Goal: Task Accomplishment & Management: Manage account settings

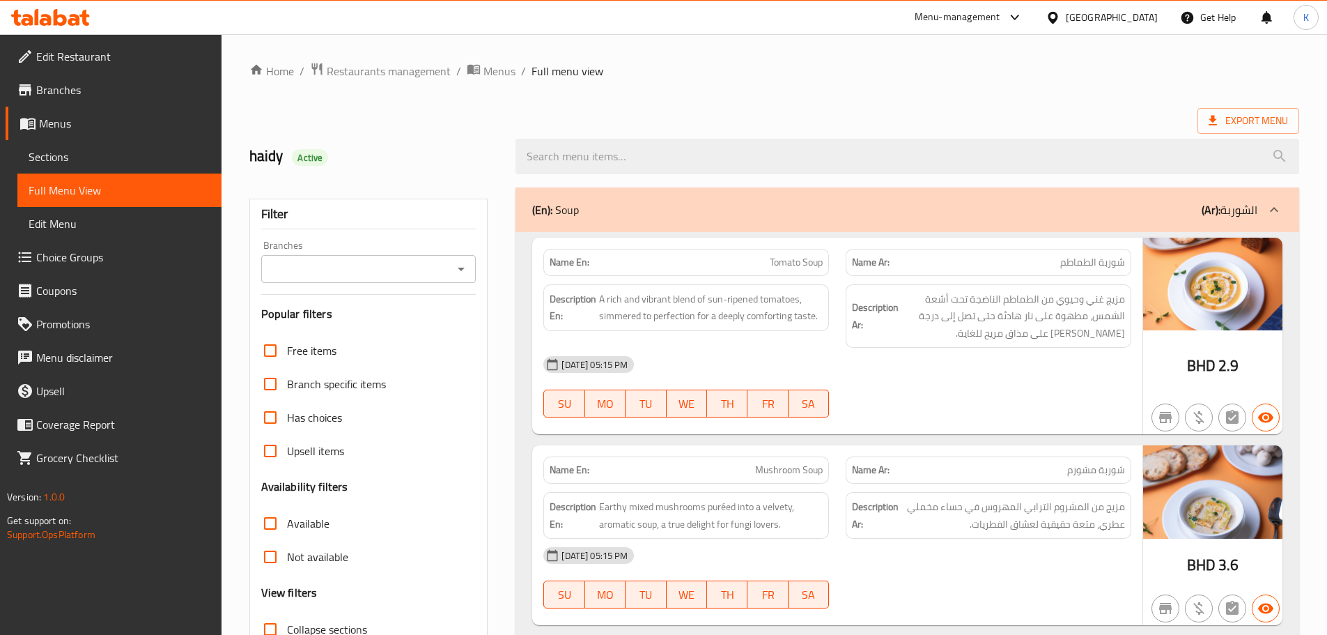
click at [1139, 19] on div "Bahrain" at bounding box center [1112, 17] width 92 height 15
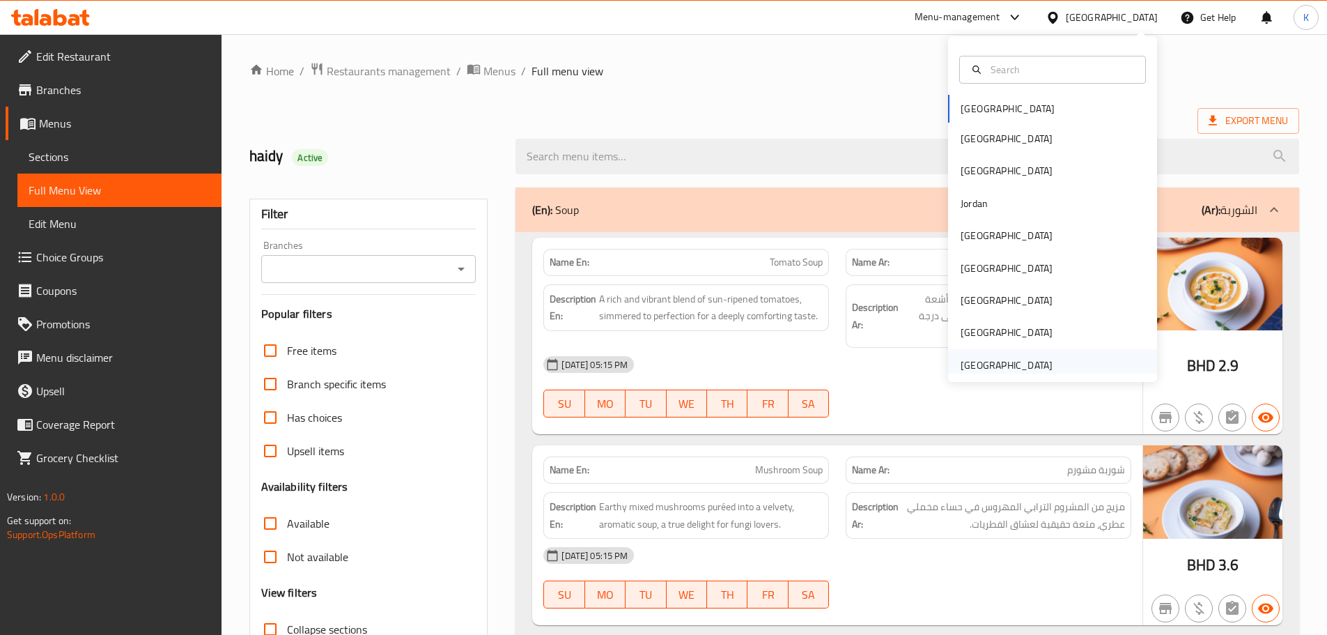
click at [991, 364] on div "[GEOGRAPHIC_DATA]" at bounding box center [1006, 364] width 92 height 15
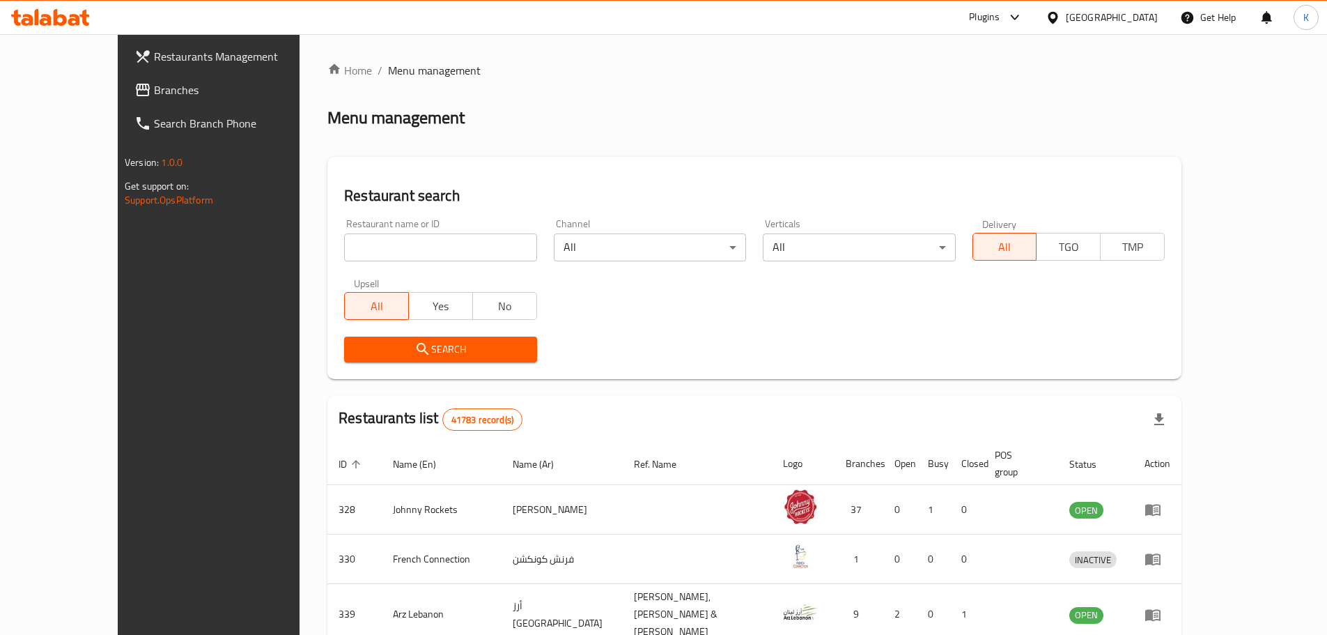
click at [366, 240] on input "search" at bounding box center [440, 247] width 192 height 28
paste input "609653"
type input "609653"
click at [355, 341] on span "Search" at bounding box center [440, 349] width 170 height 17
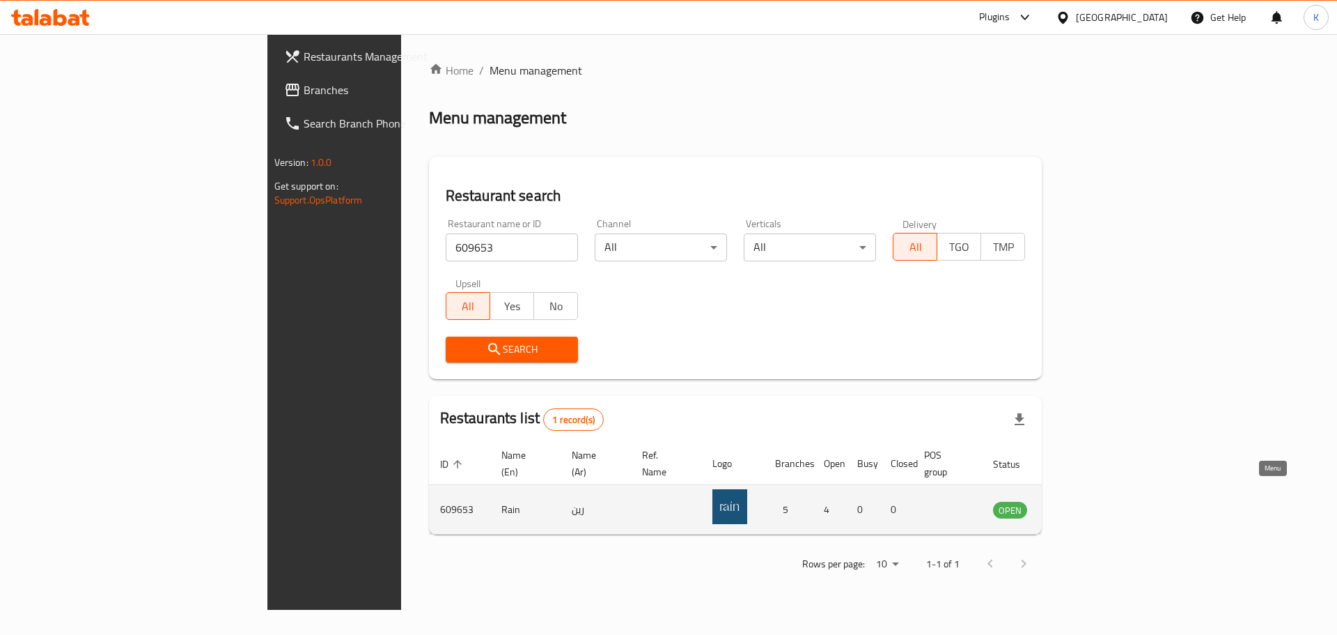
click at [1083, 501] on icon "enhanced table" at bounding box center [1074, 509] width 17 height 17
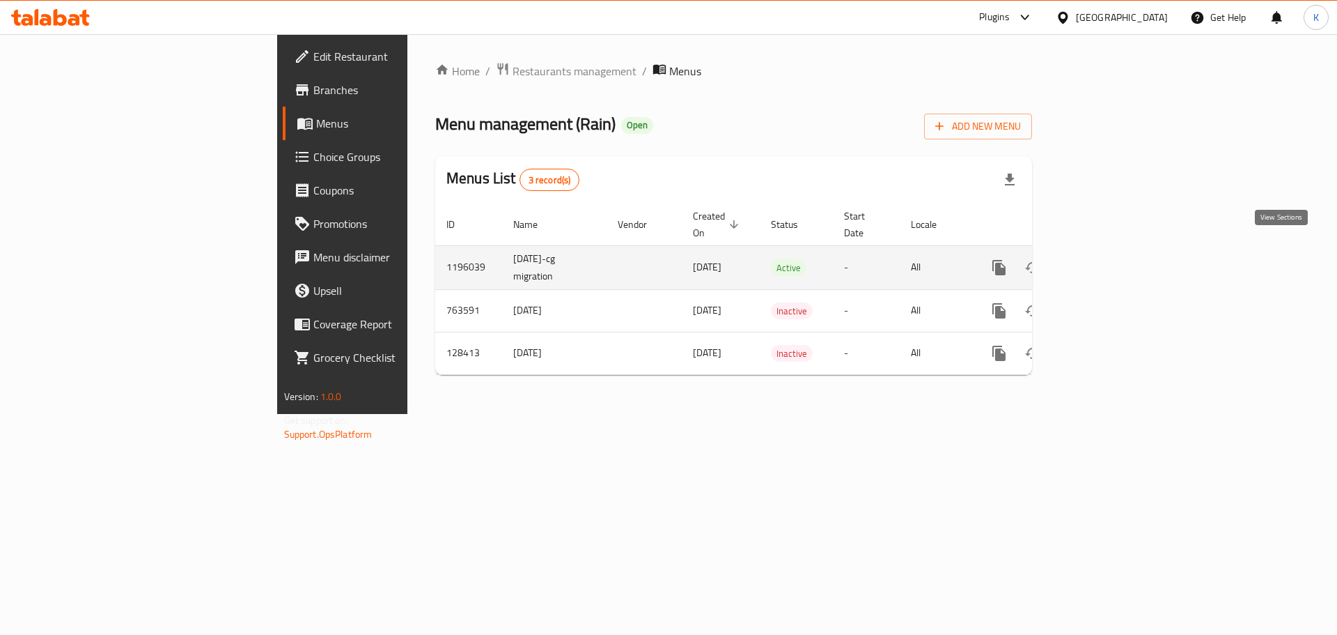
click at [1117, 251] on link "enhanced table" at bounding box center [1099, 267] width 33 height 33
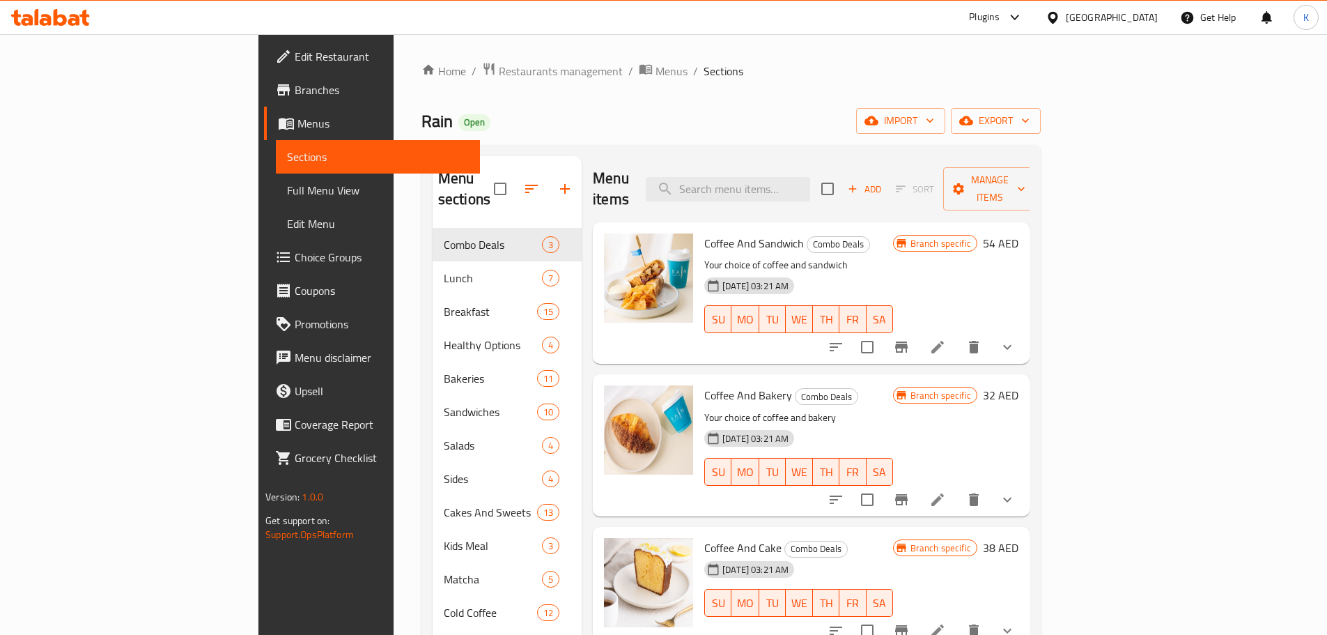
scroll to position [252, 0]
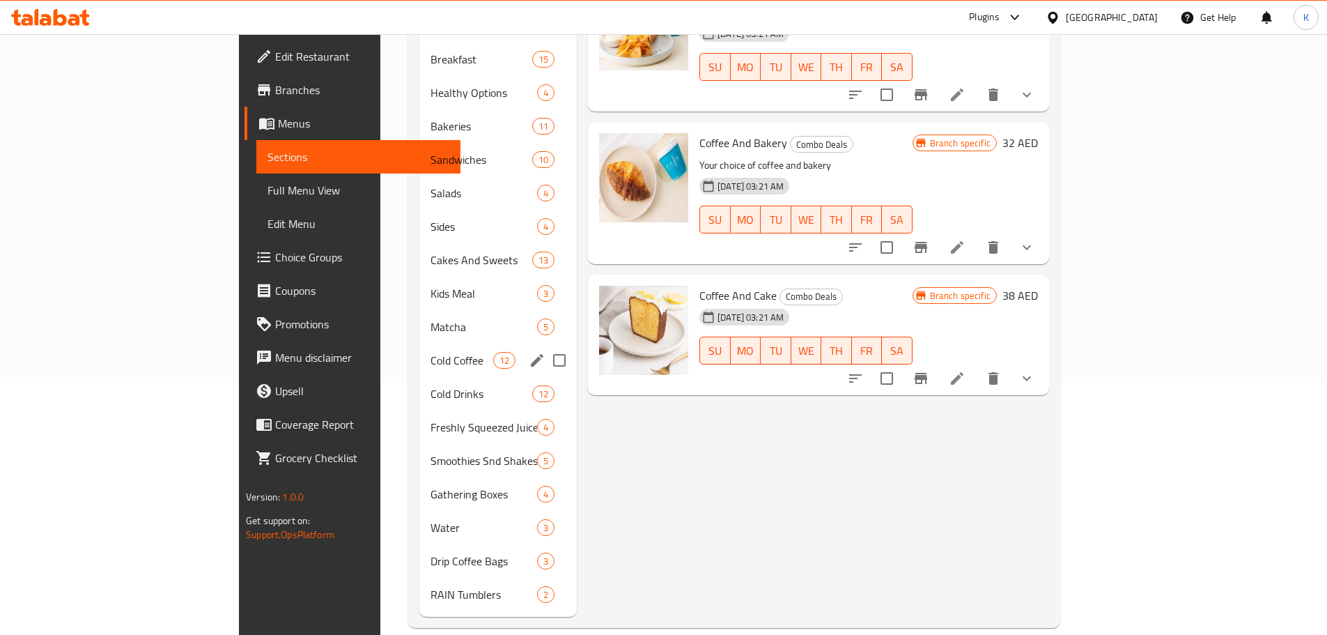
click at [419, 349] on div "Cold Coffee 12" at bounding box center [497, 359] width 157 height 33
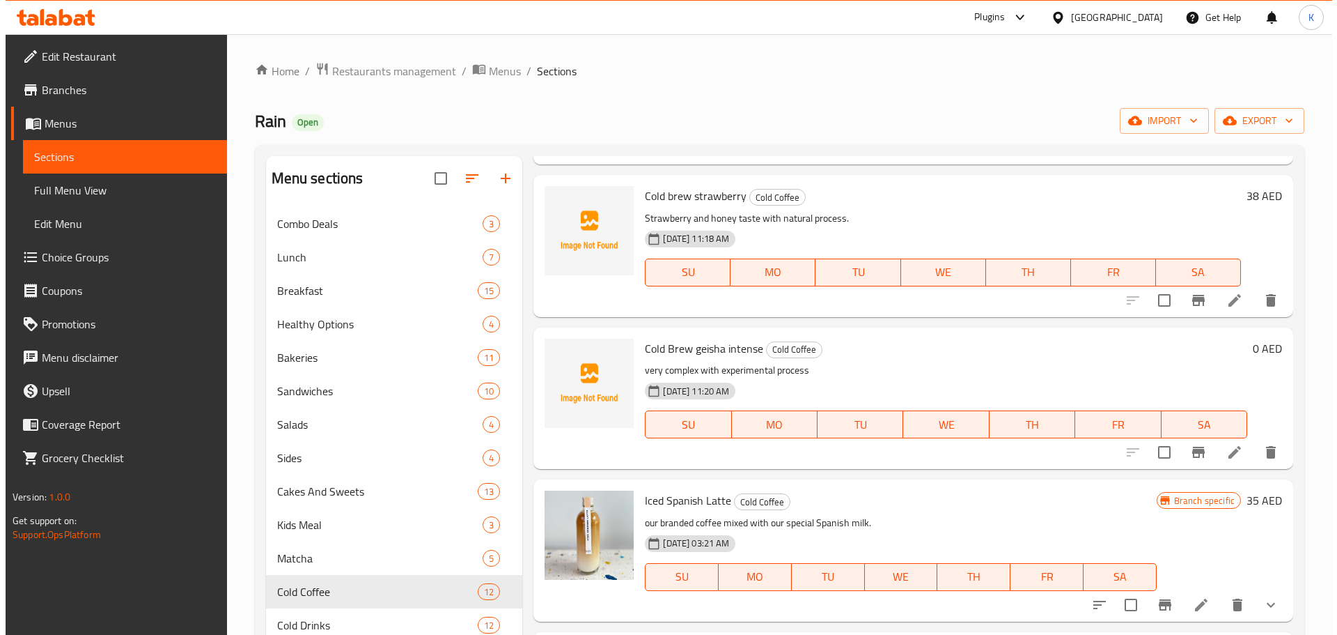
scroll to position [209, 0]
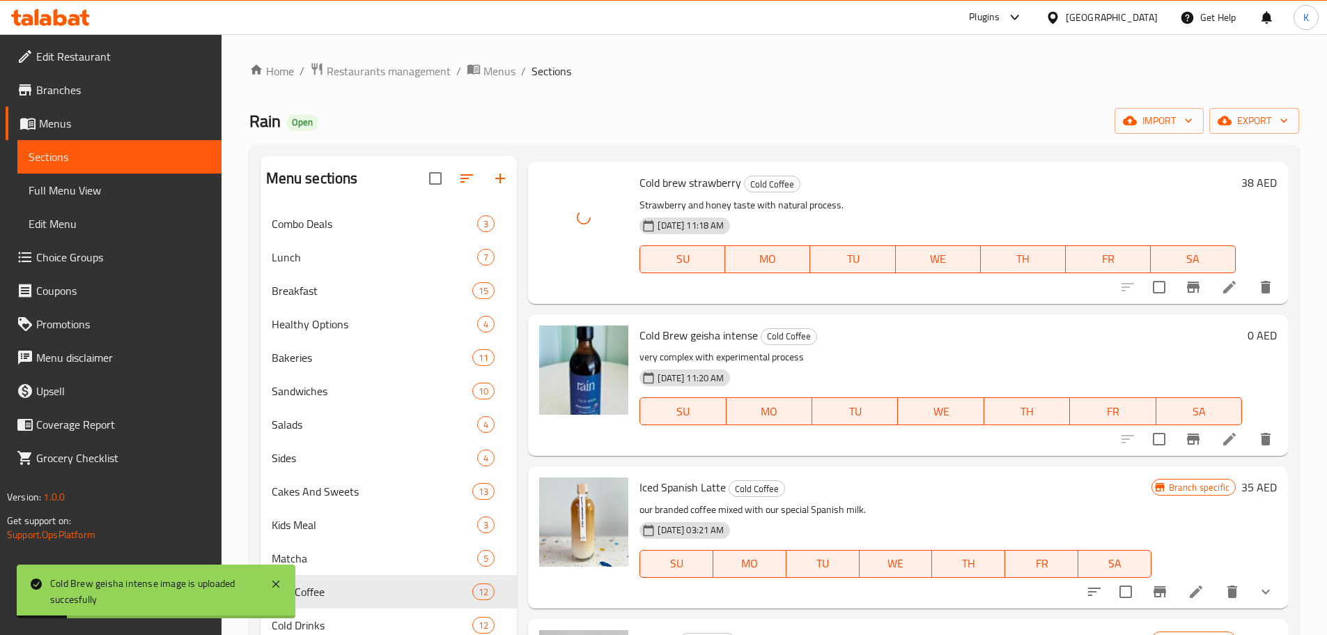
click at [757, 109] on div "Rain Open import export" at bounding box center [774, 121] width 1050 height 26
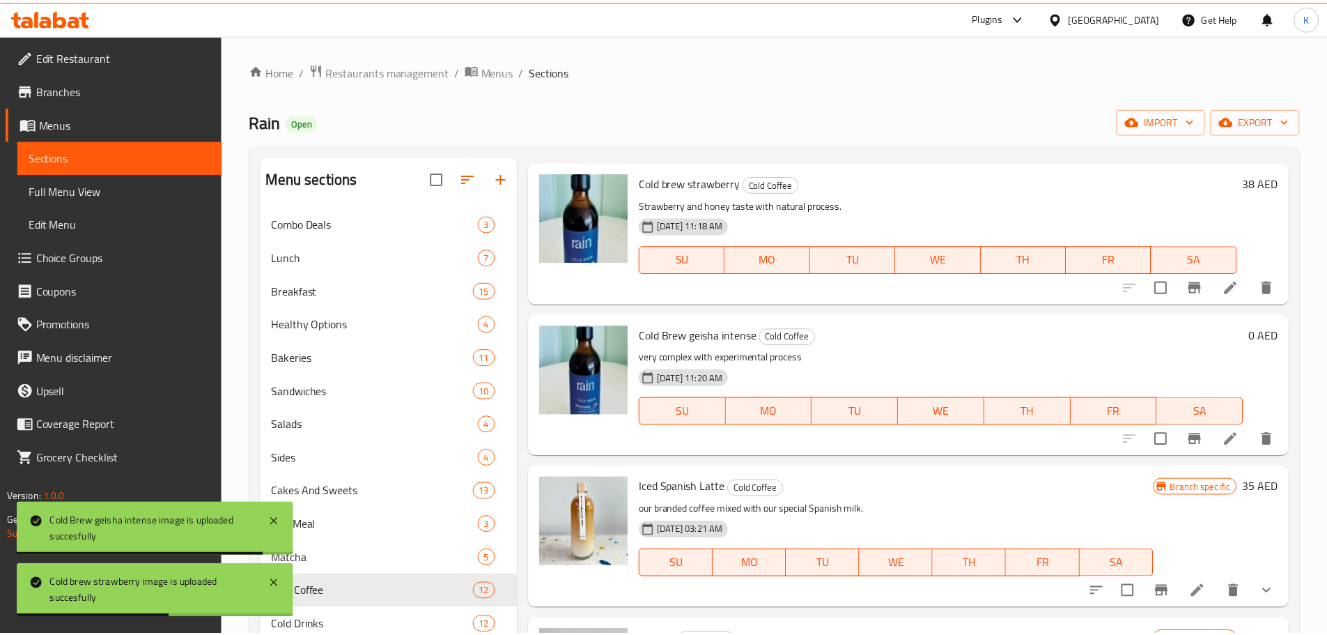
scroll to position [252, 0]
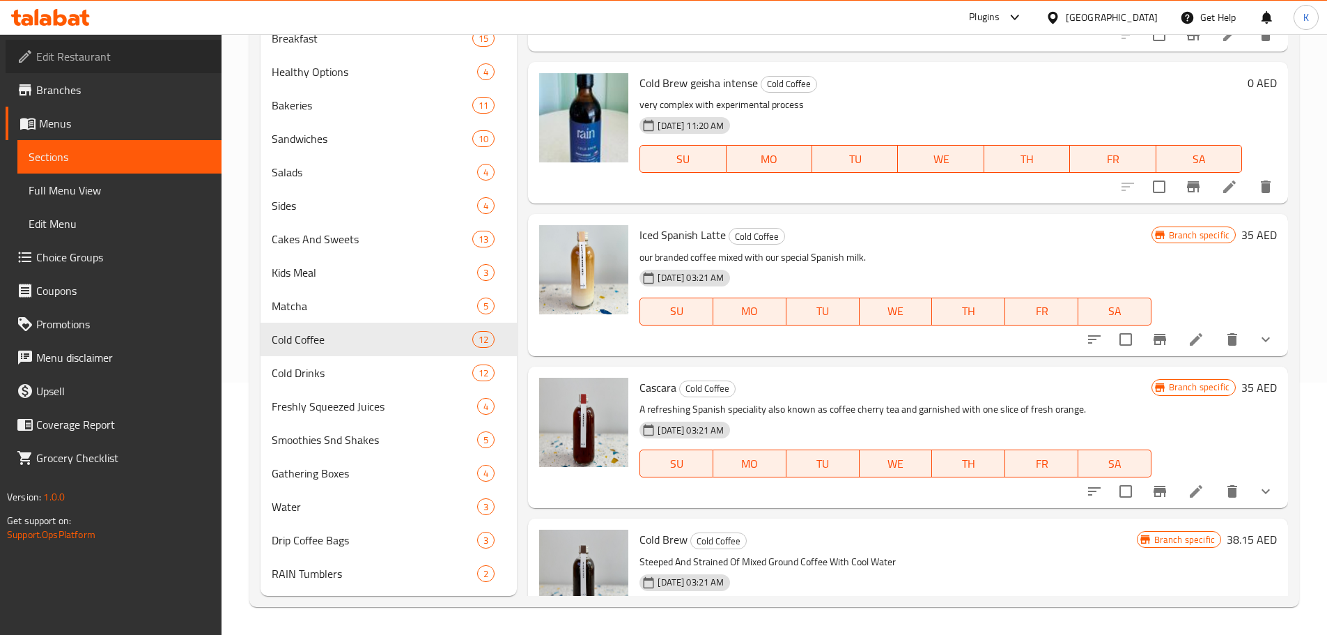
click at [84, 62] on span "Edit Restaurant" at bounding box center [123, 56] width 174 height 17
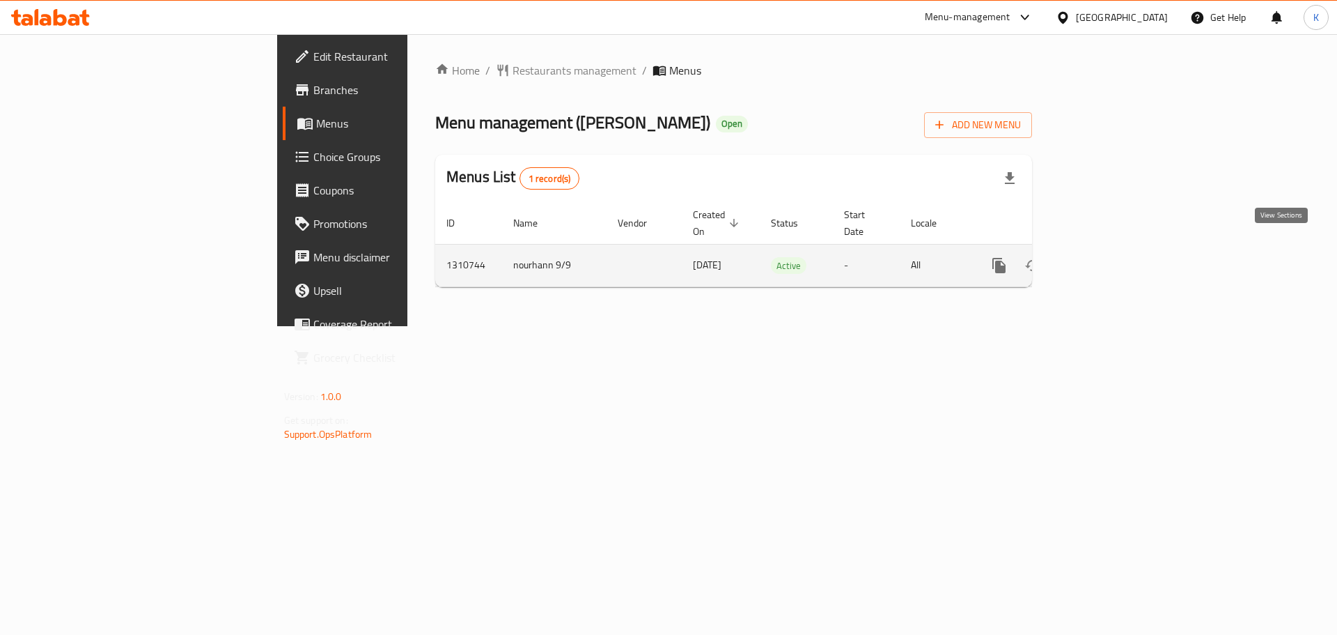
click at [1108, 257] on icon "enhanced table" at bounding box center [1099, 265] width 17 height 17
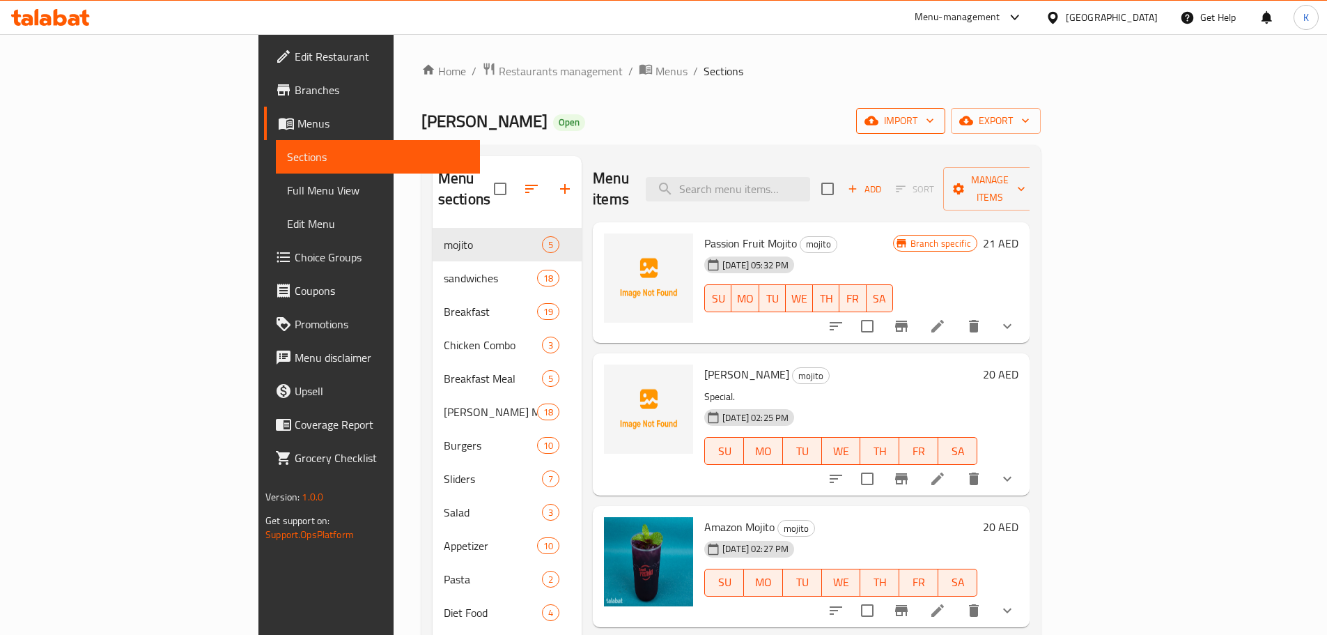
click at [934, 124] on span "import" at bounding box center [900, 120] width 67 height 17
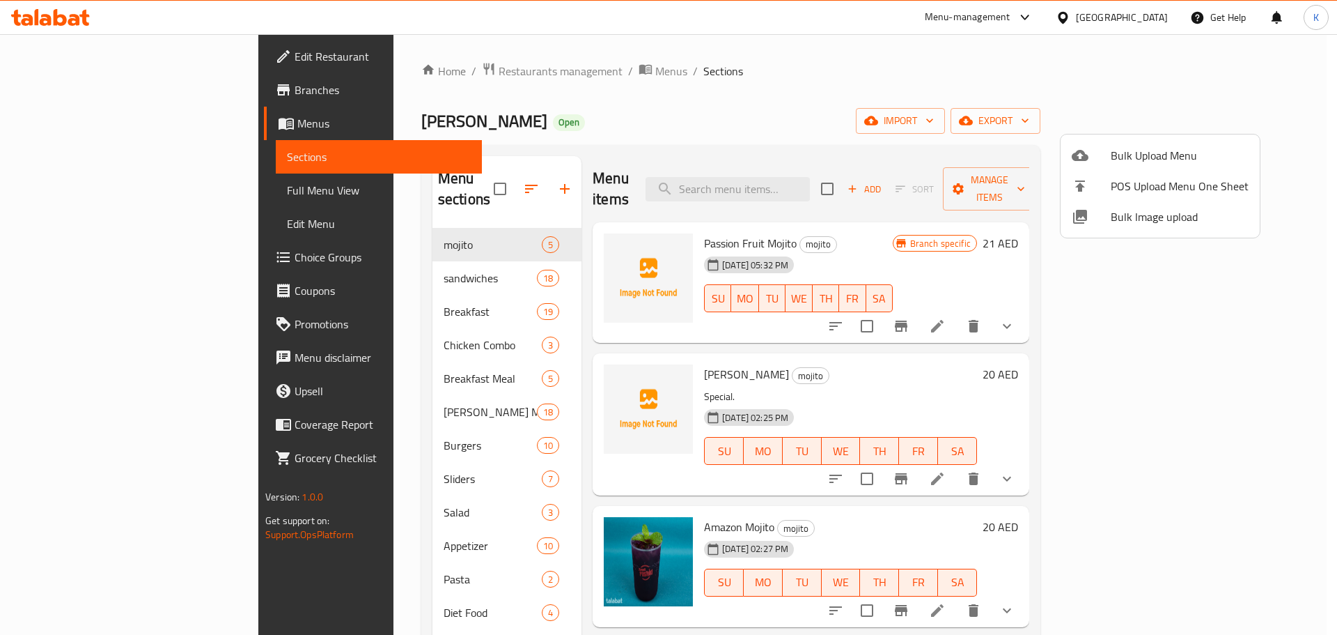
click at [1130, 216] on span "Bulk Image upload" at bounding box center [1180, 216] width 138 height 17
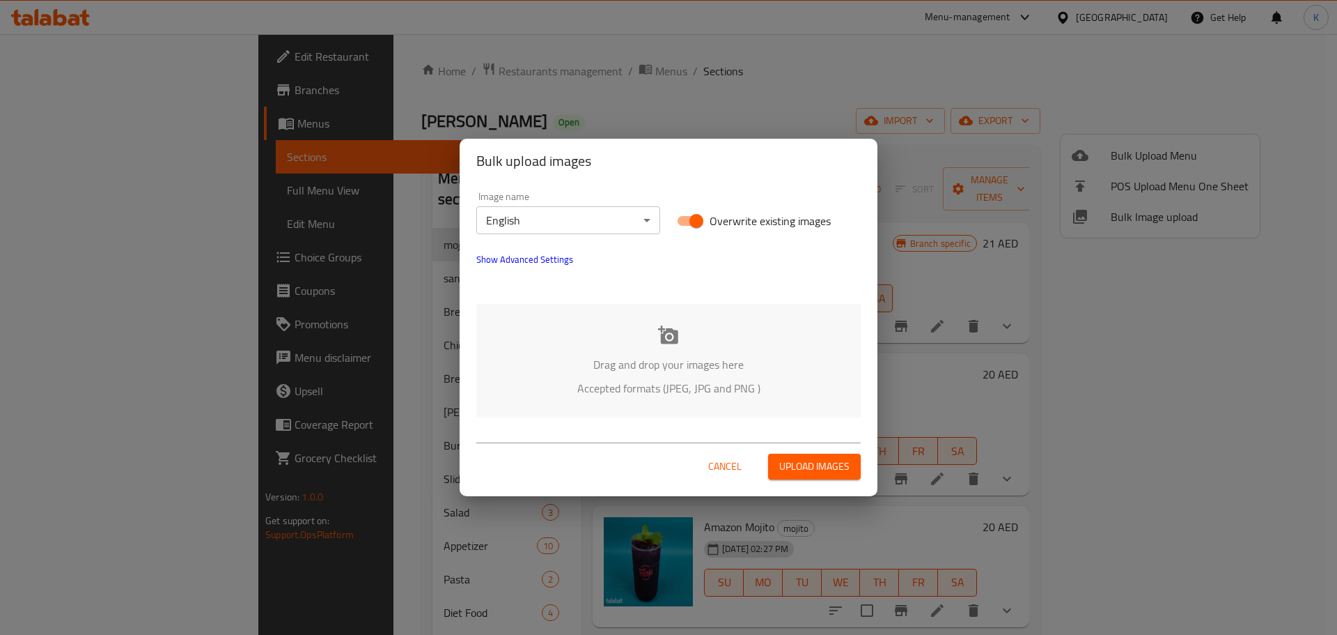
click at [678, 359] on p "Drag and drop your images here" at bounding box center [668, 364] width 343 height 17
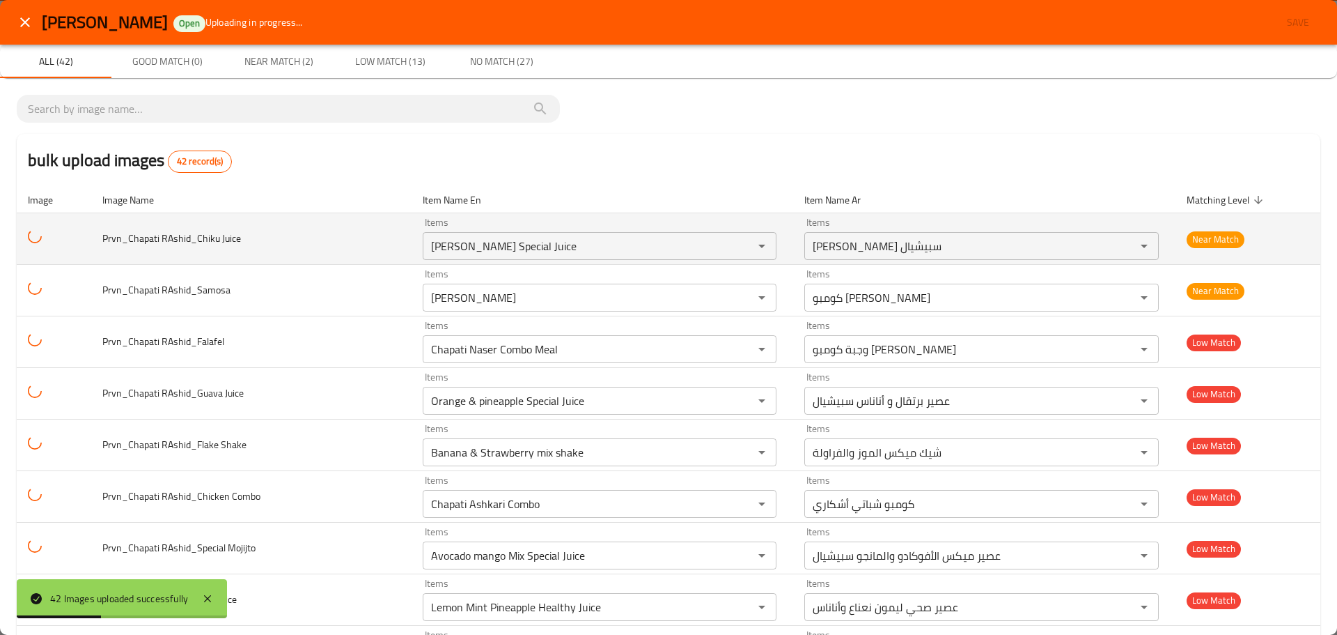
click at [203, 240] on span "Prvn_Chapati RAshid_Chiku Juice" at bounding box center [171, 238] width 139 height 18
click at [205, 240] on span "Prvn_Chapati RAshid_Chiku Juice" at bounding box center [171, 238] width 139 height 18
click at [205, 239] on span "Prvn_Chapati RAshid_Chiku Juice" at bounding box center [171, 238] width 139 height 18
copy span "RAshid_Chiku"
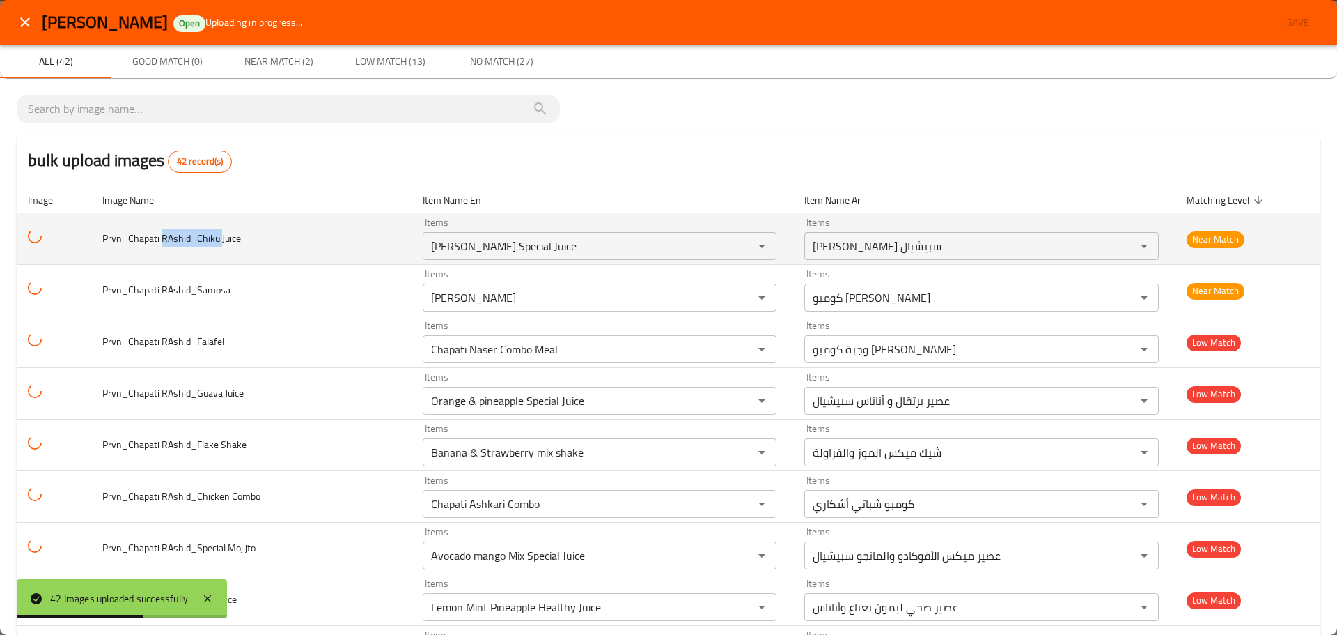
click at [210, 236] on span "Prvn_Chapati RAshid_Chiku Juice" at bounding box center [171, 238] width 139 height 18
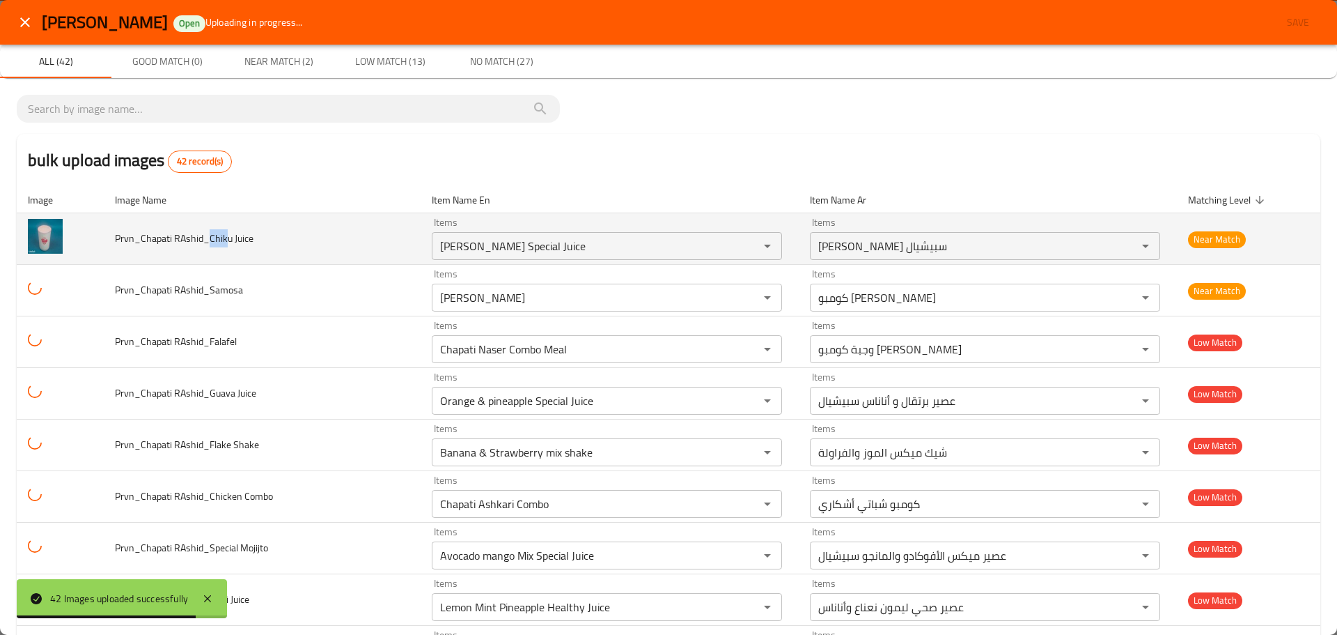
drag, startPoint x: 227, startPoint y: 237, endPoint x: 208, endPoint y: 242, distance: 20.1
click at [208, 242] on span "Prvn_Chapati RAshid_Chiku Juice" at bounding box center [184, 238] width 139 height 18
copy span "Chik"
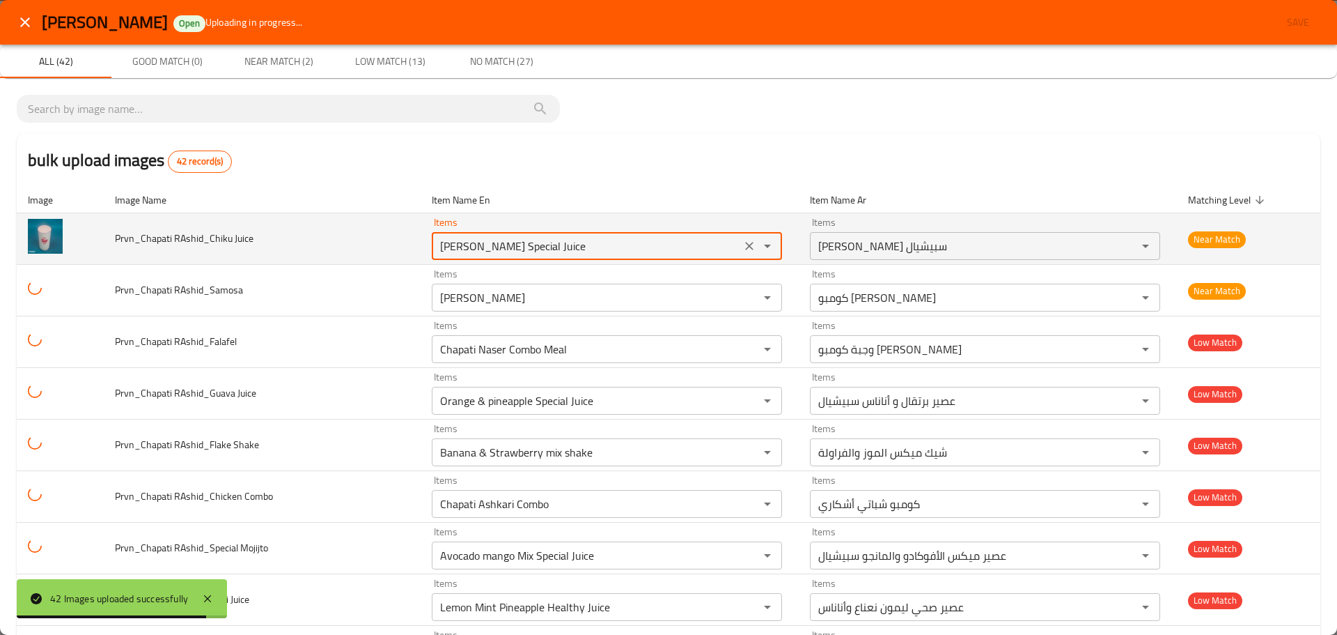
click at [490, 238] on Juice "Chapati rashid Special Juice" at bounding box center [586, 246] width 301 height 20
paste Juice "ik"
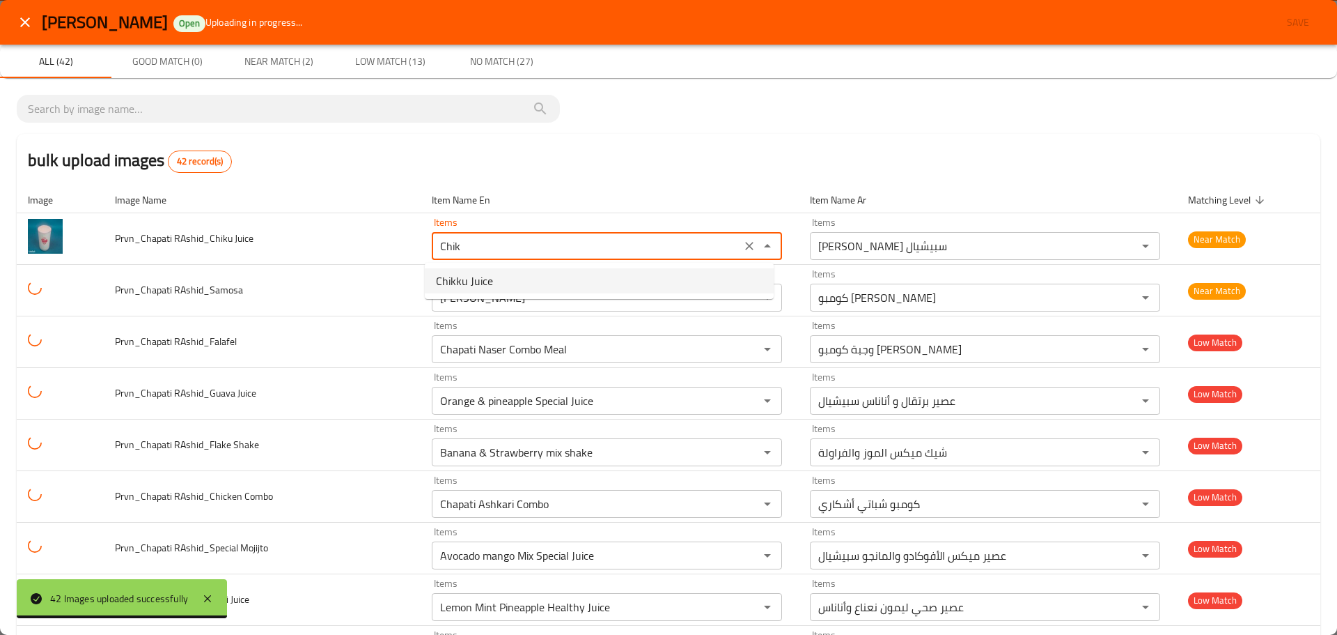
click at [489, 288] on span "Chikku Juice" at bounding box center [464, 280] width 57 height 17
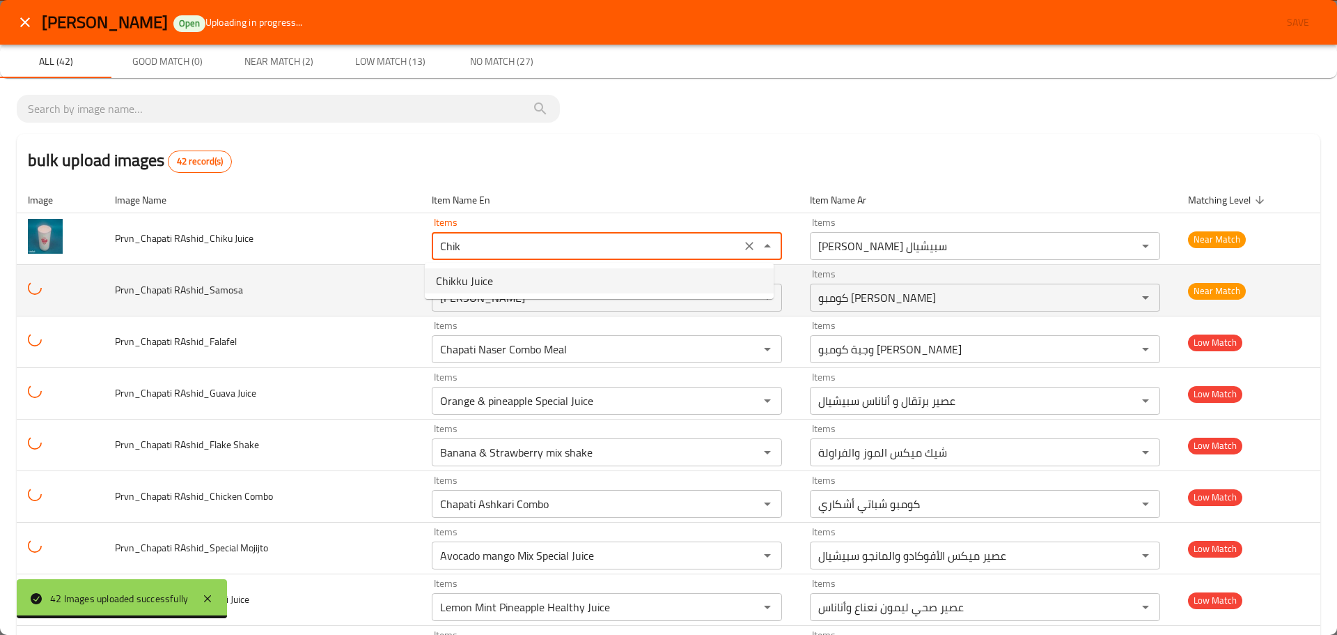
type Juice "Chikku Juice"
type Juice-ar "عصير تشيكو"
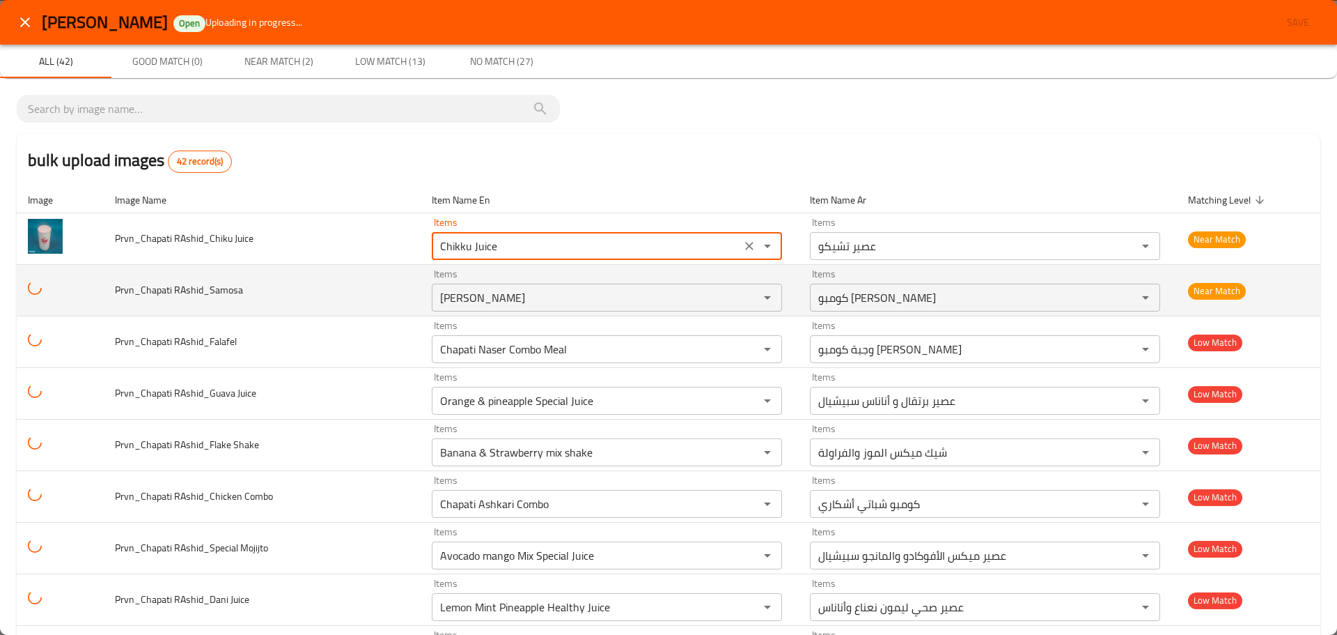
type Juice "Chikku Juice"
click at [224, 288] on span "Prvn_Chapati RAshid_Samosa" at bounding box center [179, 290] width 128 height 18
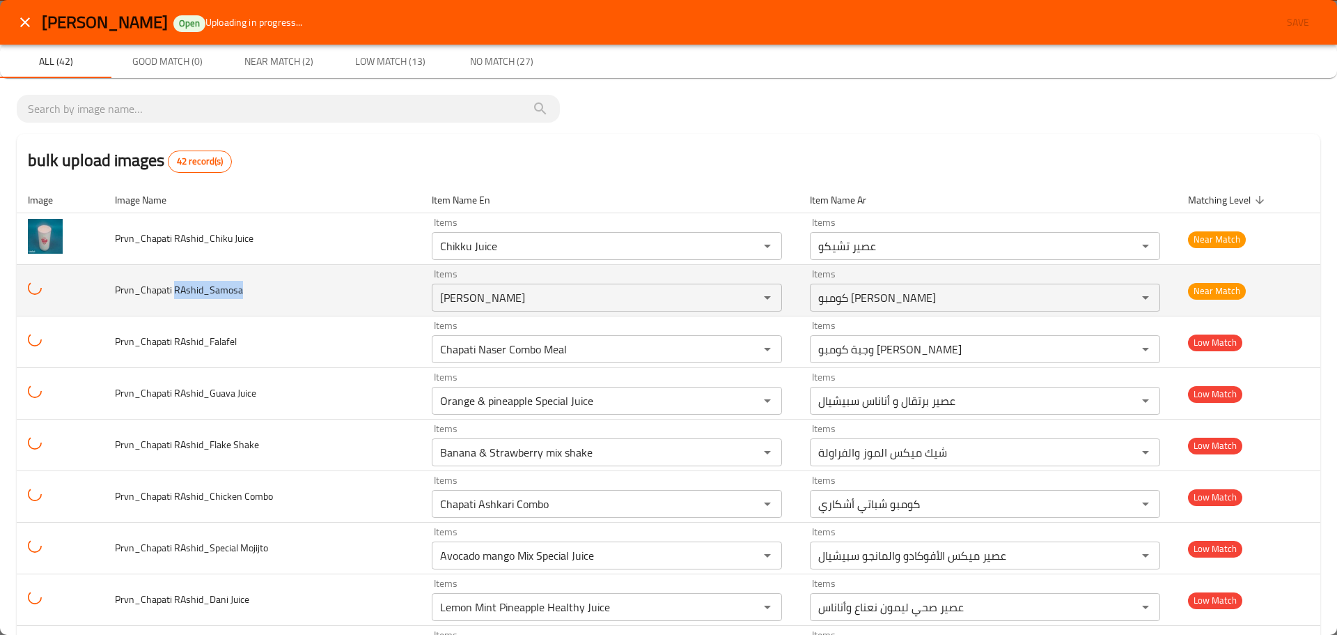
click at [224, 288] on span "Prvn_Chapati RAshid_Samosa" at bounding box center [179, 290] width 128 height 18
click at [232, 291] on span "Prvn_Chapati RAshid_Samosa" at bounding box center [179, 290] width 128 height 18
drag, startPoint x: 260, startPoint y: 291, endPoint x: 206, endPoint y: 295, distance: 53.8
click at [206, 295] on td "Prvn_Chapati RAshid_Samosa" at bounding box center [262, 291] width 317 height 52
copy span "Samosa"
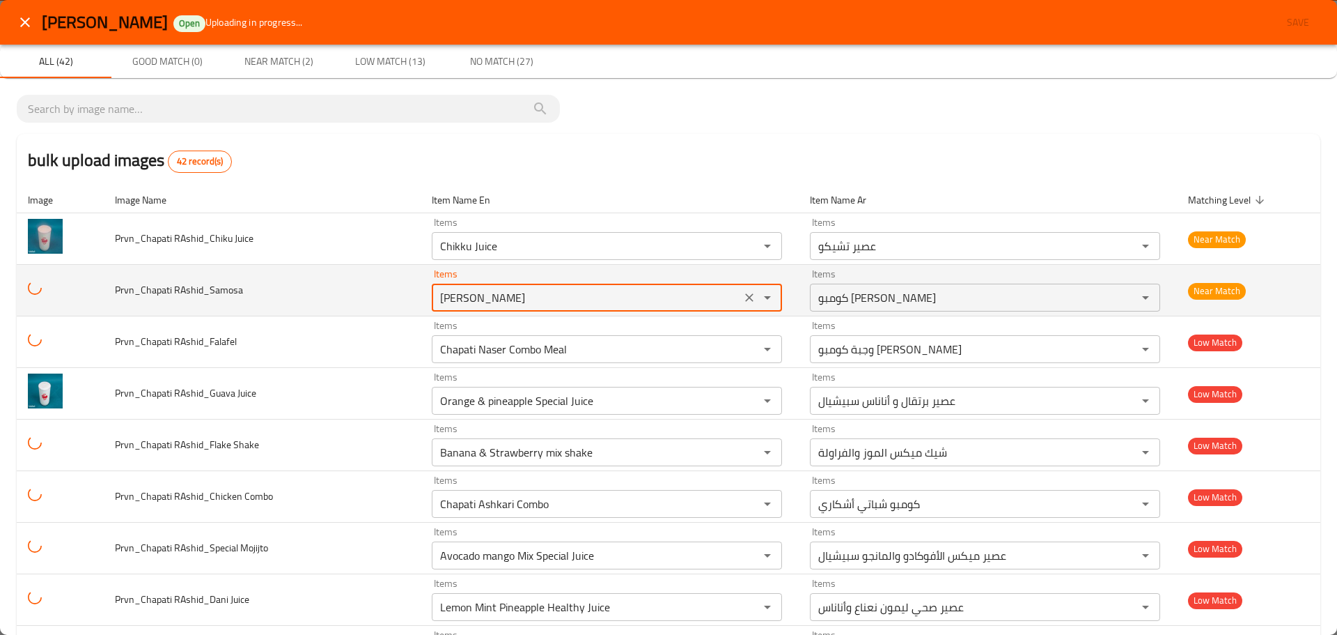
click at [460, 293] on RAshid_Samosa "Chapati rashid Combo" at bounding box center [586, 298] width 301 height 20
paste RAshid_Samosa "Samosa"
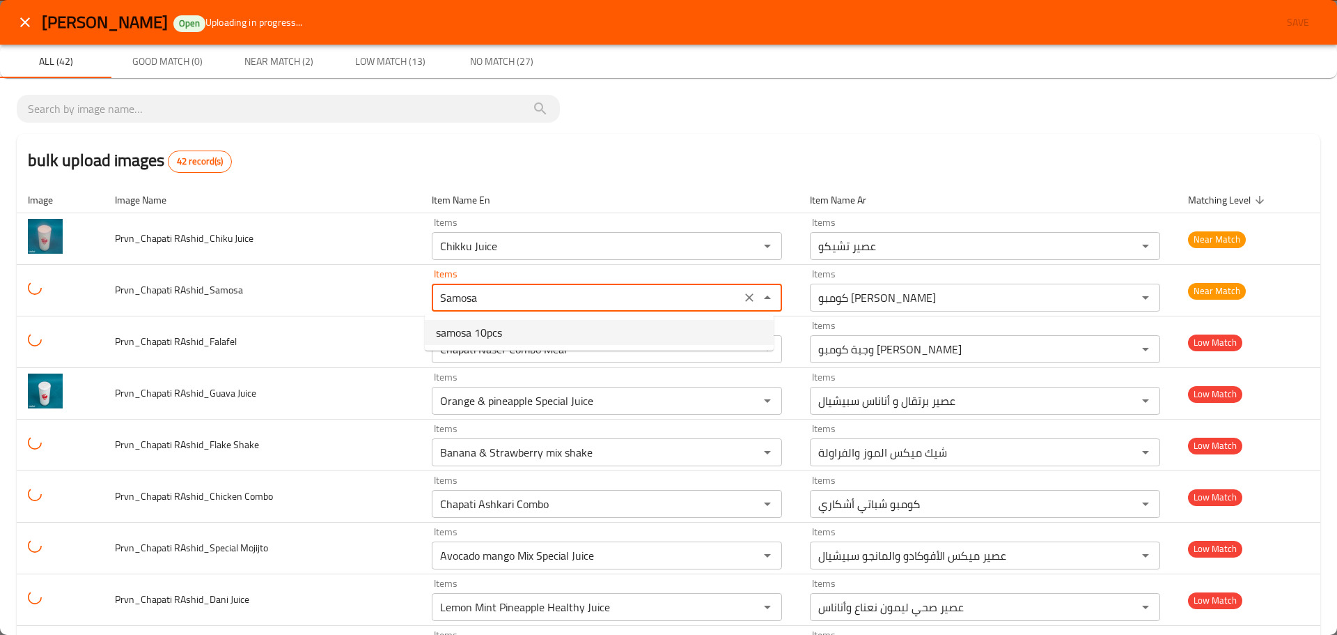
click at [473, 338] on span "samosa 10pcs" at bounding box center [469, 332] width 66 height 17
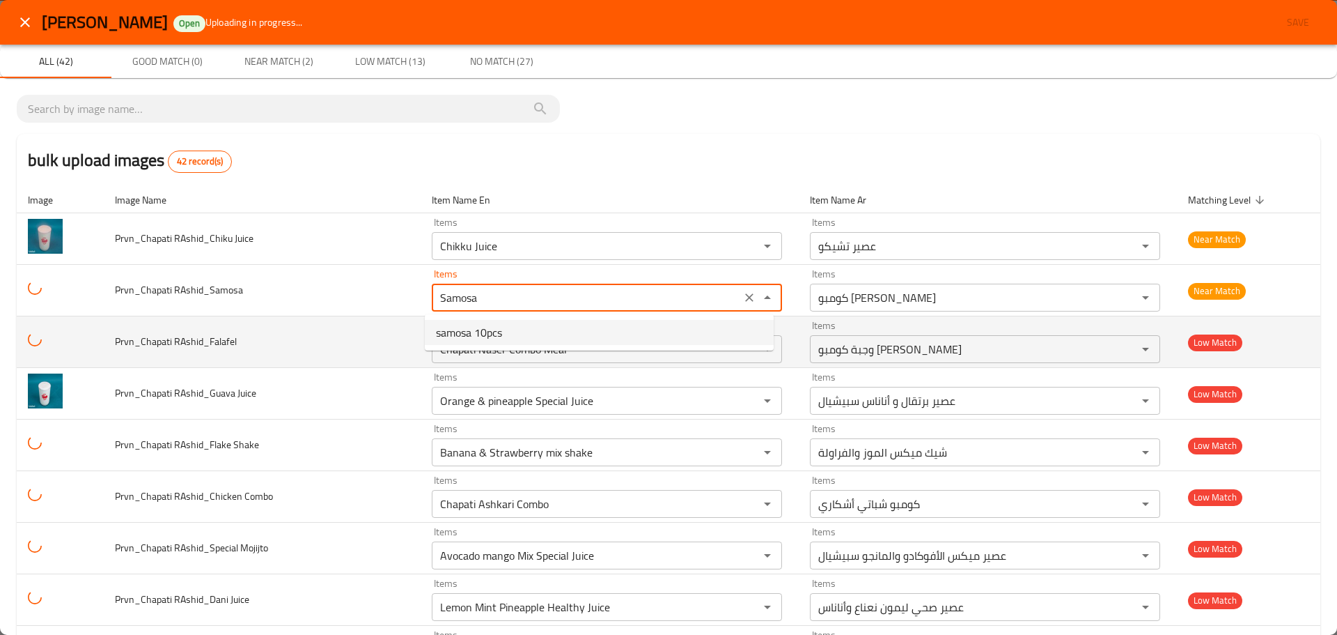
type RAshid_Samosa "samosa 10pcs"
type RAshid_Samosa-ar "سمبوسة (10 قطع)"
type RAshid_Samosa "samosa 10pcs"
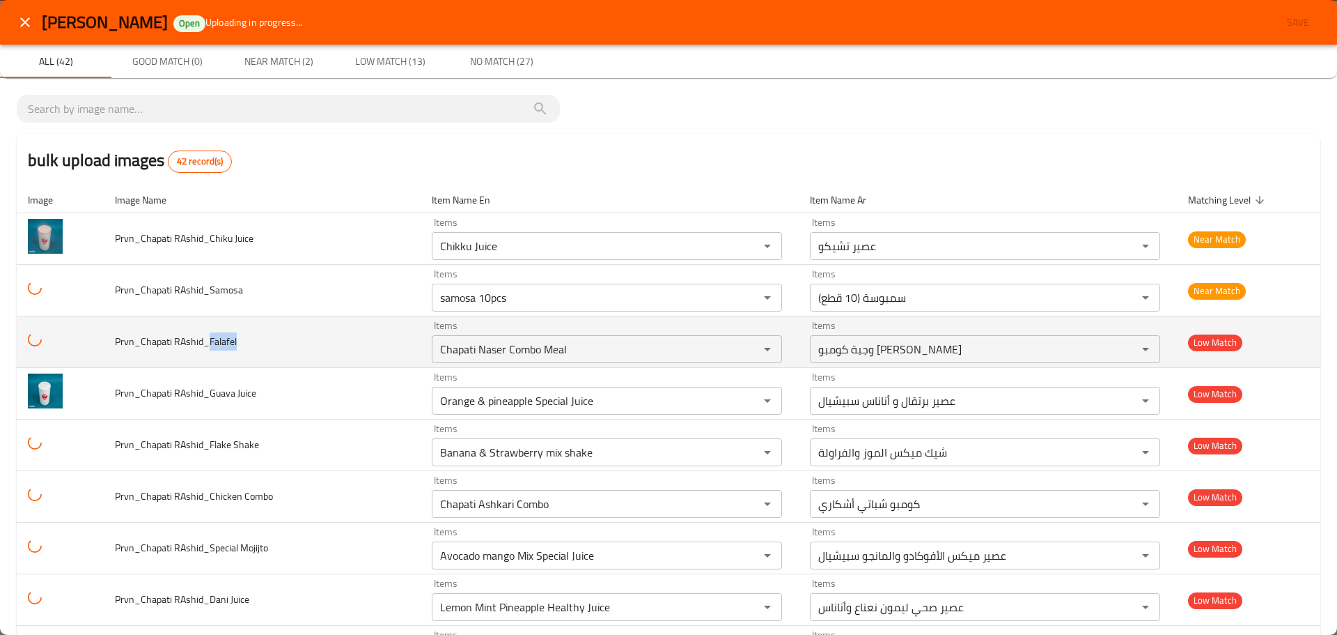
drag, startPoint x: 240, startPoint y: 344, endPoint x: 206, endPoint y: 341, distance: 33.6
click at [206, 341] on td "Prvn_Chapati RAshid_Falafel" at bounding box center [262, 342] width 317 height 52
copy span "Falafel"
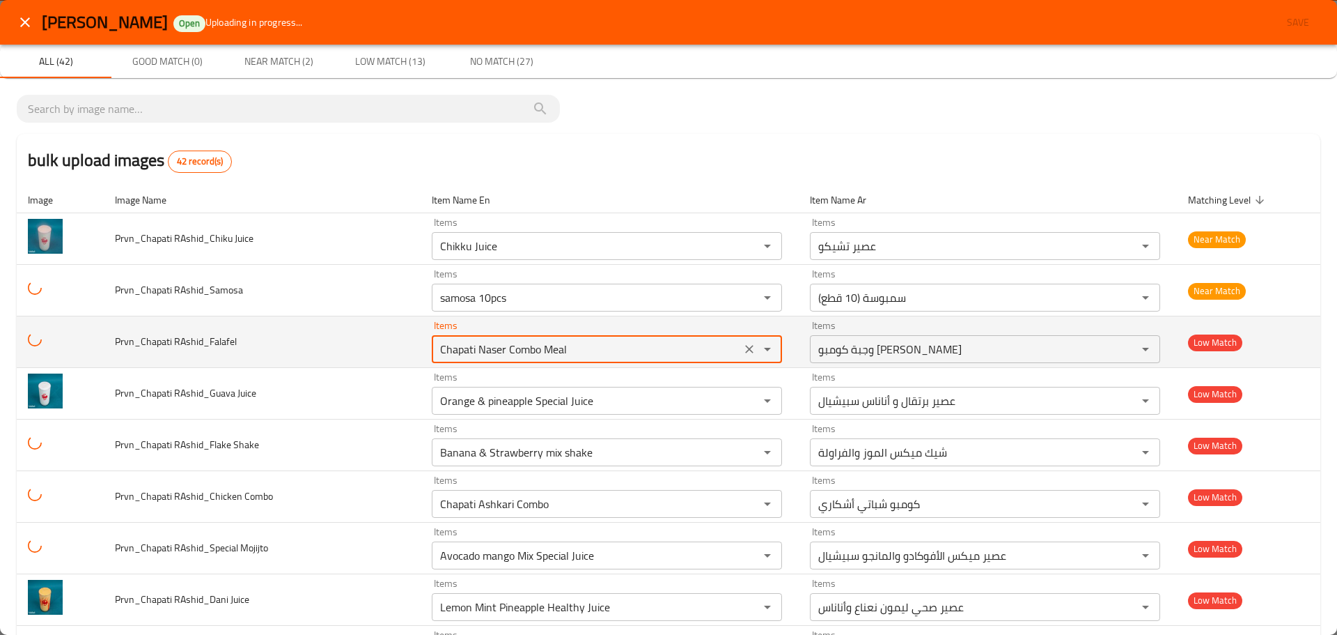
click at [484, 348] on RAshid_Falafel "Chapati Naser Combo Meal" at bounding box center [586, 349] width 301 height 20
paste RAshid_Falafel "Falafel"
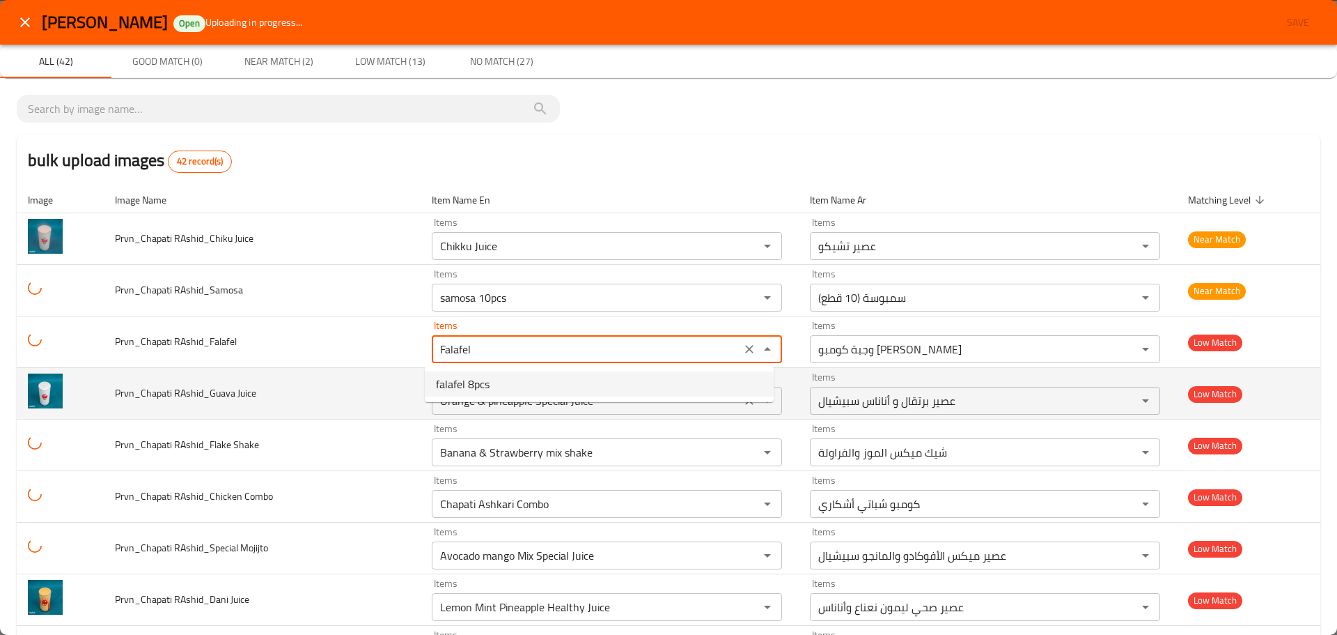
click at [482, 389] on span "falafel 8pcs" at bounding box center [463, 383] width 54 height 17
type RAshid_Falafel "falafel 8pcs"
type RAshid_Falafel-ar "فلافل 8 قطع"
type RAshid_Falafel "falafel 8pcs"
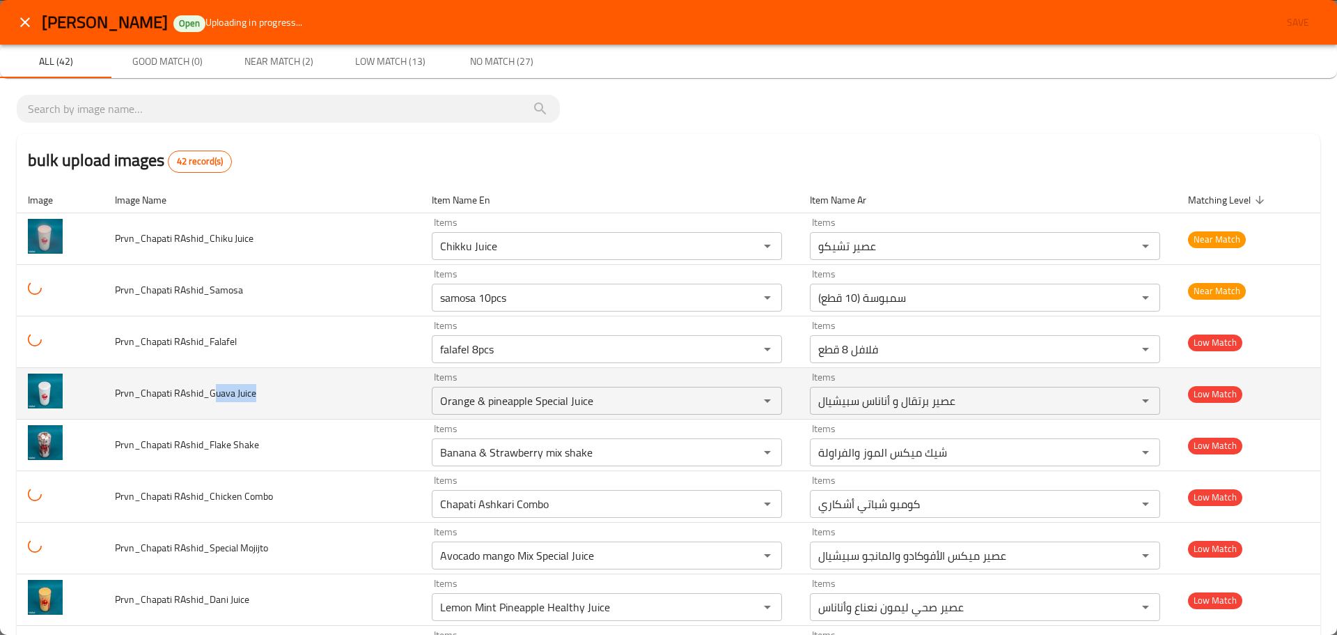
drag, startPoint x: 265, startPoint y: 387, endPoint x: 212, endPoint y: 396, distance: 53.7
click at [212, 396] on td "Prvn_Chapati RAshid_Guava Juice" at bounding box center [262, 394] width 317 height 52
click at [212, 396] on span "Prvn_Chapati RAshid_Guava Juice" at bounding box center [185, 393] width 141 height 18
drag, startPoint x: 234, startPoint y: 395, endPoint x: 209, endPoint y: 396, distance: 25.1
click at [209, 396] on span "Prvn_Chapati RAshid_Guava Juice" at bounding box center [185, 393] width 141 height 18
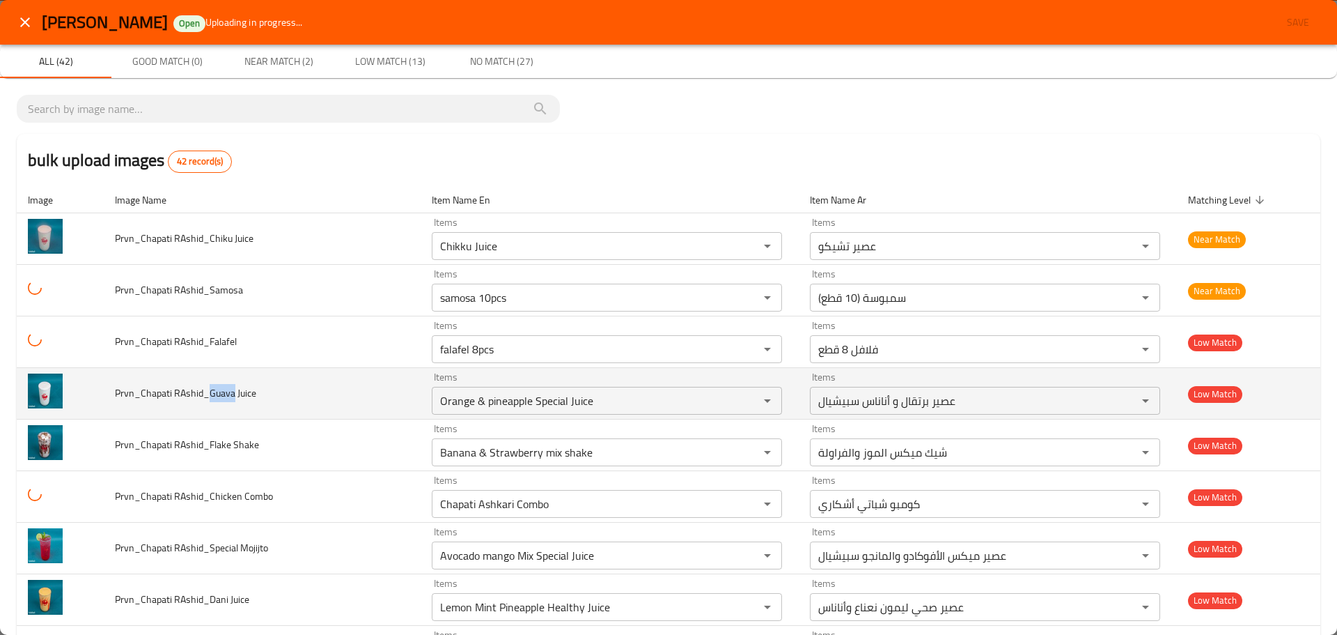
copy span "Guava"
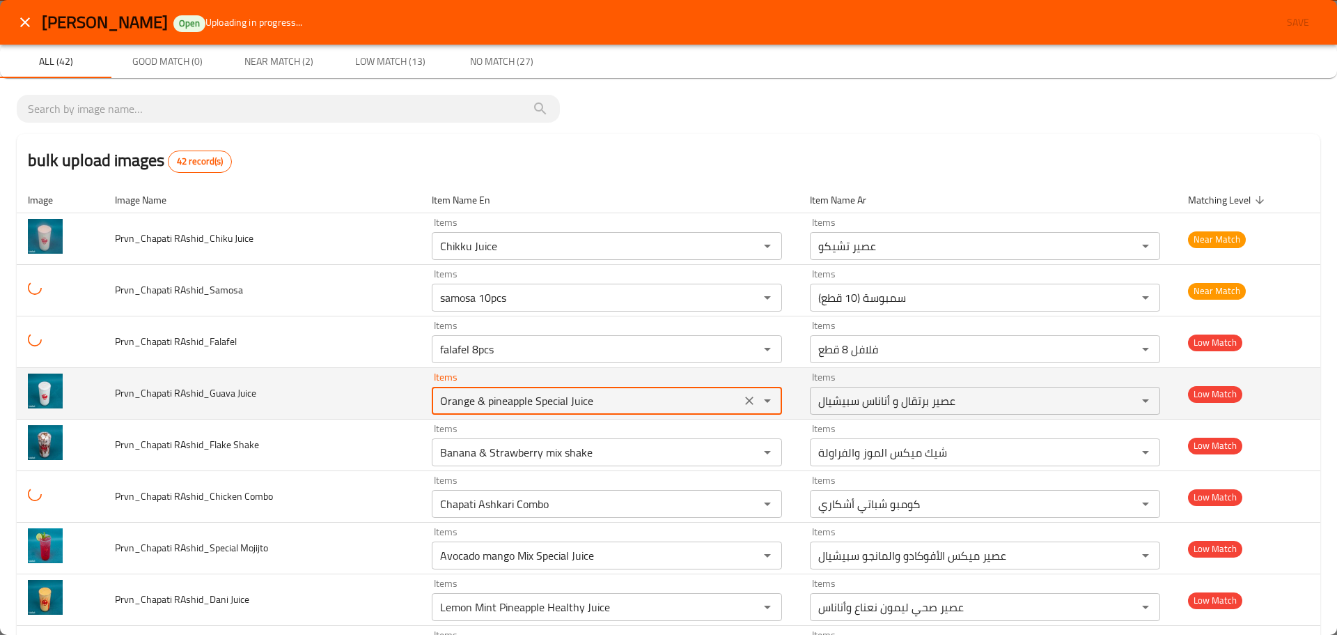
click at [458, 398] on Juice "Orange & pineapple Special Juice" at bounding box center [586, 401] width 301 height 20
paste Juice "Guava"
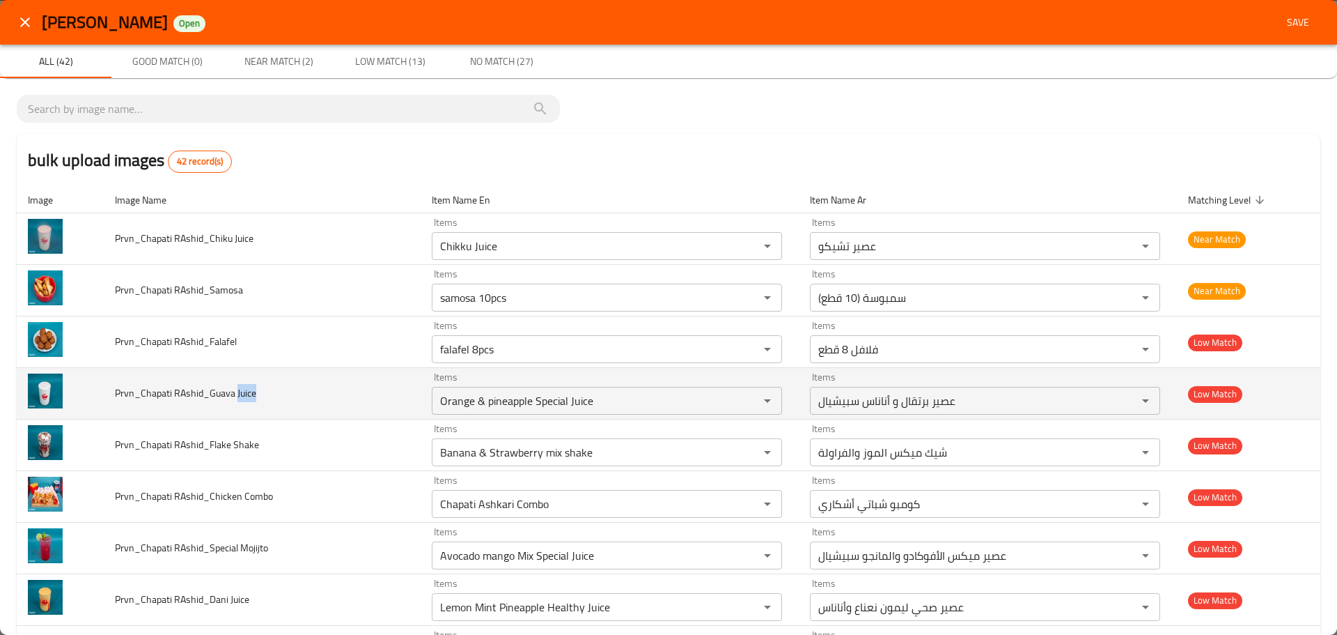
drag, startPoint x: 260, startPoint y: 391, endPoint x: 237, endPoint y: 398, distance: 24.7
click at [237, 398] on td "Prvn_Chapati RAshid_Guava Juice" at bounding box center [262, 394] width 317 height 52
copy span "Juice"
click at [468, 404] on Juice "Orange & pineapple Special Juice" at bounding box center [586, 401] width 301 height 20
paste Juice "enhanced table"
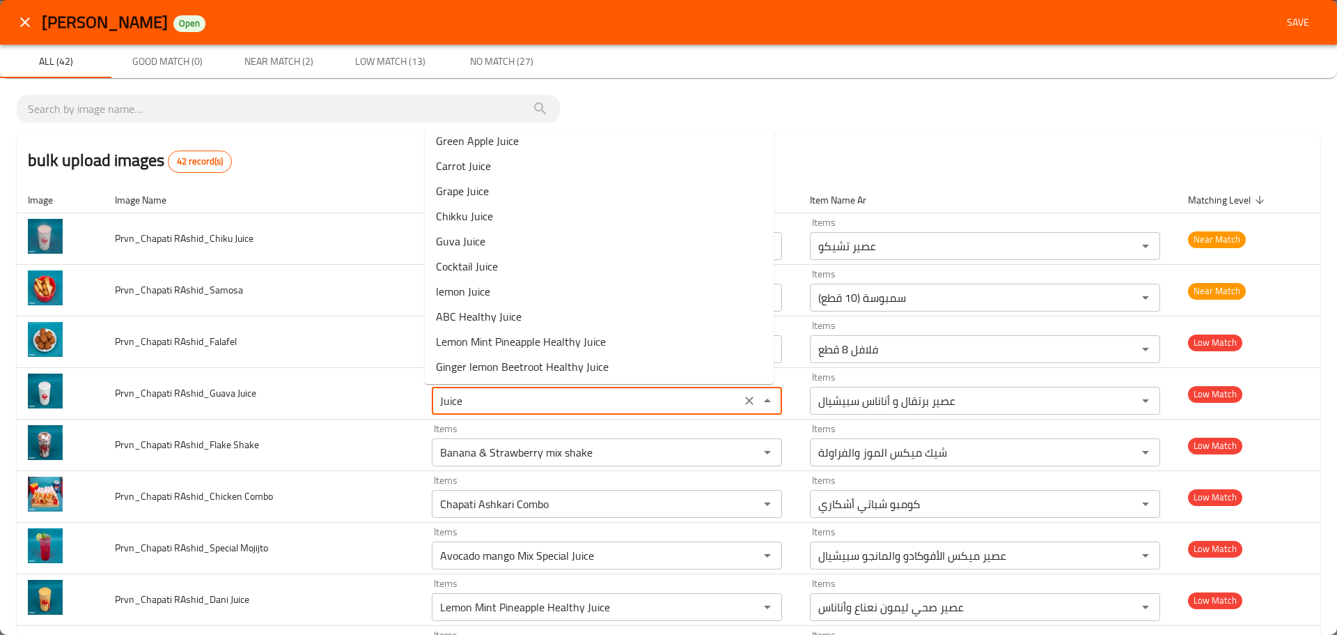
scroll to position [660, 0]
click at [483, 238] on span "Guva Juice" at bounding box center [460, 240] width 49 height 17
type Juice "Guva Juice"
type Juice-ar "عصير جوافة"
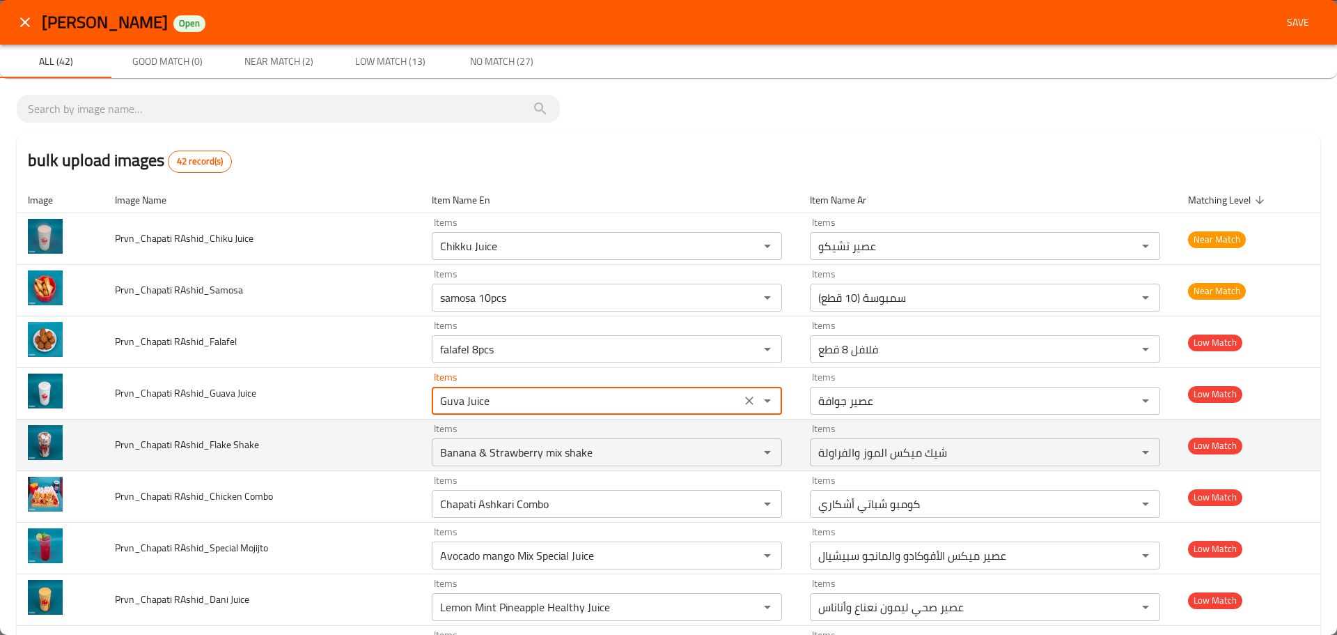
type Juice "Guva Juice"
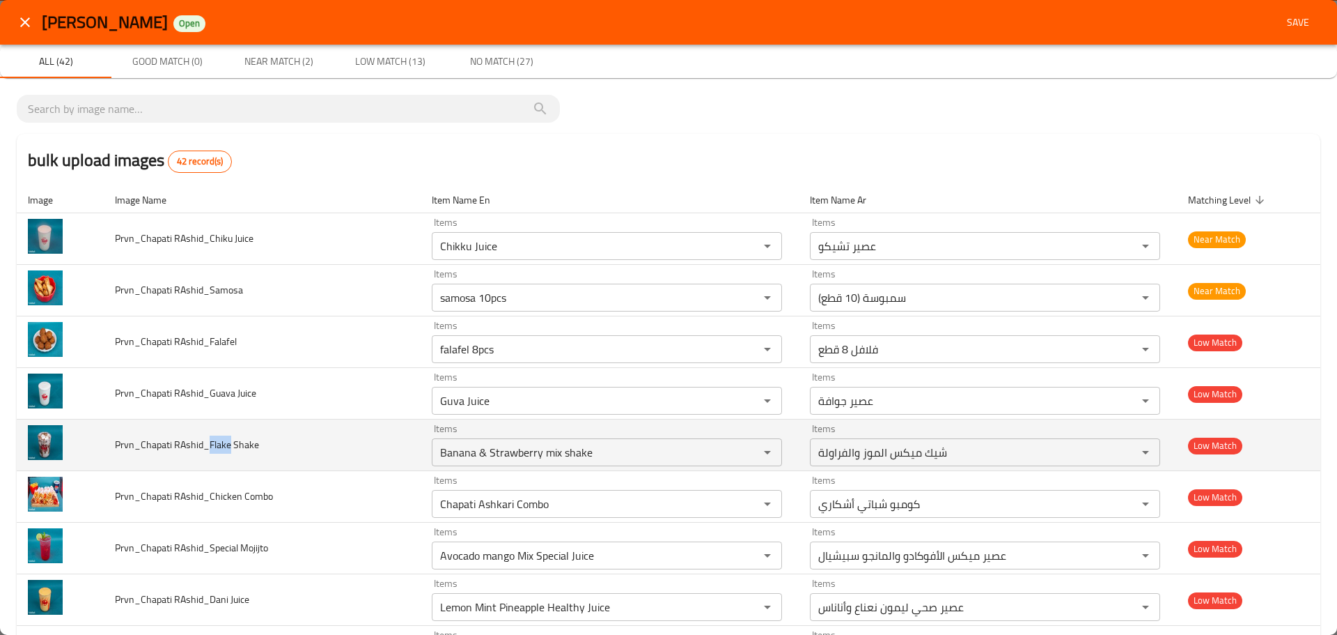
drag, startPoint x: 208, startPoint y: 446, endPoint x: 229, endPoint y: 445, distance: 21.6
click at [229, 445] on span "Prvn_Chapati RAshid_Flake Shake" at bounding box center [187, 444] width 144 height 18
copy span "Flake"
click at [497, 461] on Shake "Banana & Strawberry mix shake" at bounding box center [586, 452] width 301 height 20
paste Shake "Fl"
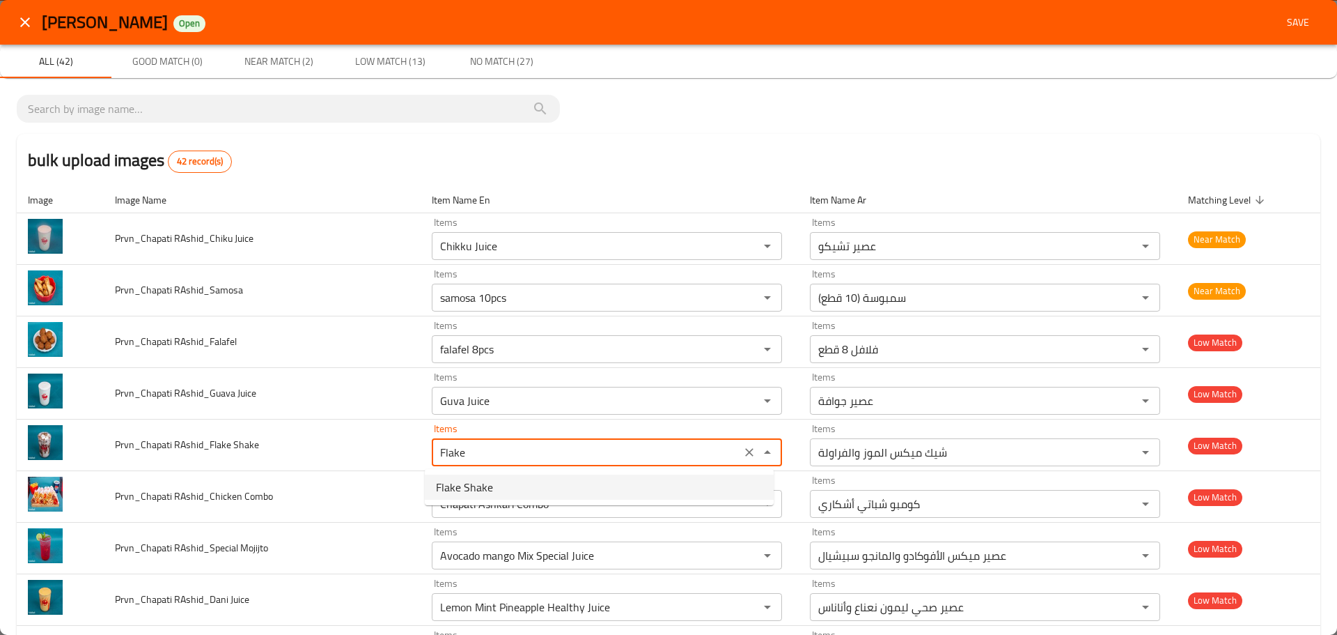
click at [477, 493] on span "Flake Shake" at bounding box center [464, 487] width 57 height 17
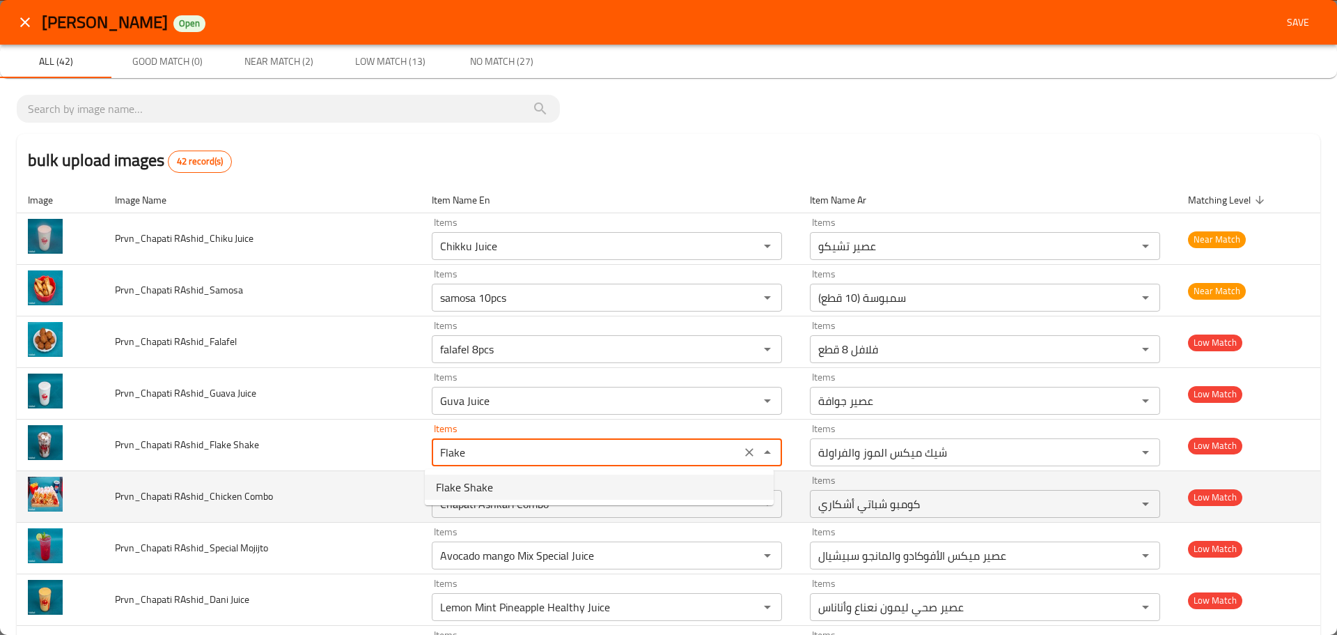
type Shake "Flake Shake"
type Shake-ar "شيك فليك"
type Shake "Flake Shake"
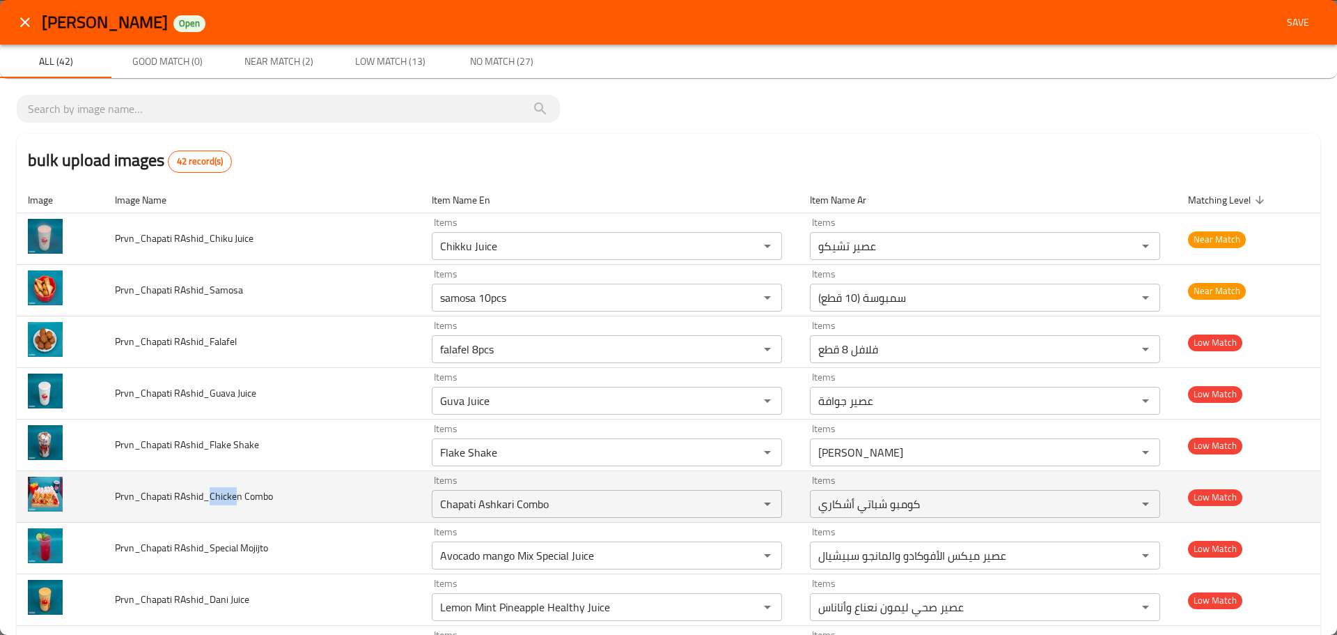
drag, startPoint x: 237, startPoint y: 495, endPoint x: 208, endPoint y: 492, distance: 29.4
click at [208, 492] on span "Prvn_Chapati RAshid_Chicken Combo" at bounding box center [194, 496] width 158 height 18
copy span "Chicke"
click at [460, 495] on Combo "Chapati Ashkari Combo" at bounding box center [586, 504] width 301 height 20
paste Combo "icke"
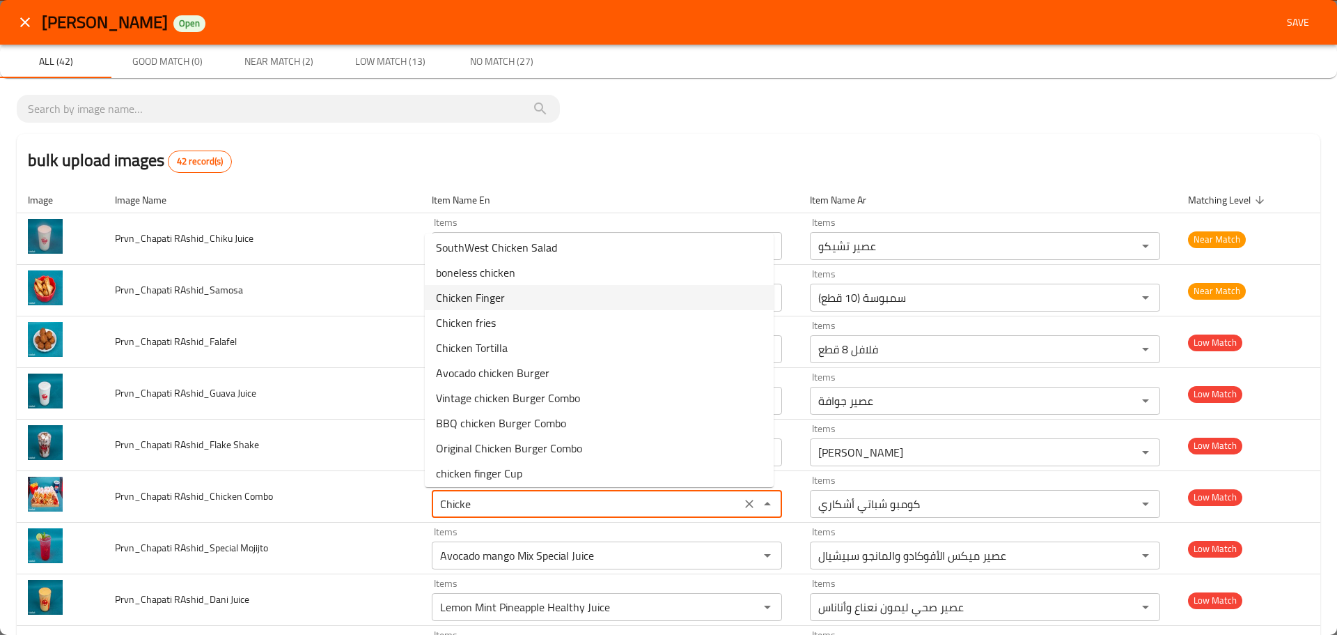
scroll to position [159, 0]
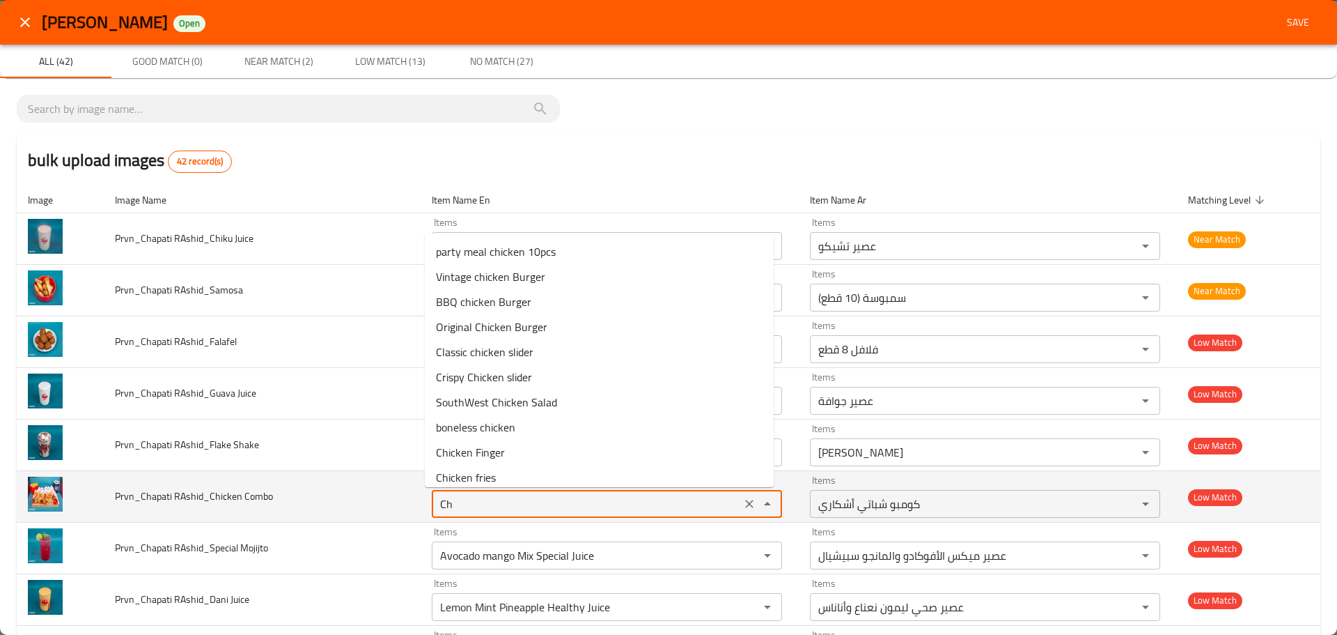
type Combo "C"
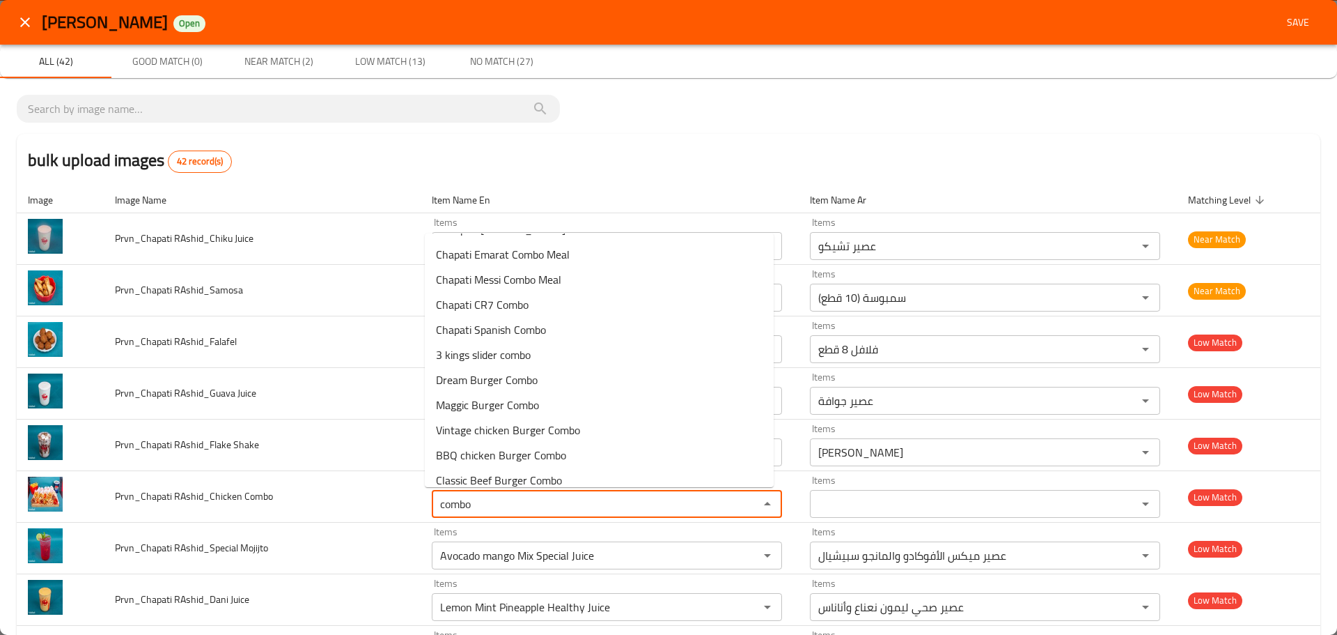
scroll to position [410, 0]
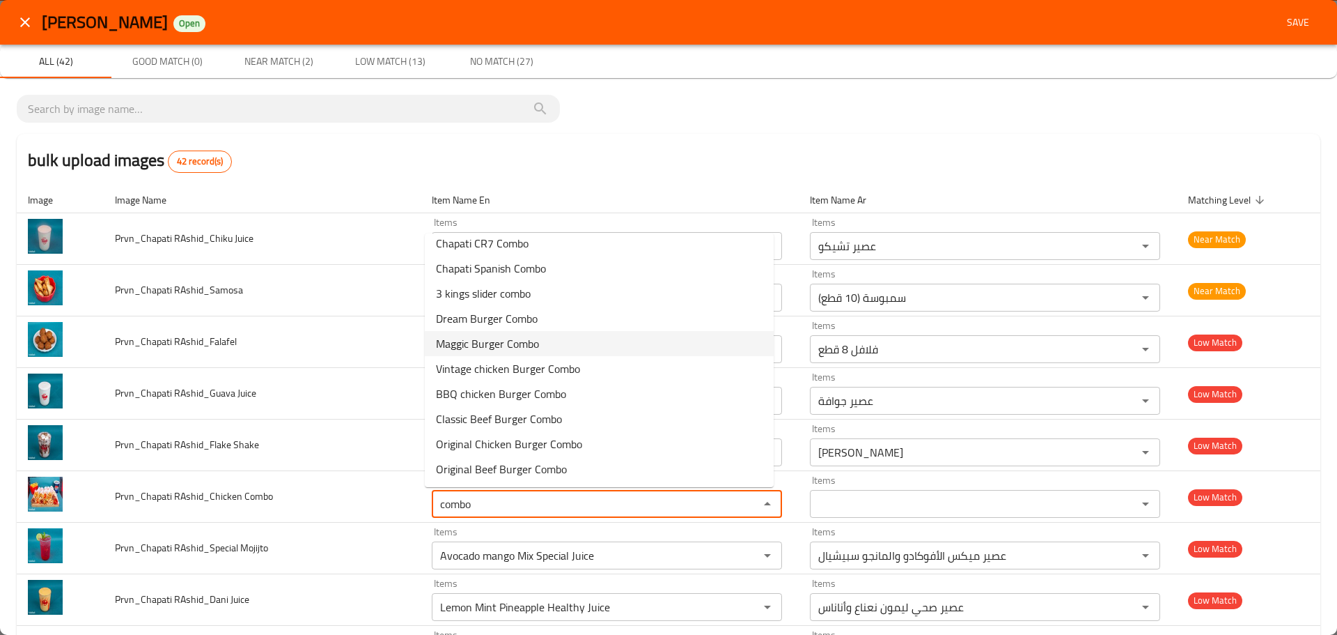
type Combo "combo"
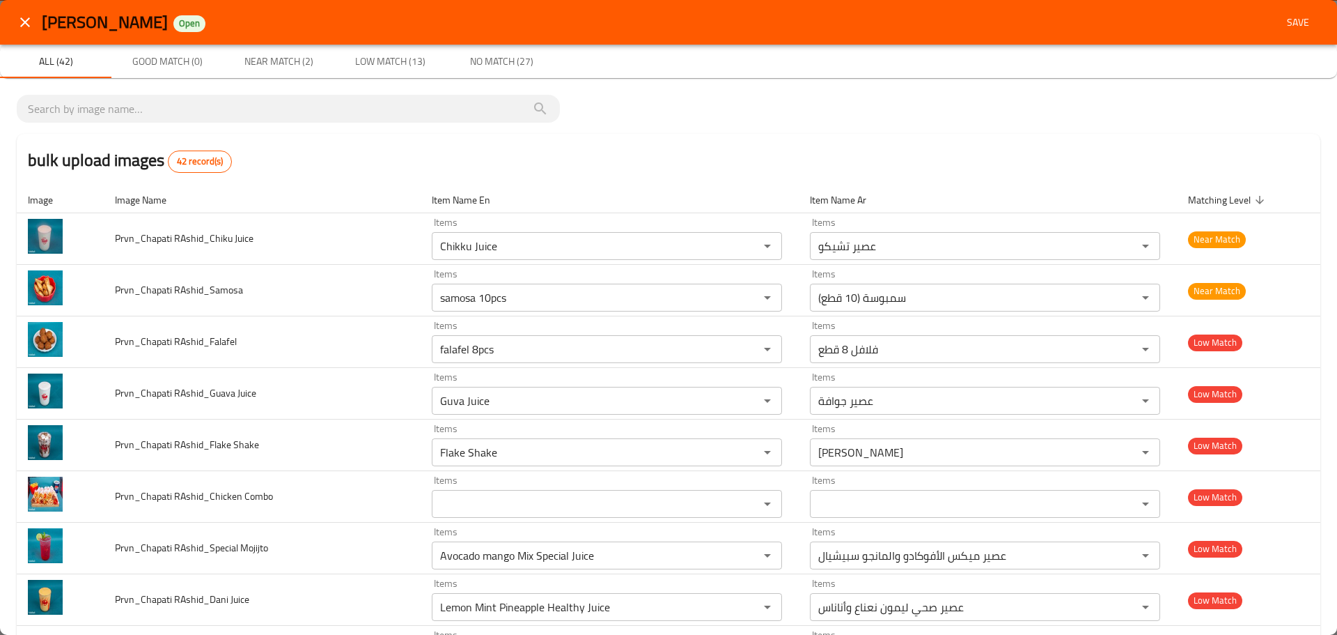
click at [774, 148] on div "bulk upload images 42 record(s)" at bounding box center [669, 160] width 1304 height 53
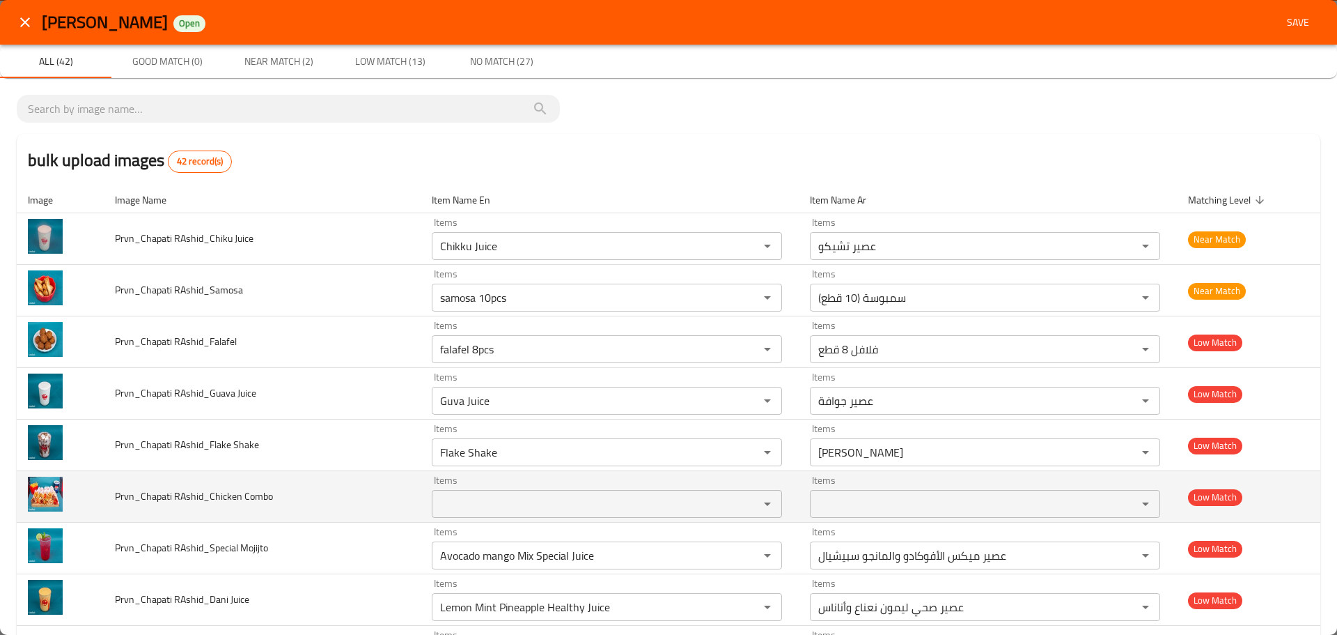
click at [473, 509] on Combo "Items" at bounding box center [586, 504] width 301 height 20
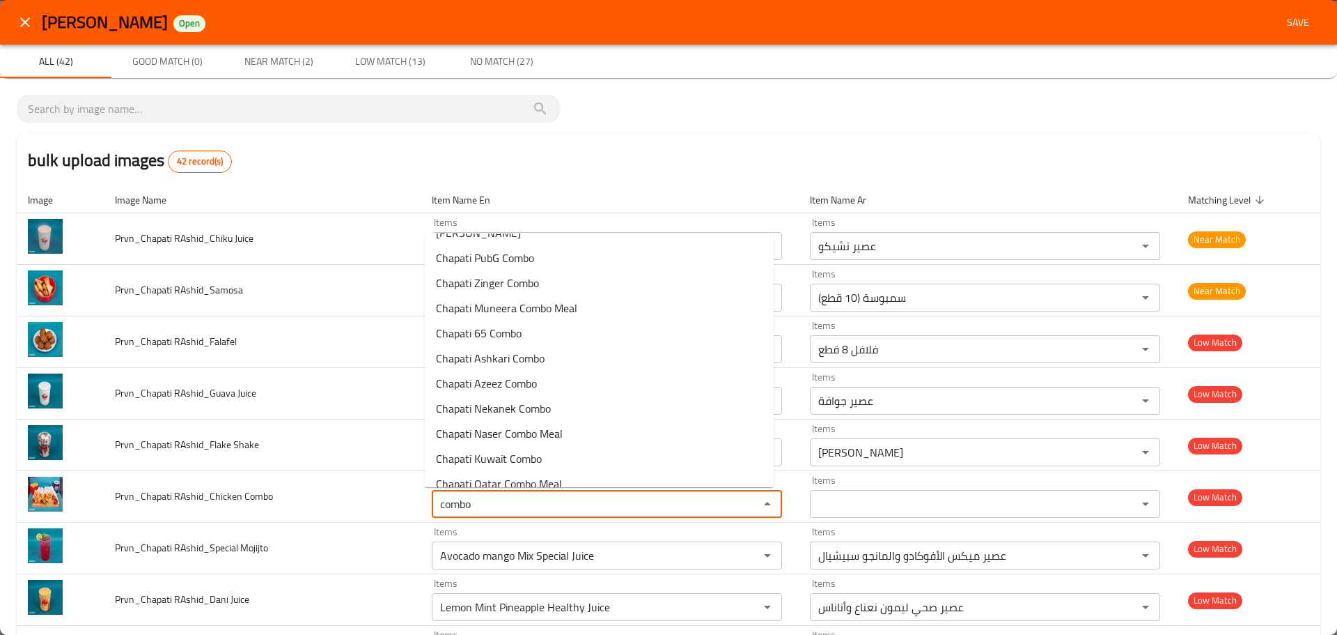
scroll to position [0, 0]
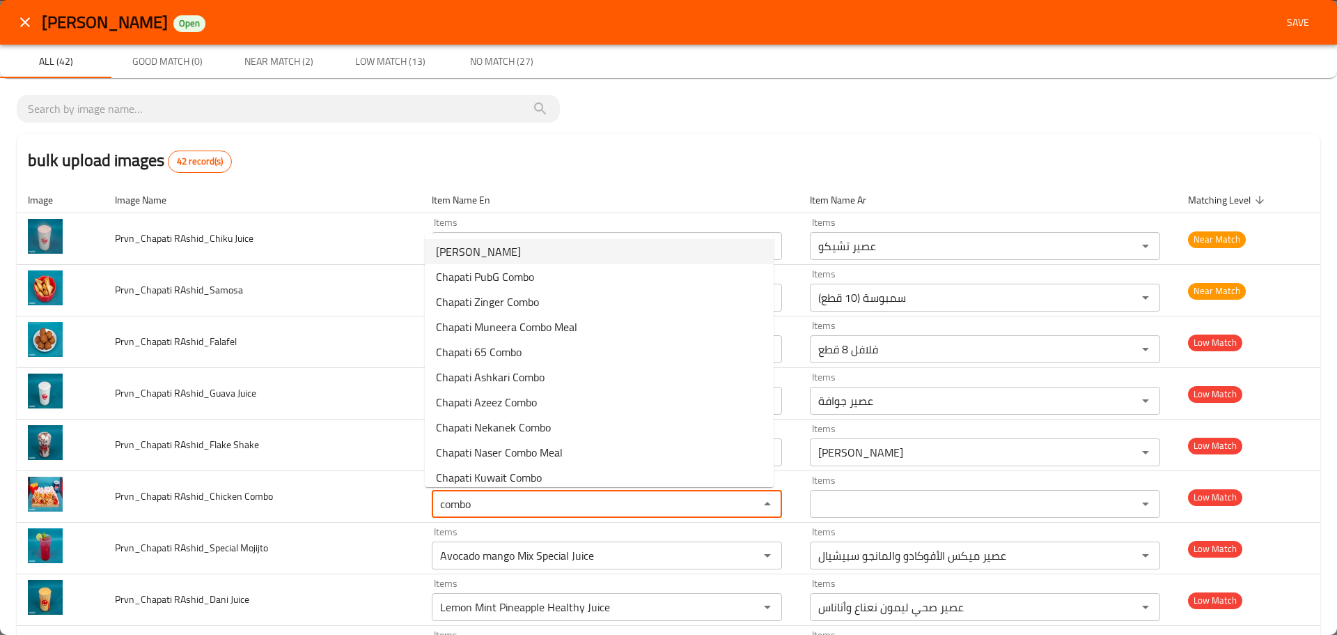
type Combo "combo"
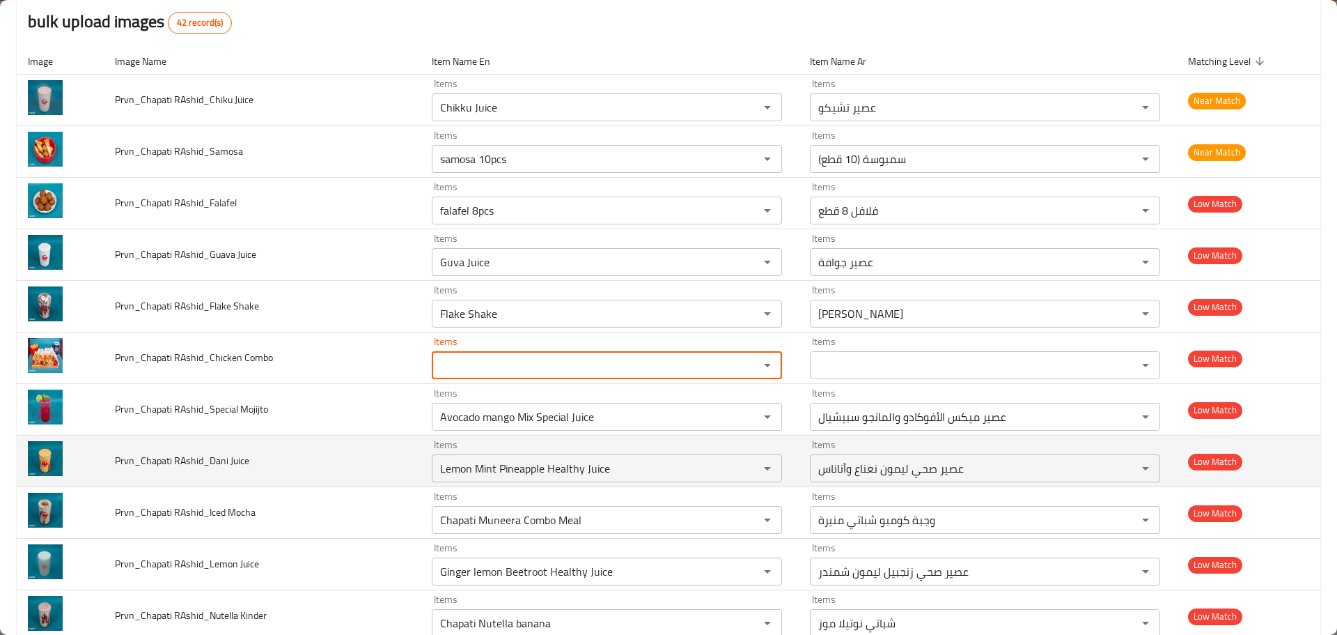
scroll to position [139, 0]
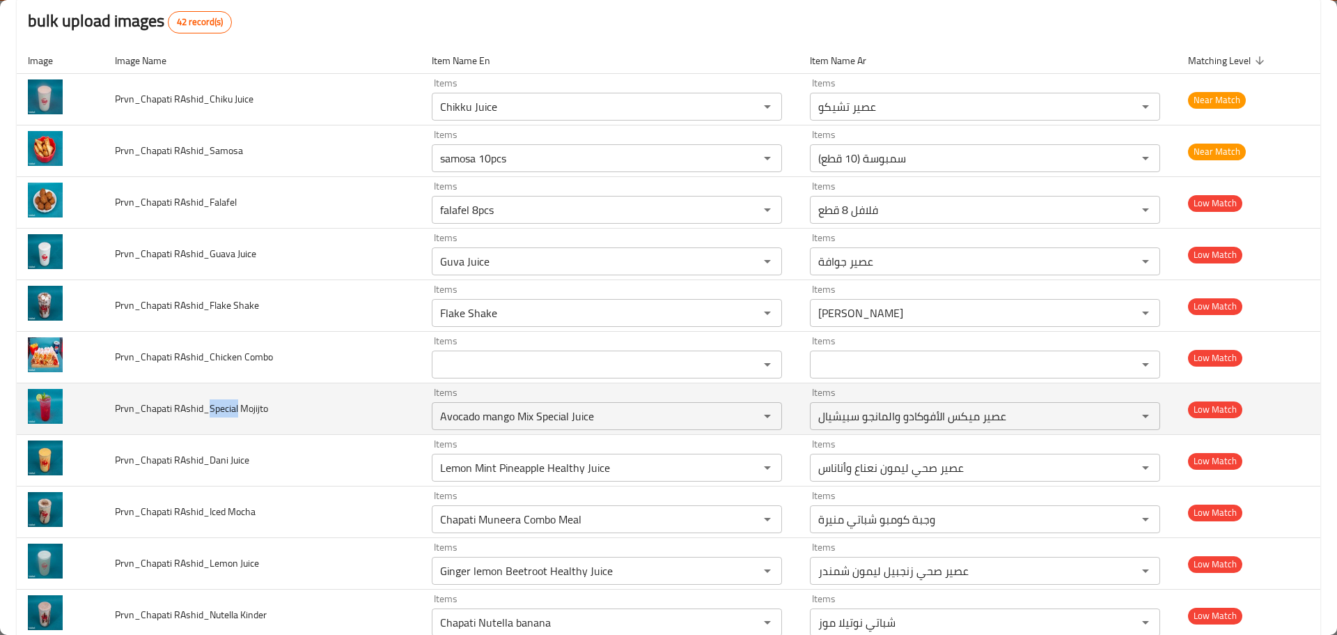
drag, startPoint x: 210, startPoint y: 408, endPoint x: 237, endPoint y: 404, distance: 27.5
click at [237, 404] on span "Prvn_Chapati RAshid_Special Mojijto" at bounding box center [191, 408] width 153 height 18
copy span "Special"
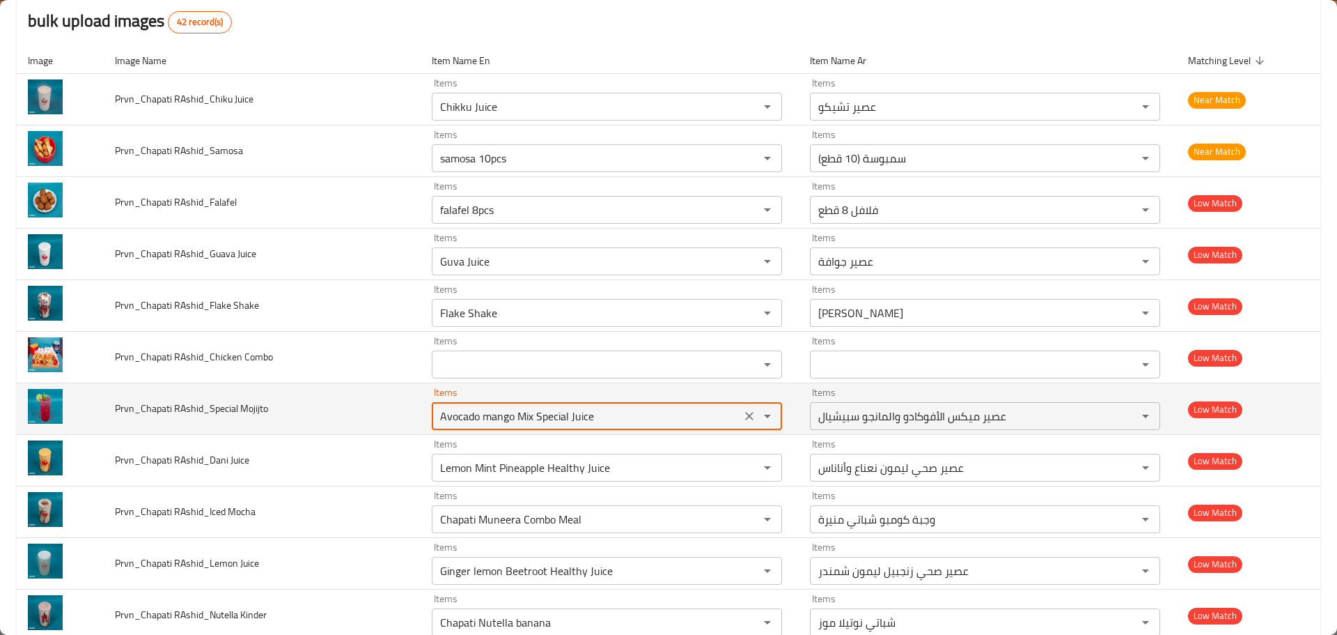
click at [446, 415] on Mojijto "Avocado mango Mix Special Juice" at bounding box center [586, 416] width 301 height 20
paste Mojijto "Special"
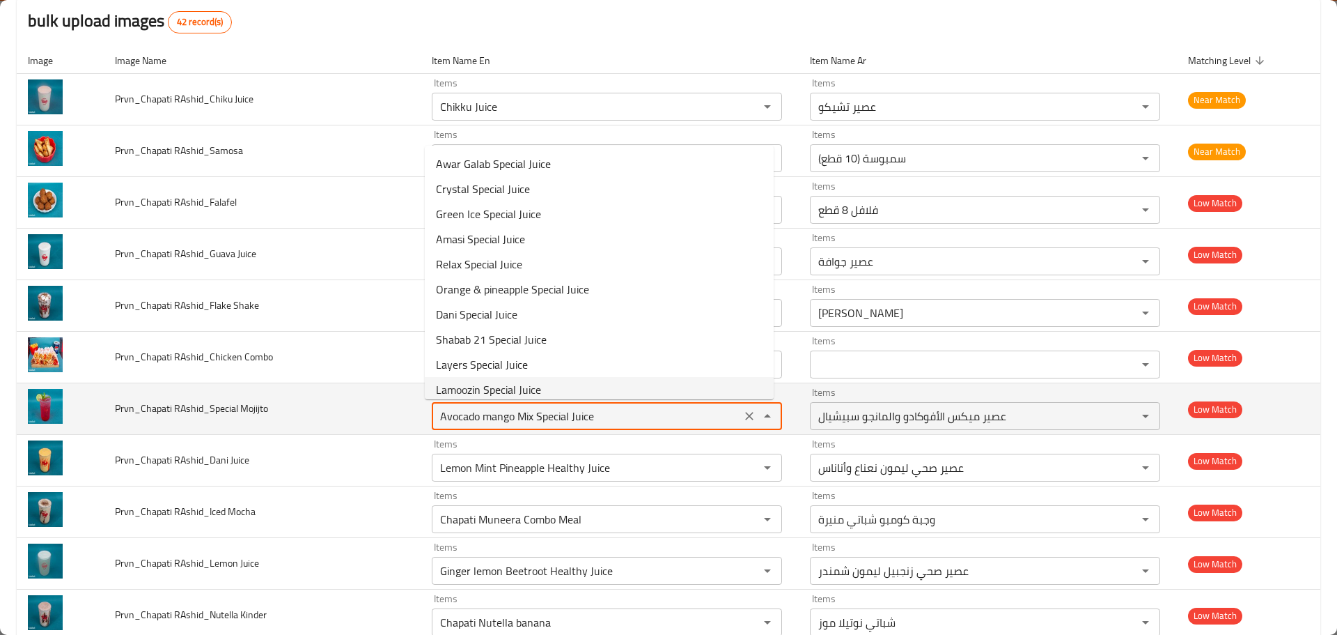
click at [252, 407] on span "Prvn_Chapati RAshid_Special Mojijto" at bounding box center [191, 408] width 153 height 18
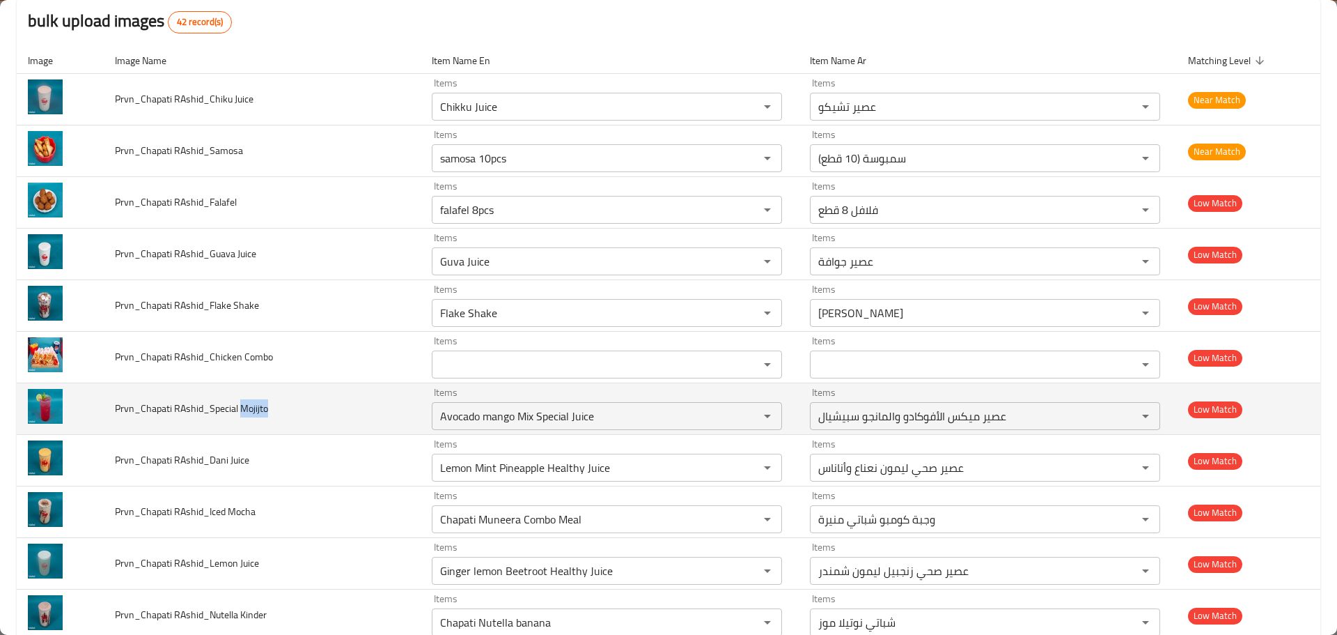
click at [252, 407] on span "Prvn_Chapati RAshid_Special Mojijto" at bounding box center [191, 408] width 153 height 18
copy span "Mojijto"
click at [455, 412] on Mojijto "Avocado mango Mix Special Juice" at bounding box center [586, 416] width 301 height 20
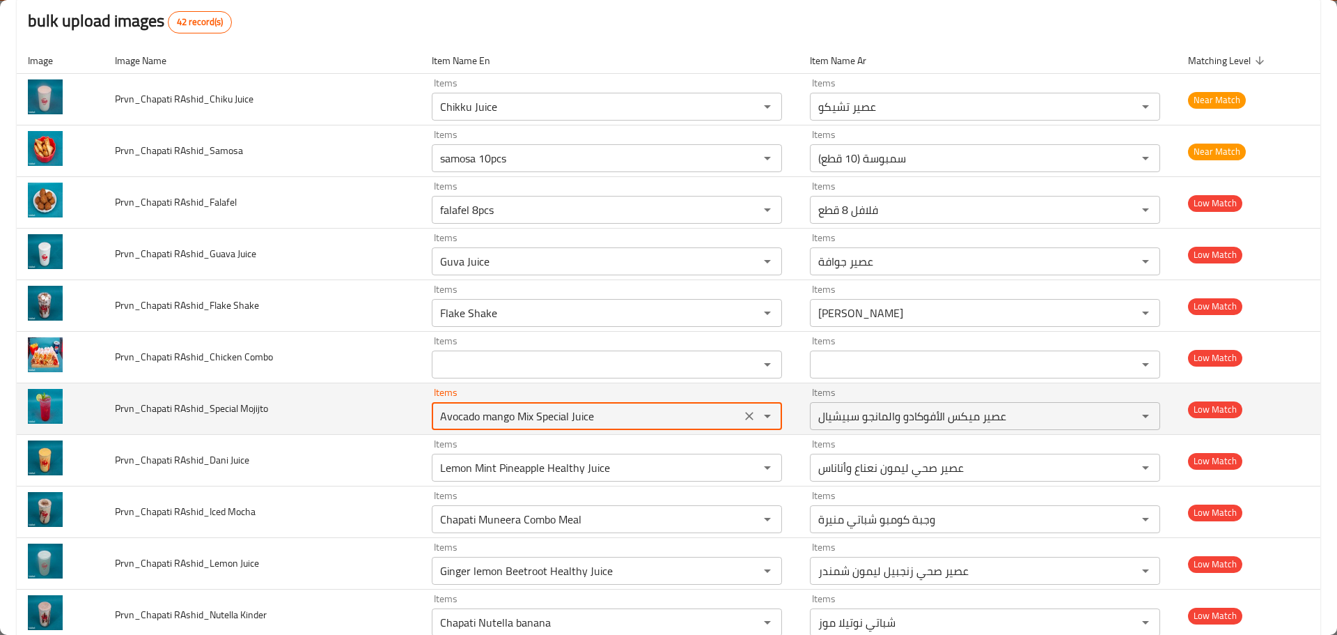
paste Mojijto "Mojijto"
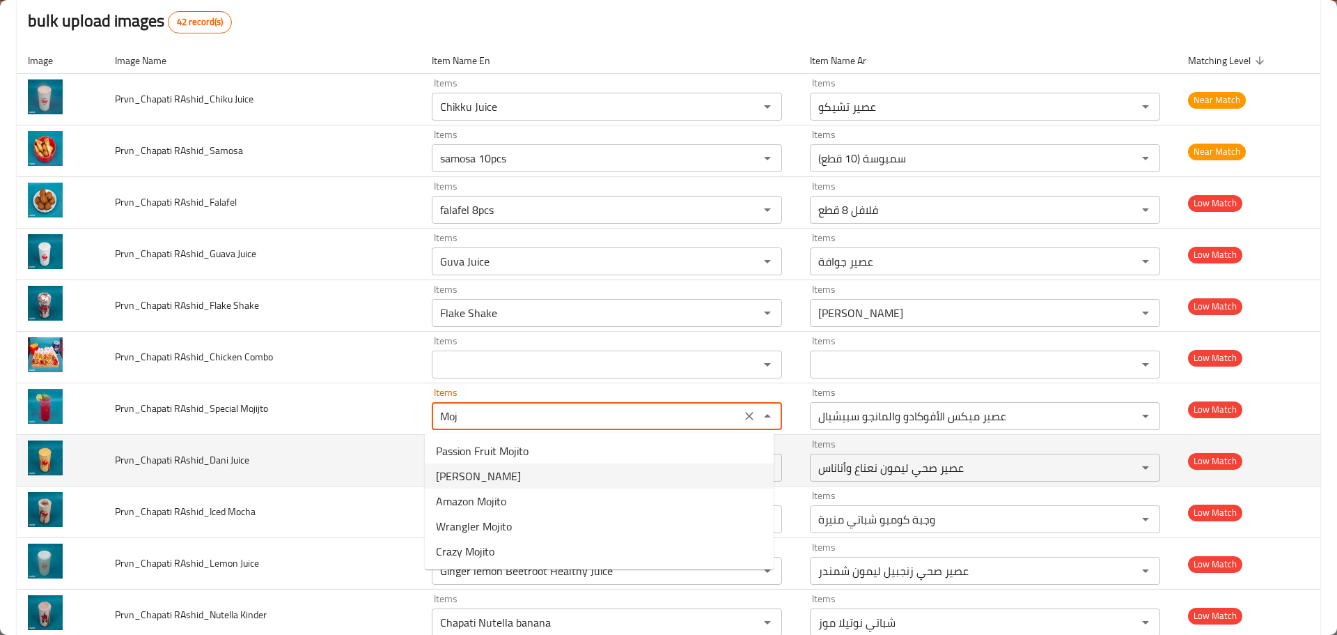
type Mojijto "Avocado mango Mix Special Juice"
click at [359, 456] on td "Prvn_Chapati RAshid_Dani Juice" at bounding box center [262, 461] width 317 height 52
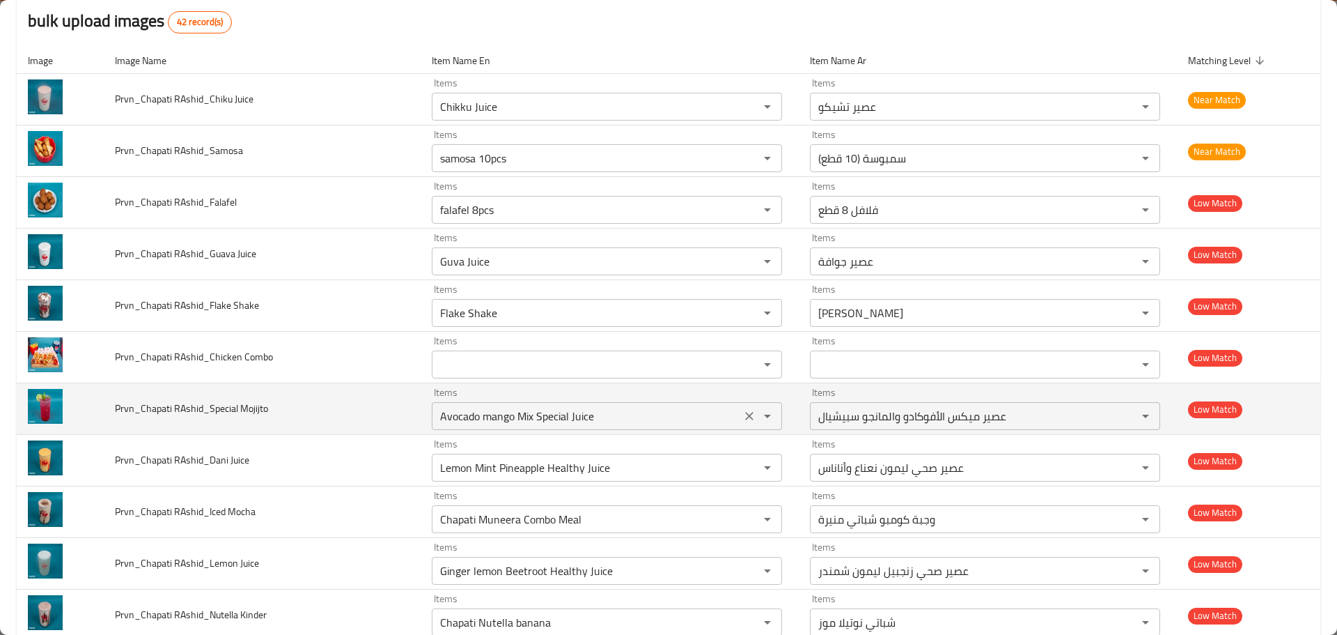
click at [742, 412] on icon "Clear" at bounding box center [749, 416] width 14 height 14
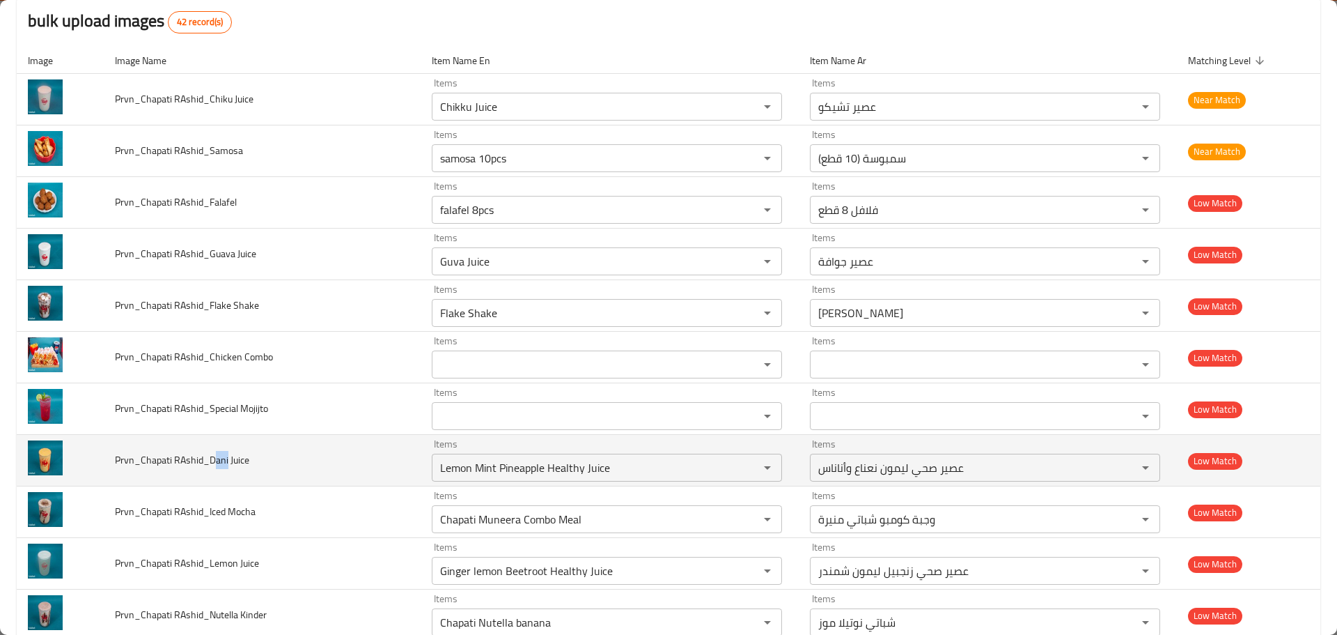
drag, startPoint x: 212, startPoint y: 460, endPoint x: 226, endPoint y: 460, distance: 13.3
click at [226, 460] on span "Prvn_Chapati RAshid_Dani Juice" at bounding box center [182, 460] width 134 height 18
click at [215, 462] on span "Prvn_Chapati RAshid_Dani Juice" at bounding box center [182, 460] width 134 height 18
drag, startPoint x: 210, startPoint y: 460, endPoint x: 229, endPoint y: 456, distance: 19.3
click at [229, 456] on span "Prvn_Chapati RAshid_Dani Juice" at bounding box center [182, 460] width 134 height 18
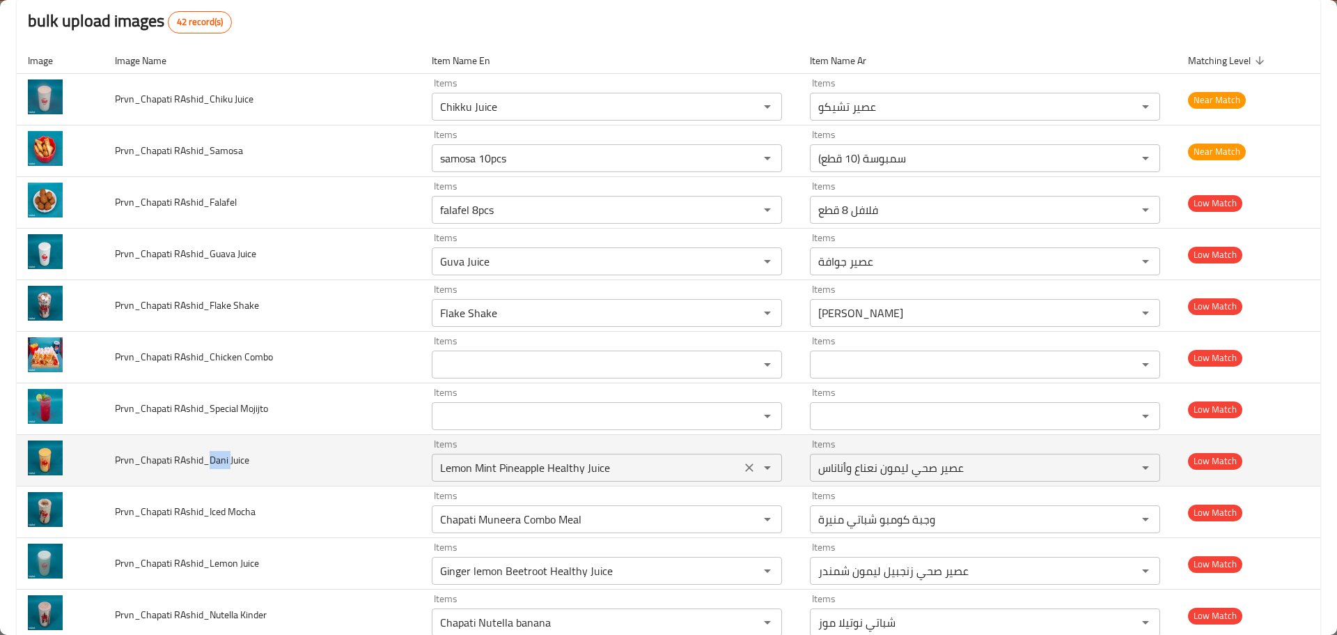
click at [445, 454] on div "Lemon Mint Pineapple Healthy Juice Items" at bounding box center [607, 467] width 350 height 28
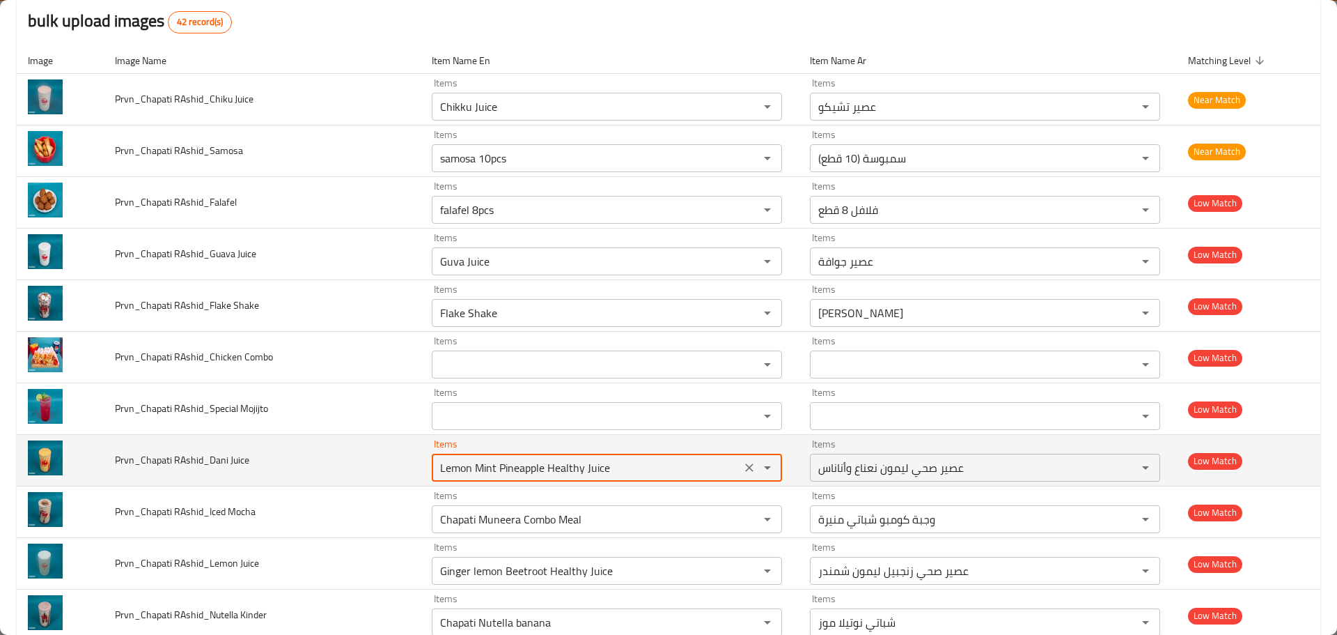
paste Juice "Dani"
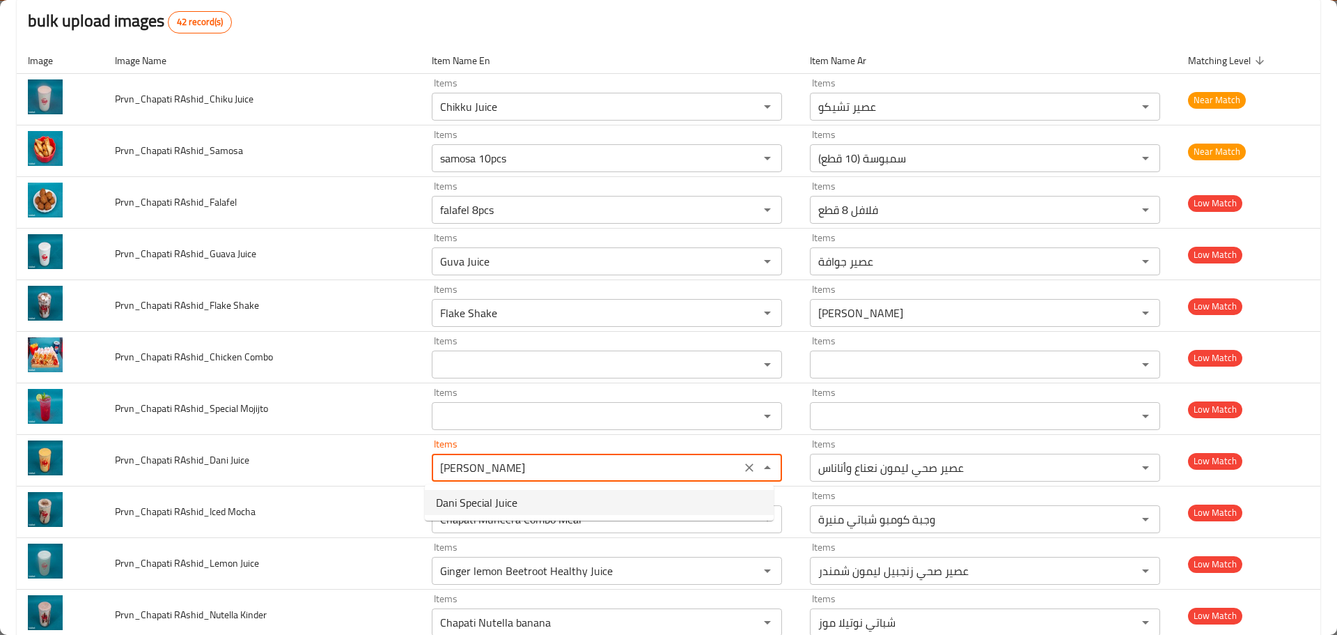
click at [455, 507] on span "Dani Special Juice" at bounding box center [476, 502] width 81 height 17
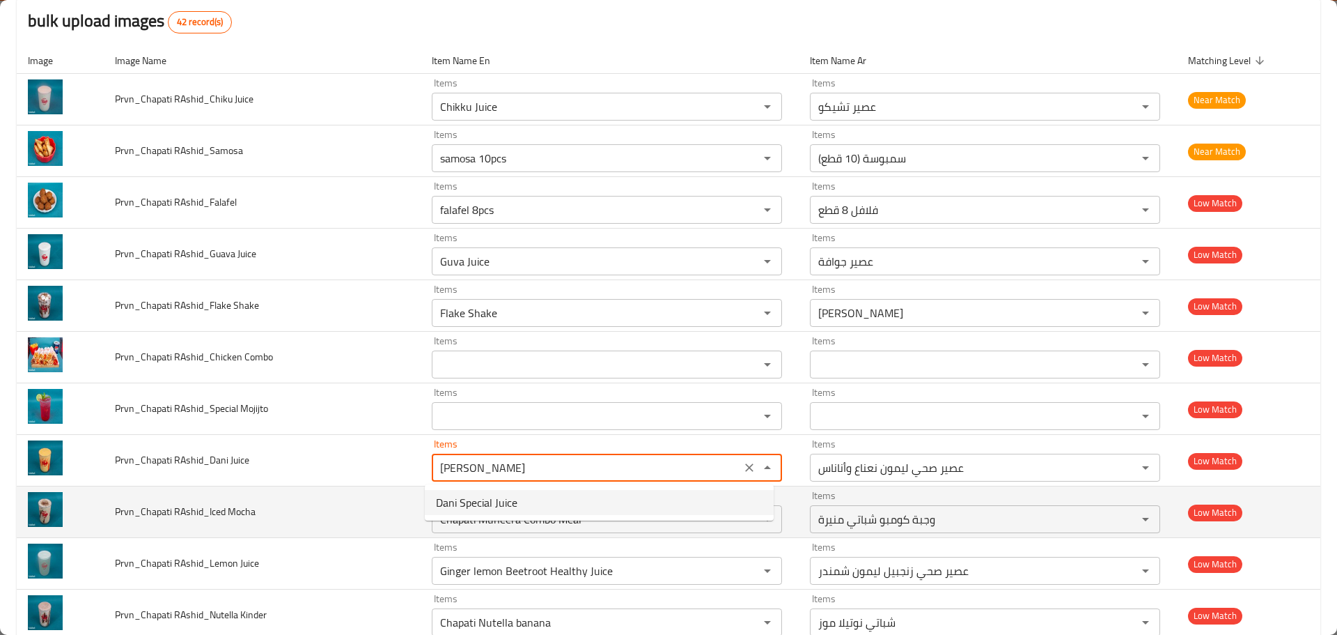
type Juice "Dani Special Juice"
type Juice-ar "عصير داني سبيشيال"
type Juice "Dani Special Juice"
click at [235, 509] on span "Prvn_Chapati RAshid_Iced Mocha" at bounding box center [185, 511] width 141 height 18
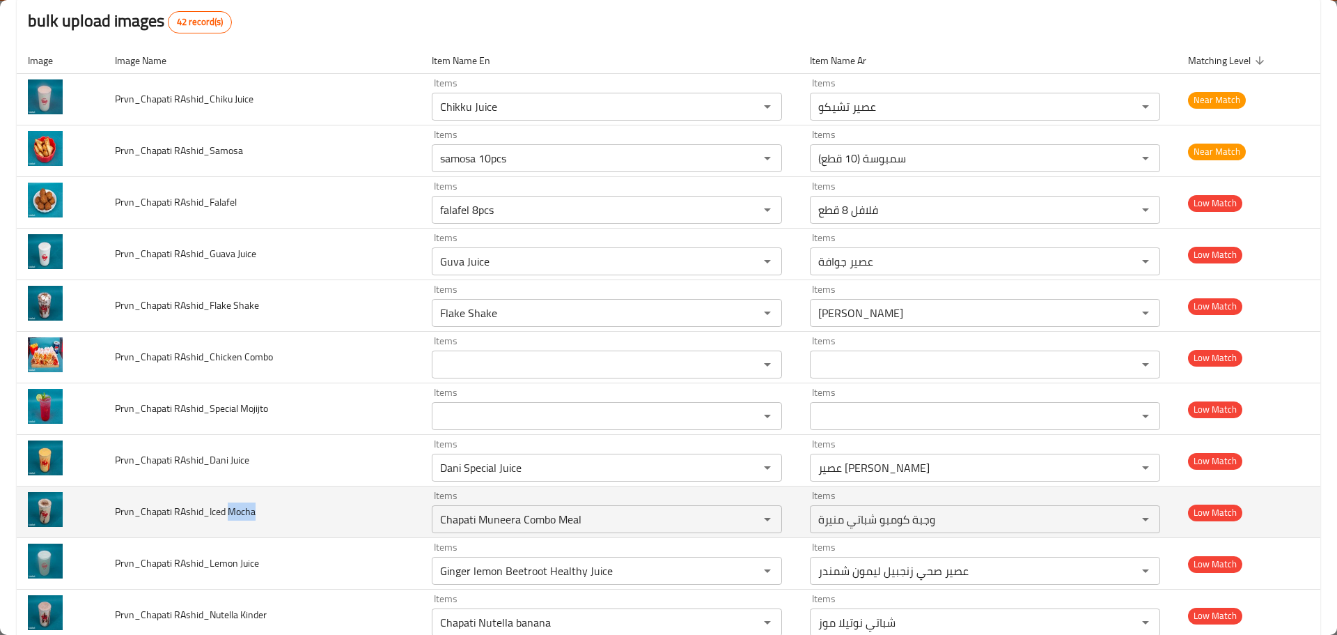
click at [235, 509] on span "Prvn_Chapati RAshid_Iced Mocha" at bounding box center [185, 511] width 141 height 18
click at [493, 522] on Mocha "Chapati Muneera Combo Meal" at bounding box center [586, 519] width 301 height 20
paste Mocha "Mocha"
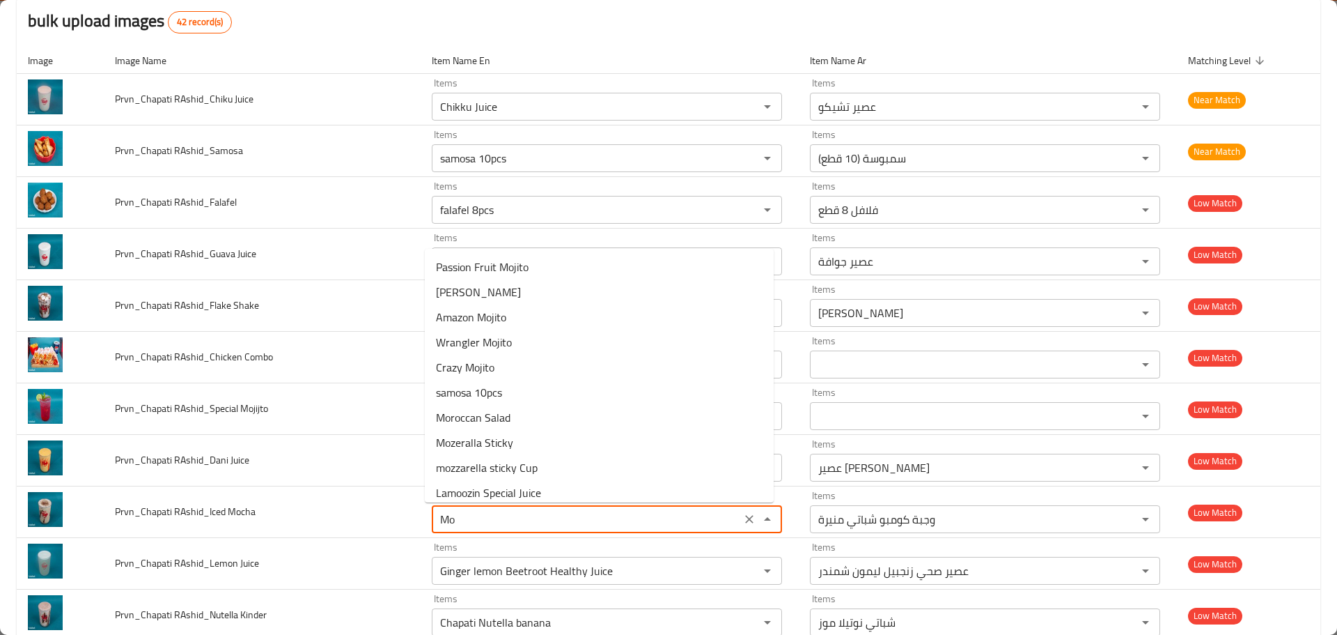
type Mocha "M"
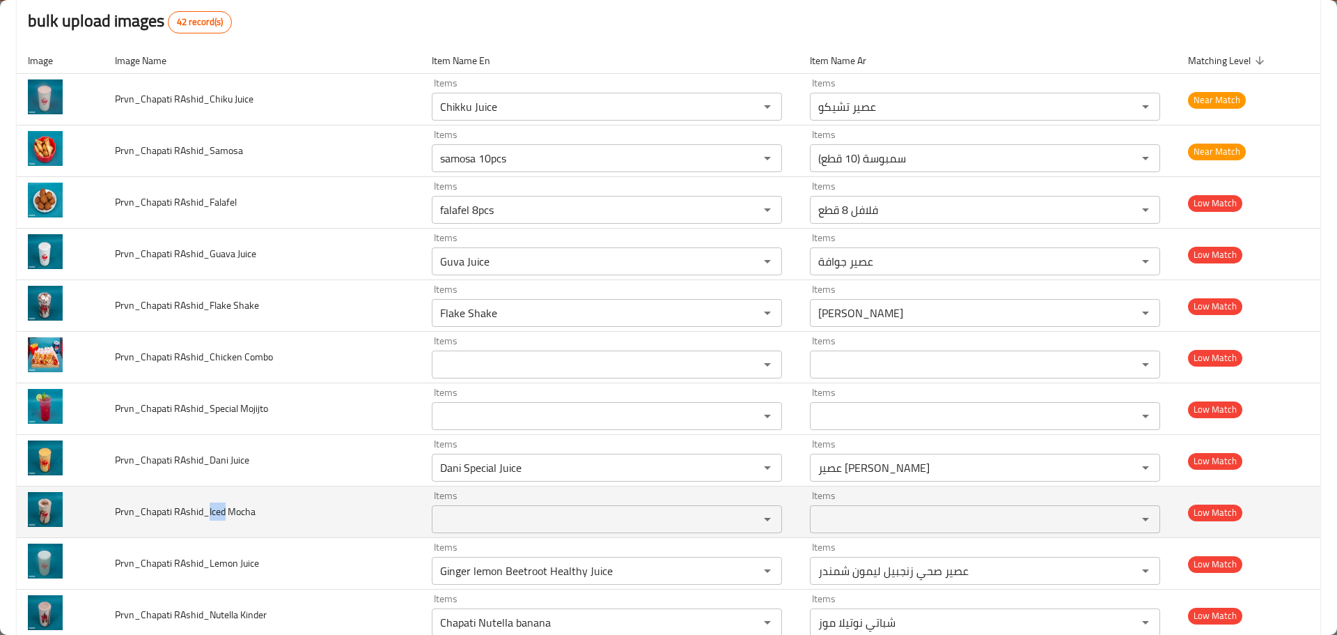
drag, startPoint x: 223, startPoint y: 510, endPoint x: 209, endPoint y: 510, distance: 13.9
click at [209, 510] on span "Prvn_Chapati RAshid_Iced Mocha" at bounding box center [185, 511] width 141 height 18
click at [518, 518] on Mocha "Items" at bounding box center [586, 519] width 301 height 20
paste Mocha "Iced"
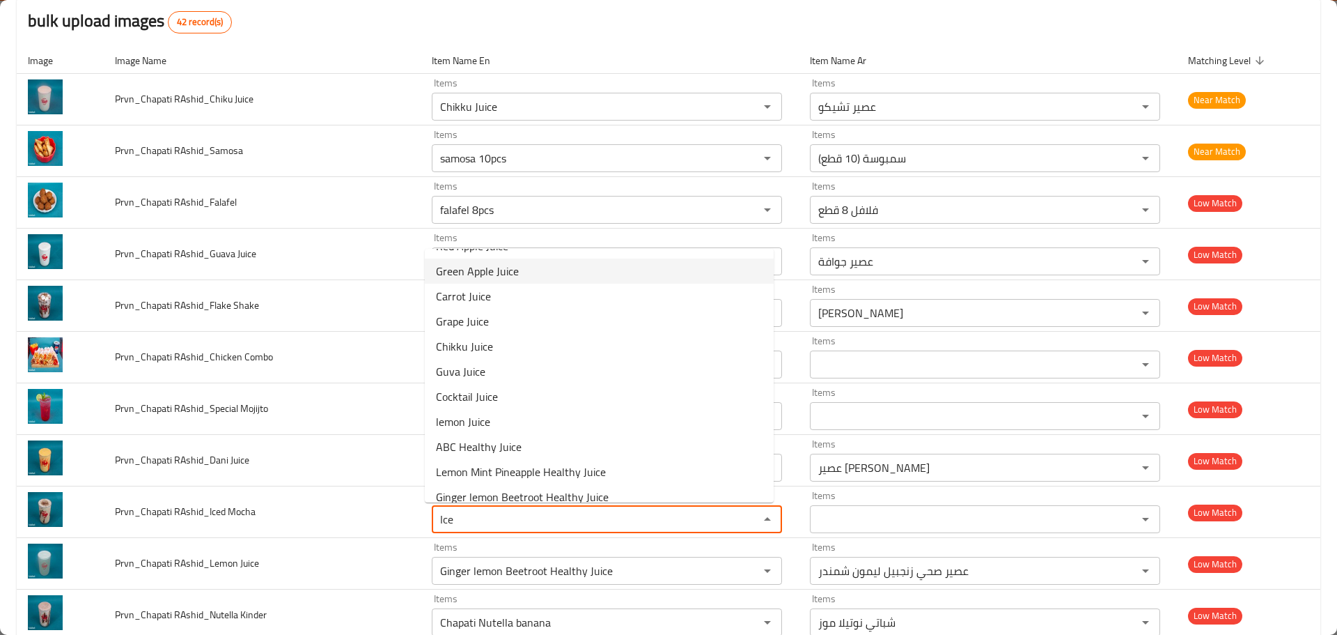
scroll to position [685, 0]
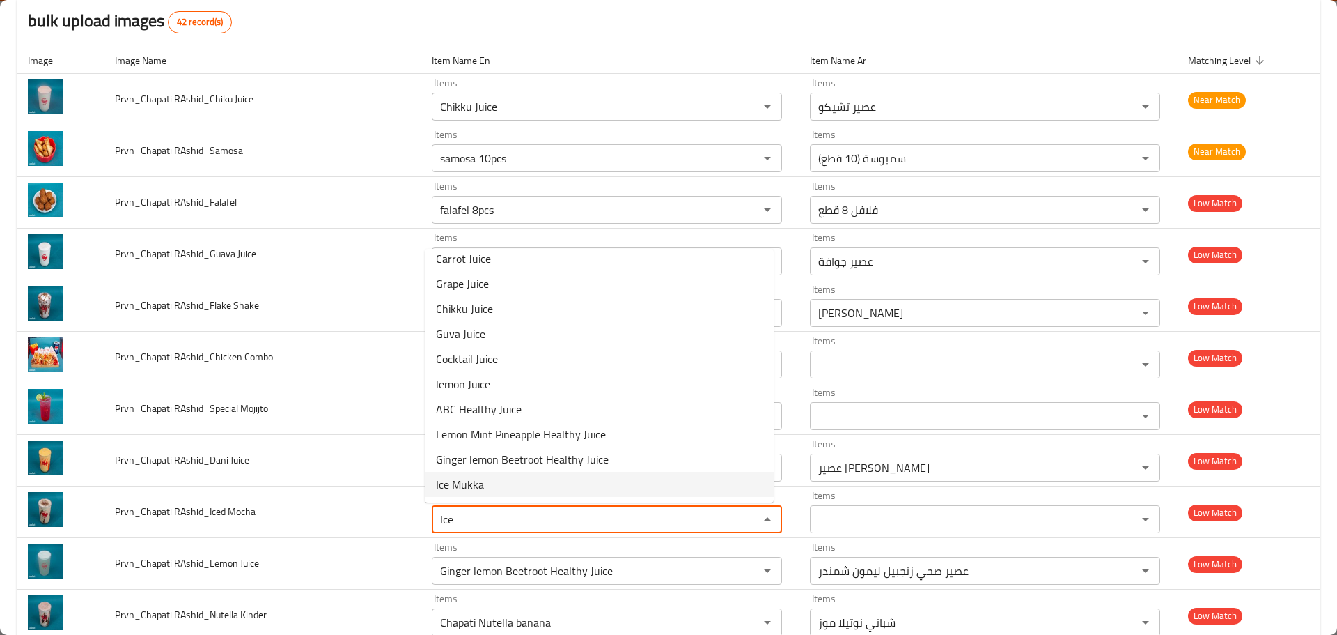
click at [469, 483] on span "Ice Mukka" at bounding box center [460, 484] width 48 height 17
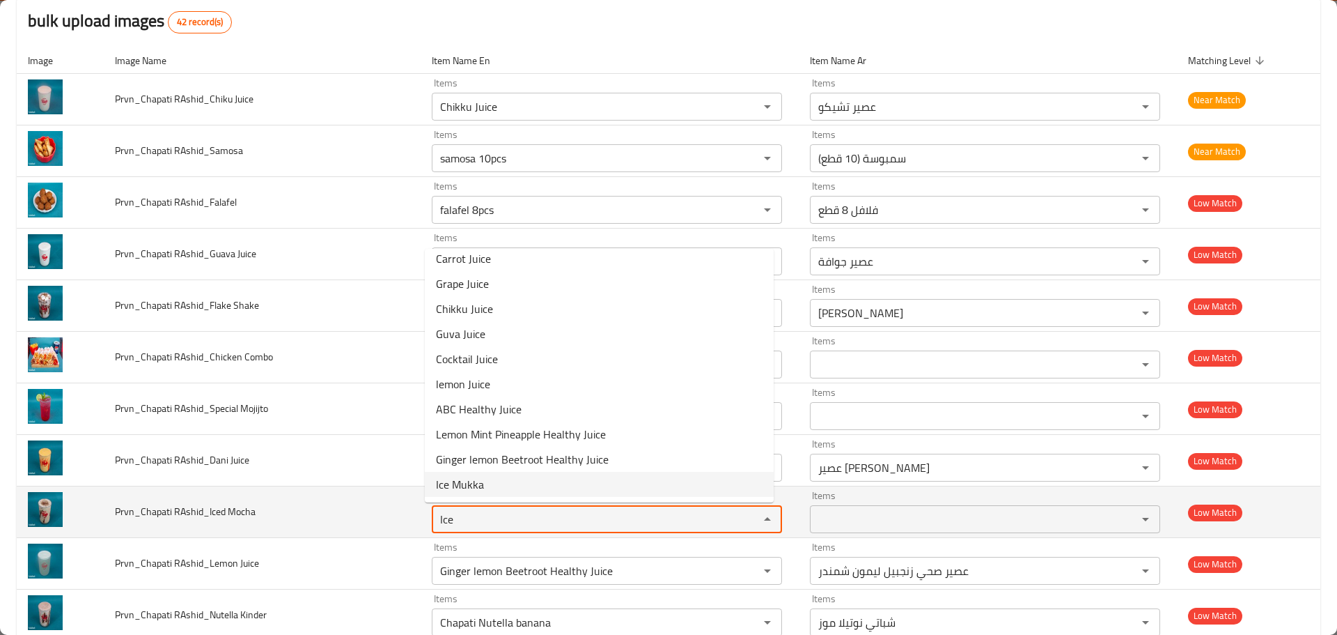
type Mocha "Ice Mukka"
type Mocha-ar "آيس موكا"
type Mocha "Ice Mukka"
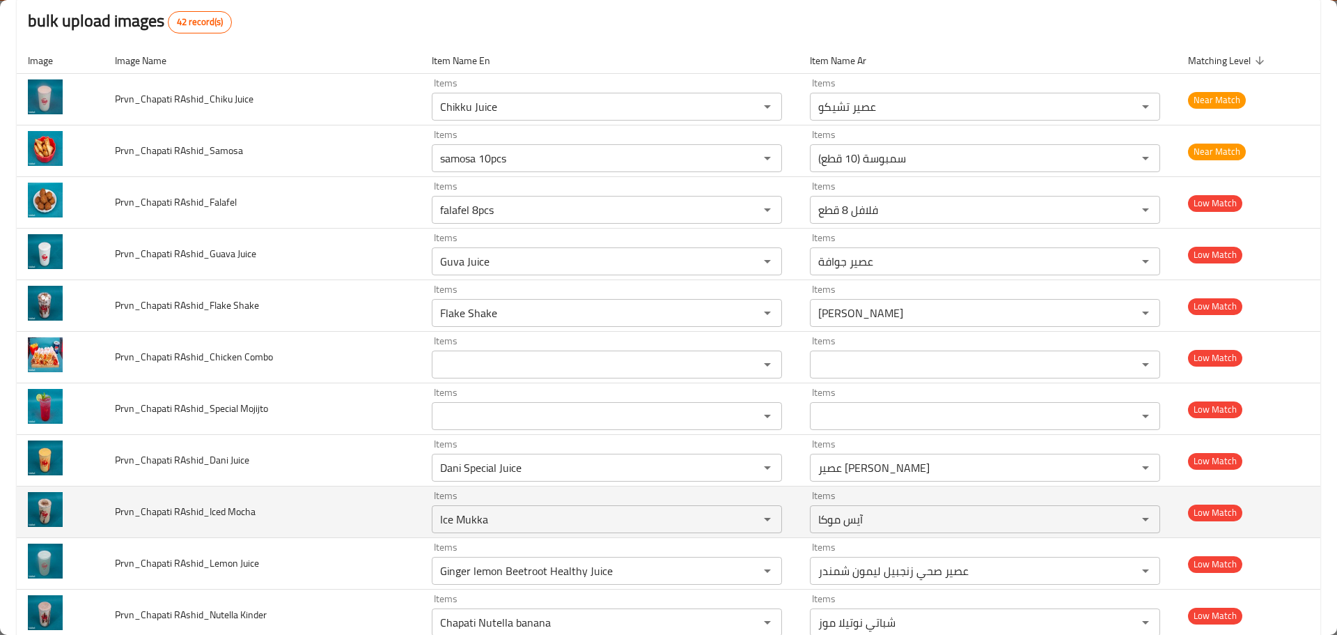
click at [254, 531] on td "Prvn_Chapati RAshid_Iced Mocha" at bounding box center [262, 512] width 317 height 52
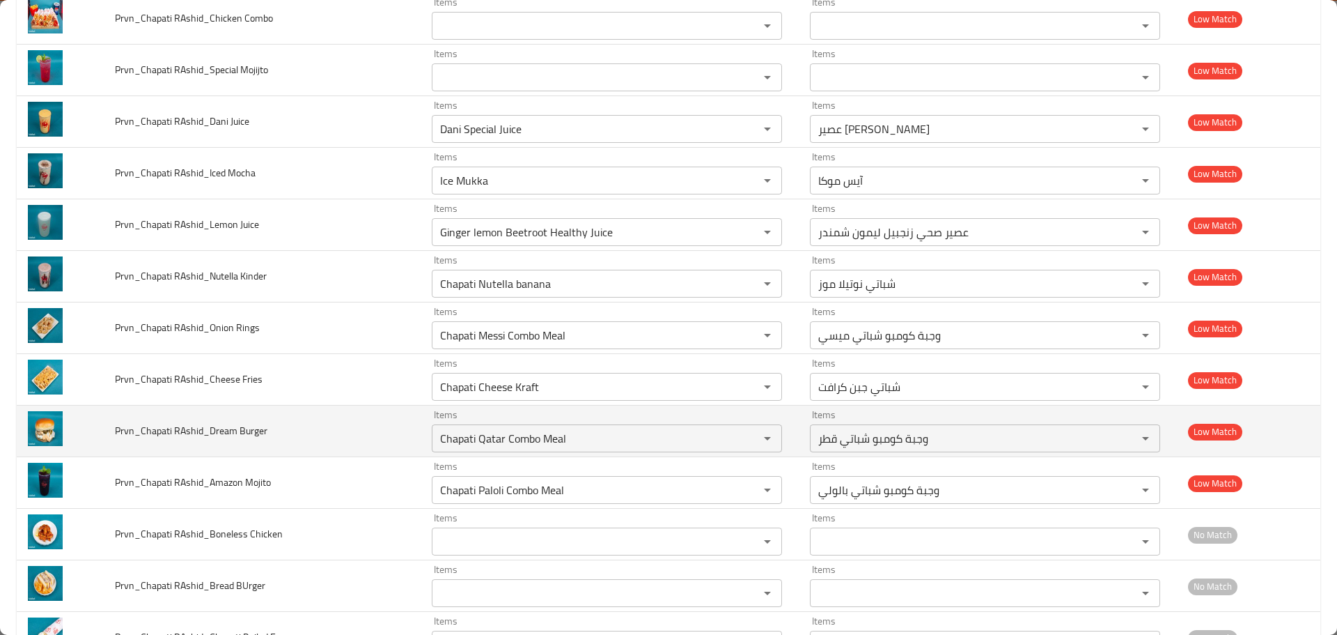
scroll to position [488, 0]
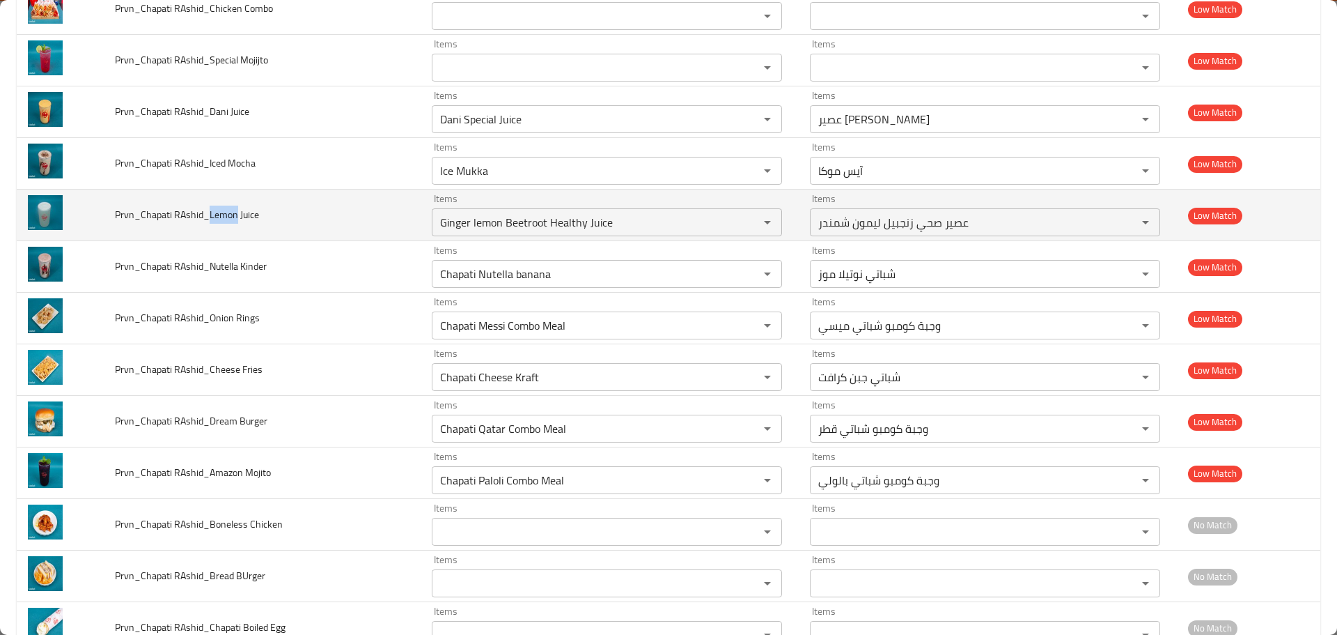
drag, startPoint x: 208, startPoint y: 210, endPoint x: 236, endPoint y: 210, distance: 28.6
click at [236, 210] on span "Prvn_Chapati RAshid_Lemon Juice" at bounding box center [187, 214] width 144 height 18
click at [548, 210] on div "Ginger lemon Beetroot Healthy Juice Items" at bounding box center [607, 222] width 350 height 28
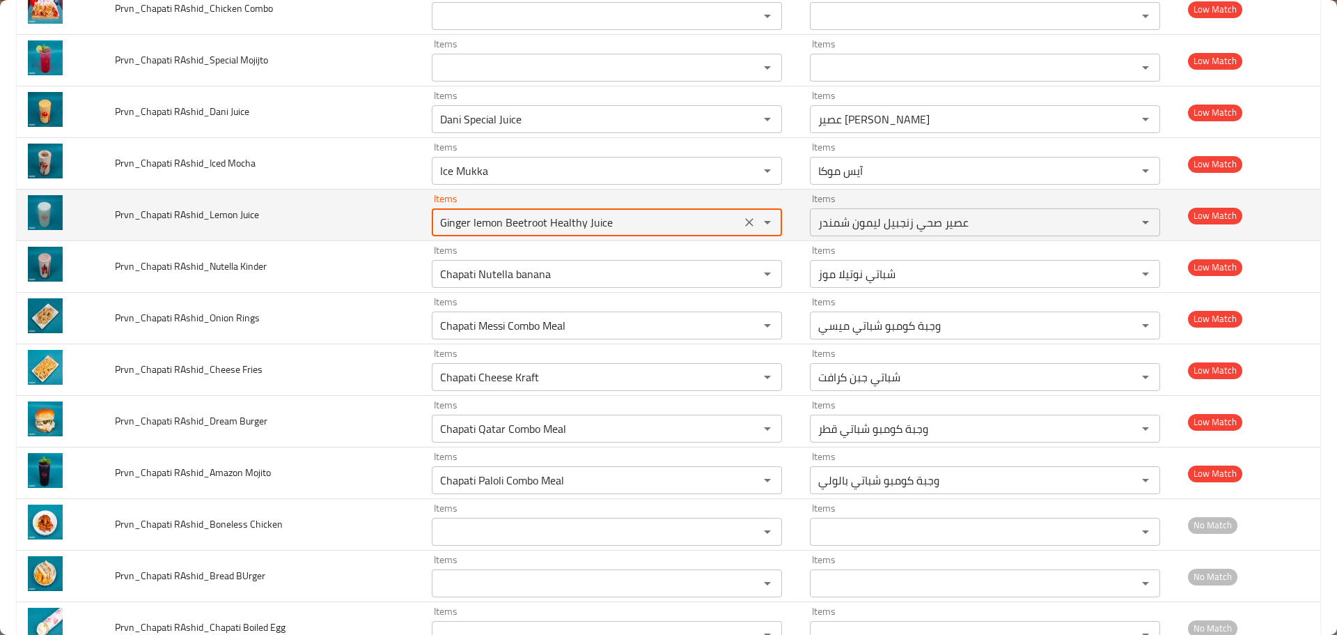
paste Juice "Lemon"
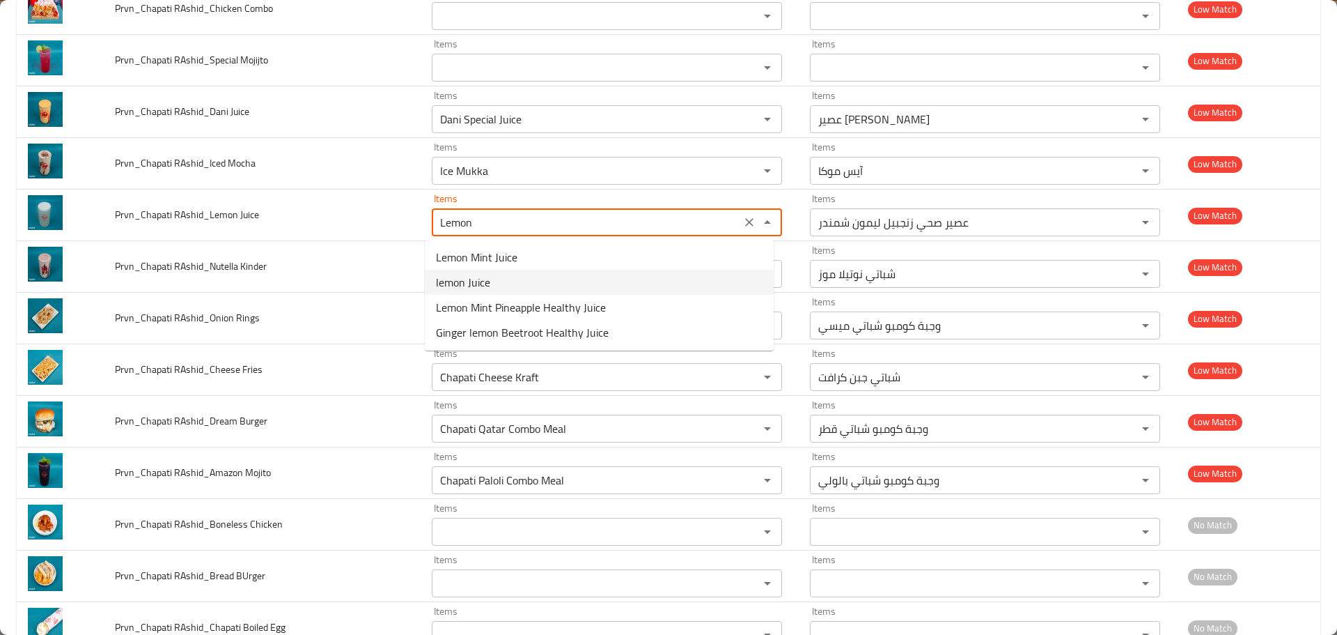
click at [488, 275] on span "lemon Juice" at bounding box center [463, 282] width 54 height 17
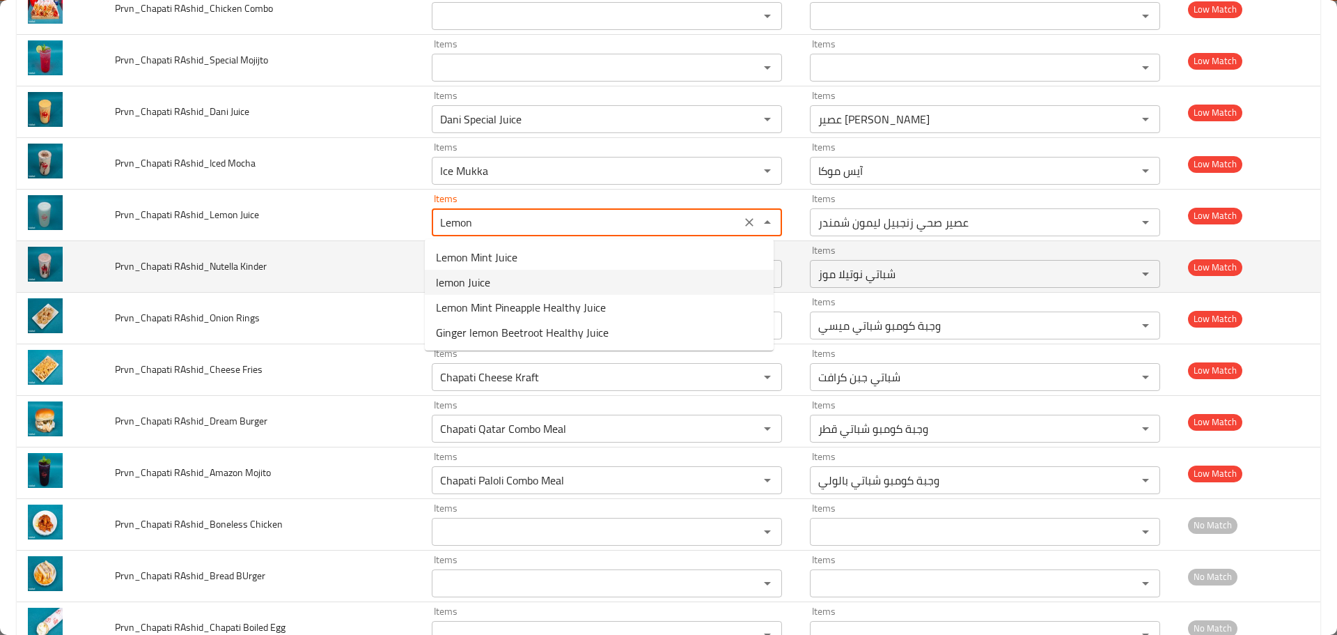
type Juice "lemon Juice"
type Juice-ar "عصير الليمون"
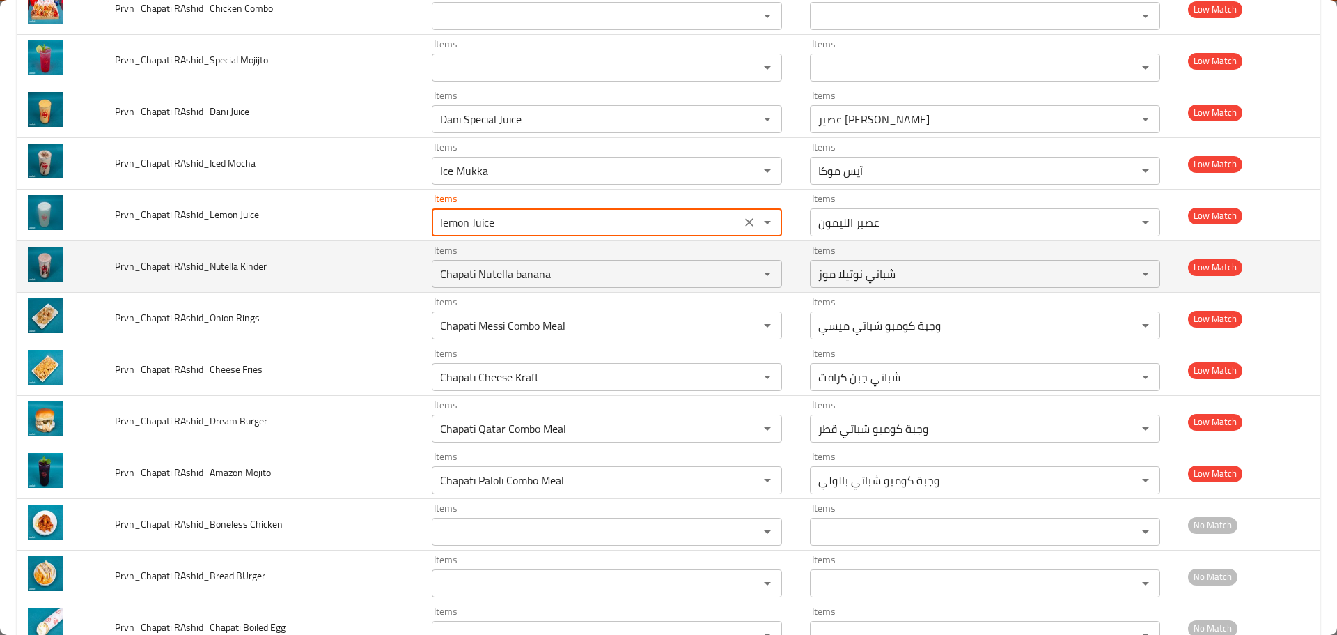
type Juice "lemon Juice"
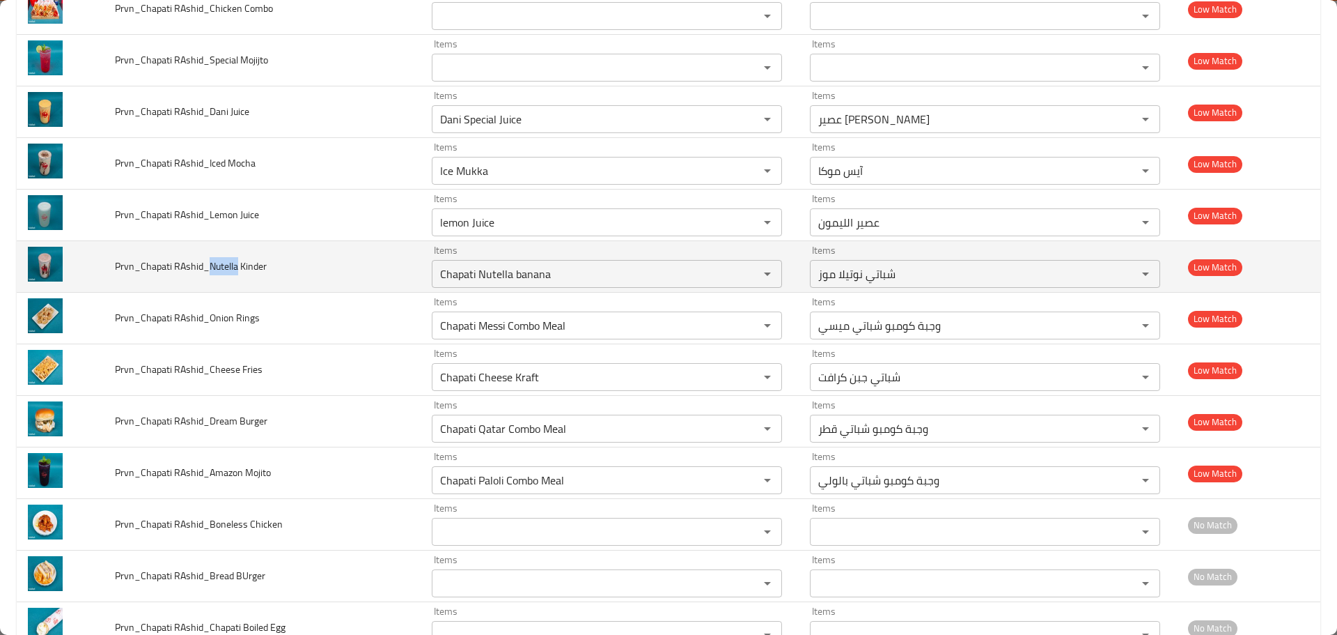
drag, startPoint x: 210, startPoint y: 263, endPoint x: 237, endPoint y: 263, distance: 26.5
click at [237, 263] on span "Prvn_Chapati RAshid_Nutella Kinder" at bounding box center [191, 266] width 152 height 18
click at [483, 279] on Kinder "Chapati Nutella banana" at bounding box center [586, 274] width 301 height 20
paste Kinder "Nutell"
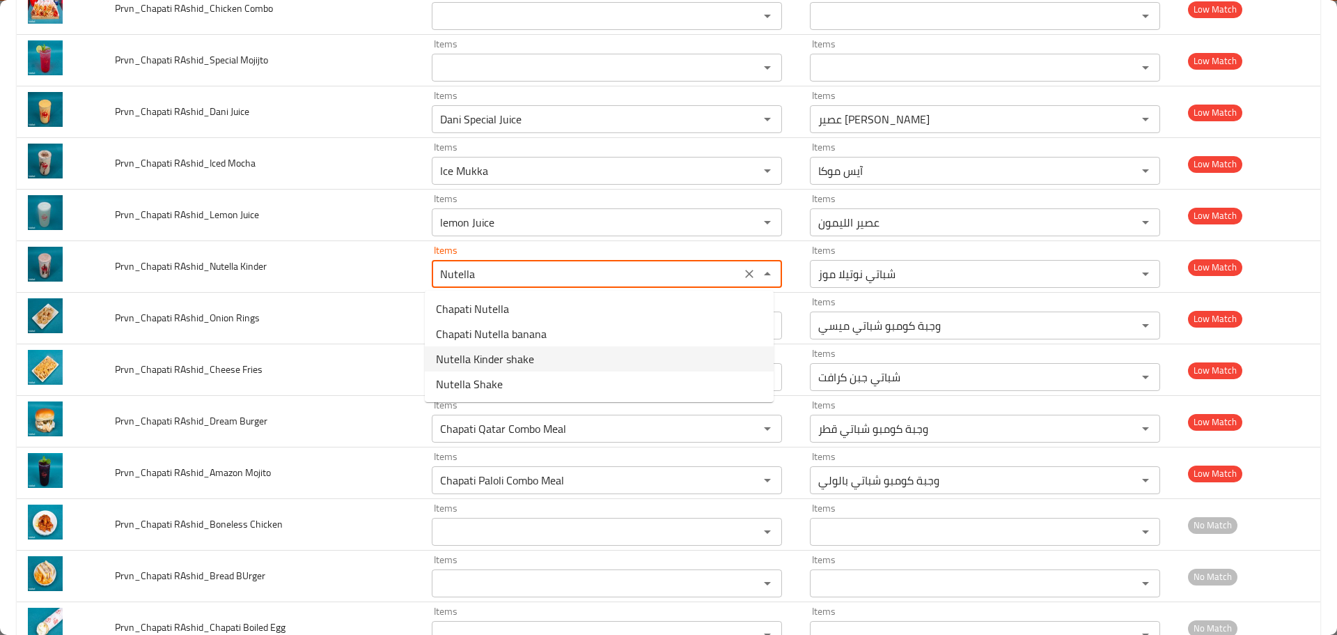
click at [497, 362] on span "Nutella Kinder shake" at bounding box center [485, 358] width 98 height 17
type Kinder "Nutella Kinder shake"
type Kinder-ar "شيك كيندر نوتيلا"
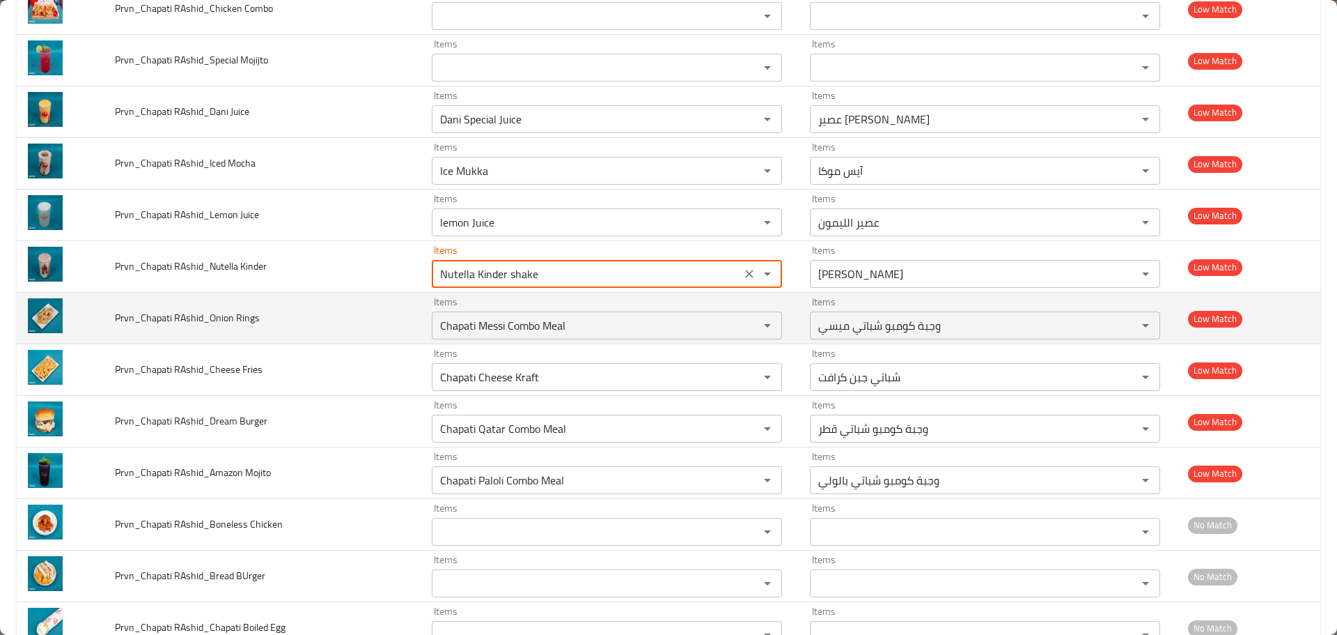
type Kinder "Nutella Kinder shake"
drag, startPoint x: 209, startPoint y: 319, endPoint x: 231, endPoint y: 314, distance: 22.8
click at [231, 314] on span "Prvn_Chapati RAshid_Onion Rings" at bounding box center [187, 318] width 145 height 18
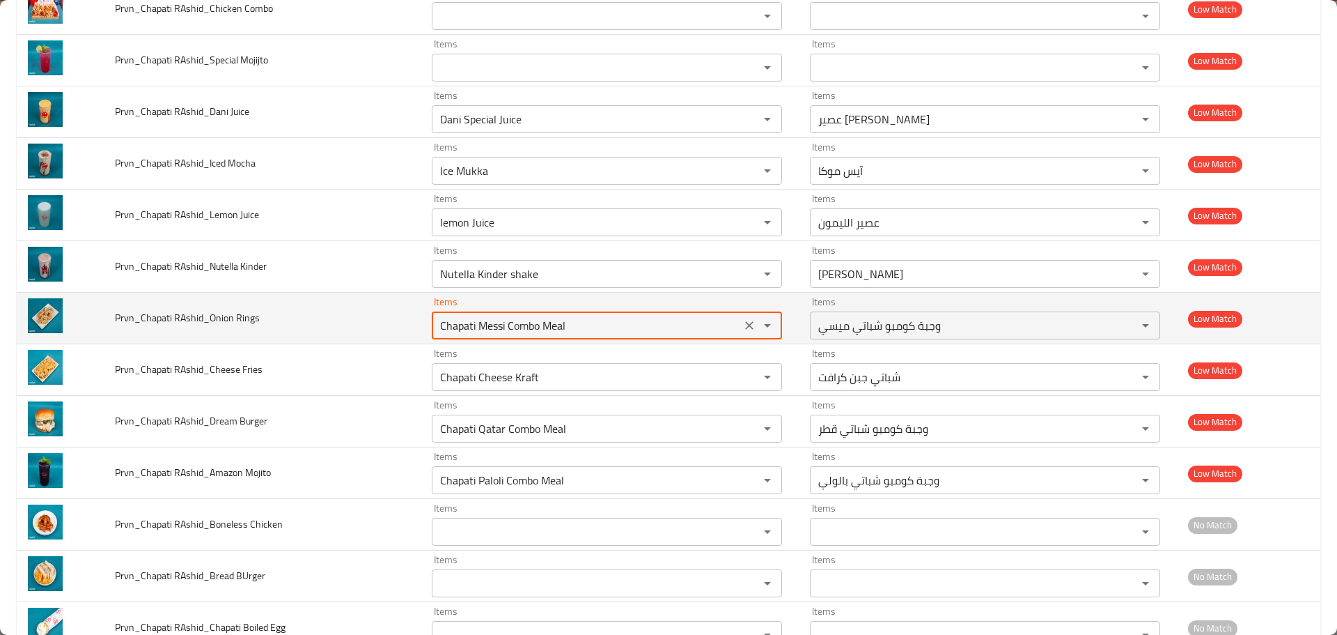
click at [501, 325] on Rings "Chapati Messi Combo Meal" at bounding box center [586, 326] width 301 height 20
paste Rings "Onion"
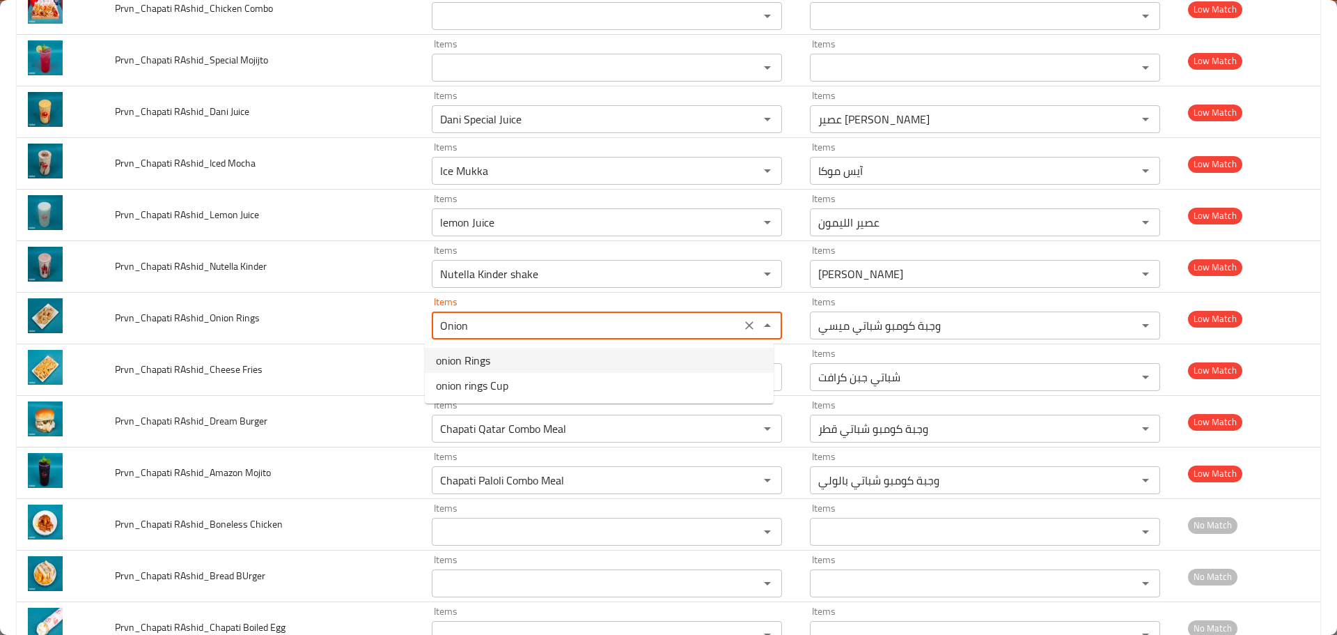
click at [473, 356] on span "onion Rings" at bounding box center [463, 360] width 54 height 17
type Rings "onion Rings"
type Rings-ar "حلقات البصل"
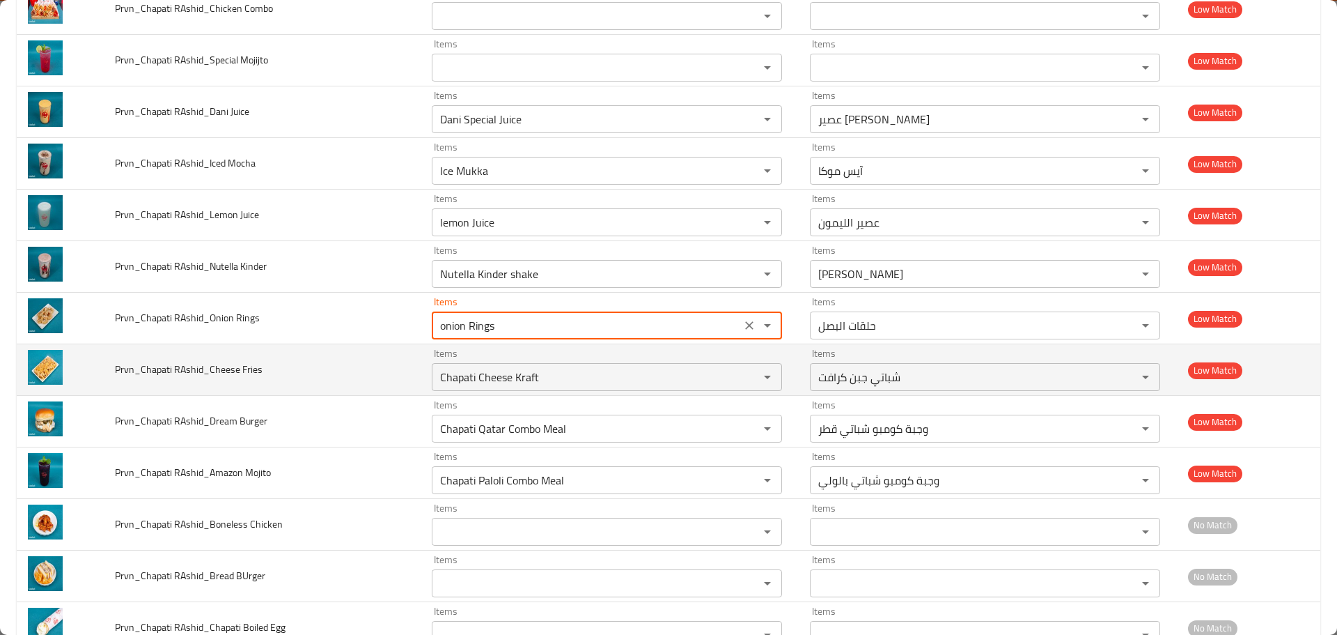
type Rings "onion Rings"
drag, startPoint x: 208, startPoint y: 366, endPoint x: 229, endPoint y: 366, distance: 21.6
click at [229, 366] on span "Prvn_Chapati RAshid_Cheese Fries" at bounding box center [189, 369] width 148 height 18
click at [491, 366] on div "Chapati Cheese Kraft Items" at bounding box center [607, 377] width 350 height 28
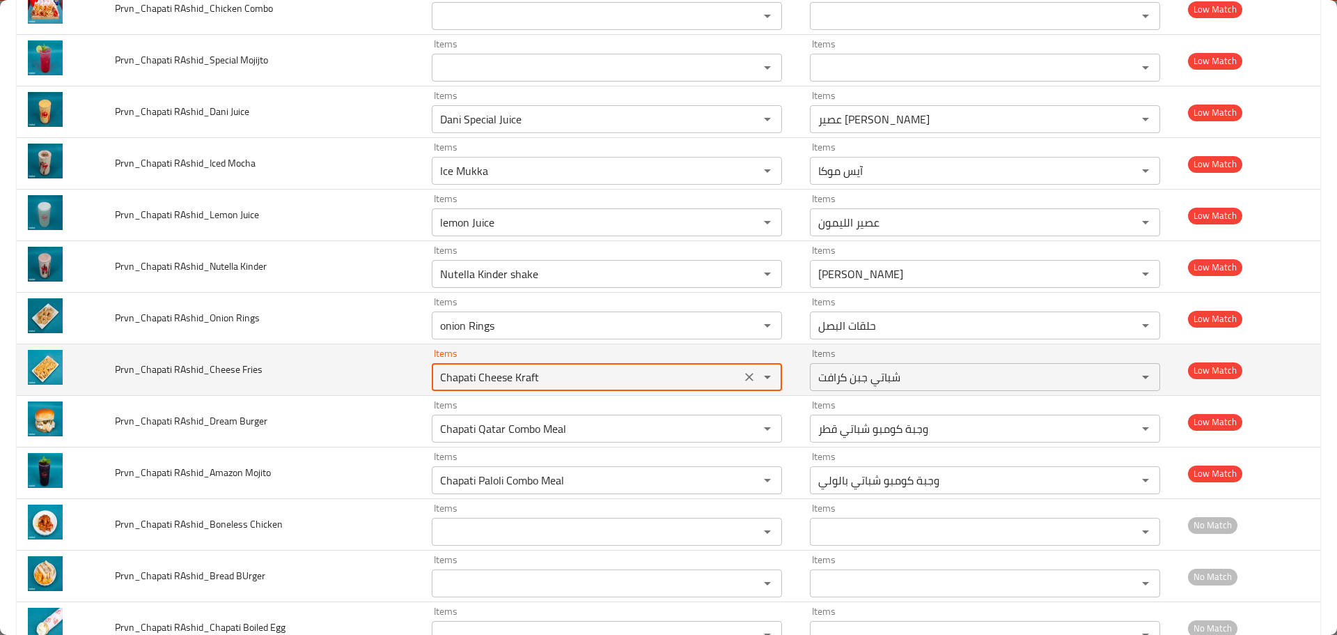
paste Fries "ee"
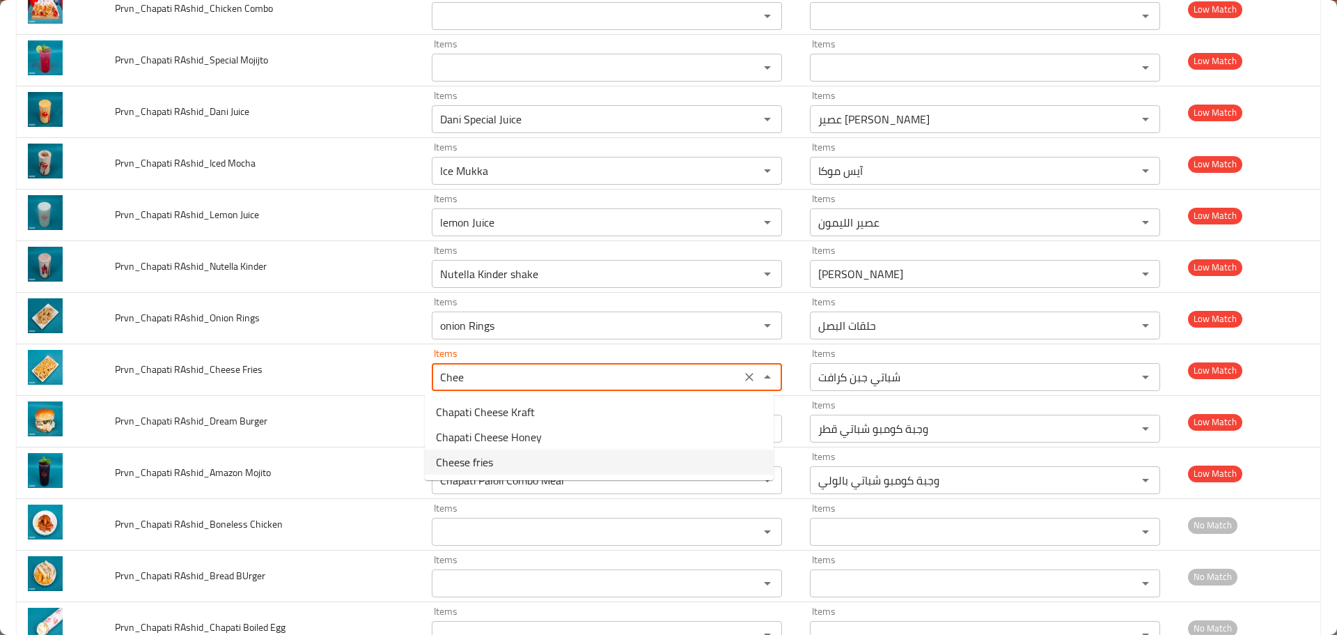
click at [499, 468] on Fries-option-2 "Cheese fries" at bounding box center [599, 461] width 349 height 25
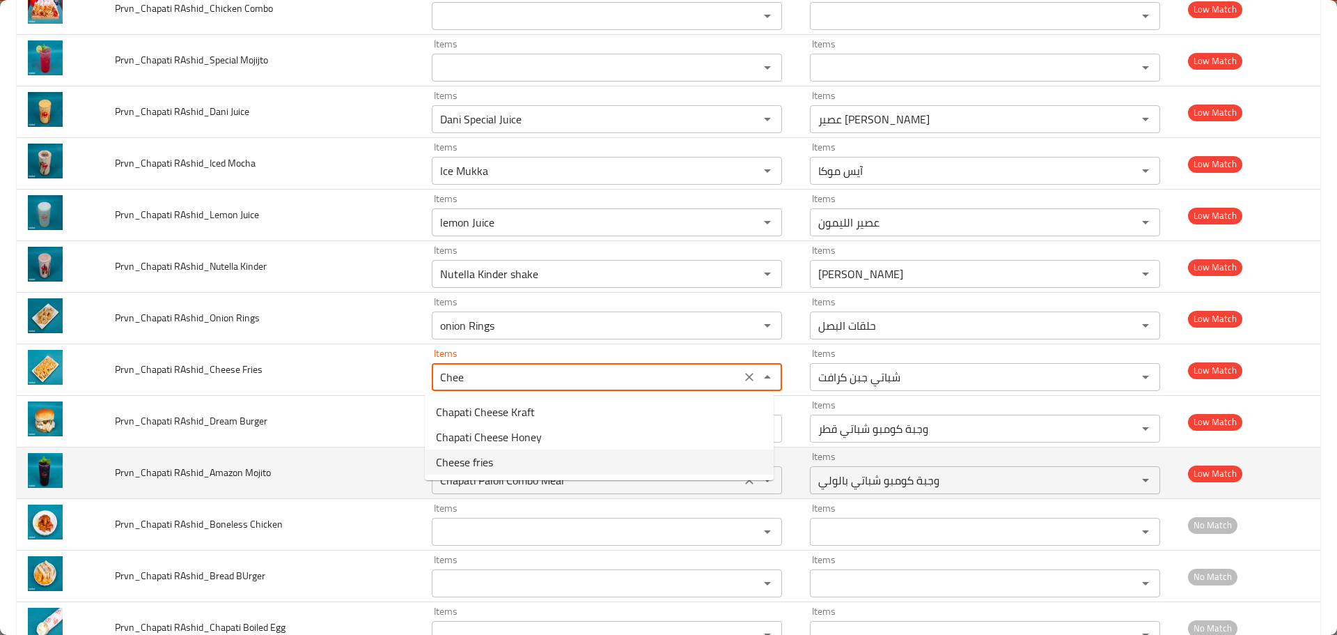
type Fries "Cheese fries"
type Fries-ar "بطاطس مقلية بالجبن"
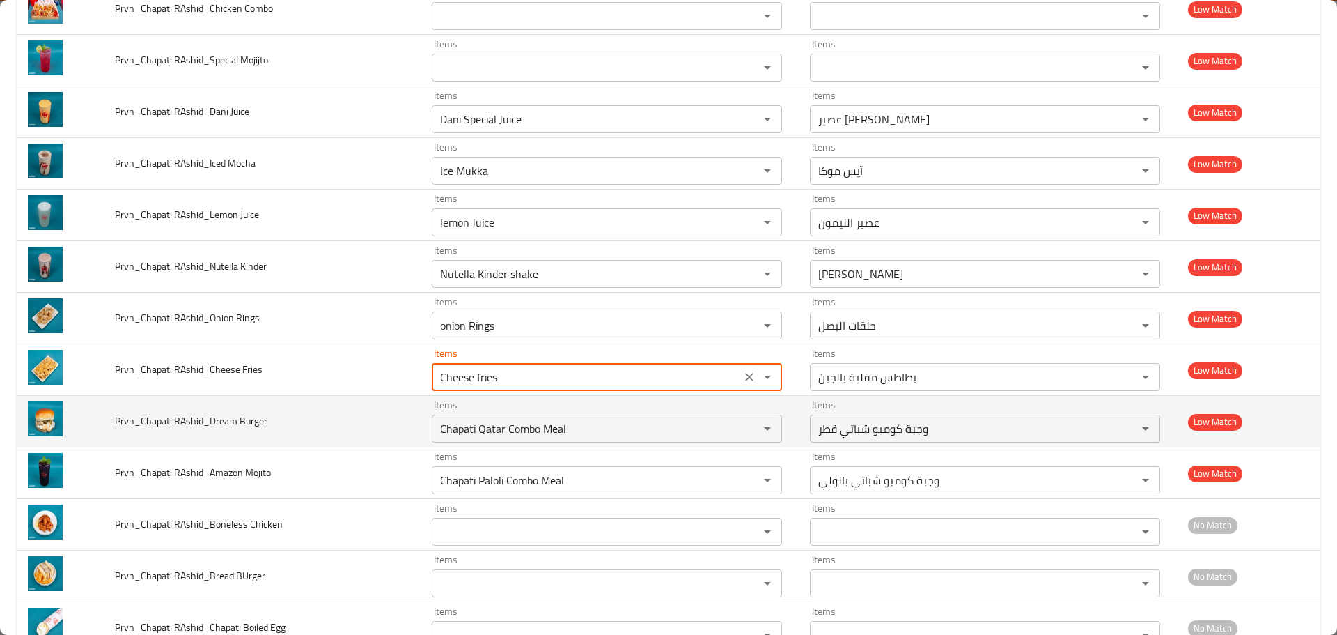
type Fries "Cheese fries"
drag, startPoint x: 241, startPoint y: 419, endPoint x: 302, endPoint y: 416, distance: 61.4
click at [302, 416] on td "Prvn_Chapati RAshid_Dream Burger" at bounding box center [262, 422] width 317 height 52
click at [470, 417] on div "Chapati Qatar Combo Meal Items" at bounding box center [607, 428] width 350 height 28
paste Burger "urger"
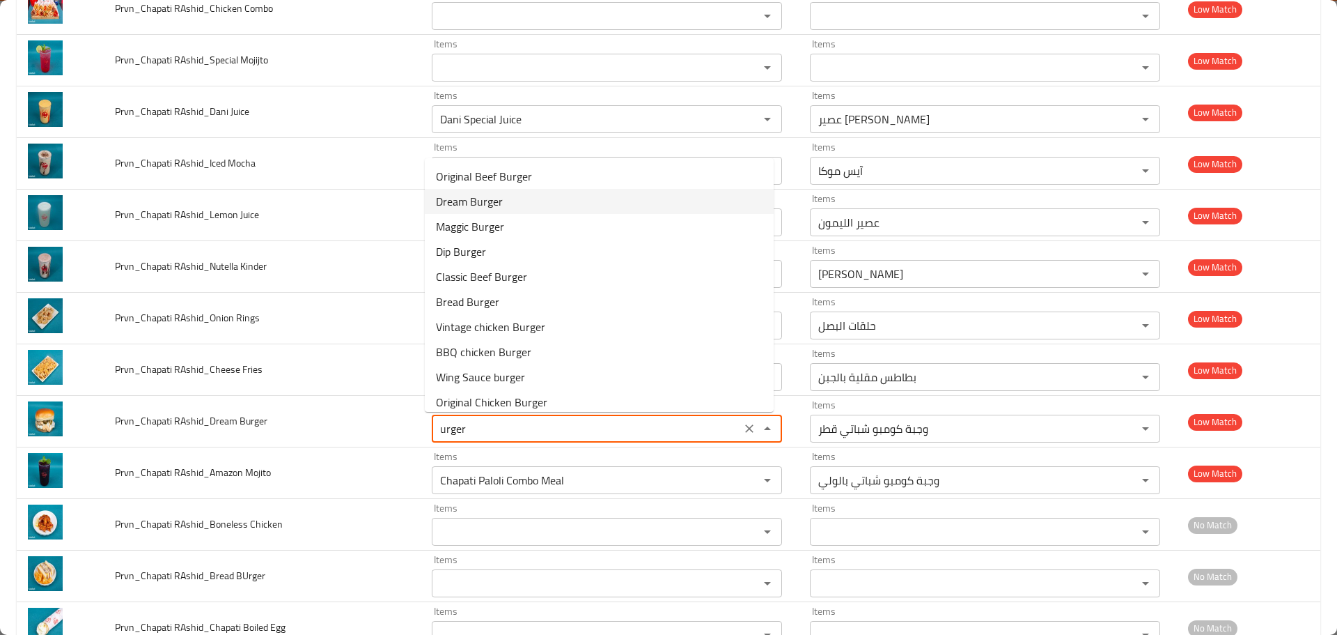
click at [495, 194] on span "Dream Burger" at bounding box center [469, 201] width 67 height 17
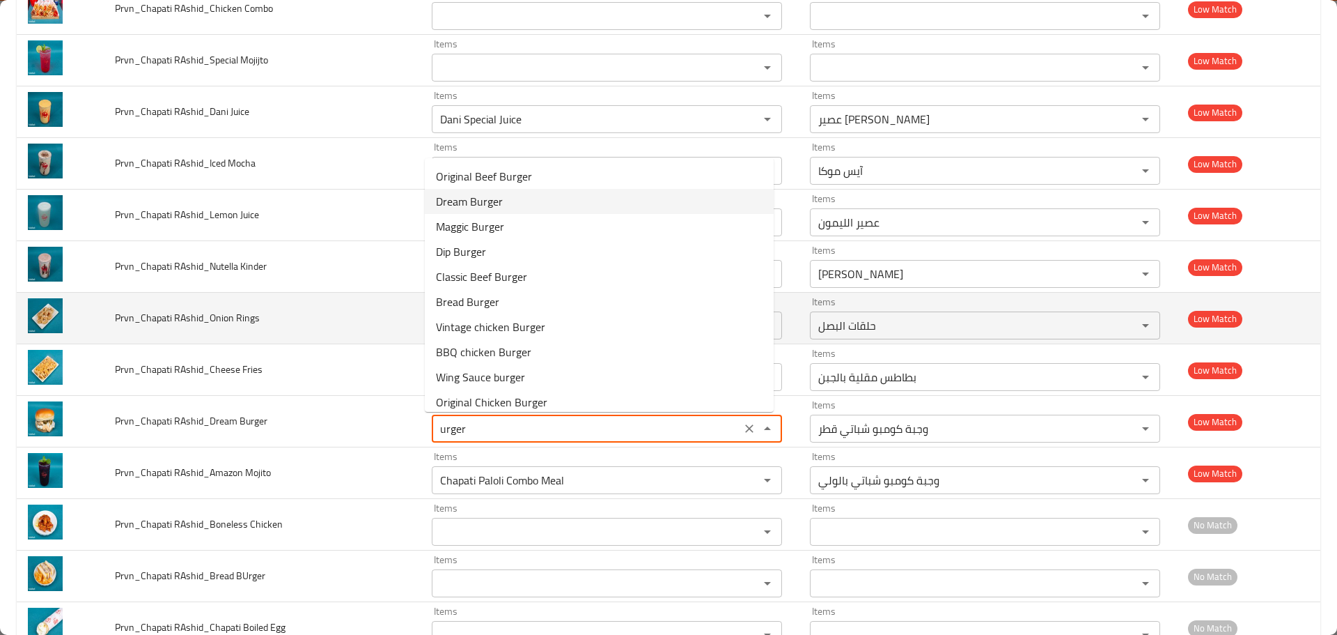
type Burger "Dream Burger"
type Burger-ar "دريم برجر"
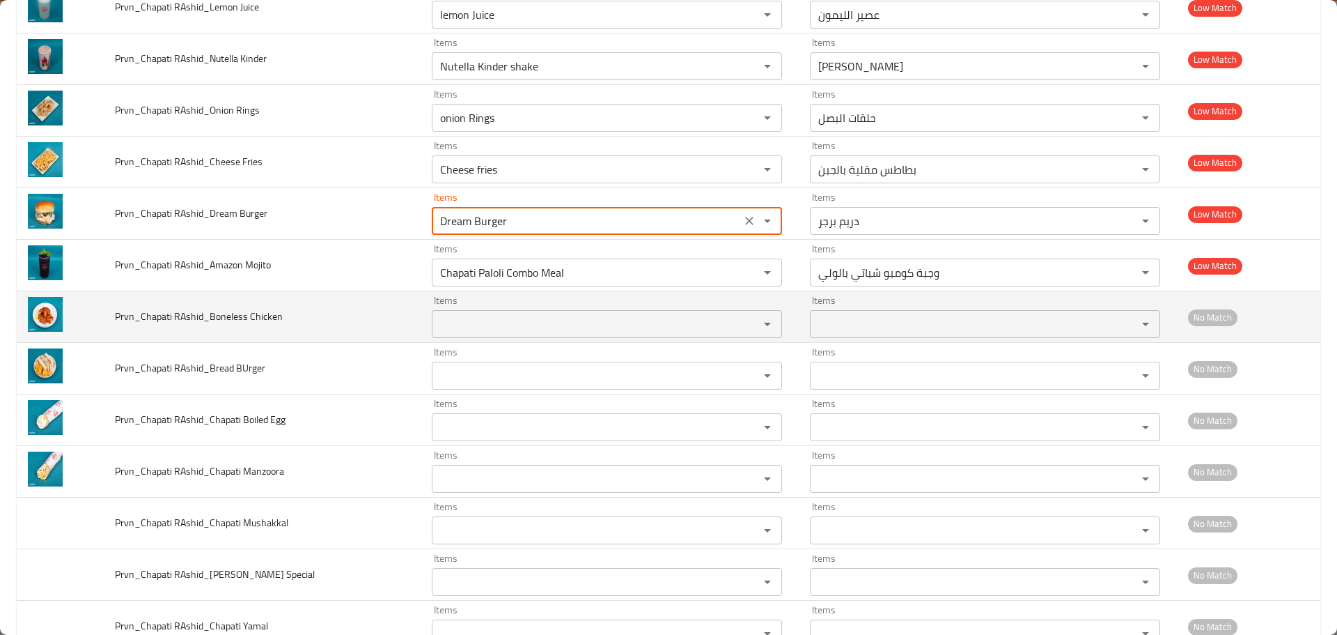
scroll to position [697, 0]
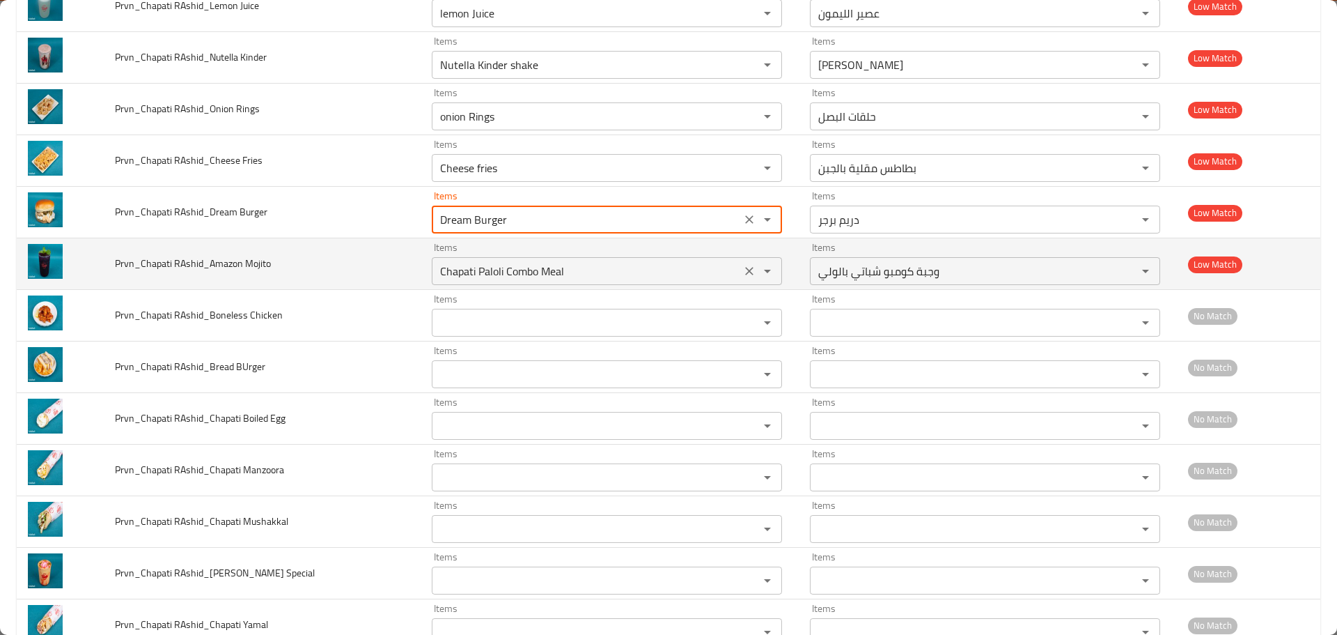
type Burger "Dream Burger"
click at [474, 262] on Mojito "Chapati Paloli Combo Meal" at bounding box center [586, 271] width 301 height 20
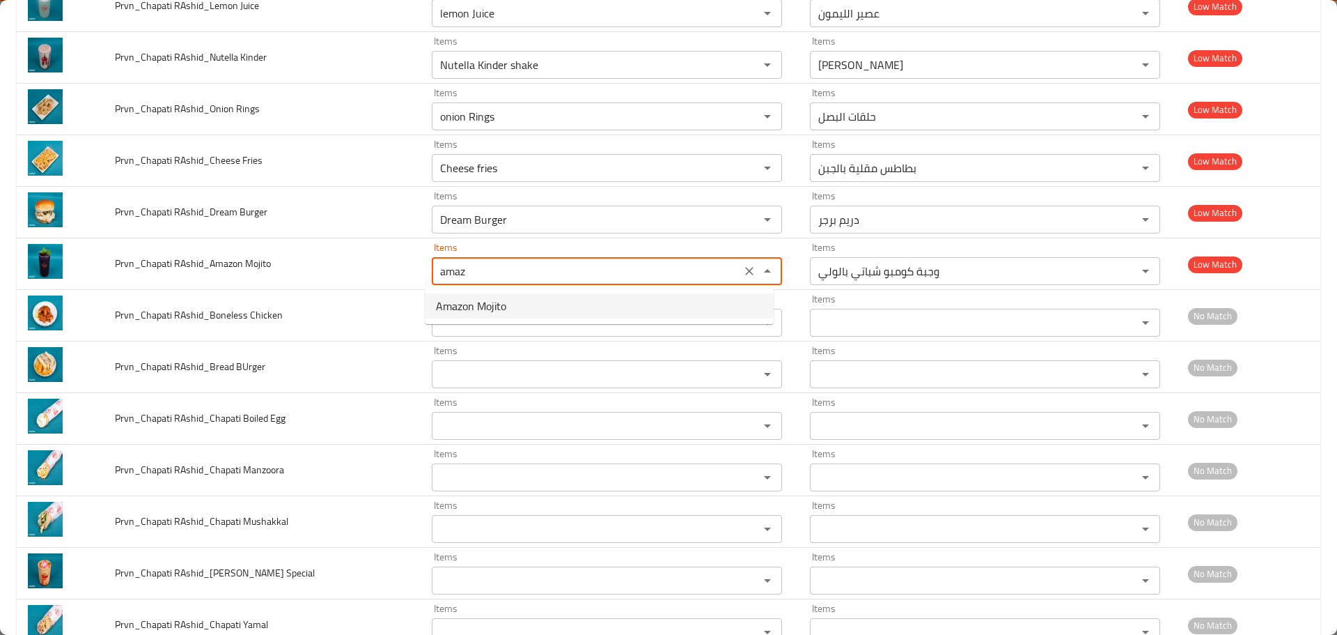
click at [446, 302] on span "Amazon Mojito" at bounding box center [471, 305] width 70 height 17
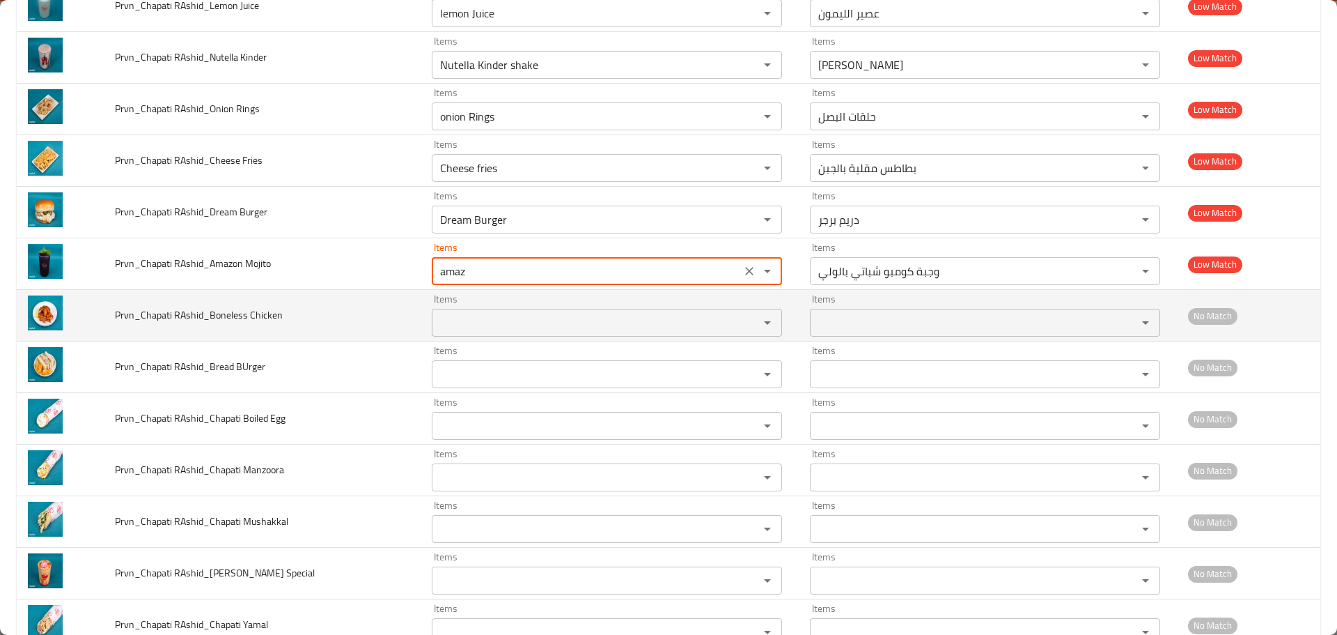
type Mojito "Amazon Mojito"
type Mojito-ar "أمازون موخيتو"
type Mojito "Amazon Mojito"
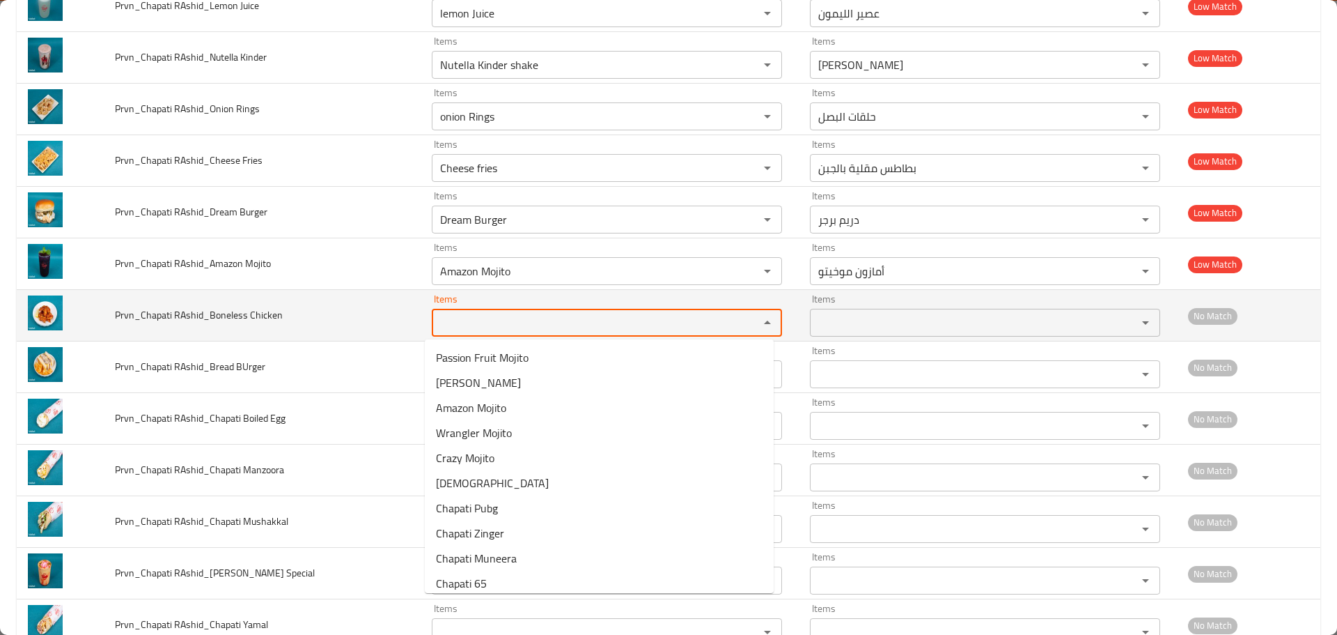
click at [445, 322] on Chicken "Items" at bounding box center [586, 323] width 301 height 20
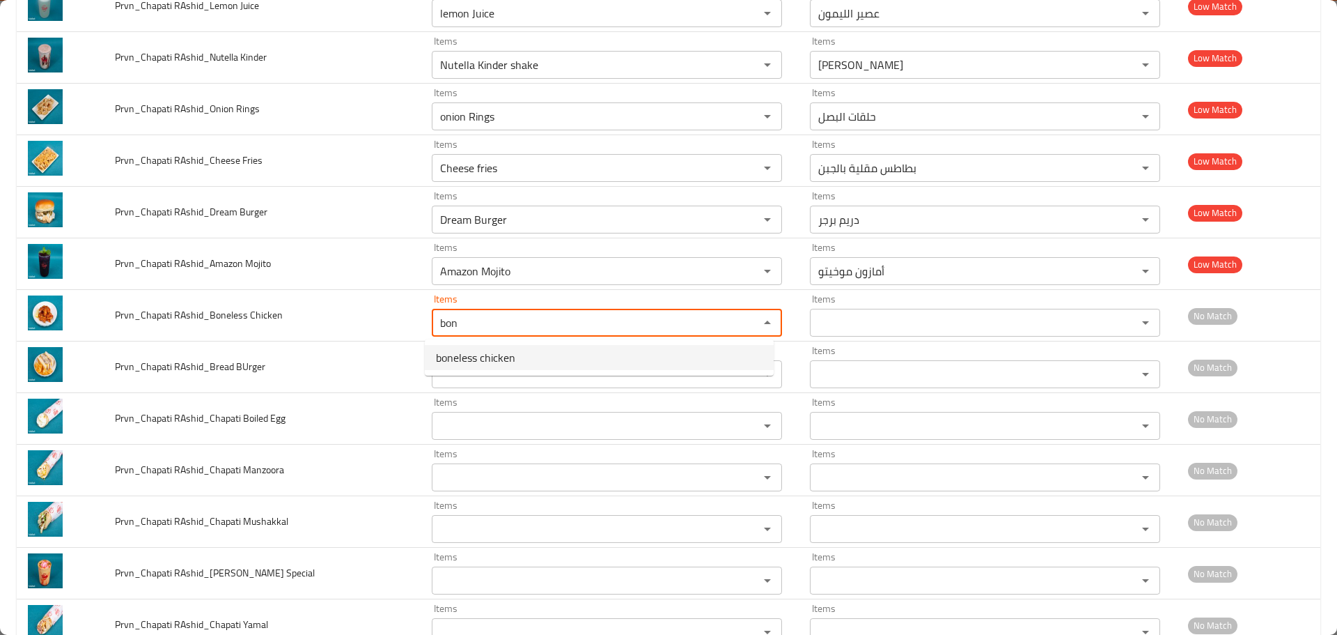
click at [457, 358] on span "boneless chicken" at bounding box center [475, 357] width 79 height 17
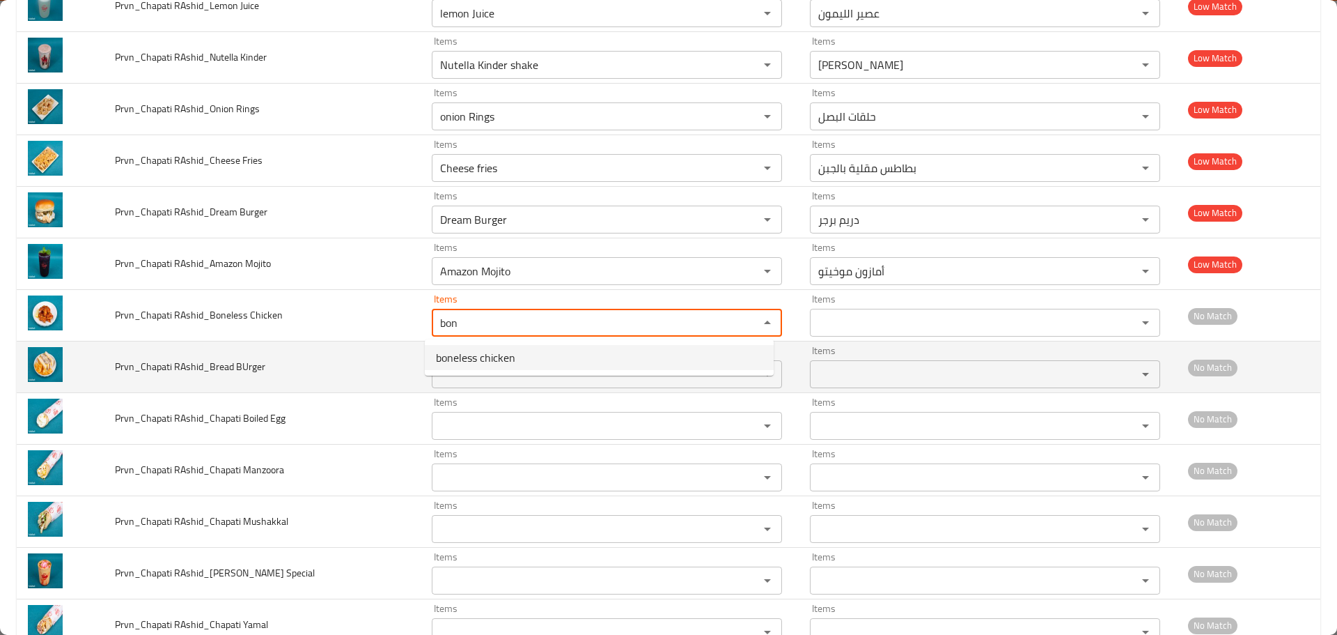
type Chicken "boneless chicken"
type Chicken-ar "دجاج مسحب"
type Chicken "boneless chicken"
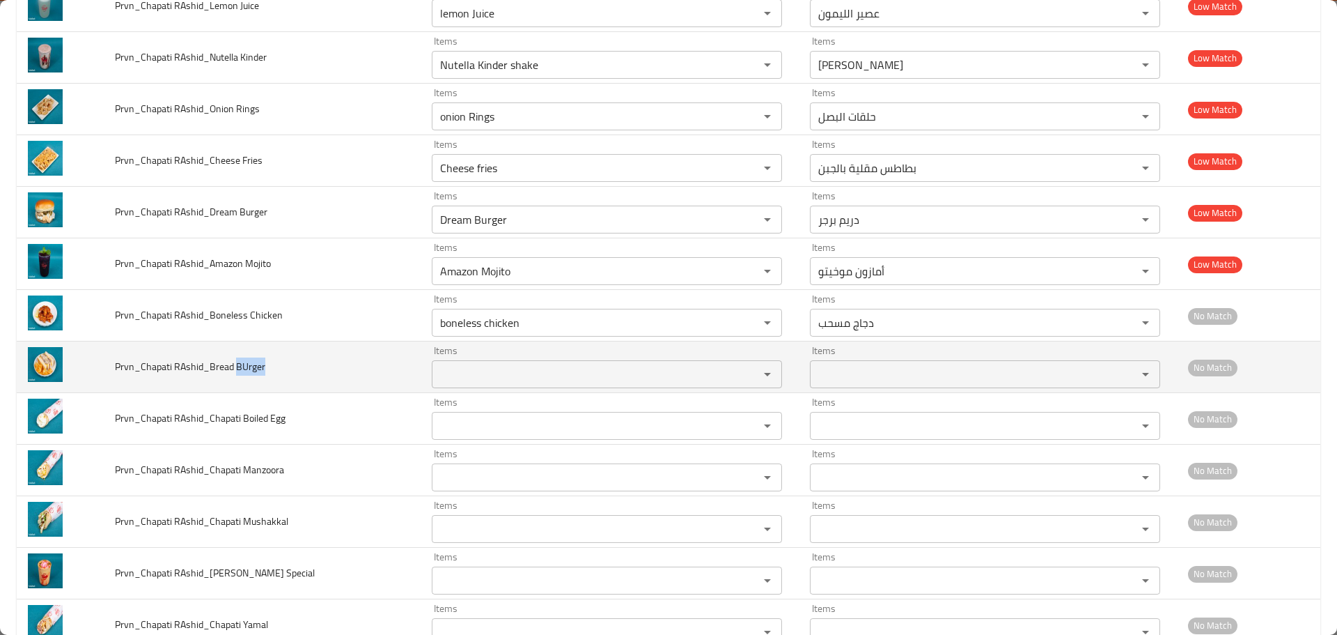
drag, startPoint x: 269, startPoint y: 364, endPoint x: 234, endPoint y: 366, distance: 34.9
click at [234, 366] on td "Prvn_Chapati RAshid_Bread BUrger" at bounding box center [262, 367] width 317 height 52
click at [458, 380] on BUrger "Items" at bounding box center [586, 374] width 301 height 20
paste BUrger "BUrger"
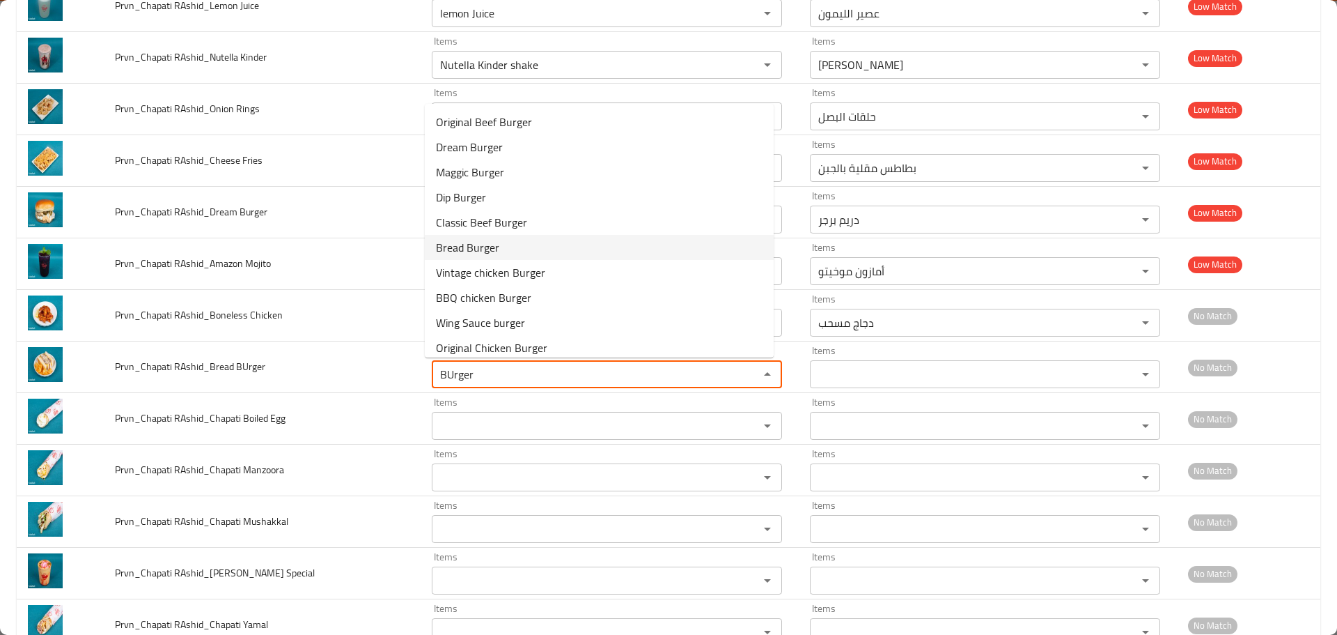
click at [472, 242] on span "Bread Burger" at bounding box center [467, 247] width 63 height 17
type BUrger "Bread Burger"
type BUrger-ar "خبز برجر"
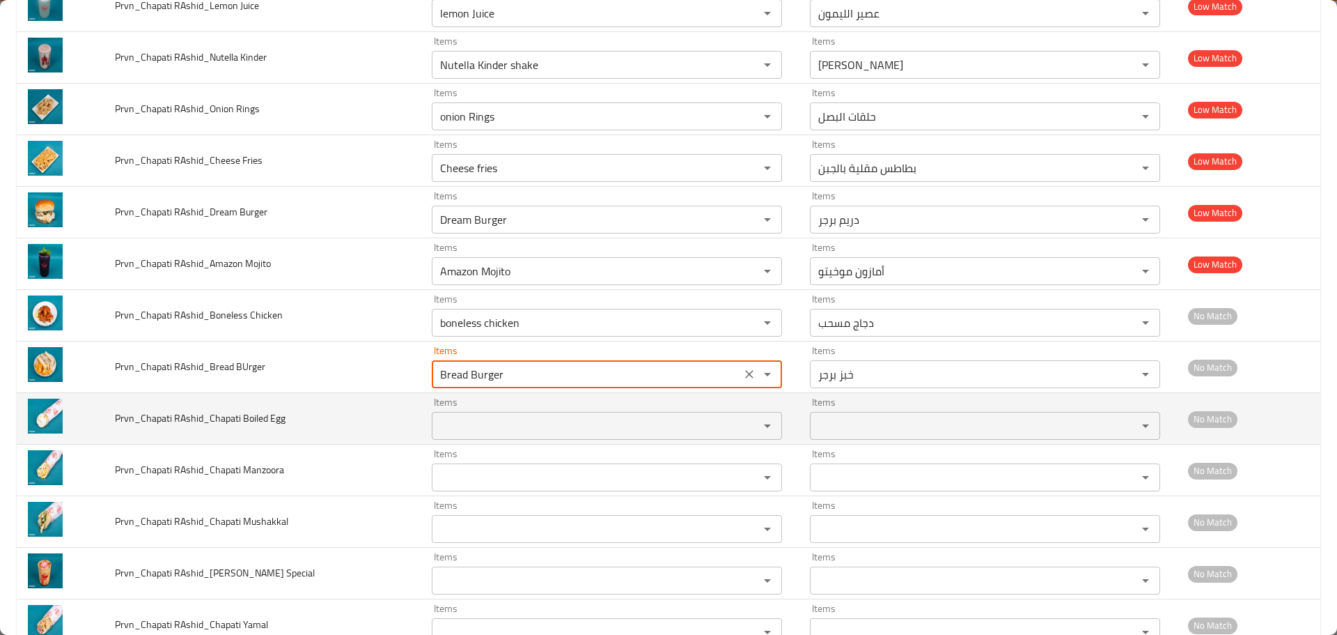
type BUrger "Bread Burger"
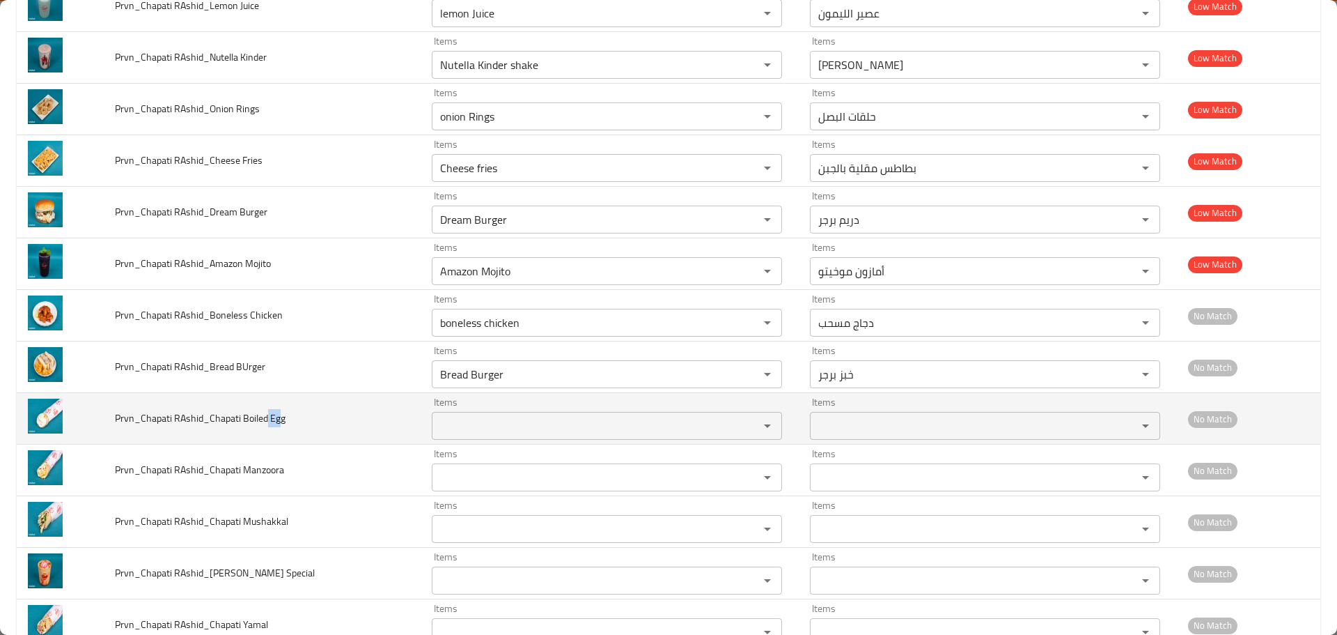
drag, startPoint x: 280, startPoint y: 419, endPoint x: 267, endPoint y: 419, distance: 13.2
click at [267, 419] on span "Prvn_Chapati RAshid_Chapati Boiled Egg" at bounding box center [200, 418] width 171 height 18
click at [496, 431] on Egg "Items" at bounding box center [586, 426] width 301 height 20
paste Egg "Eg"
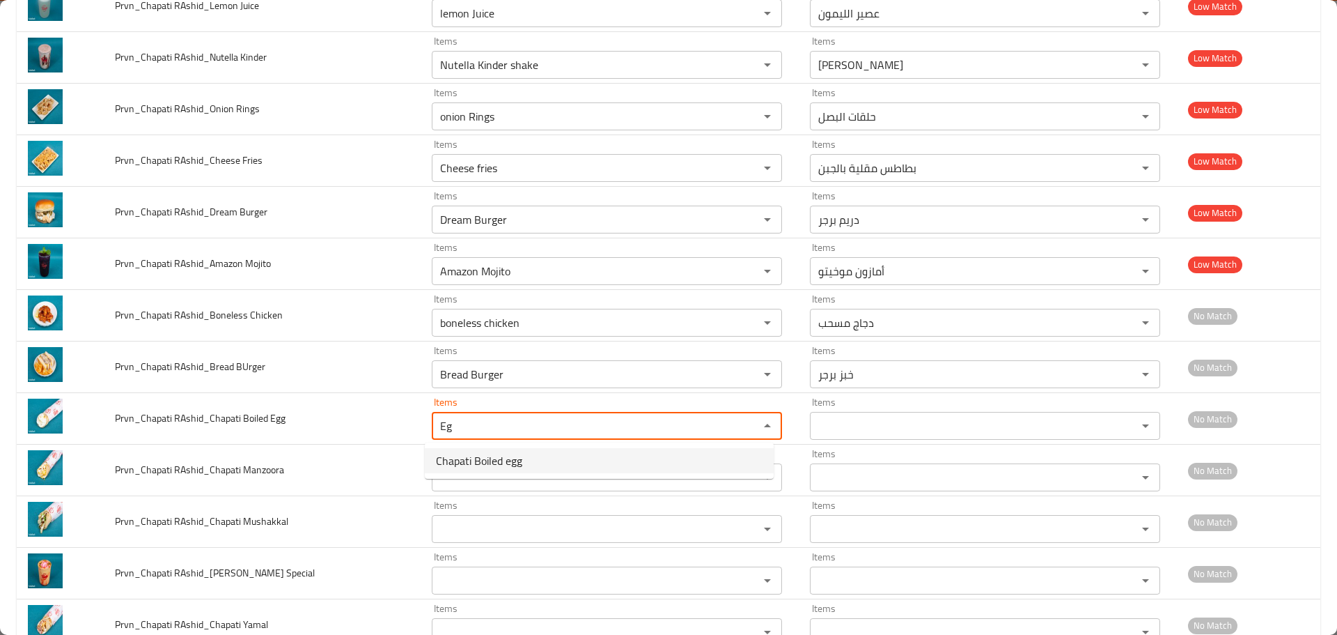
click at [491, 462] on span "Chapati Boiled egg" at bounding box center [479, 460] width 86 height 17
type Egg "Chapati Boiled egg"
type Egg-ar "شباتي بيض مسلوق"
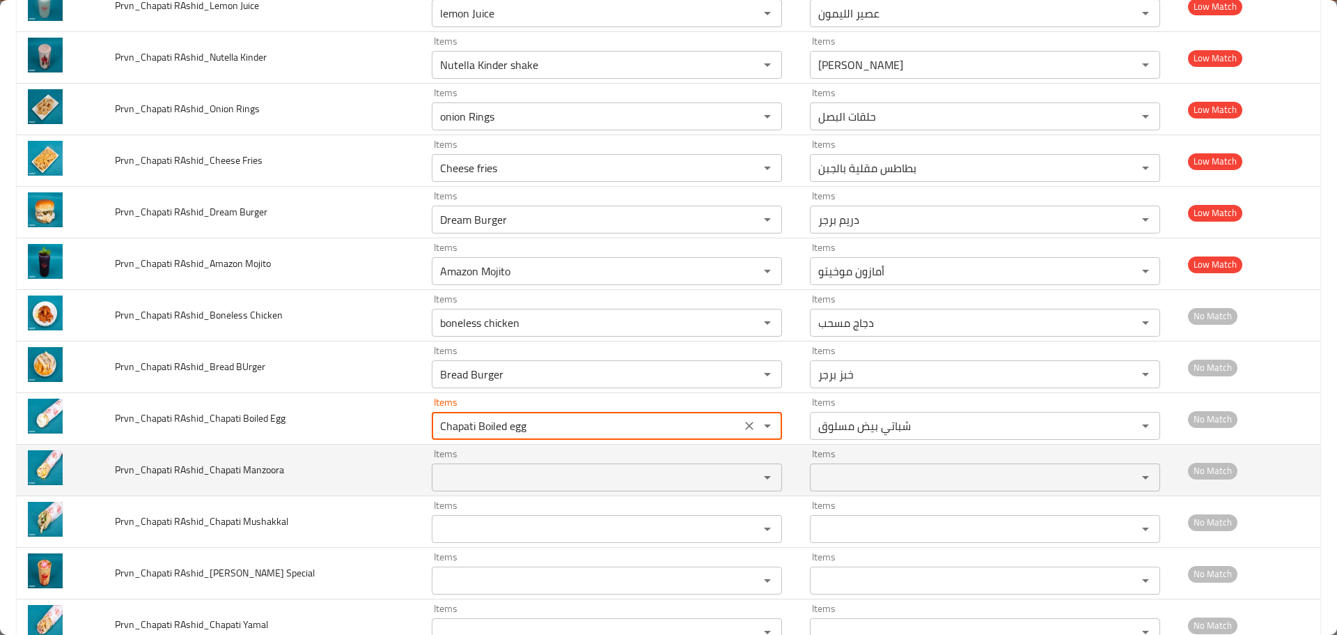
type Egg "Chapati Boiled egg"
drag, startPoint x: 234, startPoint y: 467, endPoint x: 210, endPoint y: 470, distance: 24.6
click at [210, 470] on span "Prvn_Chapati RAshid_Chapati Manzoora" at bounding box center [199, 469] width 169 height 18
click at [590, 471] on Manzoora "Items" at bounding box center [586, 477] width 301 height 20
paste Manzoora "Chapa"
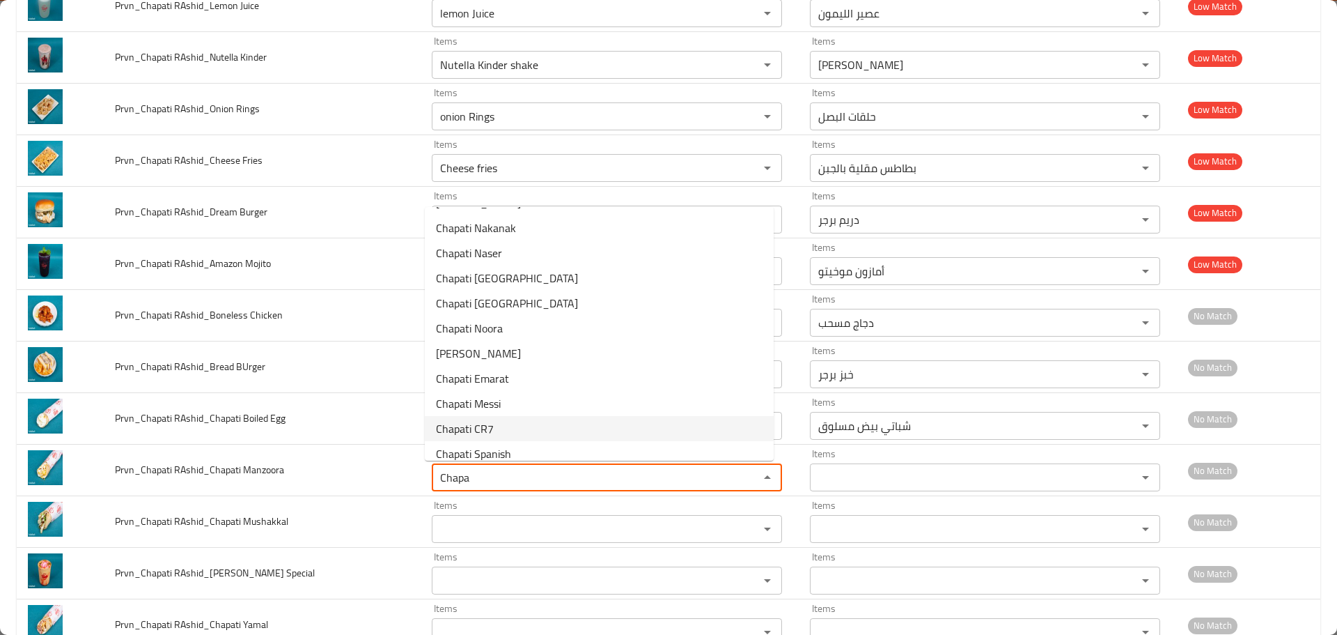
scroll to position [209, 0]
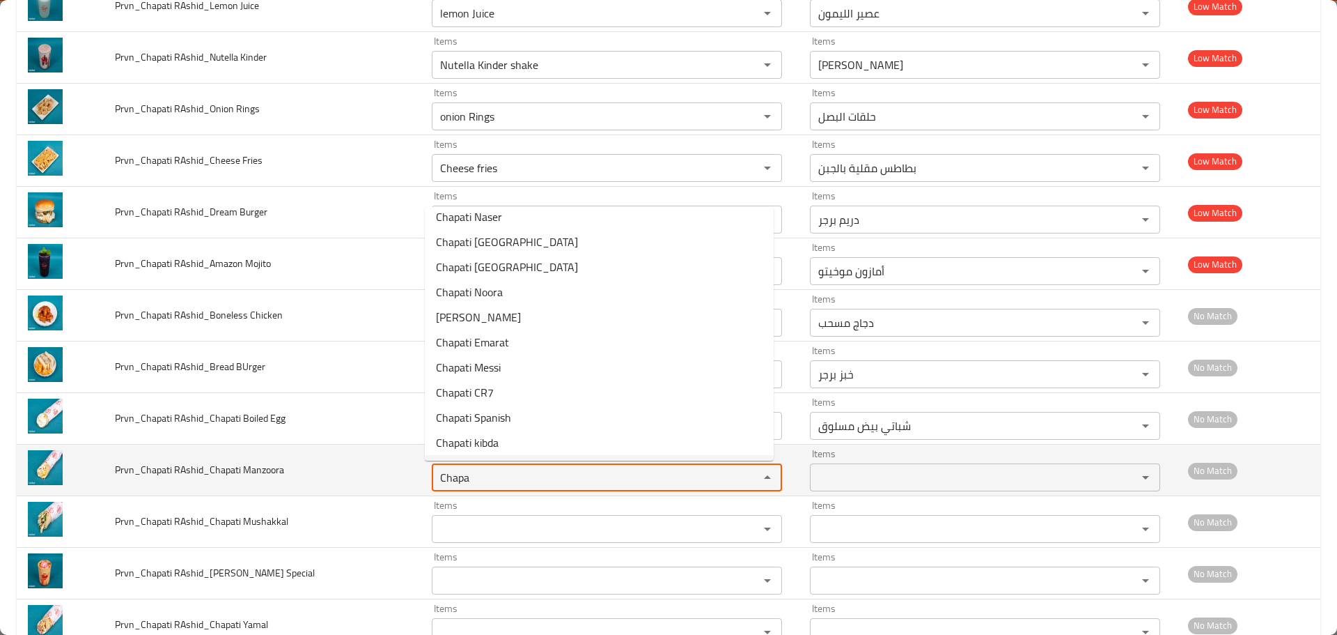
type Manzoora "Chapa"
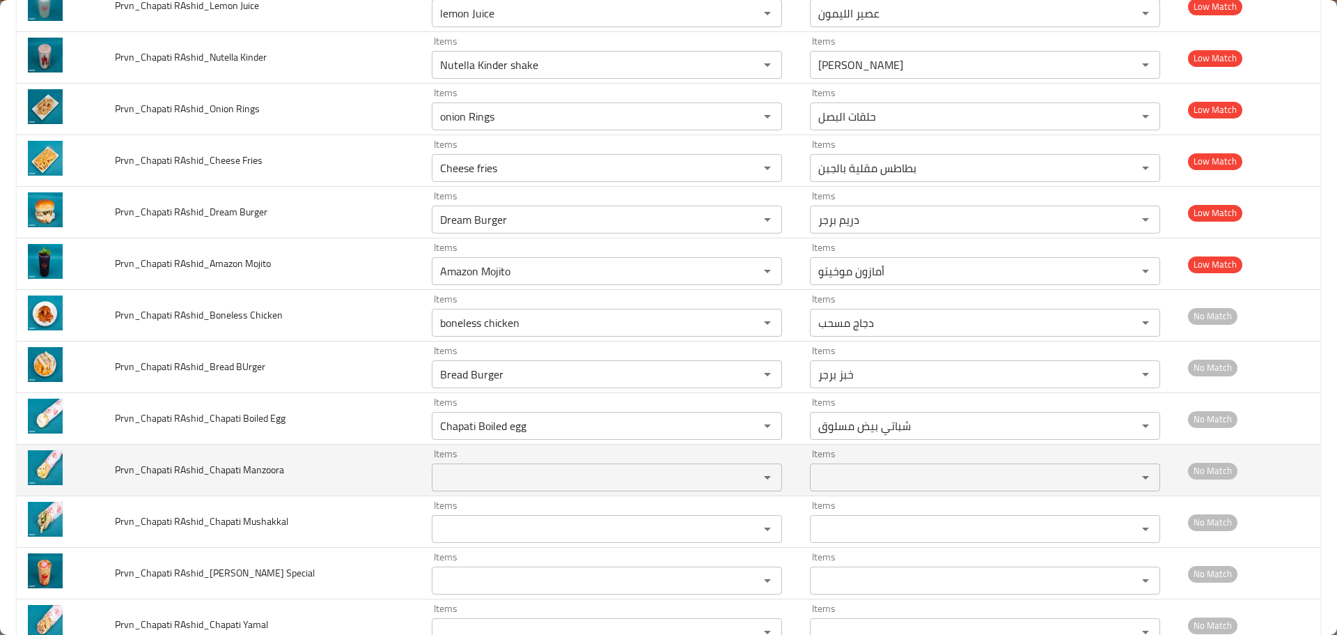
click at [278, 472] on span "Prvn_Chapati RAshid_Chapati Manzoora" at bounding box center [199, 469] width 169 height 18
click at [505, 483] on Manzoora "Items" at bounding box center [586, 477] width 301 height 20
paste Manzoora "Manzoora"
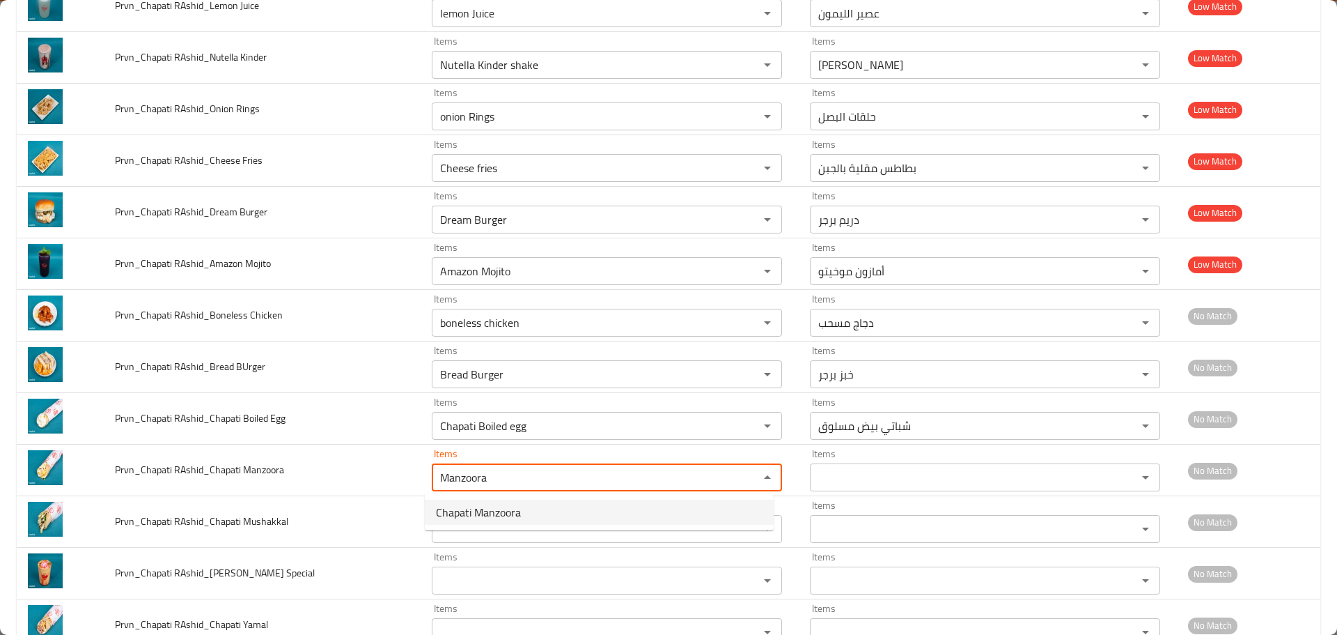
click at [494, 508] on span "Chapati Manzoora" at bounding box center [478, 512] width 85 height 17
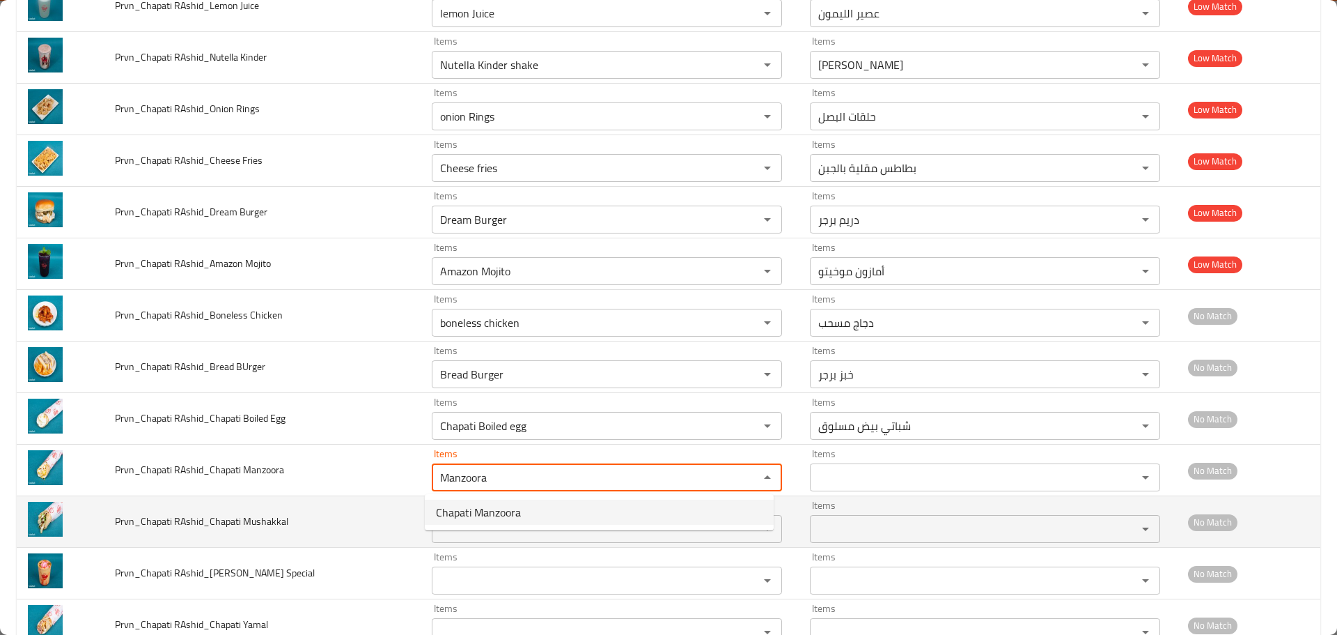
type Manzoora "Chapati Manzoora"
type Manzoora-ar "شباتي منزورة"
type Manzoora "Chapati Manzoora"
click at [267, 522] on span "Prvn_Chapati RAshid_Chapati Mushakkal" at bounding box center [201, 521] width 173 height 18
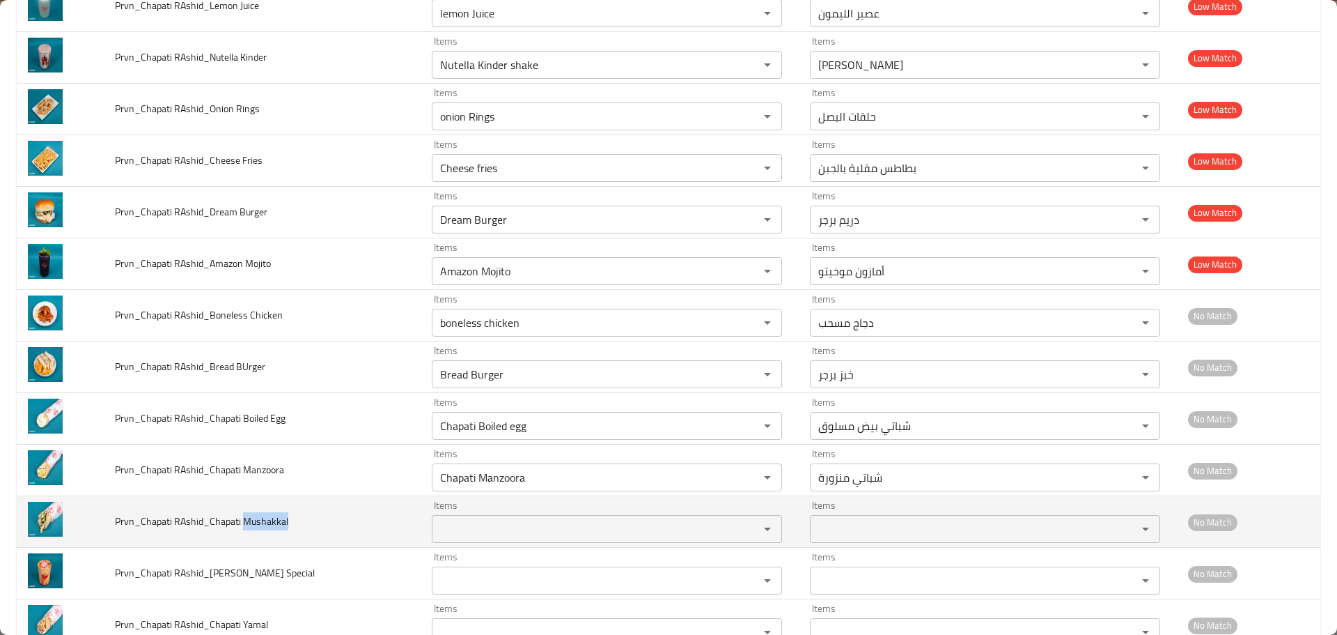
click at [267, 522] on span "Prvn_Chapati RAshid_Chapati Mushakkal" at bounding box center [201, 521] width 173 height 18
click at [518, 535] on Mushakkal "Items" at bounding box center [586, 529] width 301 height 20
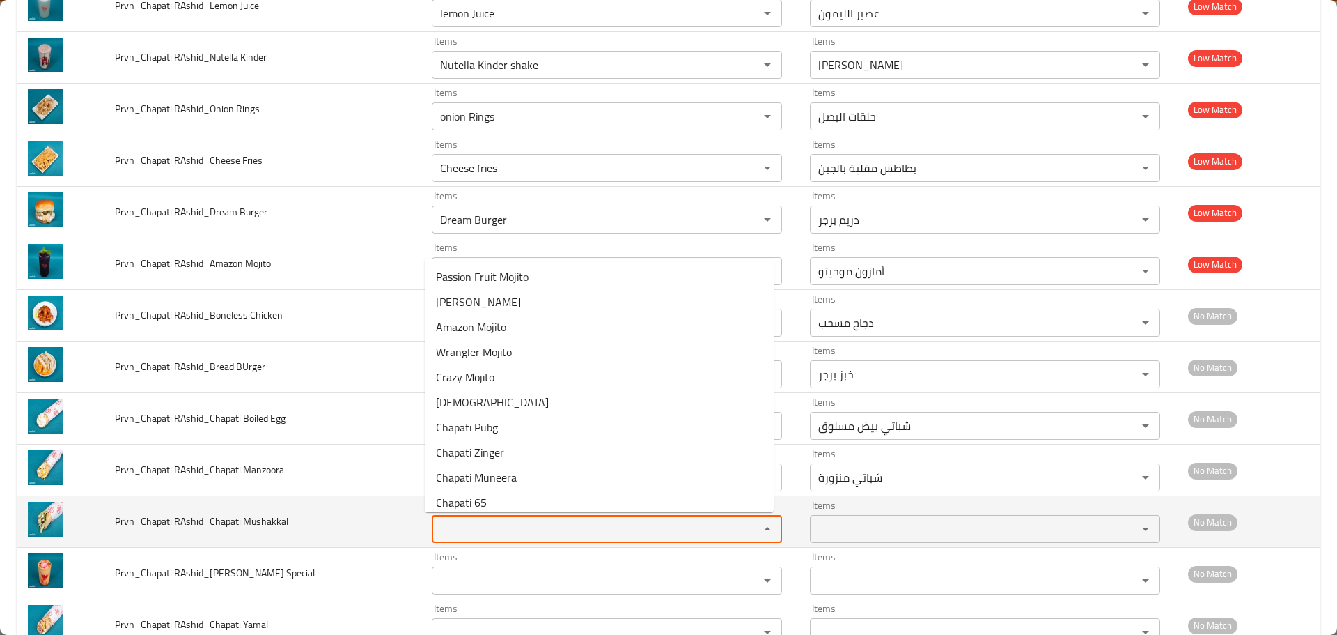
paste Mushakkal "Mushakkal"
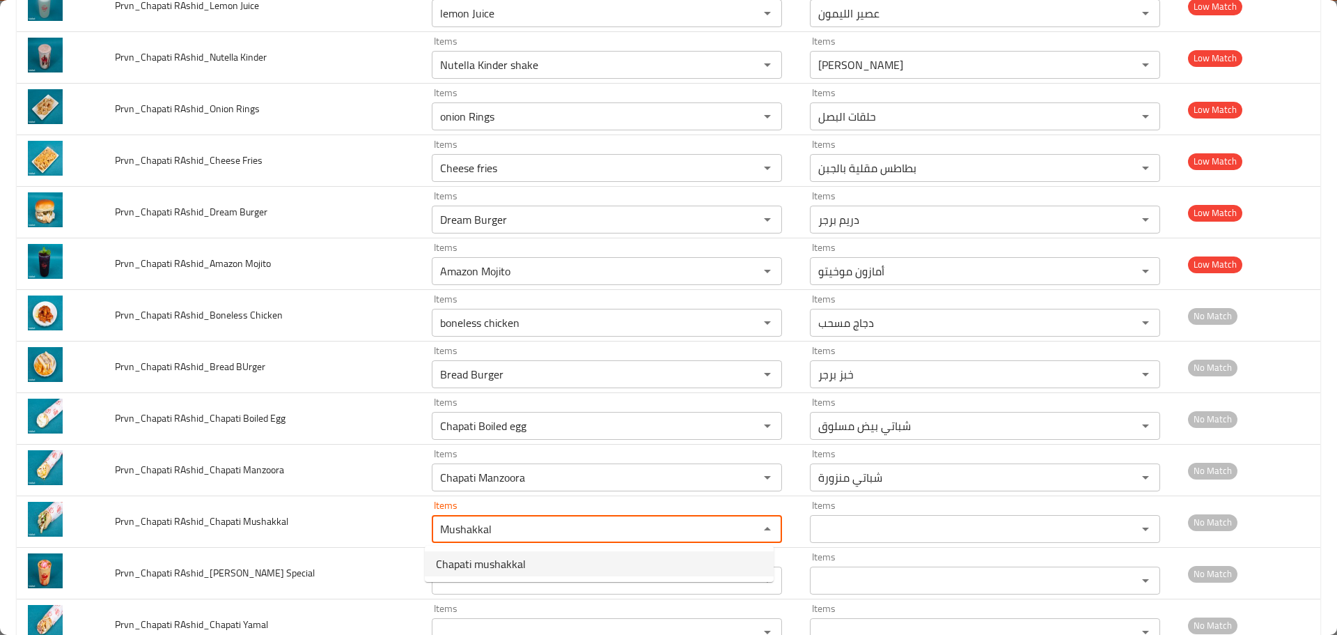
click at [490, 562] on span "Chapati mushakkal" at bounding box center [481, 563] width 90 height 17
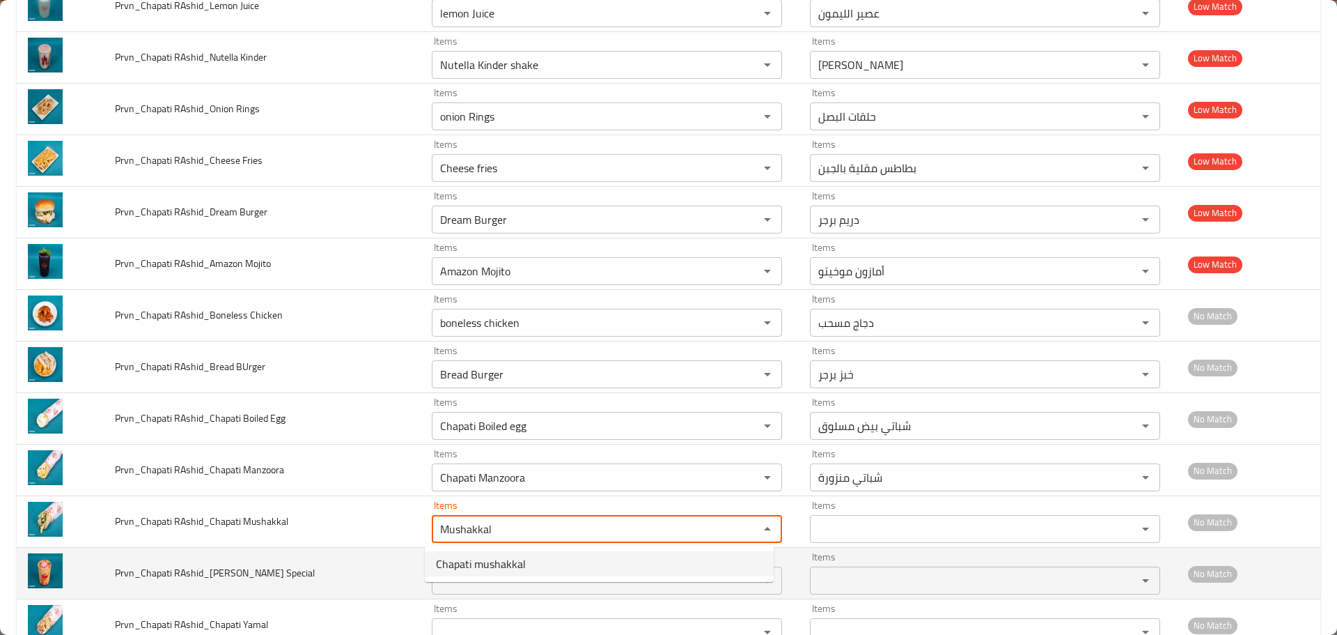
type Mushakkal "Chapati mushakkal"
type Mushakkal-ar "شباتي مشكل"
type Mushakkal "Chapati mushakkal"
click at [284, 575] on span "Prvn_Chapati RAshid_Chapati Rashid Special" at bounding box center [215, 572] width 200 height 18
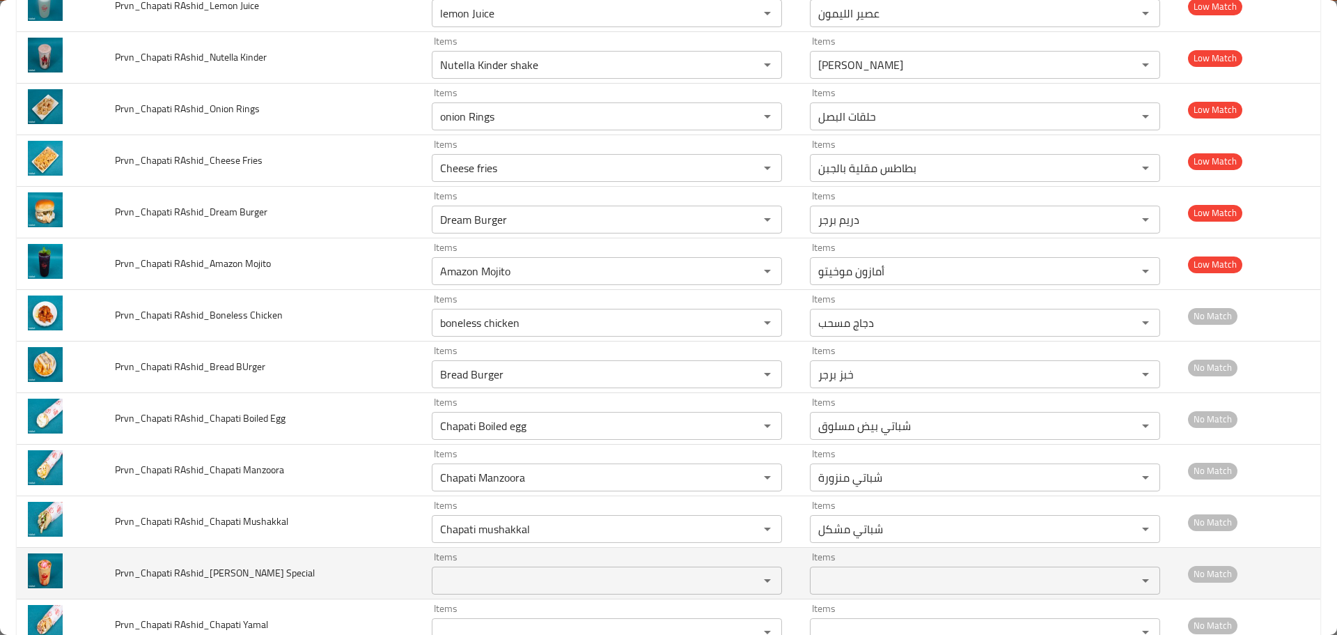
click at [284, 575] on span "Prvn_Chapati RAshid_Chapati Rashid Special" at bounding box center [215, 572] width 200 height 18
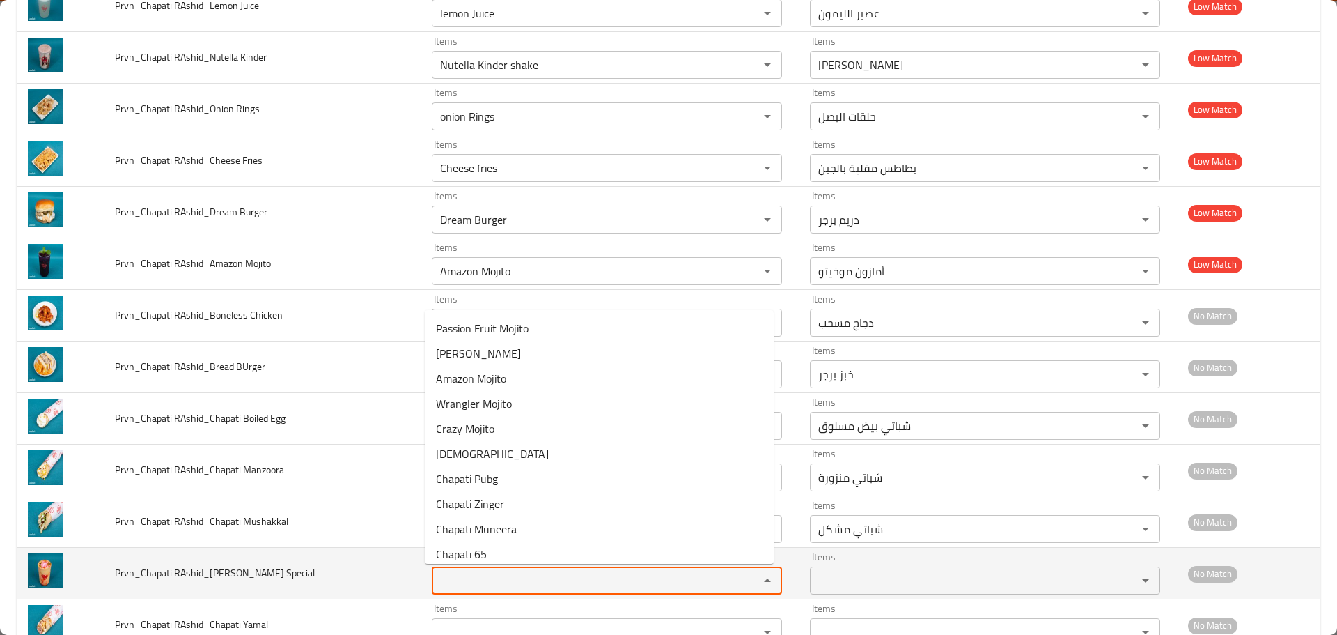
click at [495, 579] on Special "Items" at bounding box center [586, 580] width 301 height 20
paste Special "Special"
type Special "Special"
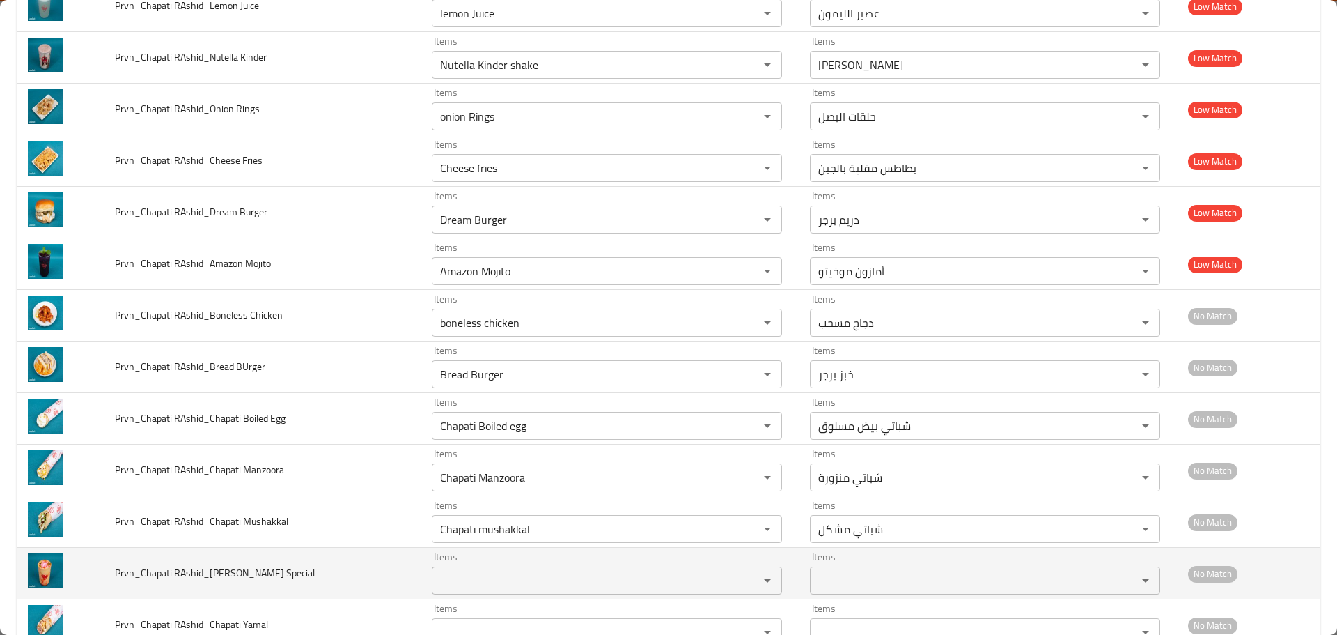
drag, startPoint x: 241, startPoint y: 573, endPoint x: 335, endPoint y: 569, distance: 94.1
click at [335, 569] on td "Prvn_Chapati RAshid_Chapati Rashid Special" at bounding box center [262, 573] width 317 height 52
click at [502, 583] on Special "Items" at bounding box center [586, 580] width 301 height 20
paste Special "Rashid Special"
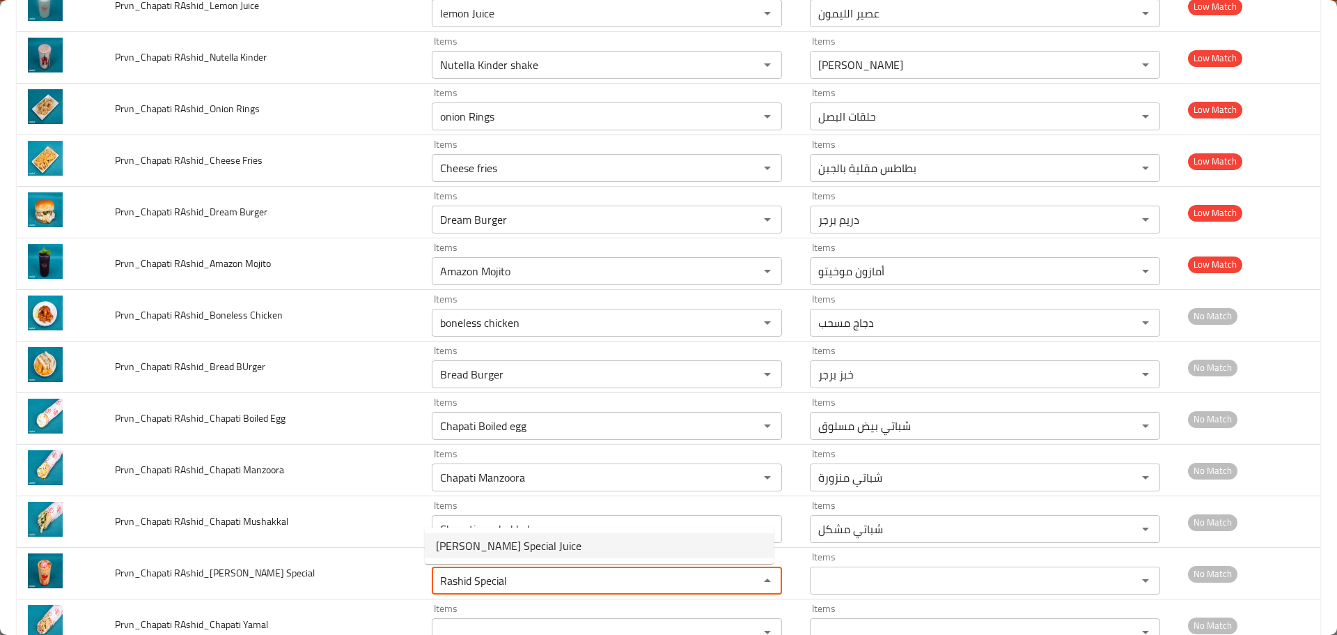
click at [497, 545] on span "Chapati rashid Special Juice" at bounding box center [509, 545] width 146 height 17
type Special "Chapati rashid Special Juice"
type Special-ar "جباتي راشد عصير سبيشيال"
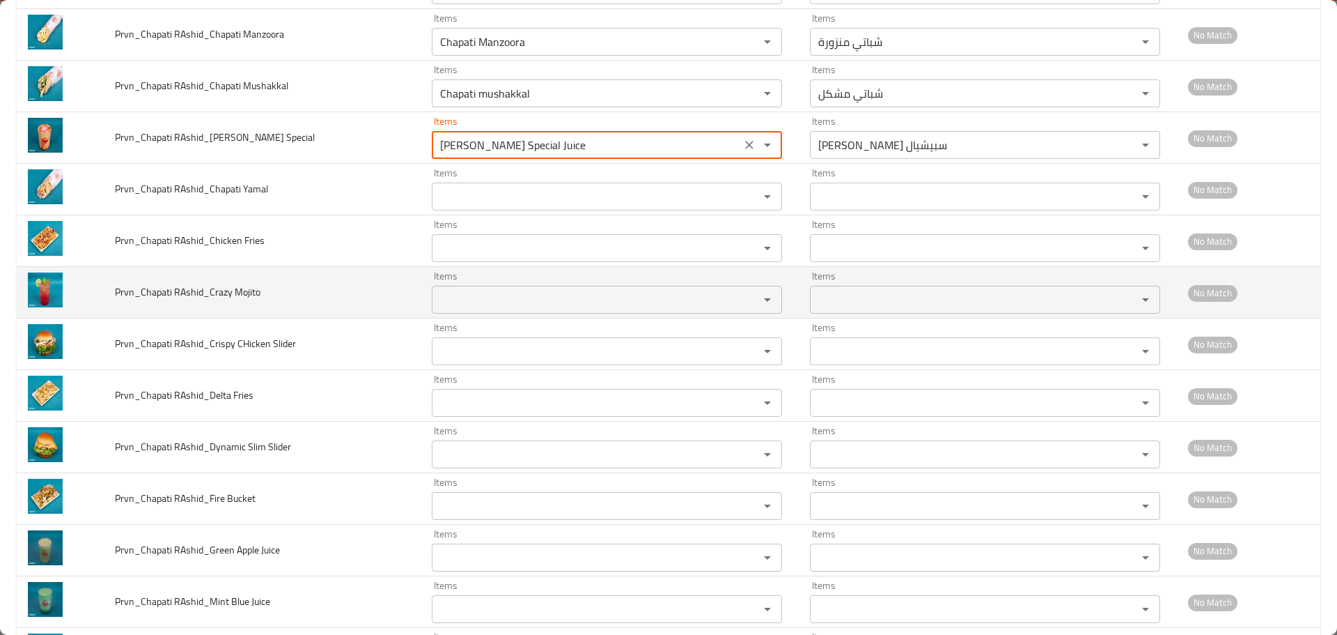
scroll to position [1114, 0]
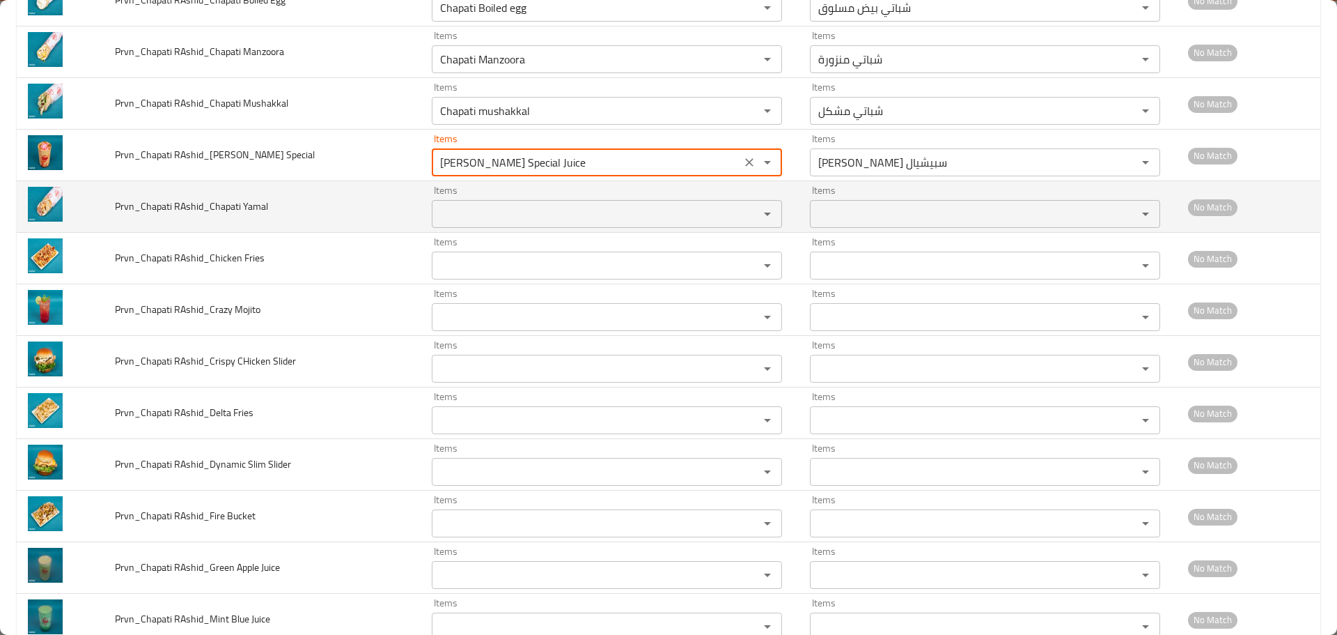
type Special "Chapati rashid Special Juice"
click at [253, 202] on span "Prvn_Chapati RAshid_Chapati Yamal" at bounding box center [191, 206] width 153 height 18
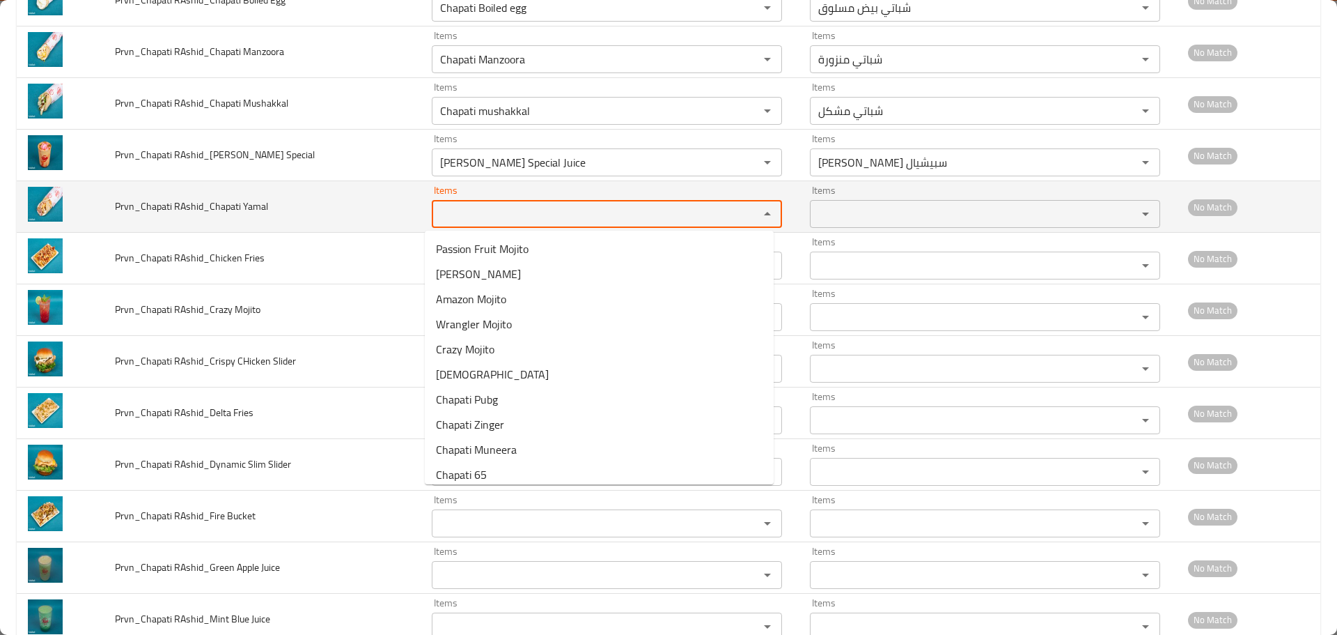
click at [474, 208] on Yamal "Items" at bounding box center [586, 214] width 301 height 20
paste Yamal "Yamal"
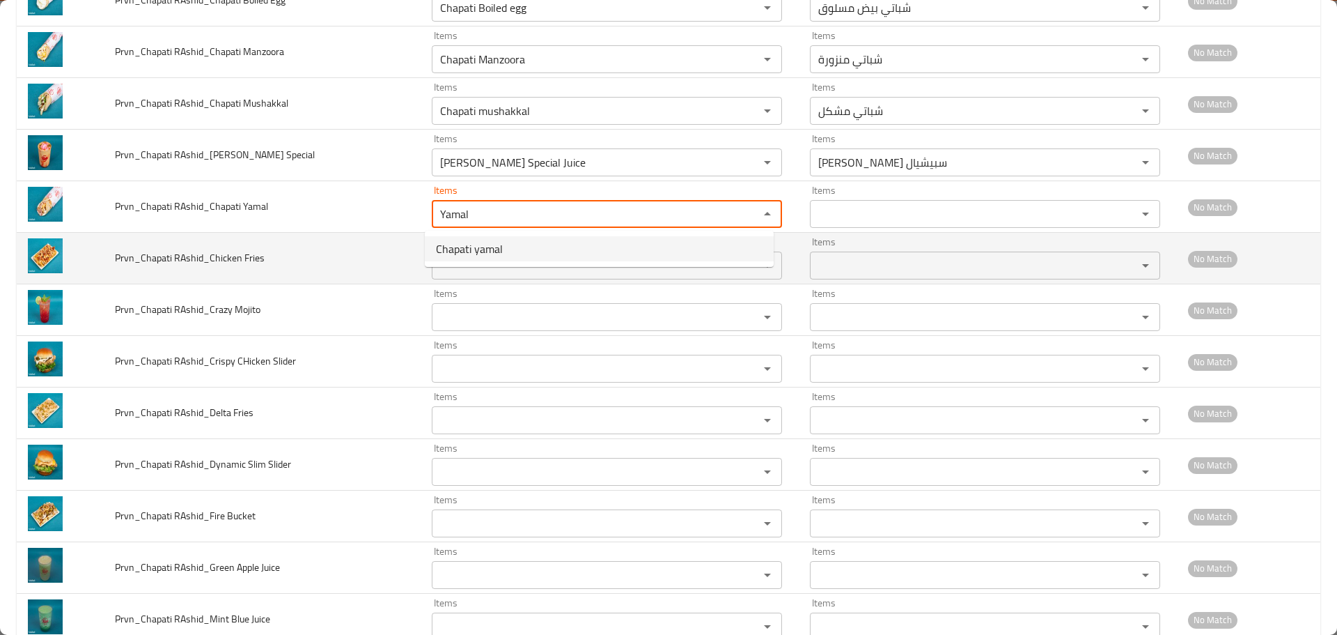
drag, startPoint x: 479, startPoint y: 245, endPoint x: 349, endPoint y: 251, distance: 129.7
click at [479, 246] on span "Chapati yamal" at bounding box center [469, 248] width 67 height 17
type Yamal "Chapati yamal"
type Yamal-ar "يامال شباتي"
type Yamal "Chapati yamal"
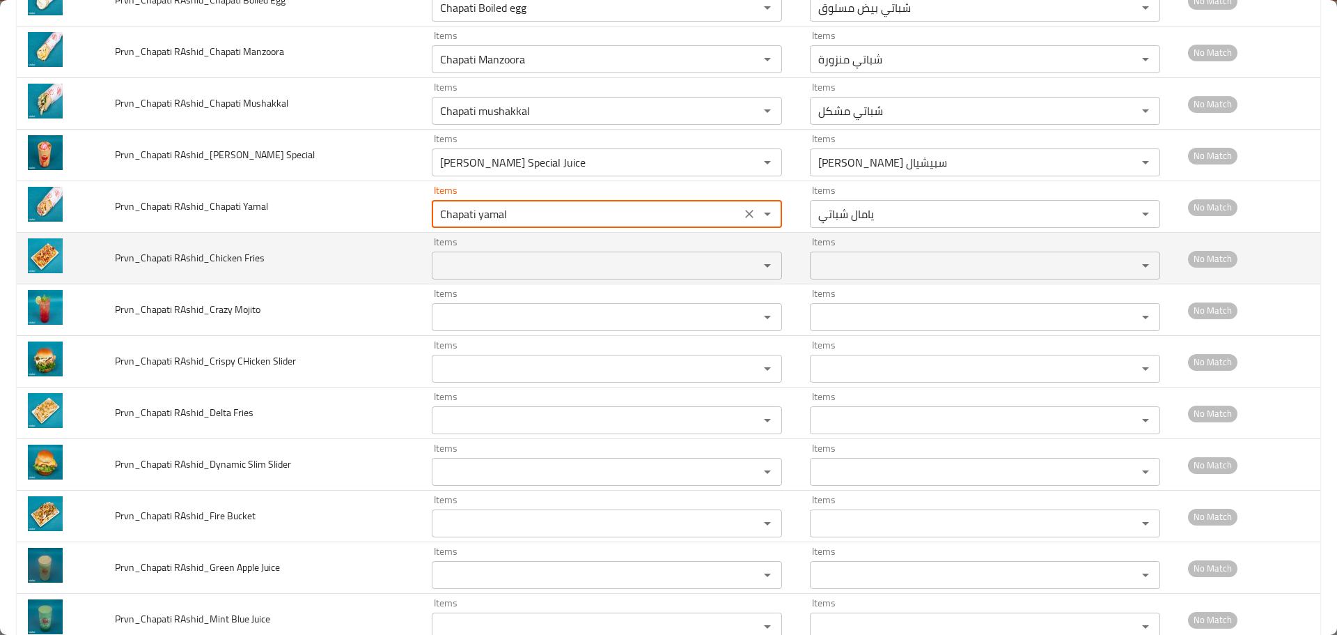
click at [246, 253] on span "Prvn_Chapati RAshid_Chicken Fries" at bounding box center [190, 258] width 150 height 18
click at [485, 256] on Fries "Items" at bounding box center [586, 266] width 301 height 20
paste Fries "Fries"
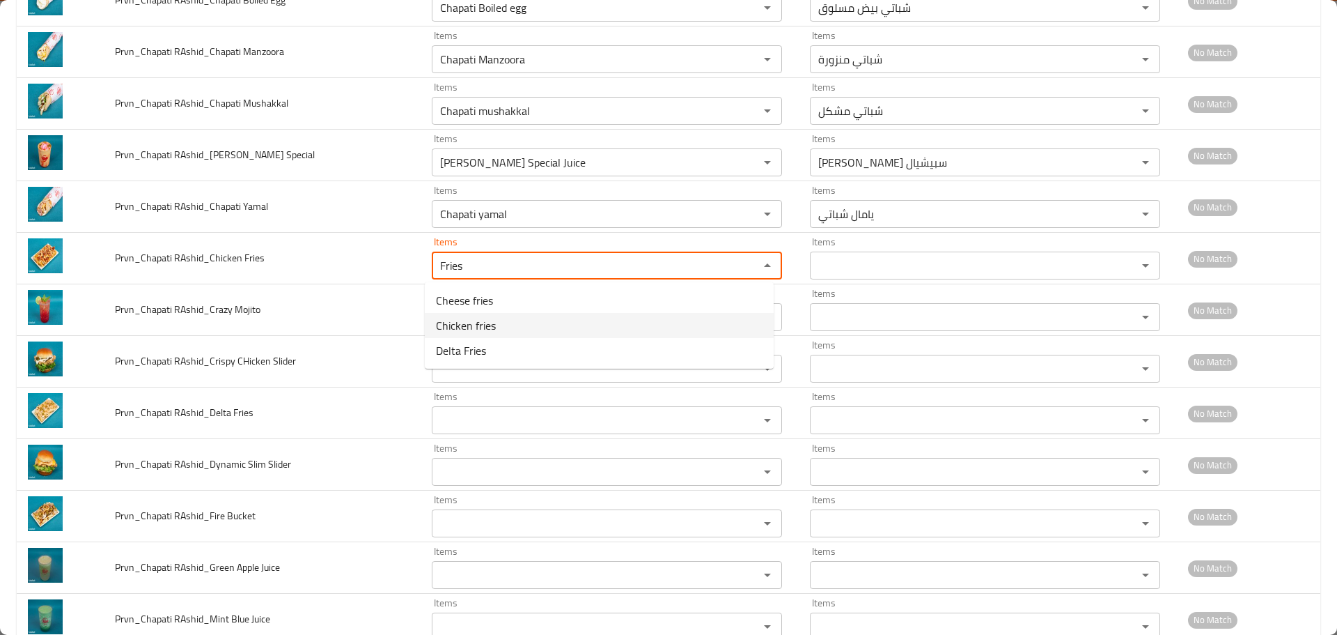
click at [478, 325] on span "Chicken fries" at bounding box center [466, 325] width 60 height 17
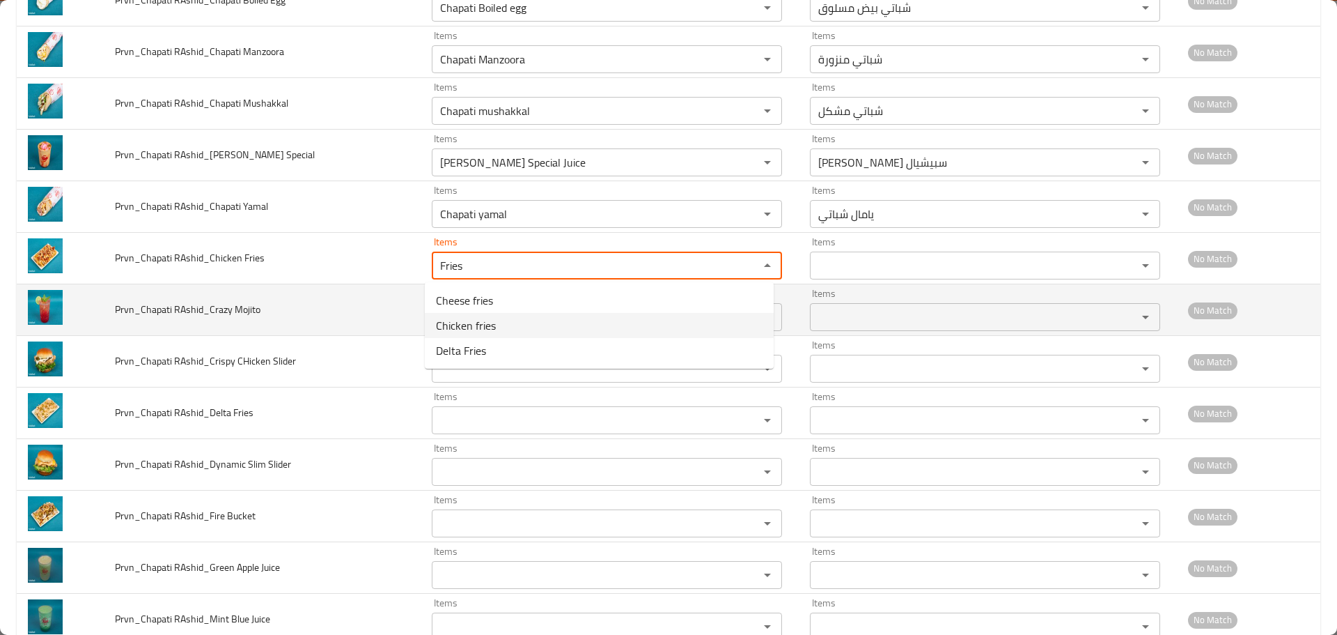
type Fries "Chicken fries"
type Fries-ar "بطاطس مقلية بالدجاج"
type Fries "Chicken fries"
click at [241, 315] on span "Prvn_Chapati RAshid_Crazy Mojito" at bounding box center [188, 309] width 146 height 18
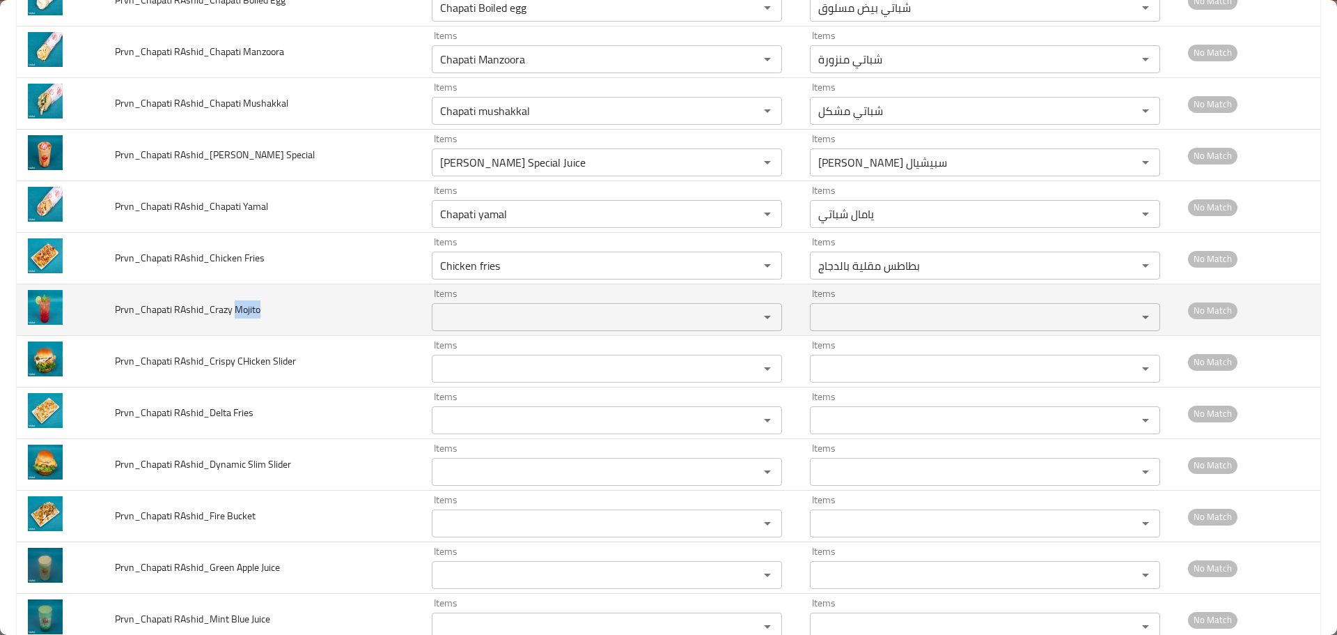
click at [241, 315] on span "Prvn_Chapati RAshid_Crazy Mojito" at bounding box center [188, 309] width 146 height 18
click at [508, 326] on Mojito "Items" at bounding box center [586, 317] width 301 height 20
paste Mojito "Mojito"
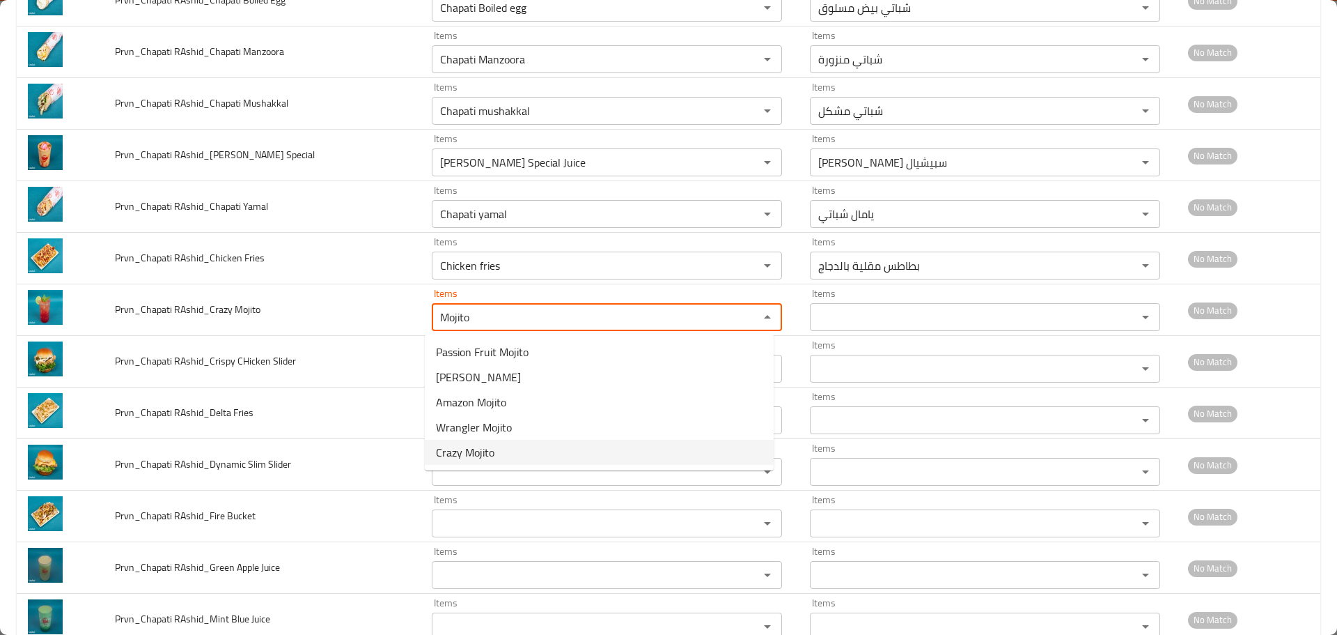
click at [473, 451] on span "Crazy Mojito" at bounding box center [465, 452] width 59 height 17
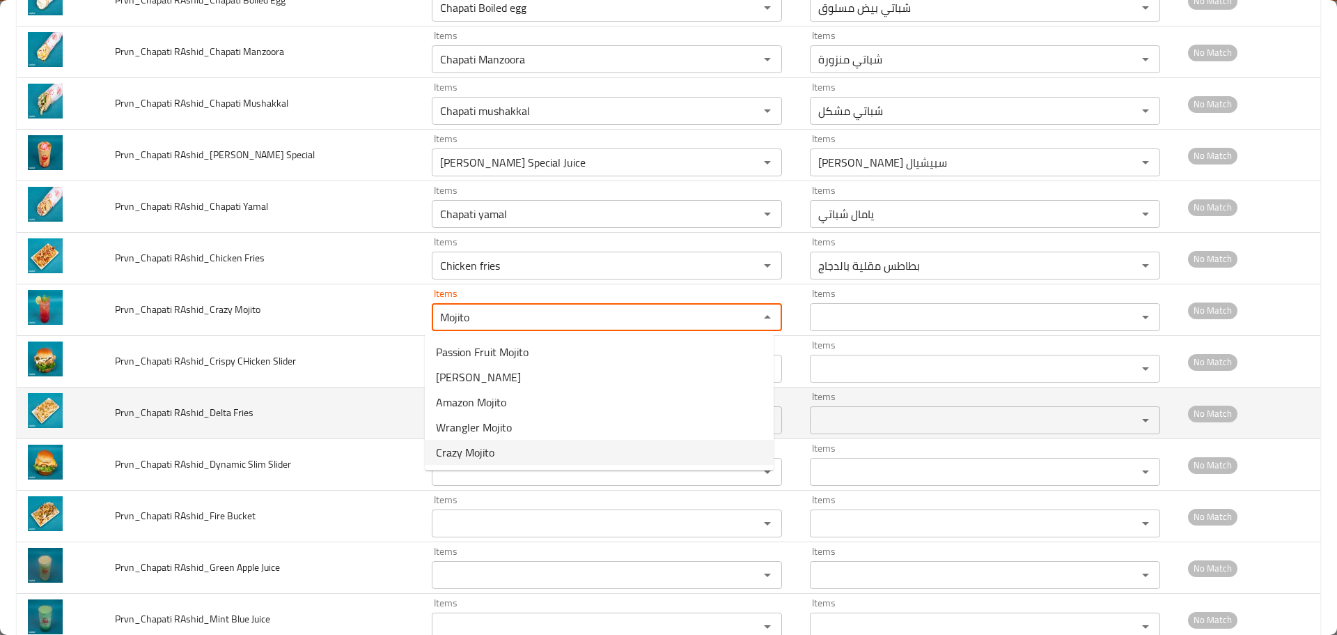
type Mojito "Crazy Mojito"
type Mojito-ar "كريزي موخيتو"
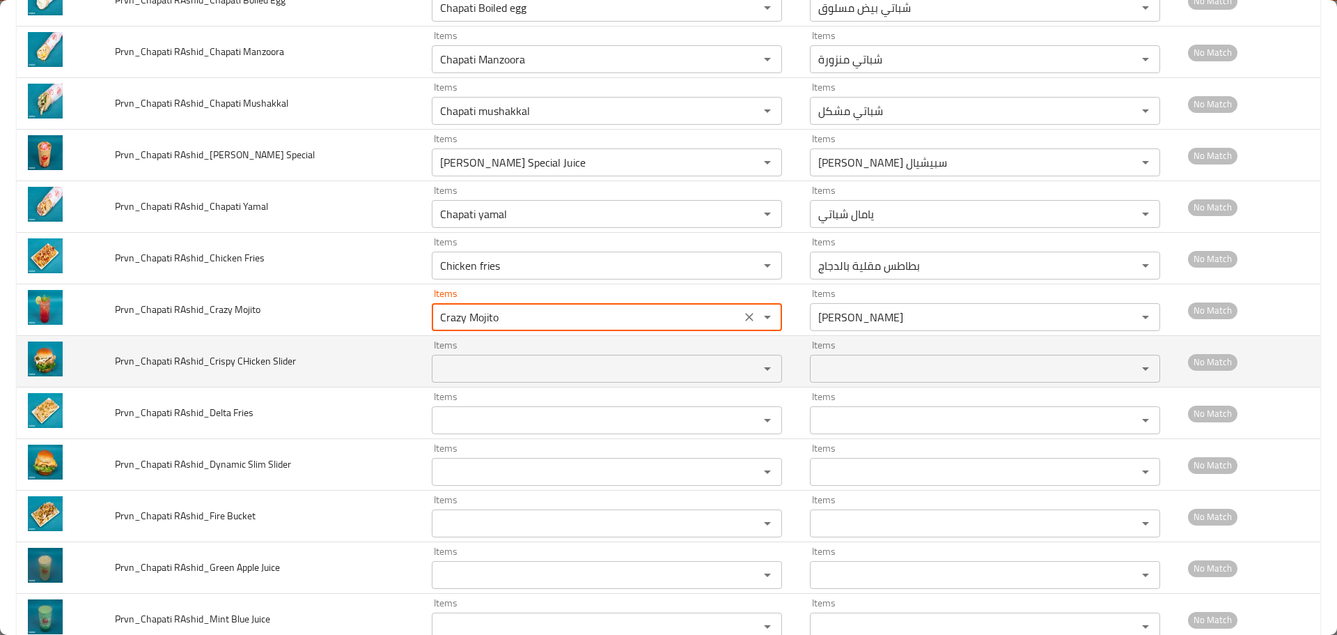
type Mojito "Crazy Mojito"
click at [284, 358] on span "Prvn_Chapati RAshid_Crispy CHicken Slider" at bounding box center [205, 361] width 181 height 18
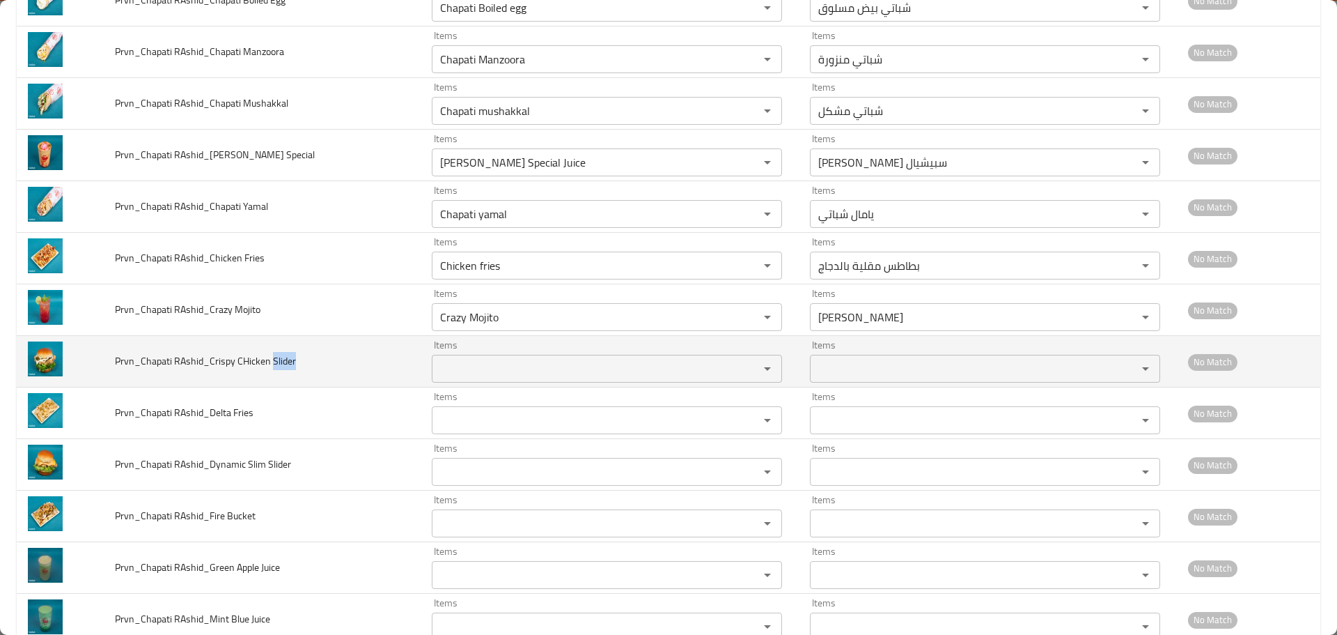
click at [284, 358] on span "Prvn_Chapati RAshid_Crispy CHicken Slider" at bounding box center [205, 361] width 181 height 18
click at [479, 369] on Slider "Items" at bounding box center [586, 369] width 301 height 20
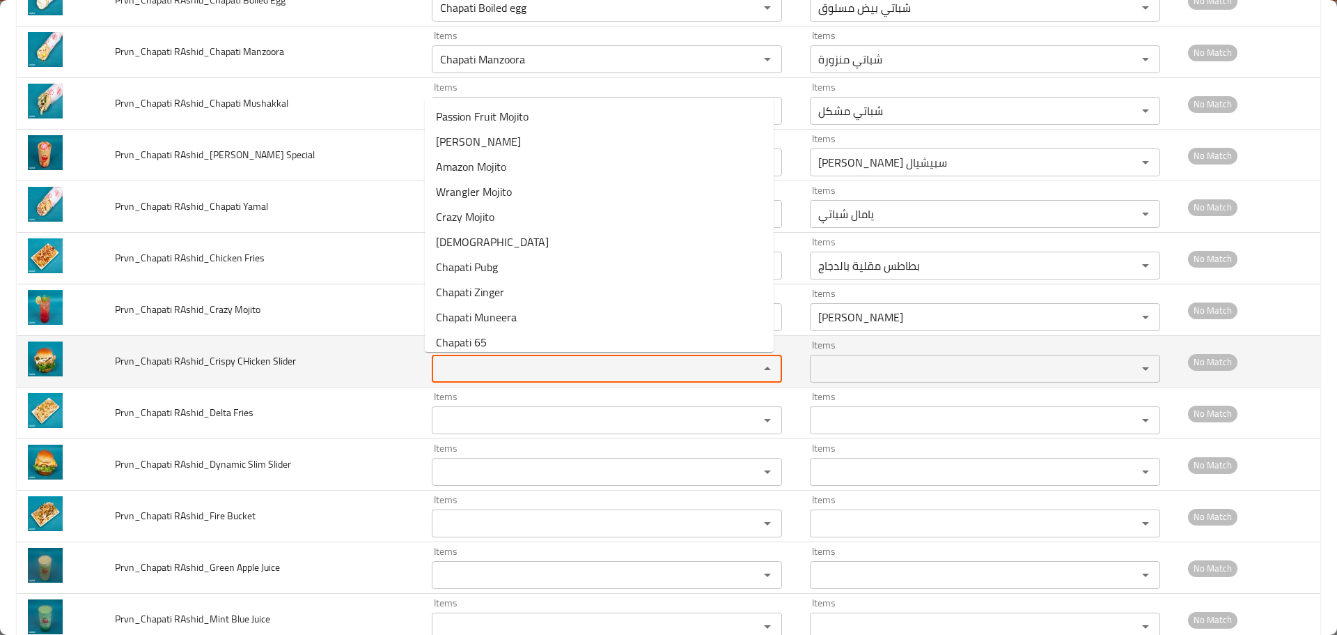
paste Slider "Slider"
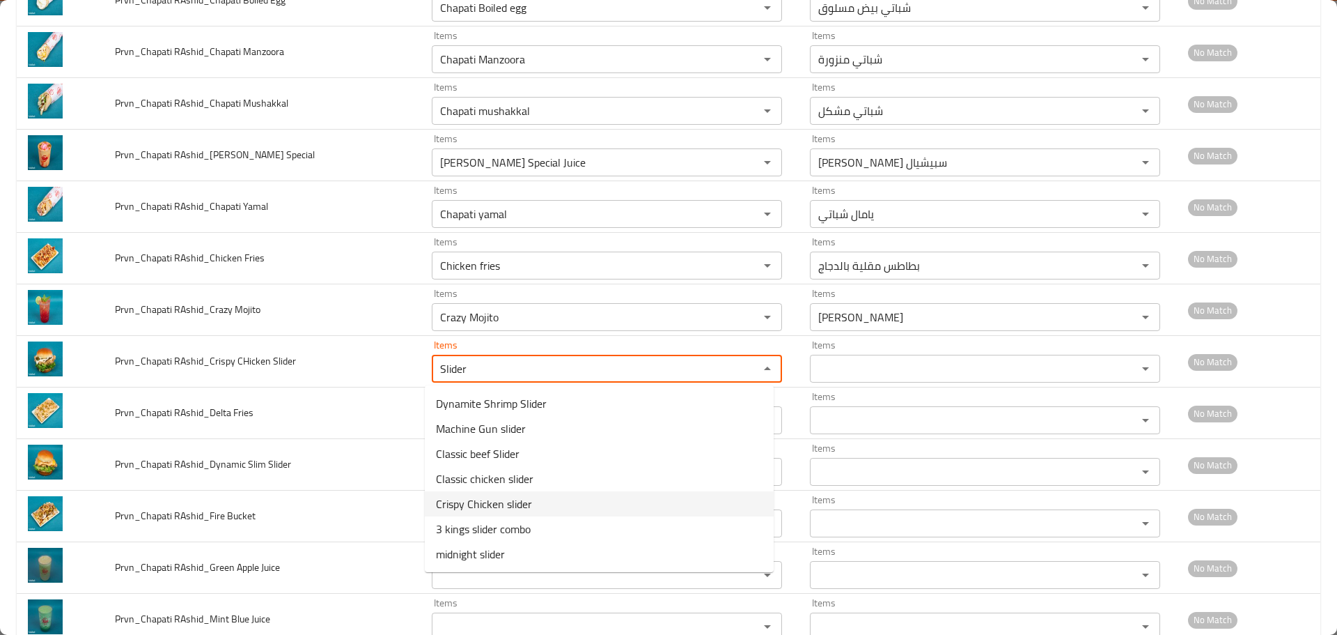
click at [479, 507] on span "Crispy Chicken slider" at bounding box center [484, 503] width 96 height 17
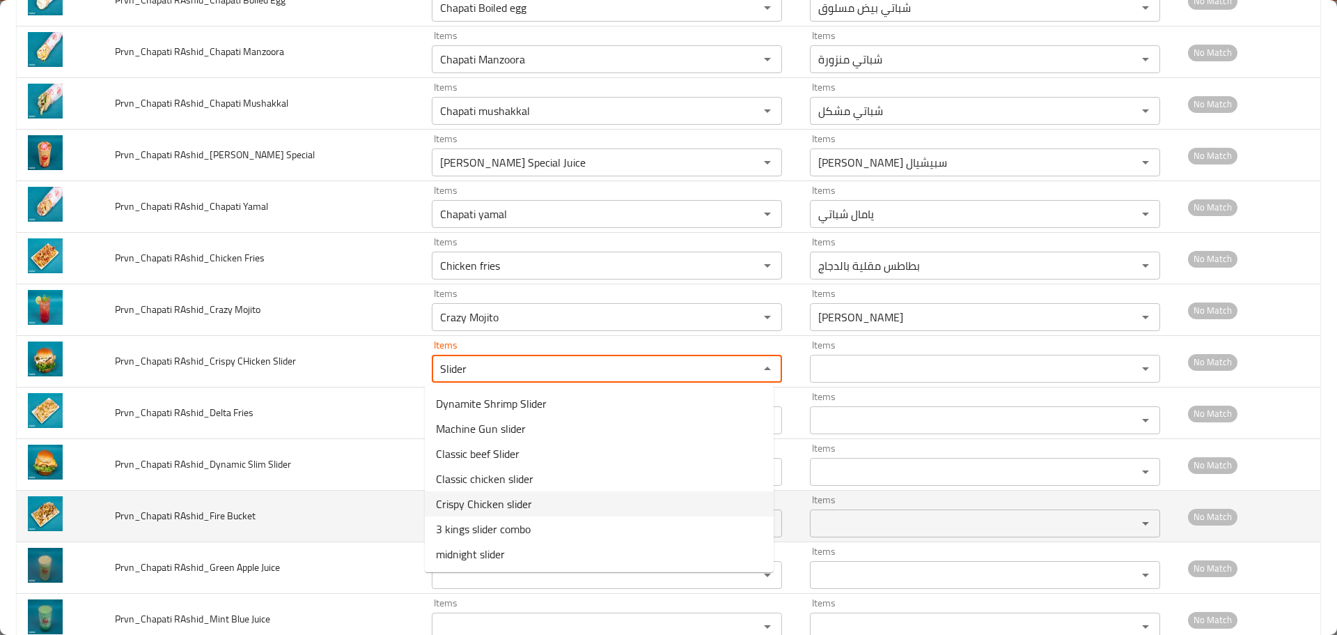
type Slider "Crispy Chicken slider"
type Slider-ar "سلايدر دجاج كريسبي"
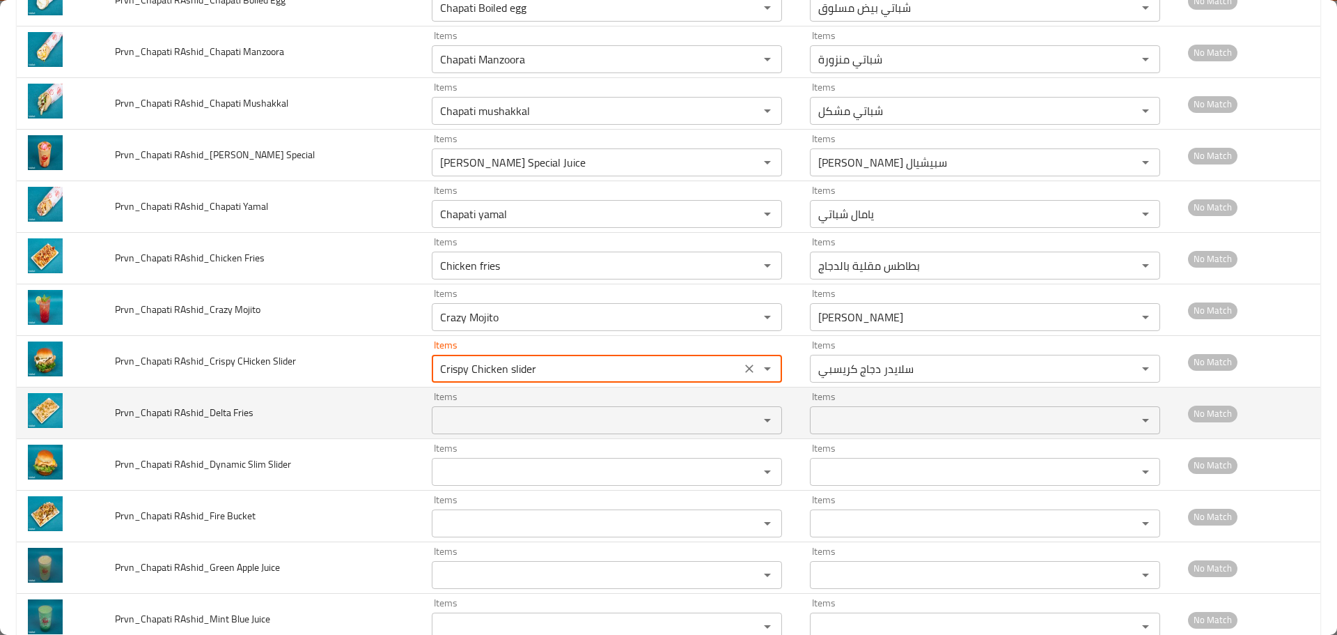
type Slider "Crispy Chicken slider"
click at [241, 409] on span "Prvn_Chapati RAshid_Delta Fries" at bounding box center [184, 412] width 139 height 18
click at [500, 407] on div "Items" at bounding box center [607, 420] width 350 height 28
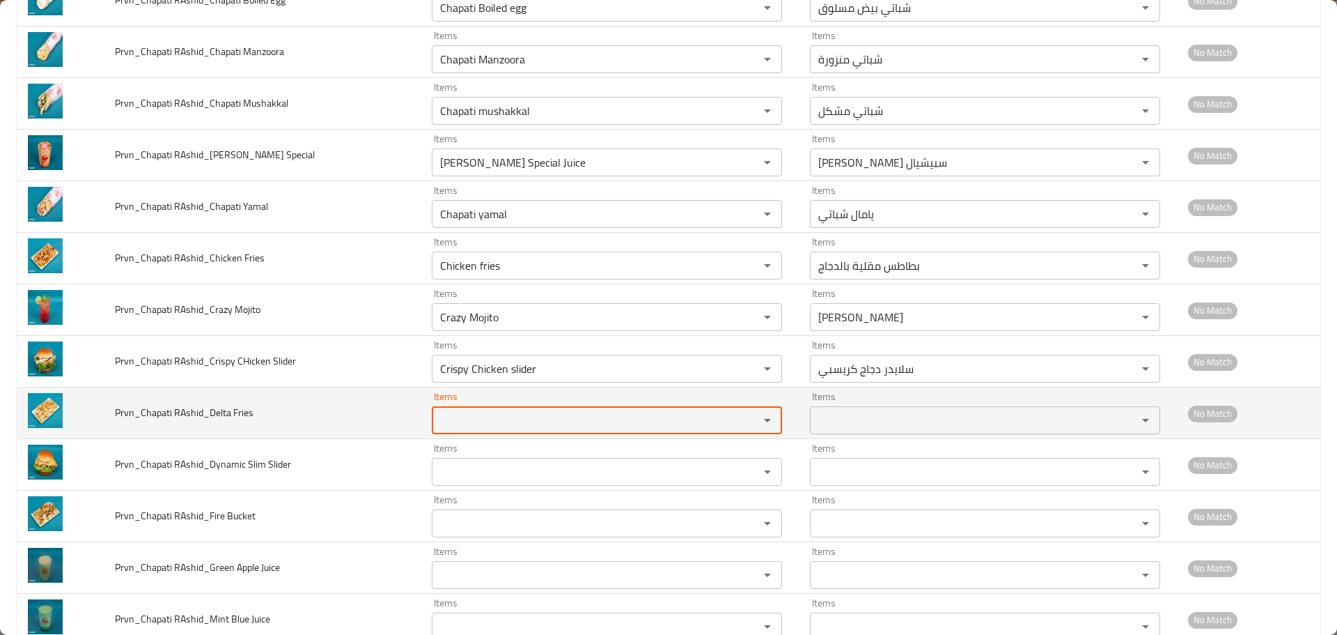
click at [486, 416] on Fries "Items" at bounding box center [586, 420] width 301 height 20
paste Fries "Fries"
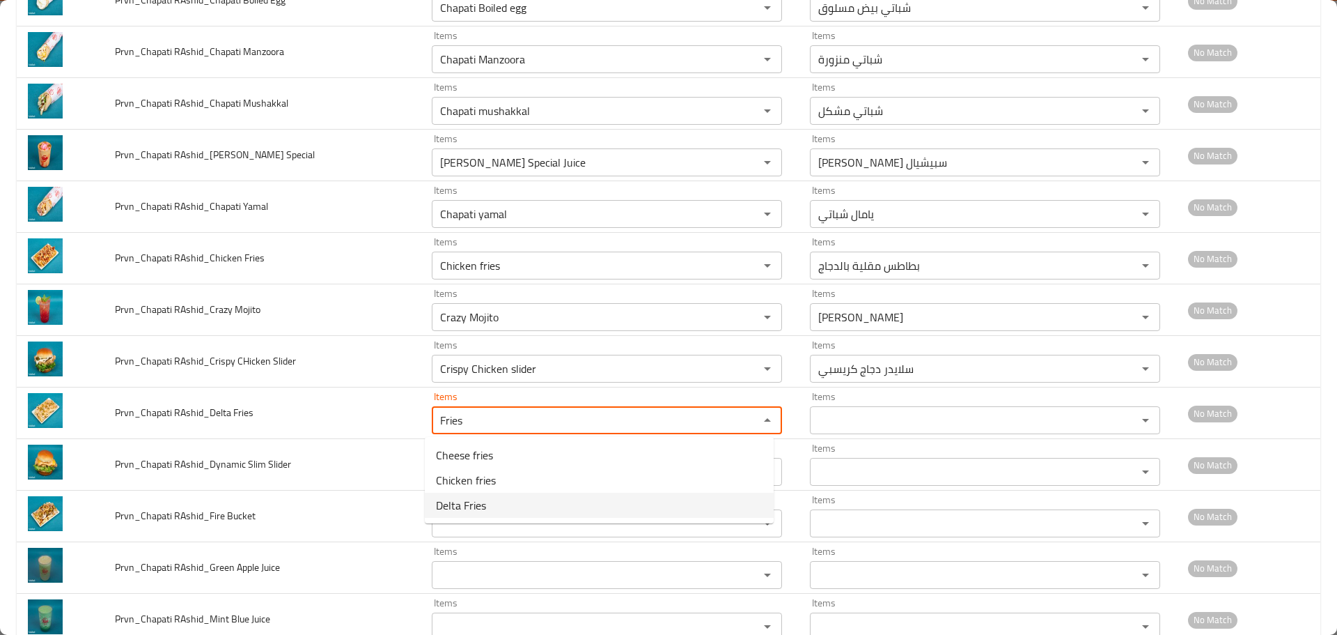
click at [469, 501] on span "Delta Fries" at bounding box center [461, 505] width 50 height 17
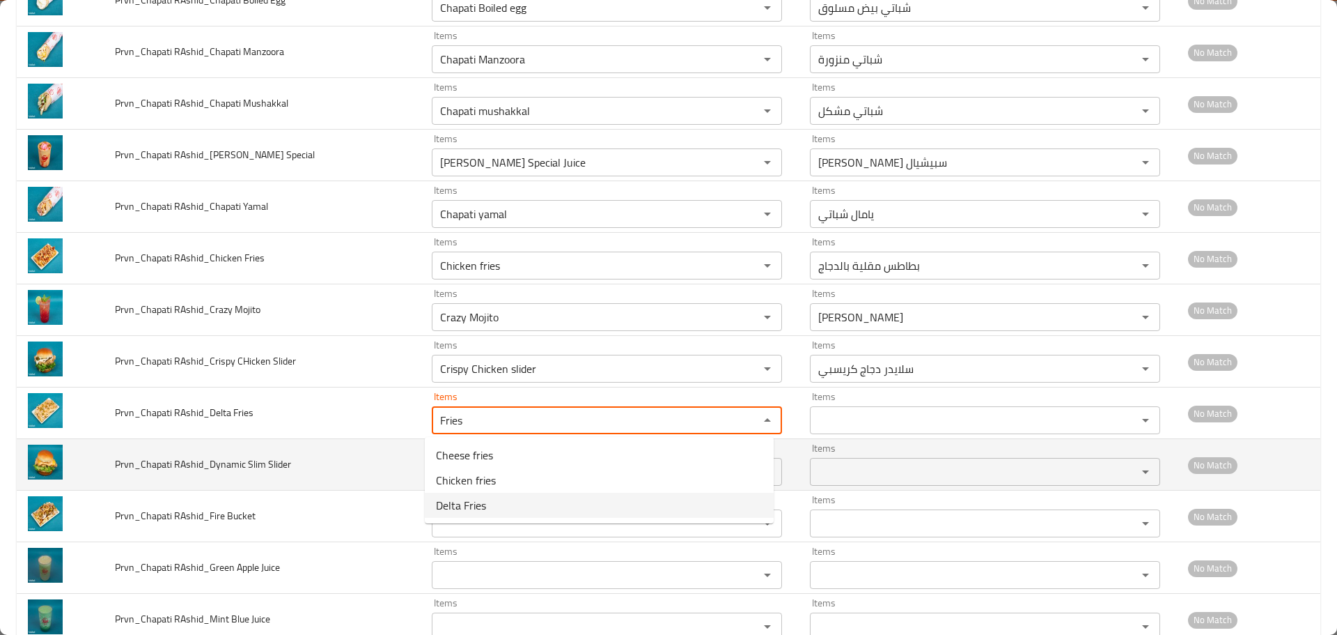
type Fries "Delta Fries"
type Fries-ar "بطاطس مقلية دلتا"
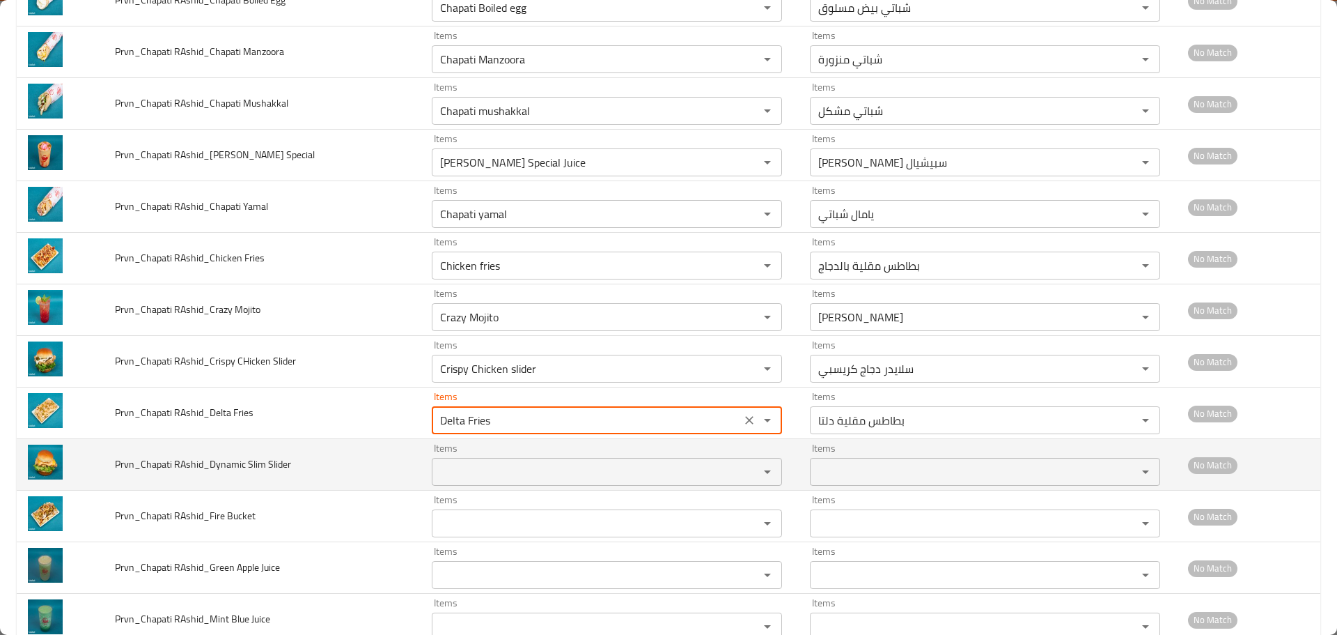
type Fries "Delta Fries"
click at [279, 464] on span "Prvn_Chapati RAshid_Dynamic Slim Slider" at bounding box center [203, 464] width 176 height 18
click at [508, 458] on div "Items" at bounding box center [607, 472] width 350 height 28
paste Slider "Slider"
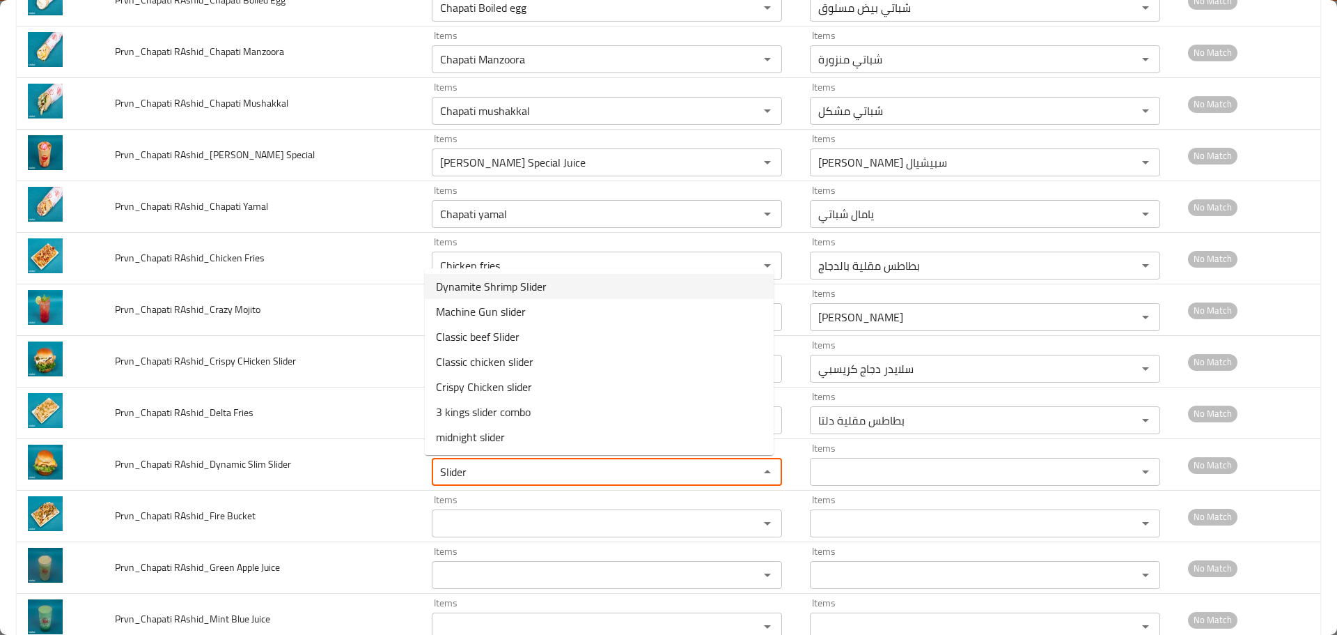
click at [486, 288] on span "Dynamite Shrimp Slider" at bounding box center [491, 286] width 111 height 17
type Slider "Dynamite Shrimp Slider"
type Slider-ar "سلايدر ديناميت روبيان"
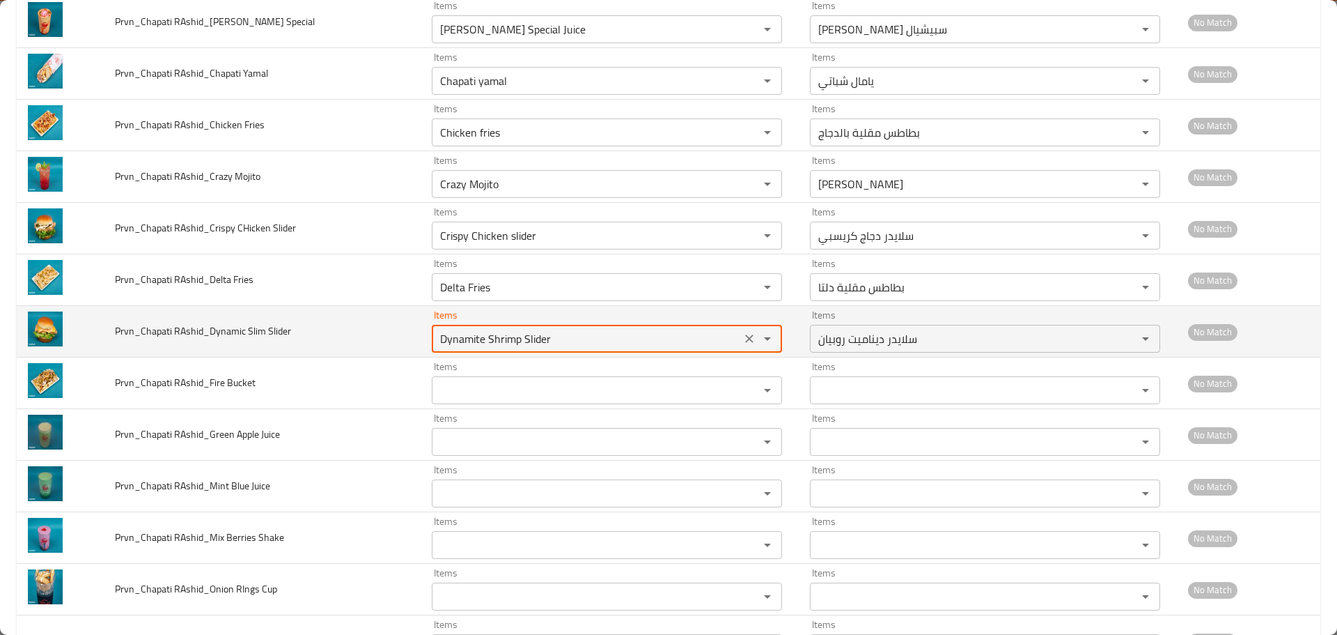
scroll to position [1254, 0]
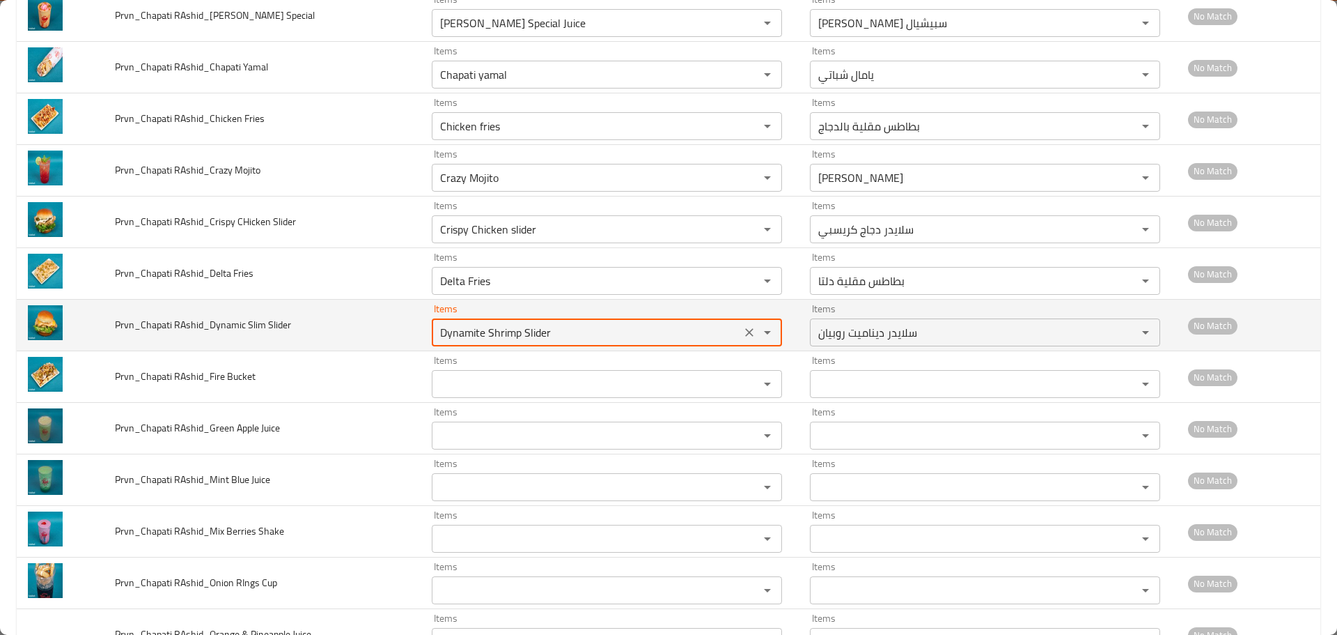
click at [258, 325] on span "Prvn_Chapati RAshid_Dynamic Slim Slider" at bounding box center [203, 325] width 176 height 18
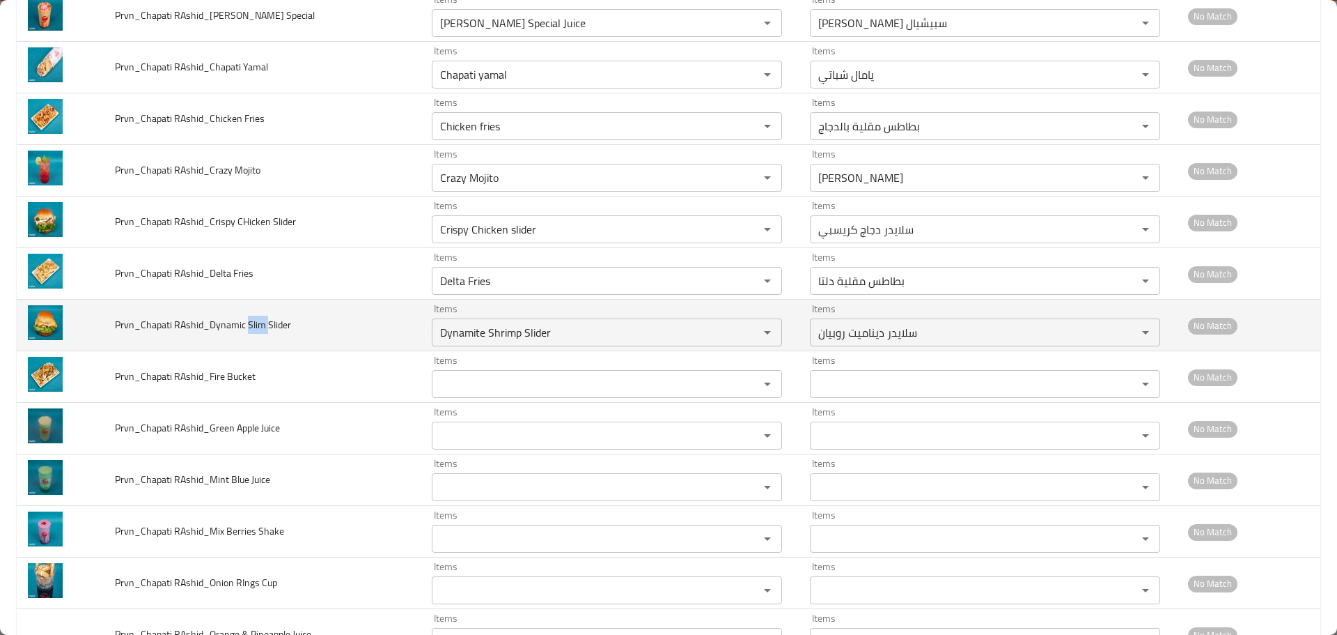
click at [258, 325] on span "Prvn_Chapati RAshid_Dynamic Slim Slider" at bounding box center [203, 325] width 176 height 18
click at [479, 340] on Slider "Dynamite Shrimp Slider" at bounding box center [586, 332] width 301 height 20
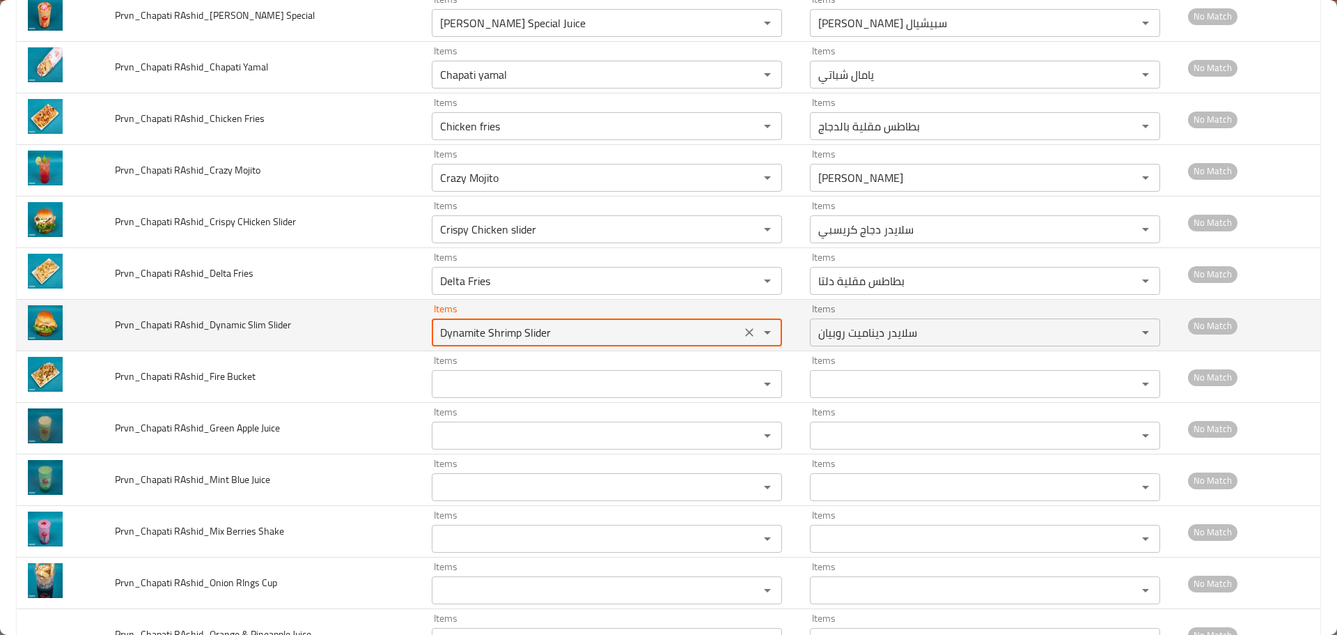
paste Slider "Slim"
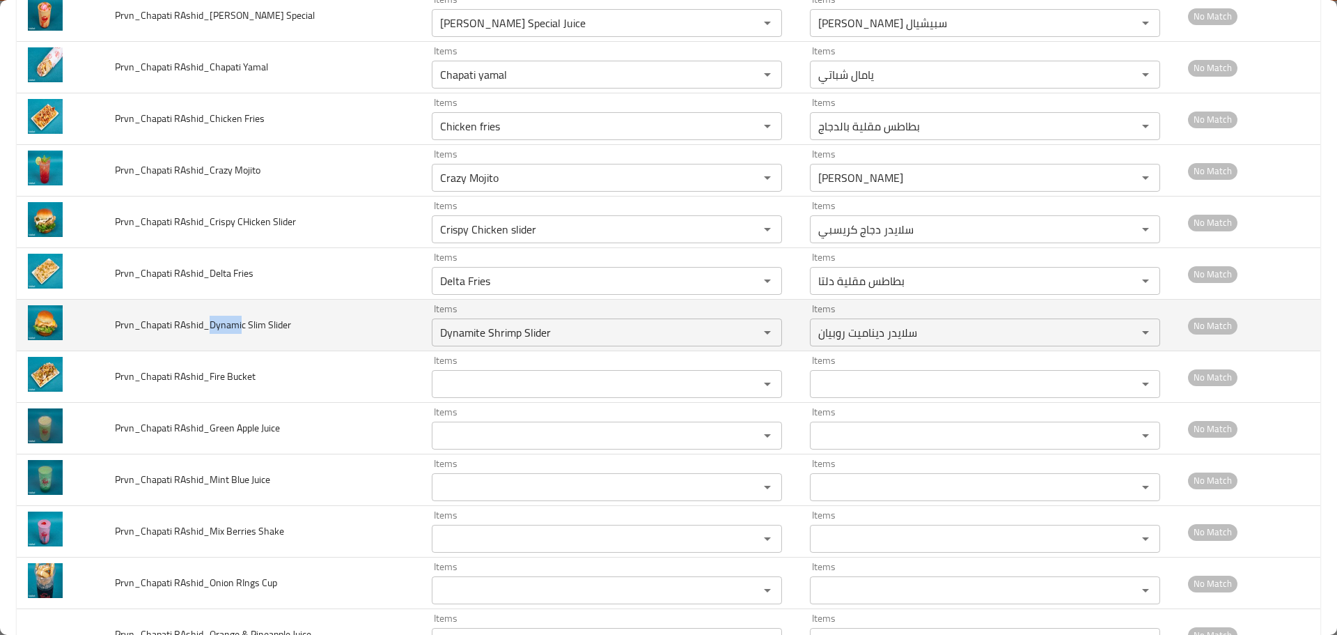
drag, startPoint x: 239, startPoint y: 321, endPoint x: 208, endPoint y: 322, distance: 30.7
click at [208, 322] on span "Prvn_Chapati RAshid_Dynamic Slim Slider" at bounding box center [203, 325] width 176 height 18
click at [439, 327] on Slider "Dynamite Shrimp Slider" at bounding box center [586, 332] width 301 height 20
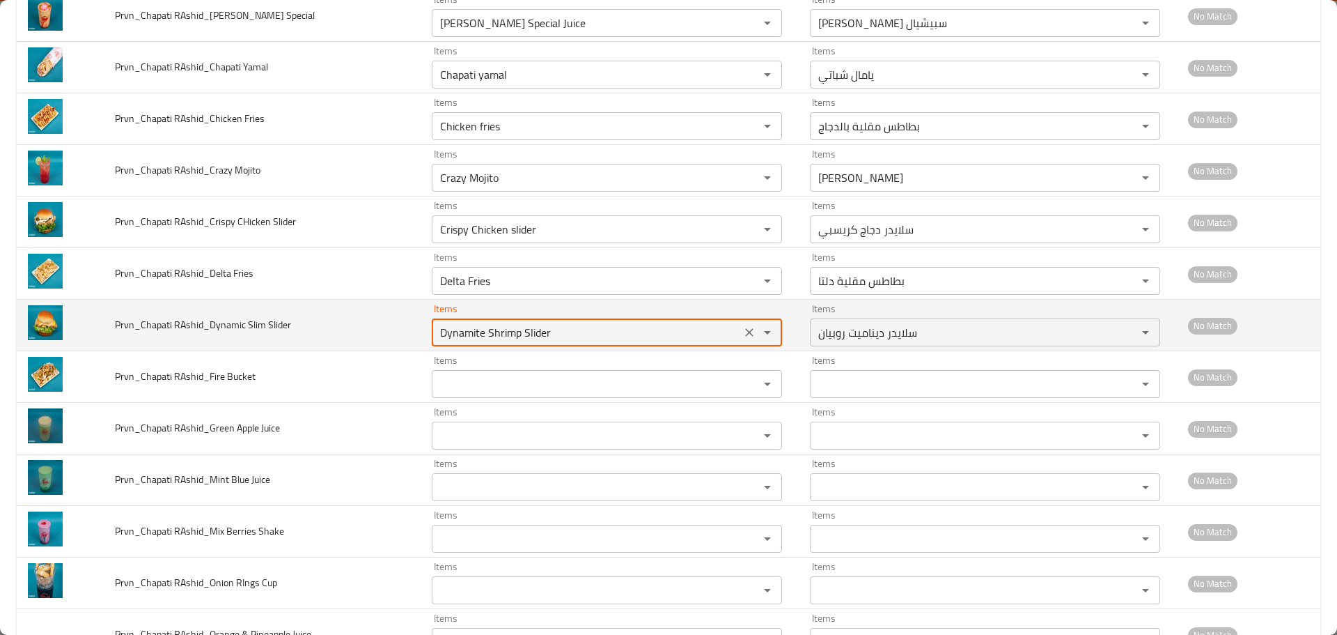
paste Slider "enhanced table"
type Slider "Dynami"
click at [742, 333] on icon "Clear" at bounding box center [749, 332] width 14 height 14
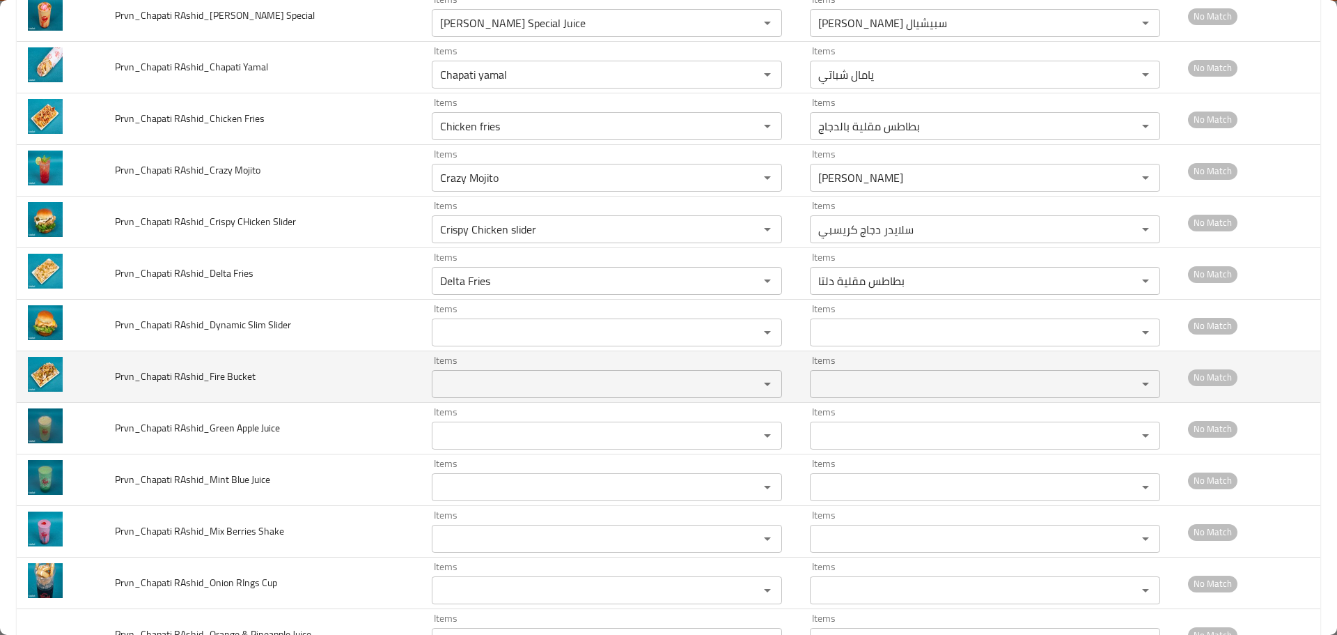
click at [335, 392] on td "Prvn_Chapati RAshid_Fire Bucket" at bounding box center [262, 377] width 317 height 52
click at [244, 372] on span "Prvn_Chapati RAshid_Fire Bucket" at bounding box center [185, 376] width 141 height 18
click at [439, 389] on Bucket "Items" at bounding box center [586, 384] width 301 height 20
paste Bucket "Bucket"
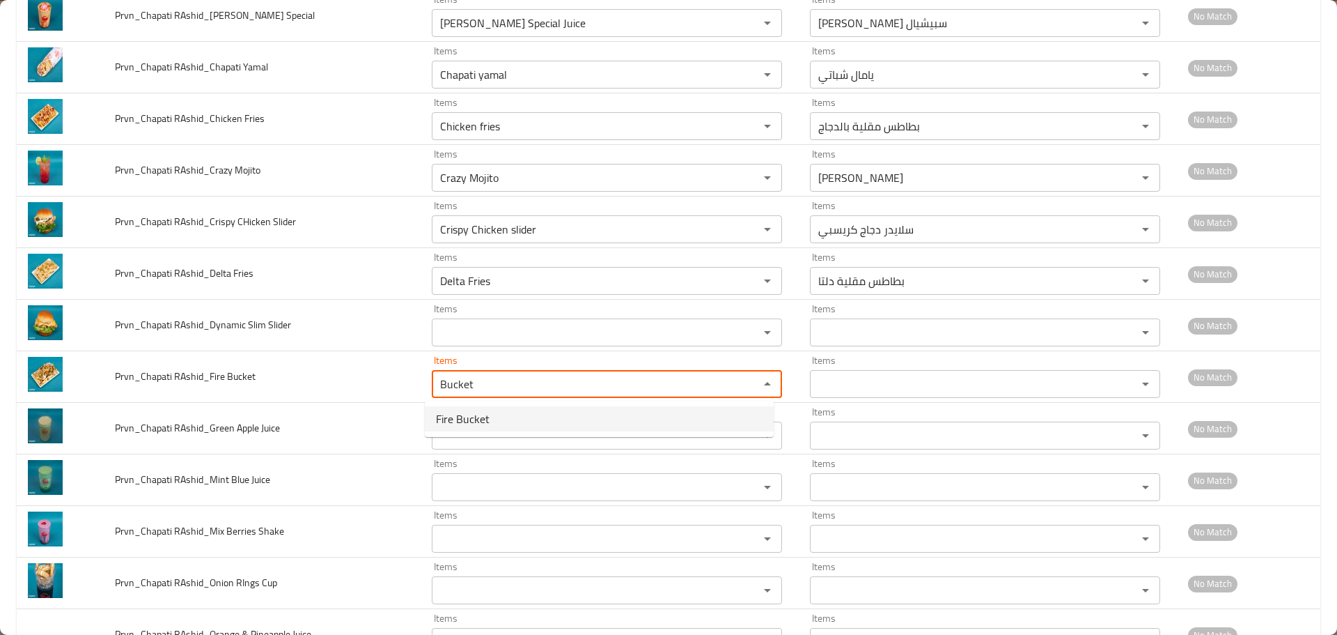
click at [482, 422] on span "Fire Bucket" at bounding box center [463, 418] width 54 height 17
type Bucket "Fire Bucket"
type Bucket-ar "فاير باكت"
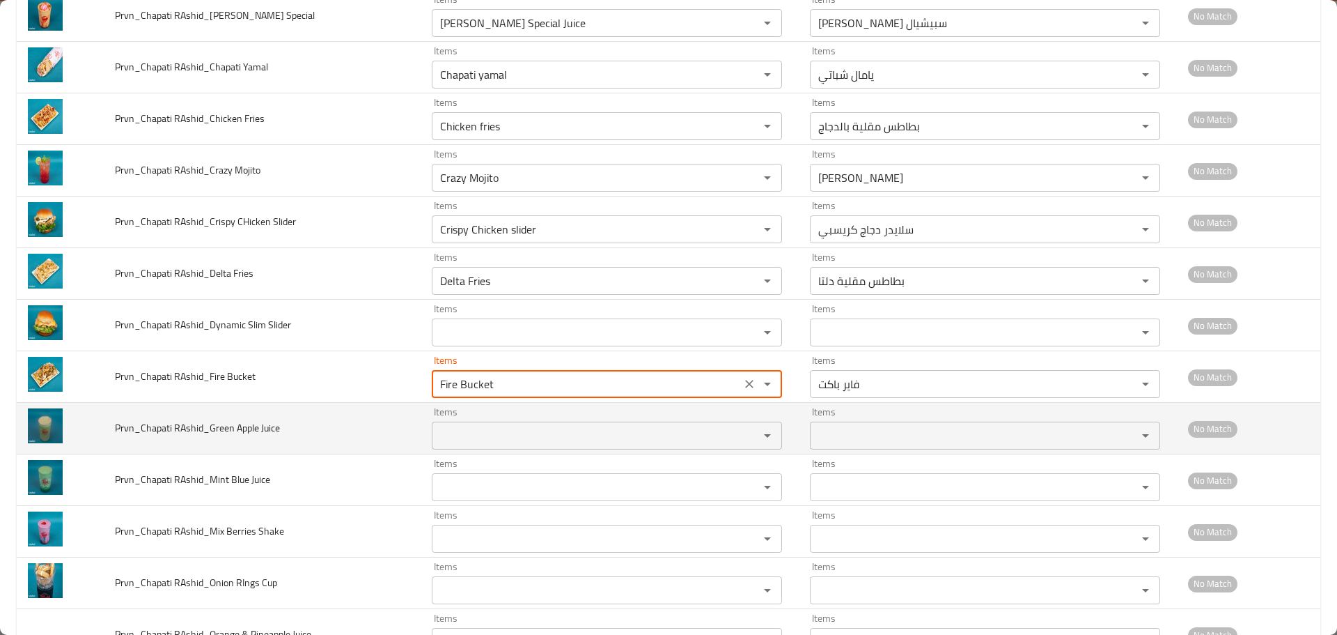
type Bucket "Fire Bucket"
click at [271, 428] on span "Prvn_Chapati RAshid_Green Apple Juice" at bounding box center [197, 428] width 165 height 18
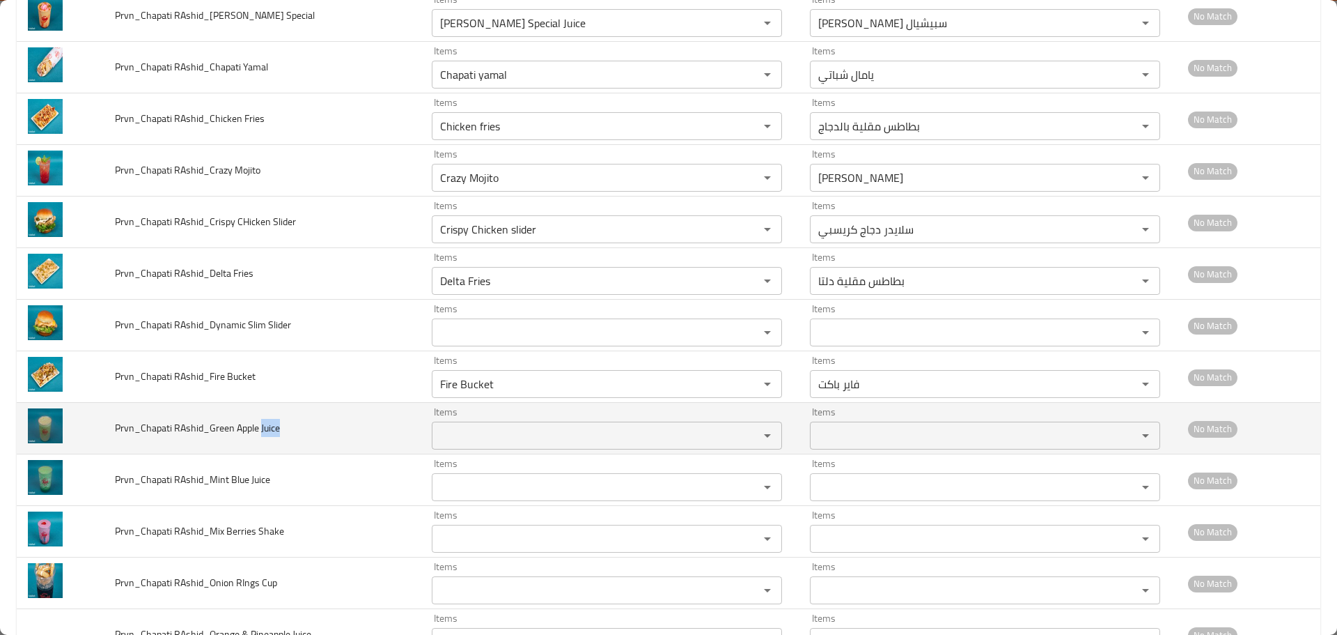
click at [271, 428] on span "Prvn_Chapati RAshid_Green Apple Juice" at bounding box center [197, 428] width 165 height 18
click at [244, 428] on span "Prvn_Chapati RAshid_Green Apple Juice" at bounding box center [197, 428] width 165 height 18
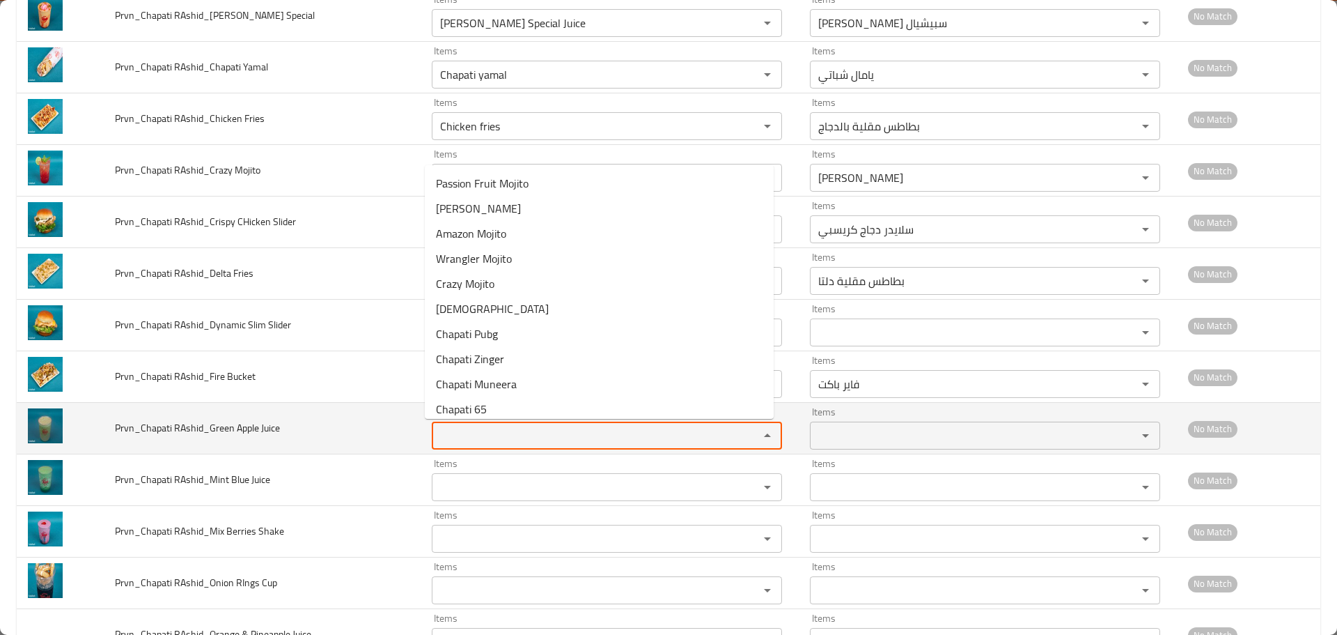
click at [465, 431] on Juice "Items" at bounding box center [586, 436] width 301 height 20
paste Juice "Apple"
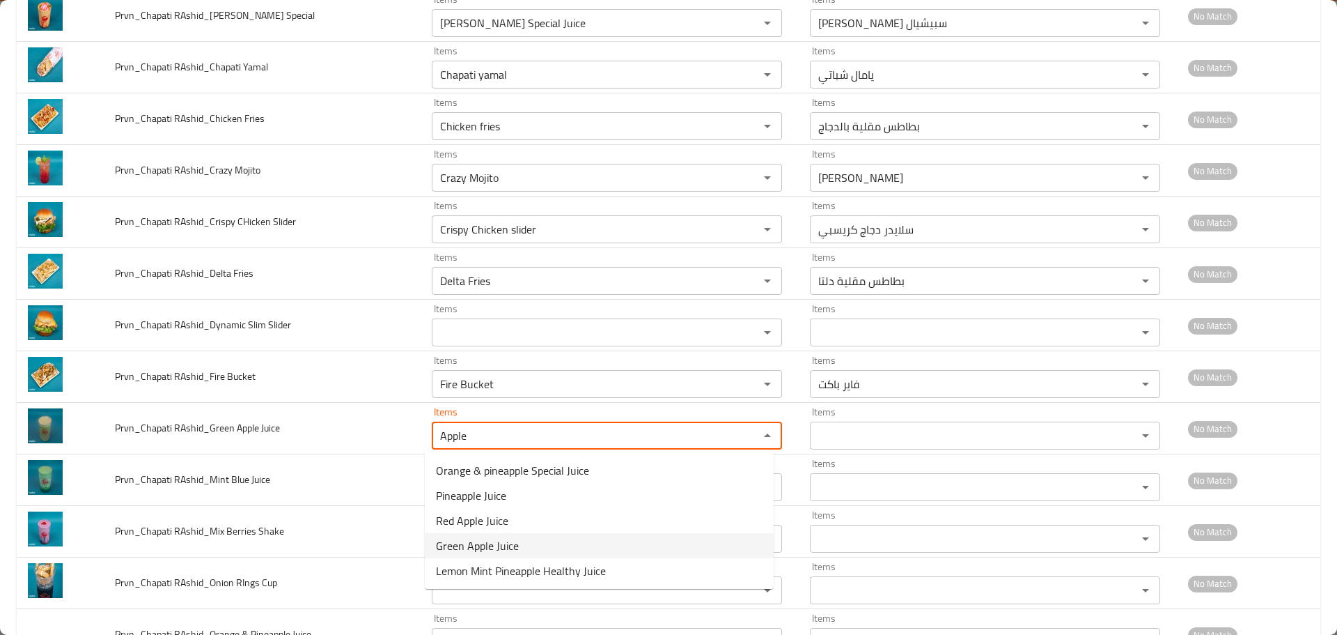
click at [475, 547] on span "Green Apple Juice" at bounding box center [477, 545] width 83 height 17
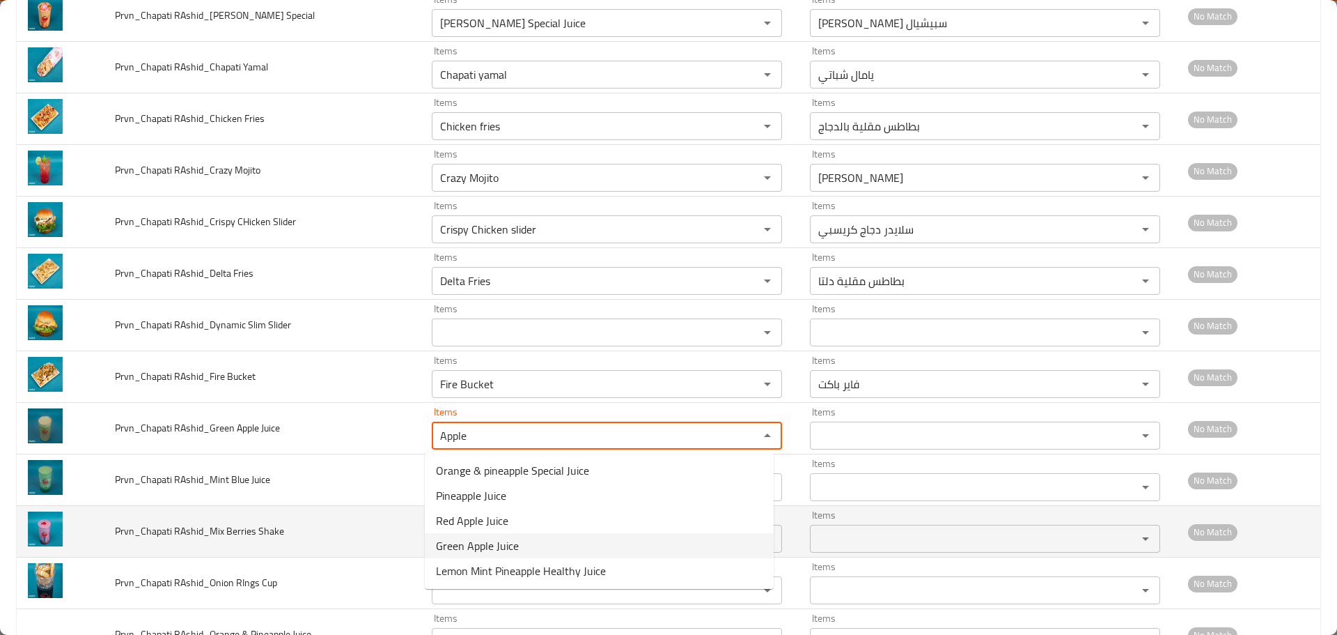
type Juice "Green Apple Juice"
type Juice-ar "عصير تفاح أخضر"
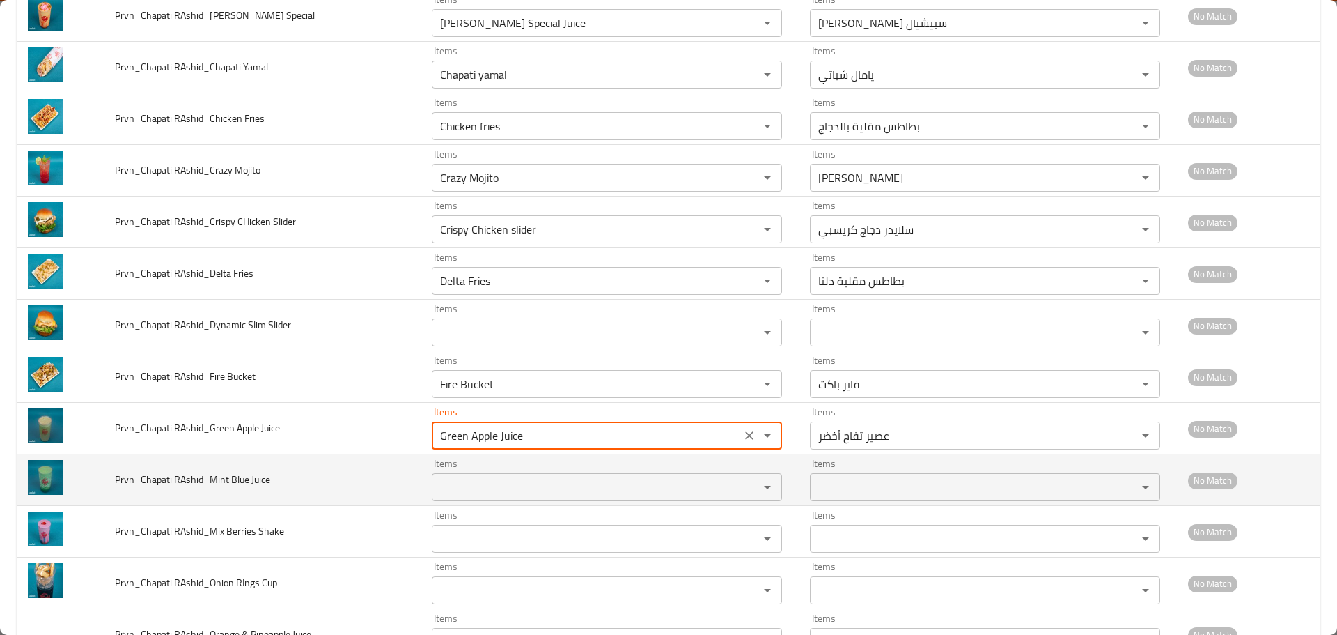
type Juice "Green Apple Juice"
click at [242, 481] on span "Prvn_Chapati RAshid_Mint Blue Juice" at bounding box center [192, 479] width 155 height 18
click at [499, 504] on td "Items Items" at bounding box center [610, 480] width 378 height 52
paste Juice "Blue"
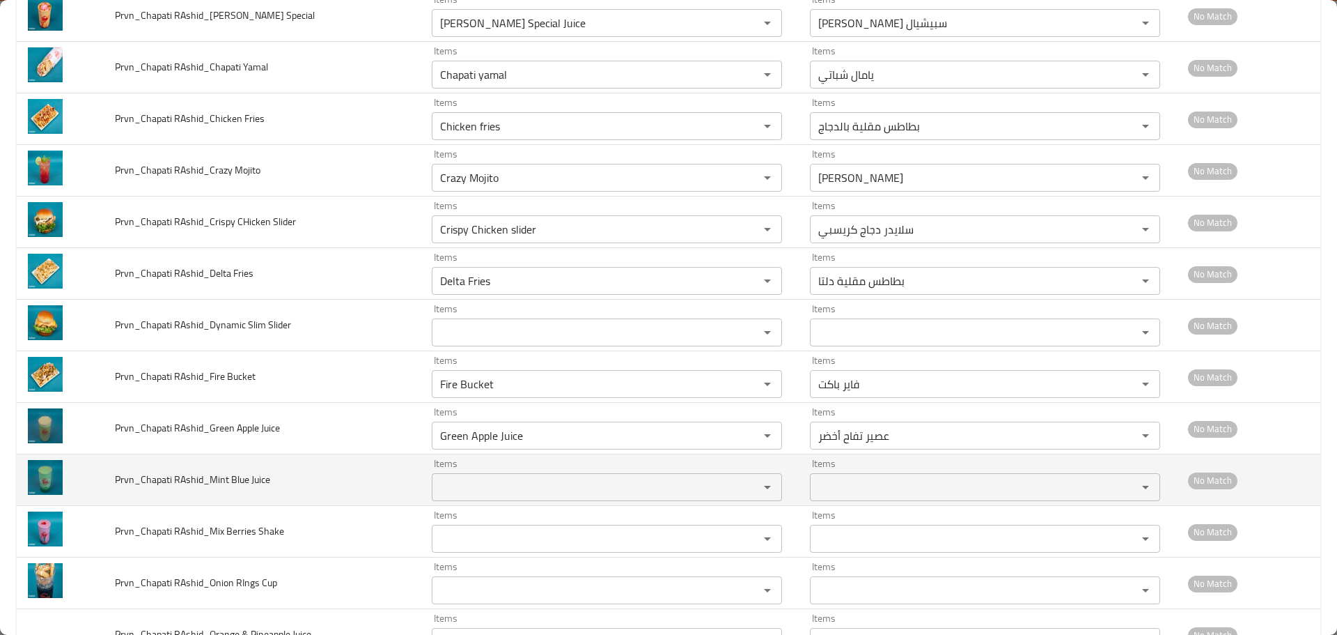
click at [499, 497] on Juice "Items" at bounding box center [586, 487] width 301 height 20
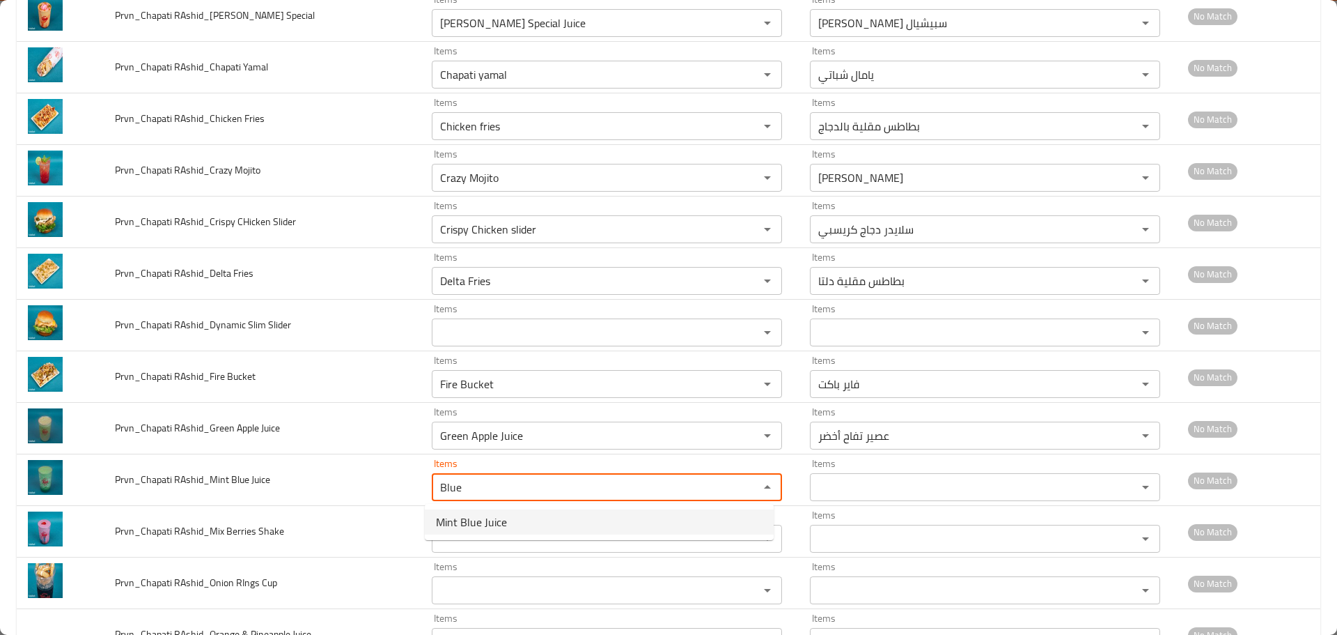
click at [489, 530] on span "Mint Blue Juice" at bounding box center [471, 521] width 71 height 17
type Juice "Mint Blue Juice"
type Juice-ar "عصير النعناع الأزرق"
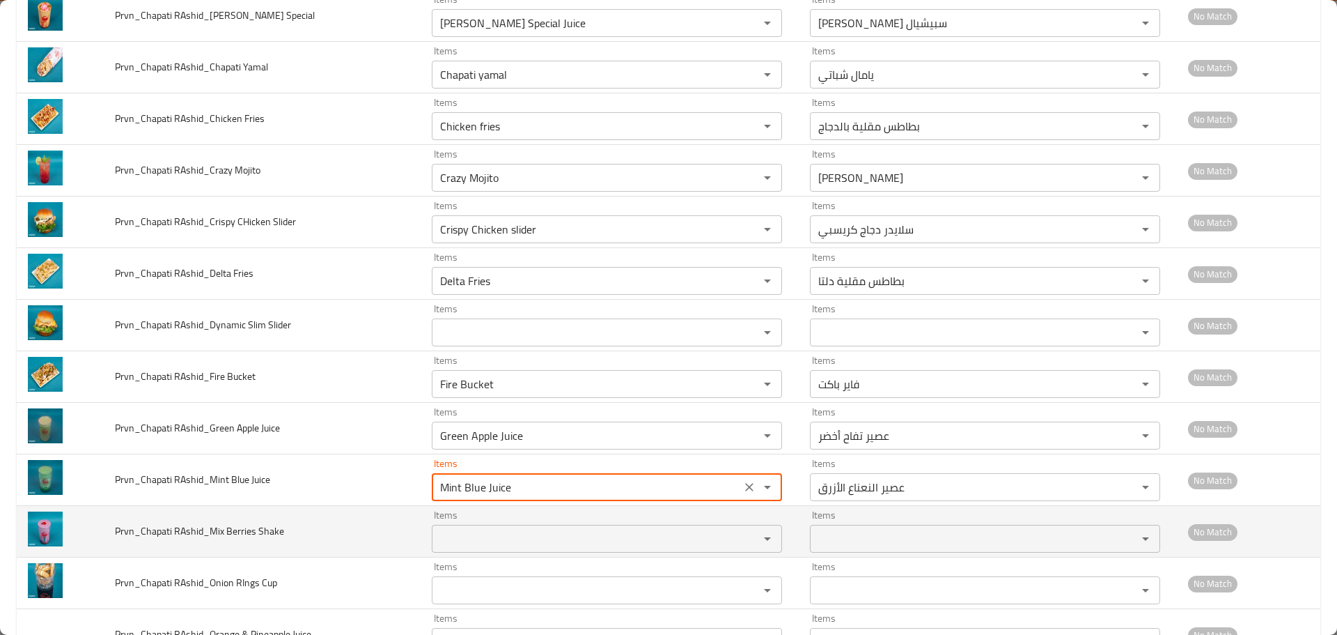
type Juice "Mint Blue Juice"
click at [241, 531] on span "Prvn_Chapati RAshid_Mix Berries Shake" at bounding box center [199, 531] width 169 height 18
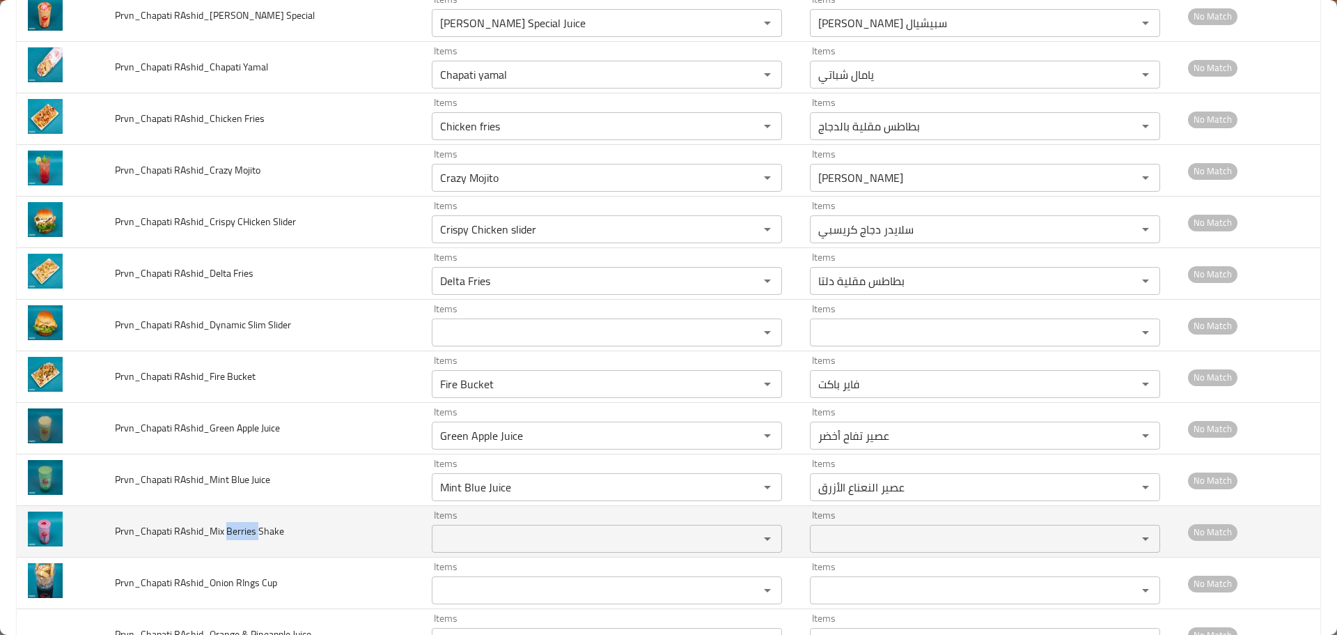
click at [241, 531] on span "Prvn_Chapati RAshid_Mix Berries Shake" at bounding box center [199, 531] width 169 height 18
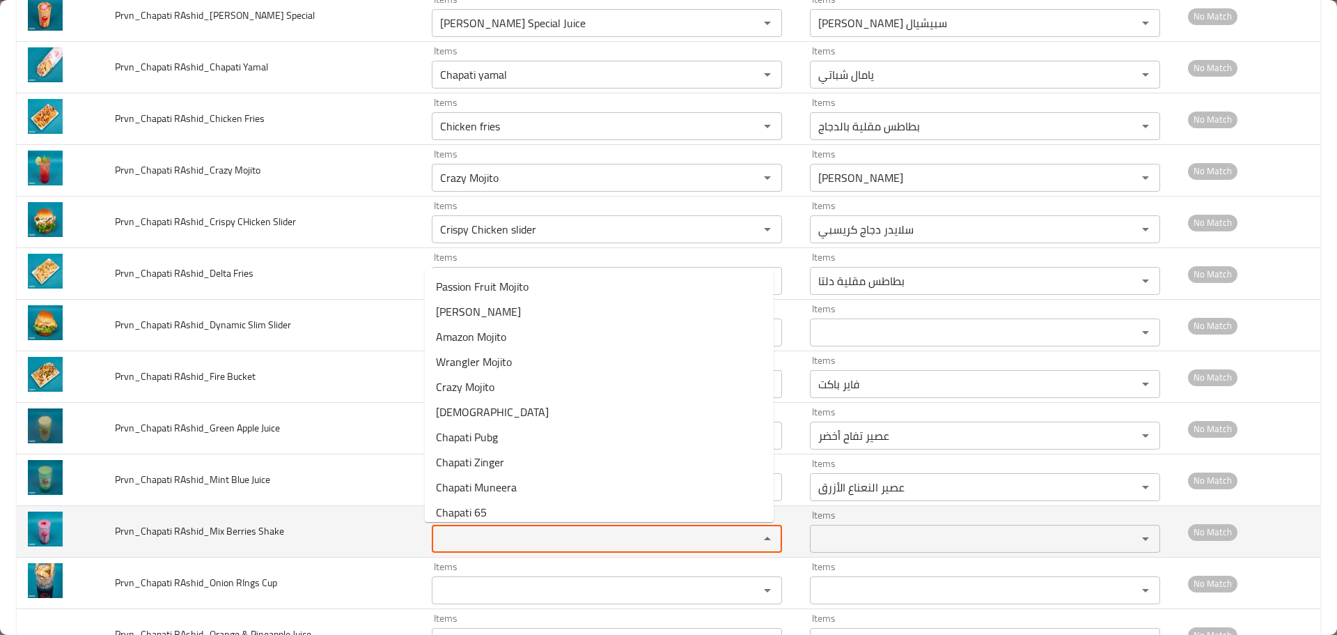
click at [515, 533] on Shake "Items" at bounding box center [586, 539] width 301 height 20
paste Shake "Berries"
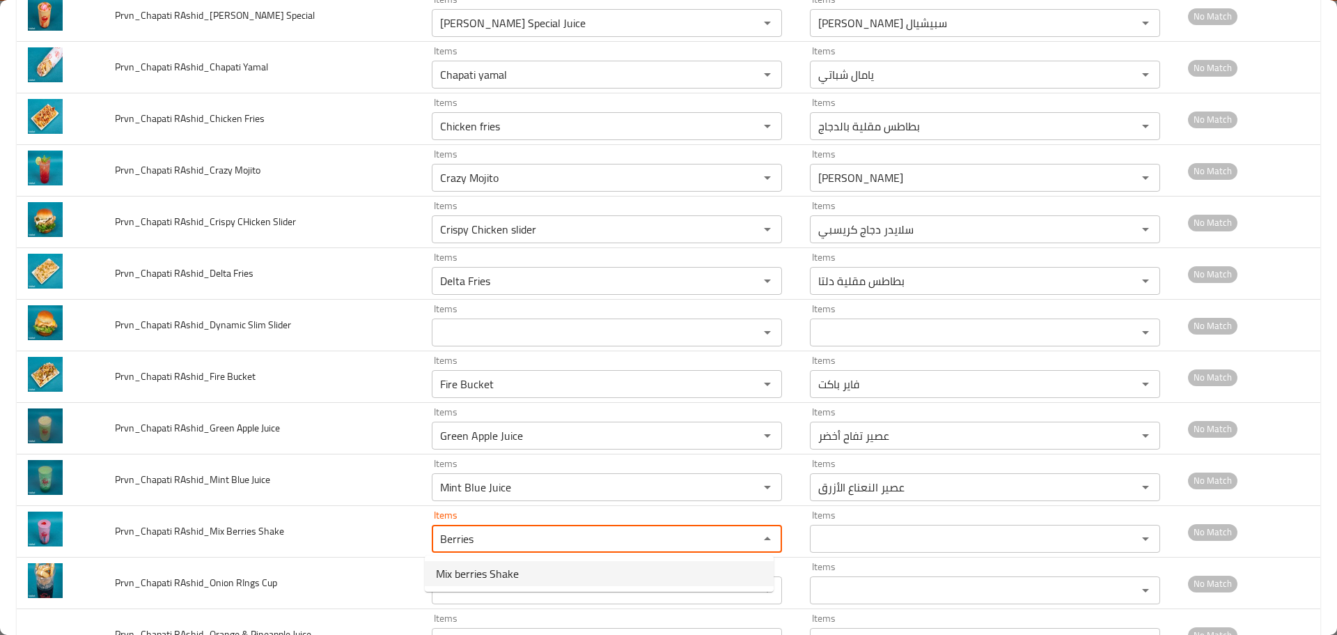
click at [481, 578] on span "Mix berries Shake" at bounding box center [477, 573] width 83 height 17
type Shake "Mix berries Shake"
type Shake-ar "شيك التوت المشكل"
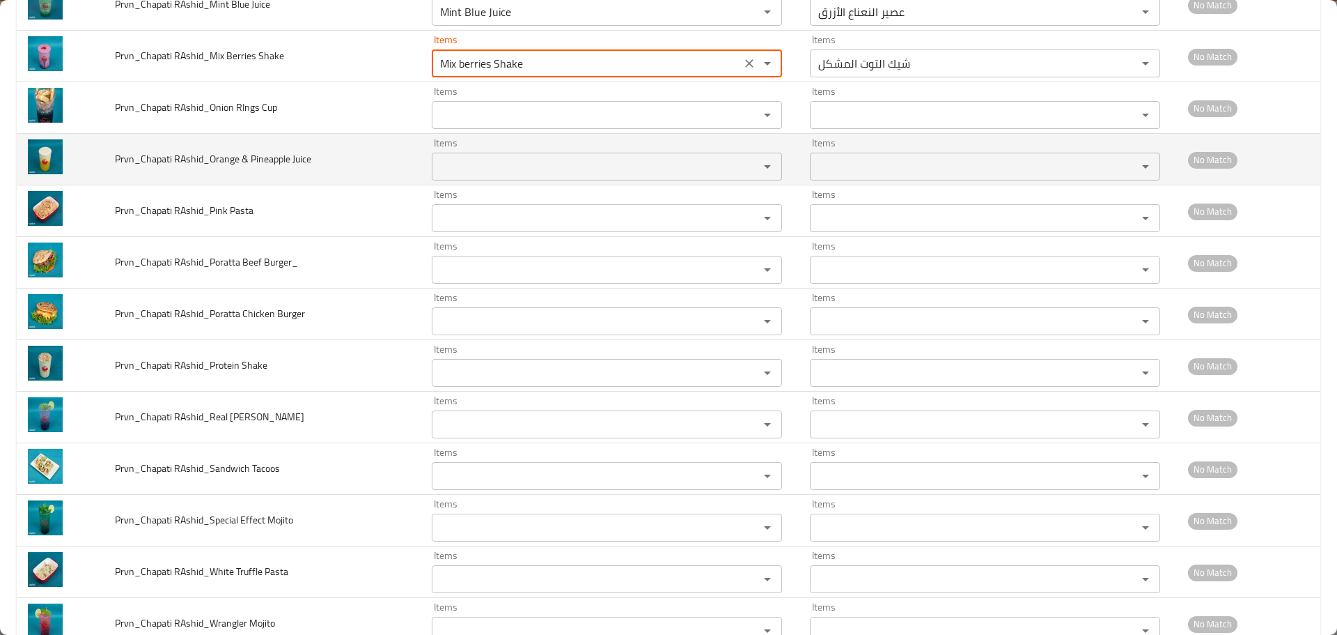
scroll to position [1741, 0]
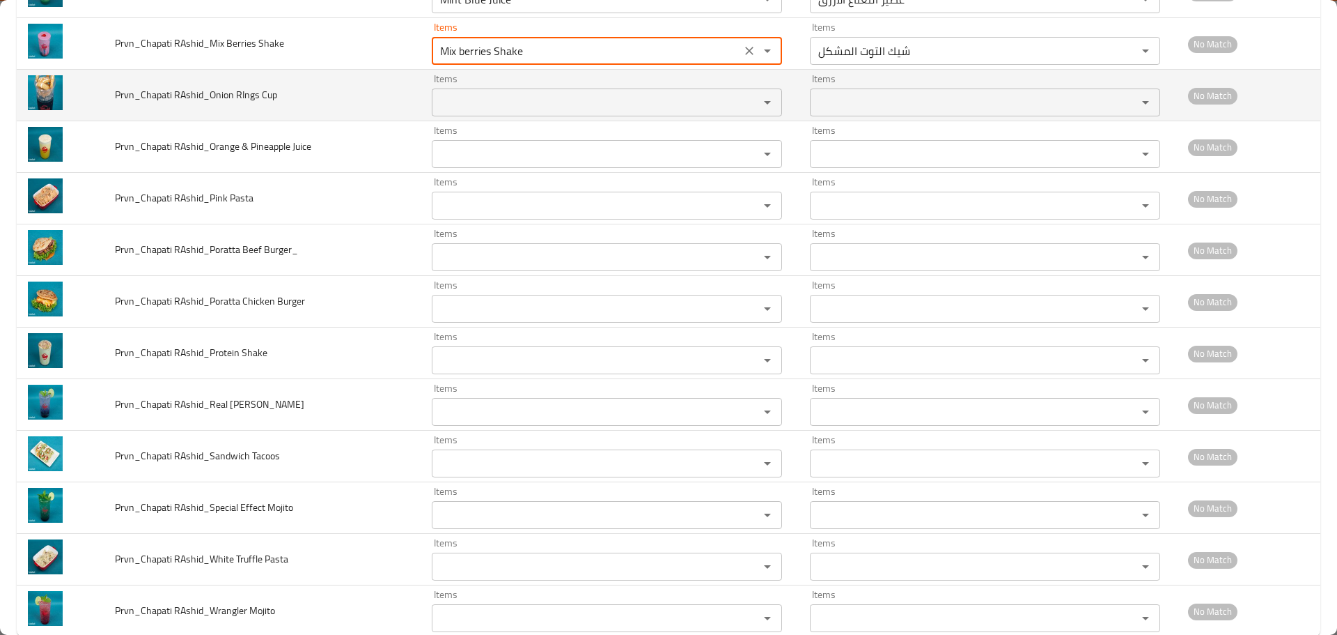
type Shake "Mix berries Shake"
click at [239, 93] on span "Prvn_Chapati RAshid_Onion RIngs Cup" at bounding box center [196, 95] width 162 height 18
click at [495, 93] on Cup "Items" at bounding box center [586, 103] width 301 height 20
paste Cup "RIngs"
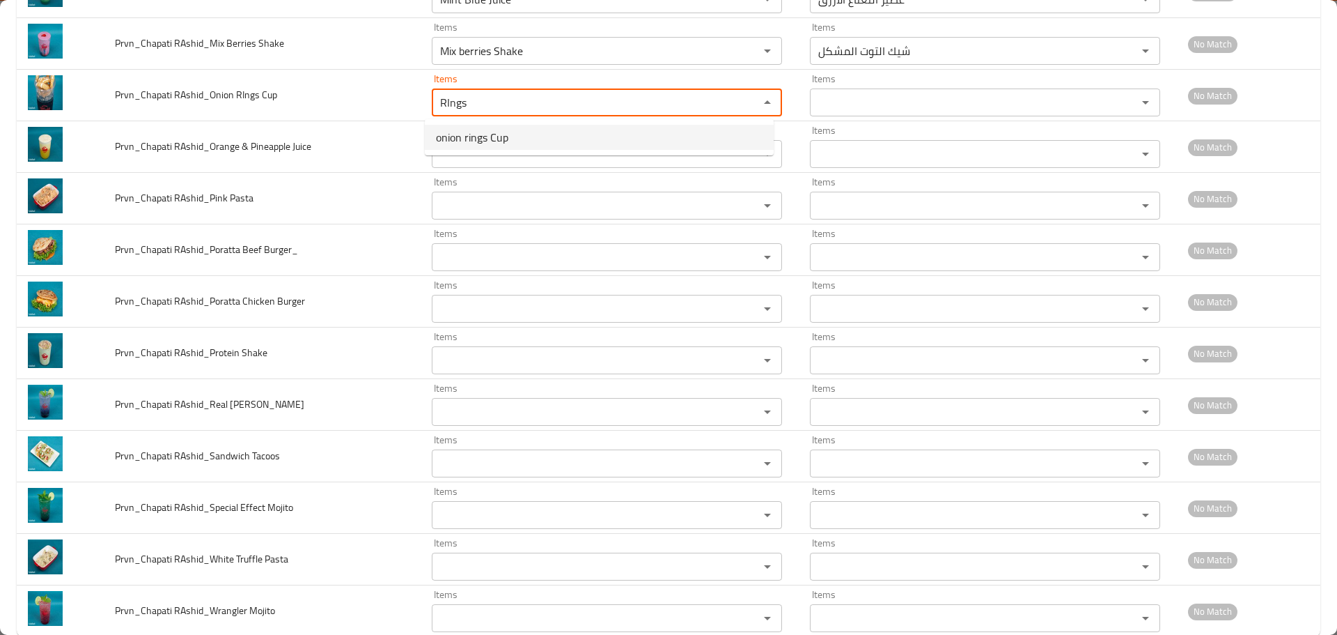
click at [479, 138] on span "onion rings Cup" at bounding box center [472, 137] width 72 height 17
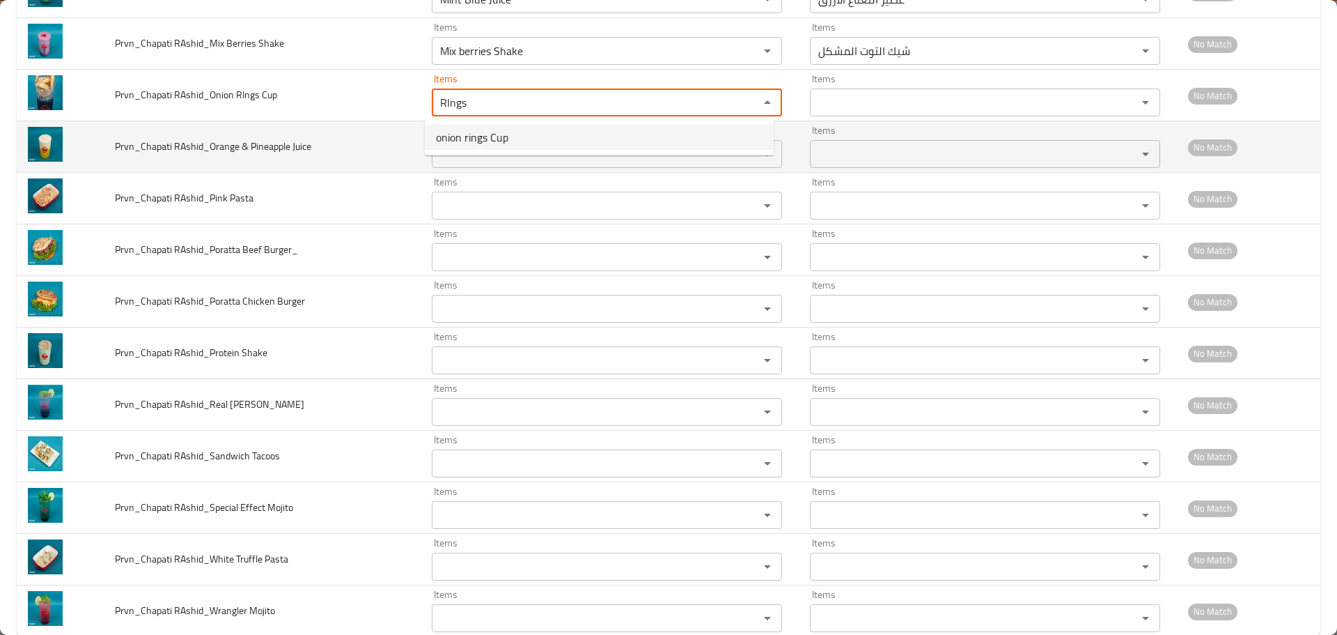
type Cup "onion rings Cup"
type Cup-ar "كوب حلقات البصل"
type Cup "onion rings Cup"
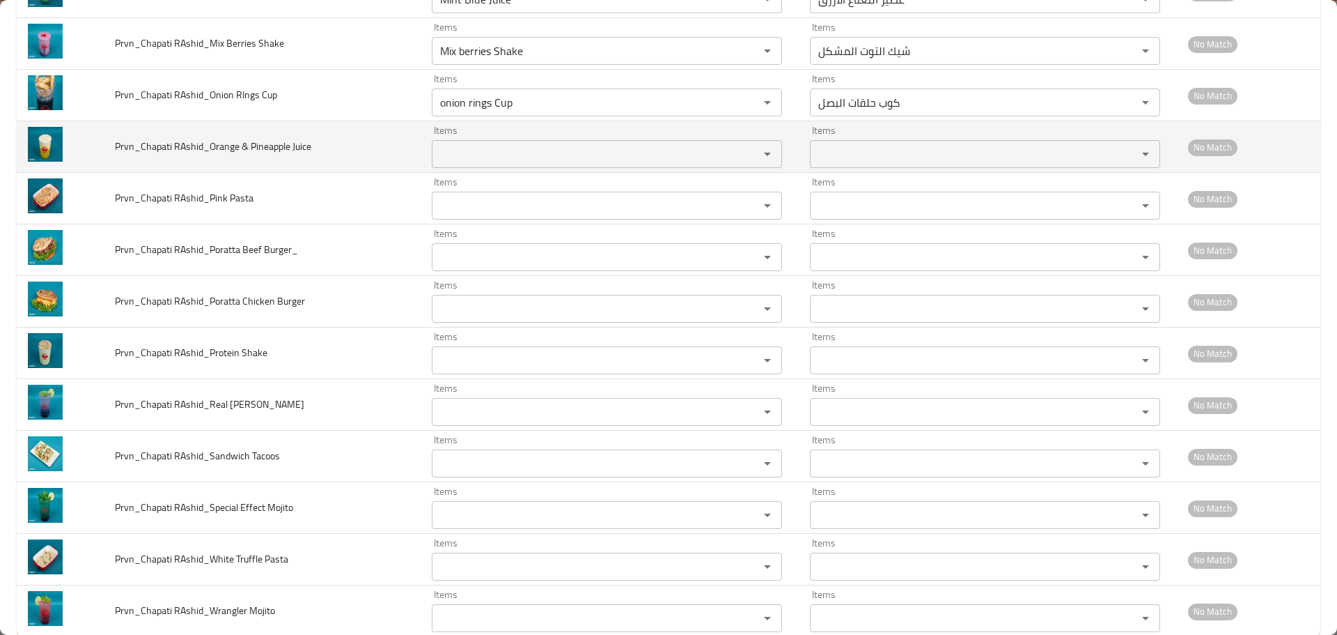
click at [280, 151] on span "Prvn_Chapati RAshid_Orange & Pineapple Juice" at bounding box center [213, 146] width 196 height 18
click at [534, 146] on Juice "Items" at bounding box center [586, 154] width 301 height 20
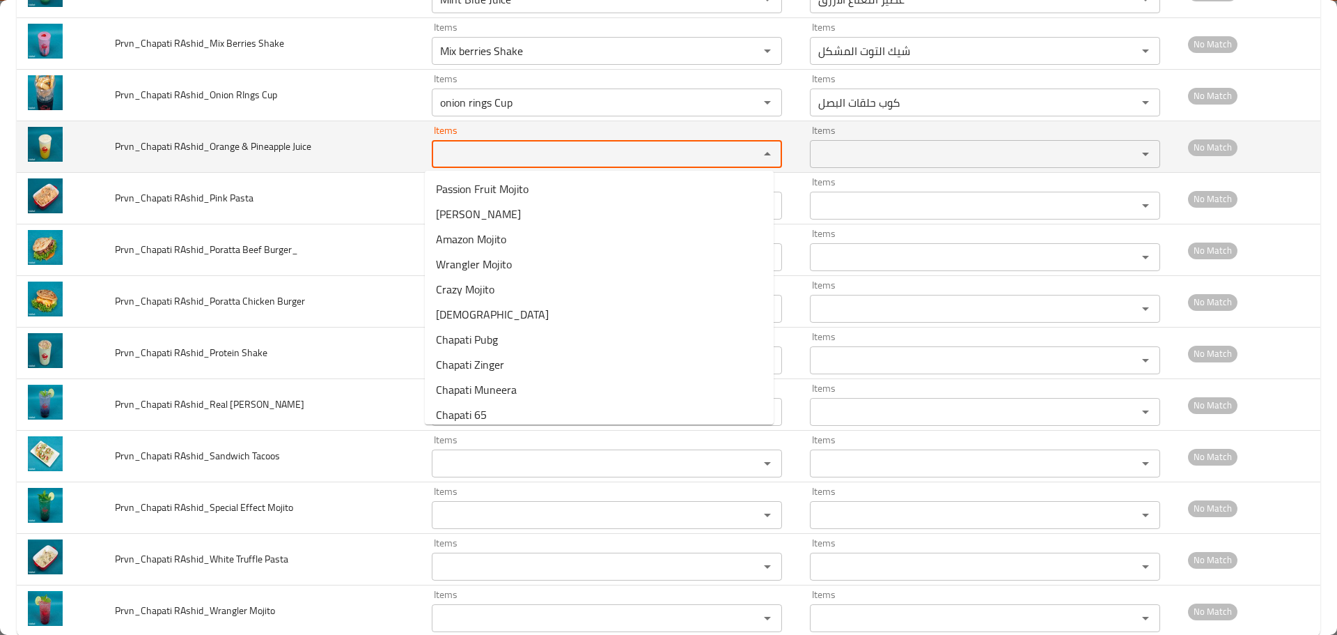
paste Juice "Pineapple"
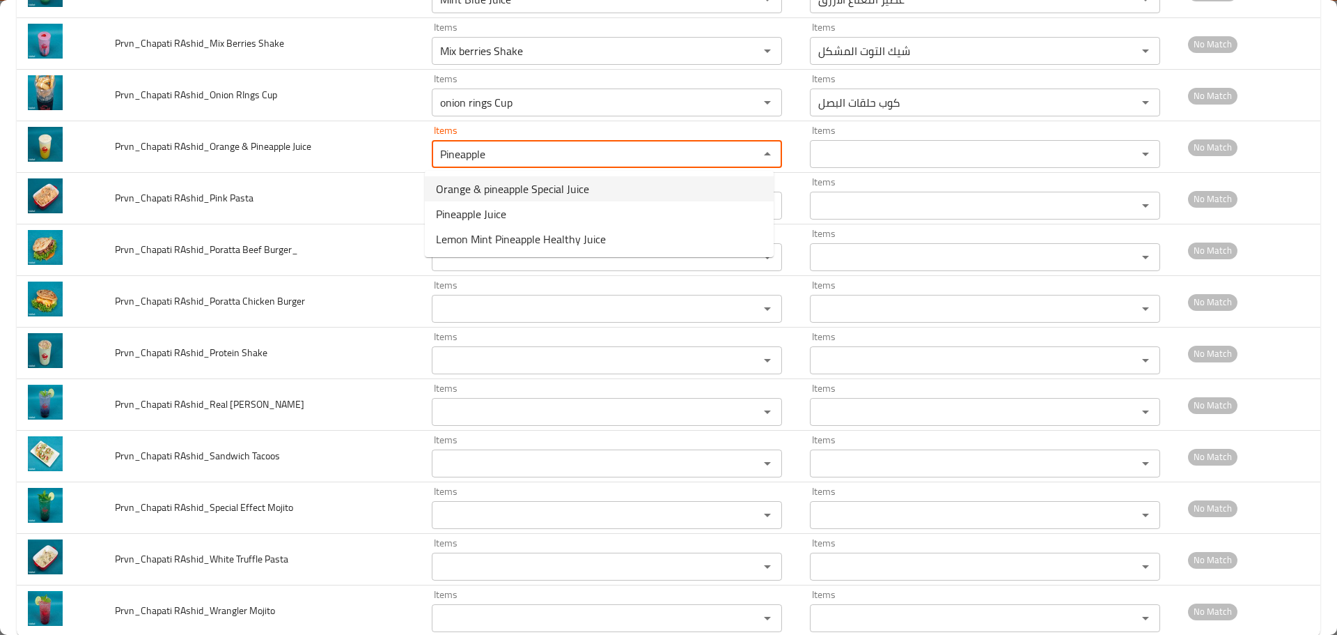
click at [505, 192] on span "Orange & pineapple Special Juice" at bounding box center [512, 188] width 153 height 17
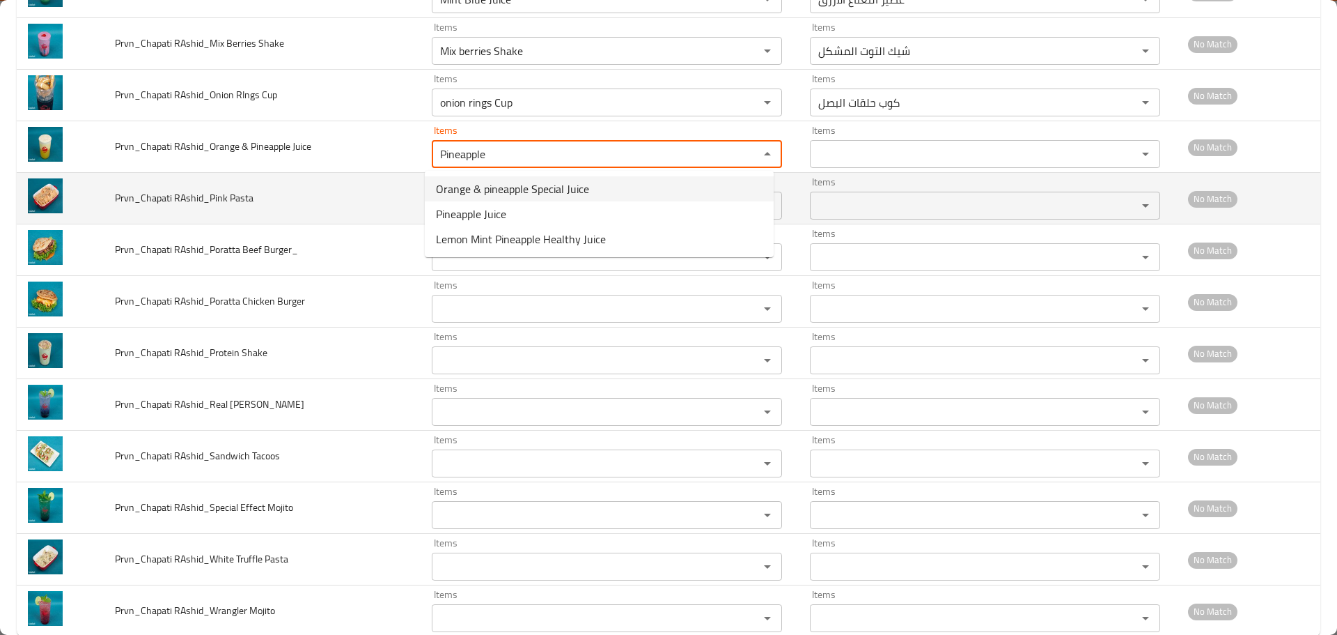
type Juice "Orange & pineapple Special Juice"
type Juice-ar "عصير برتقال و أناناس سبيشيال"
type Juice "Orange & pineapple Special Juice"
click at [234, 194] on span "Prvn_Chapati RAshid_Pink Pasta" at bounding box center [184, 198] width 139 height 18
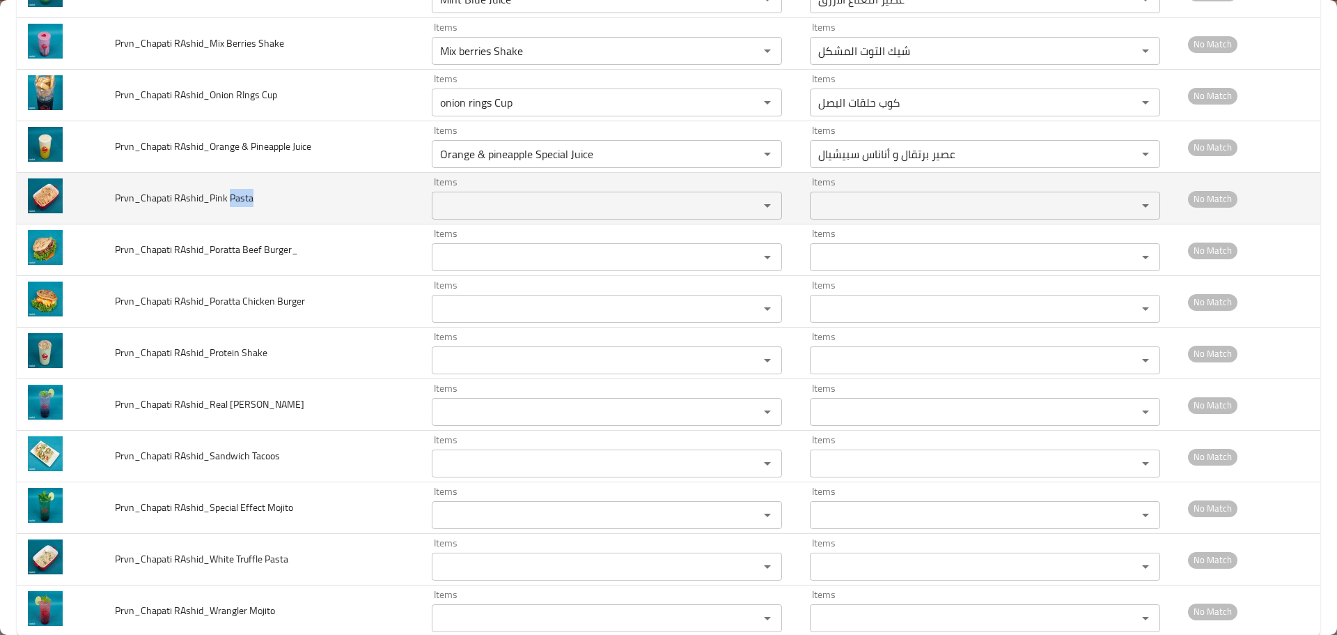
click at [234, 194] on span "Prvn_Chapati RAshid_Pink Pasta" at bounding box center [184, 198] width 139 height 18
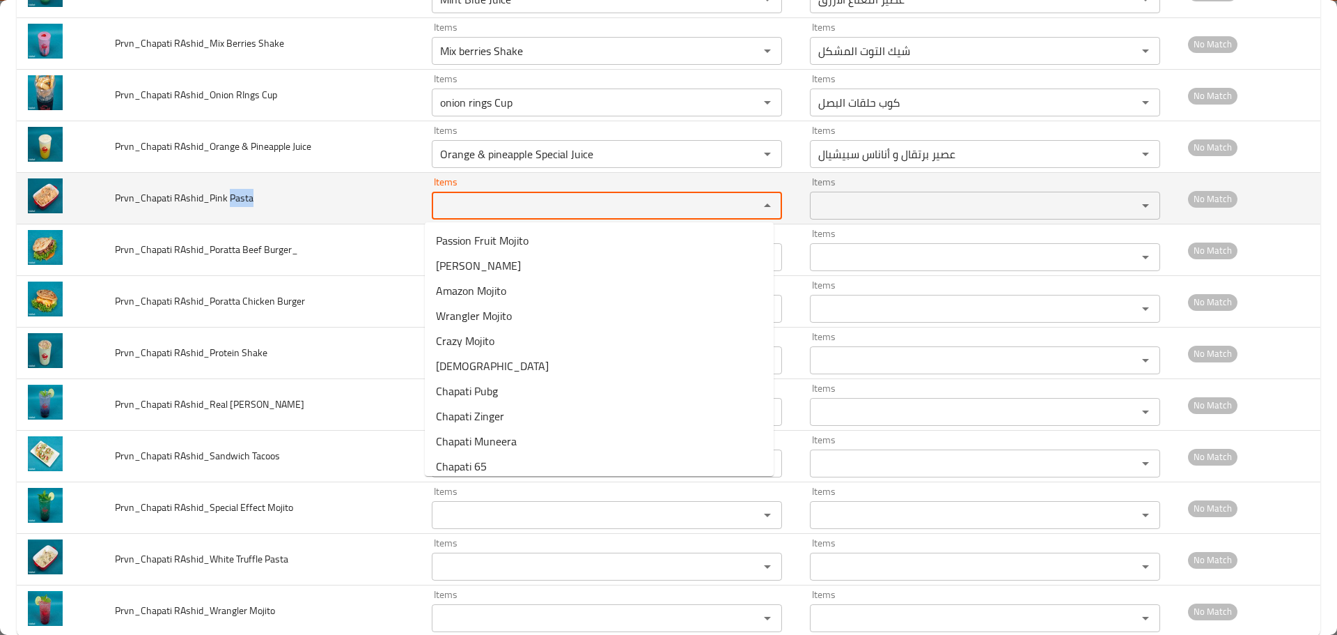
paste Pasta "Pasta"
click at [527, 205] on Pasta "Items" at bounding box center [586, 206] width 301 height 20
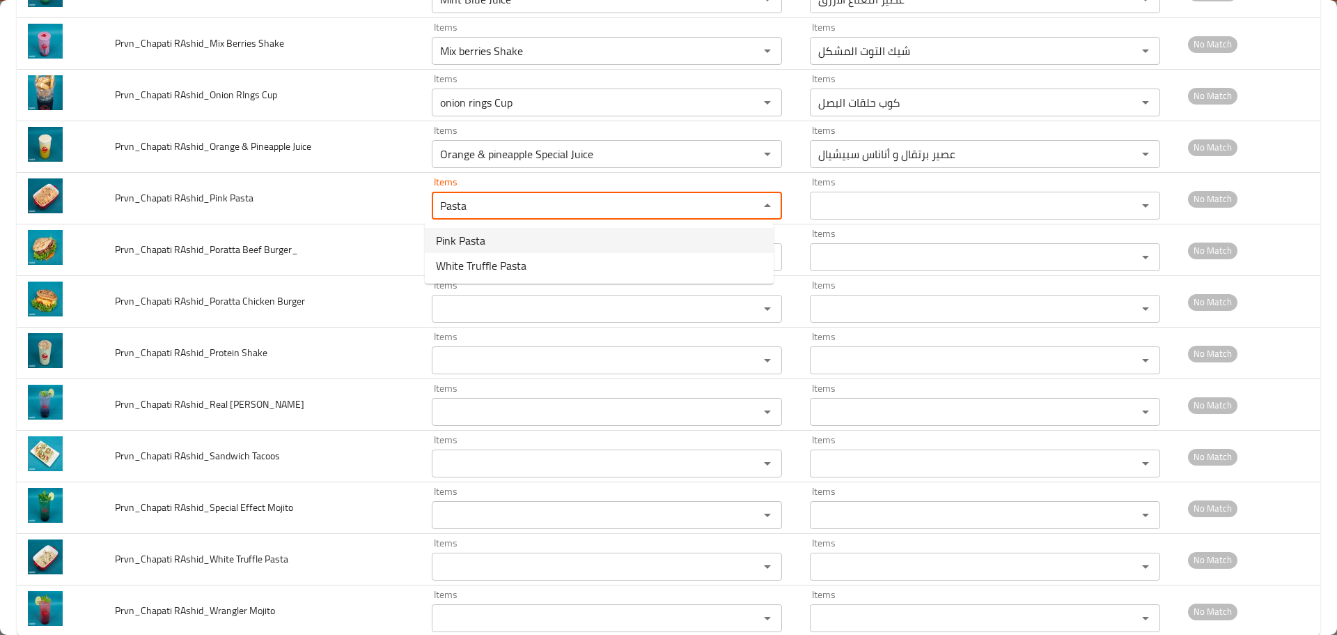
click at [495, 245] on Pasta-option-0 "Pink Pasta" at bounding box center [599, 240] width 349 height 25
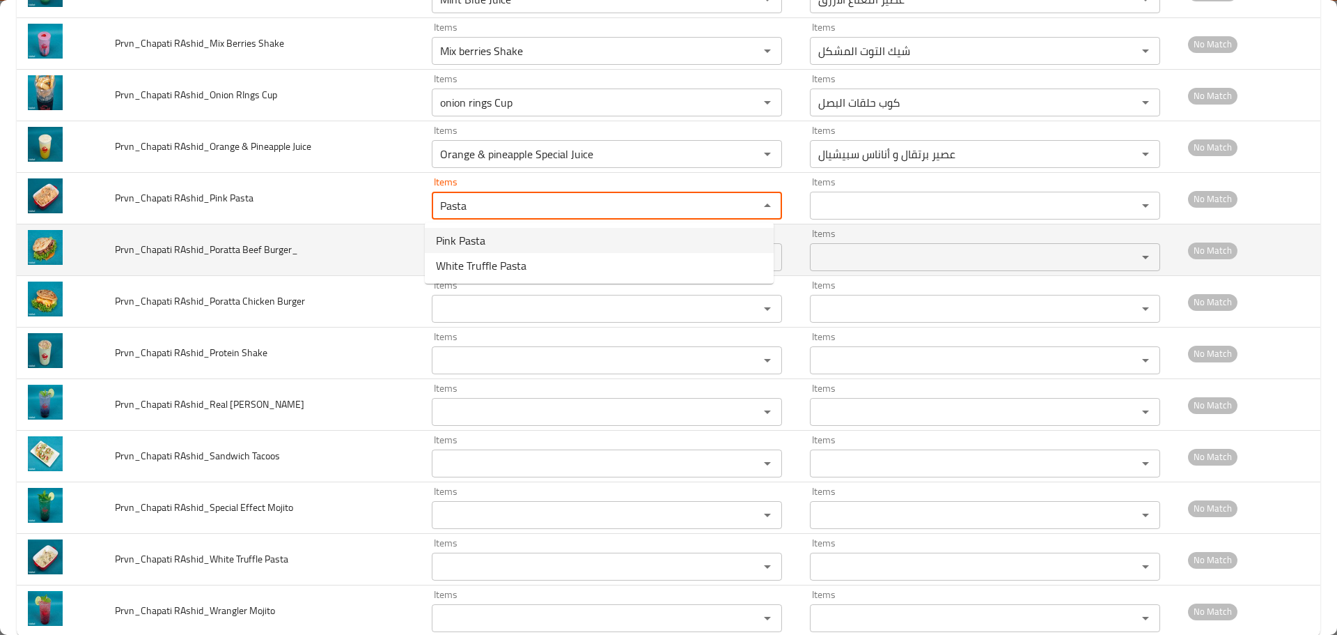
type Pasta "Pink Pasta"
type Pasta-ar "بينك باستا"
type Pasta "Pink Pasta"
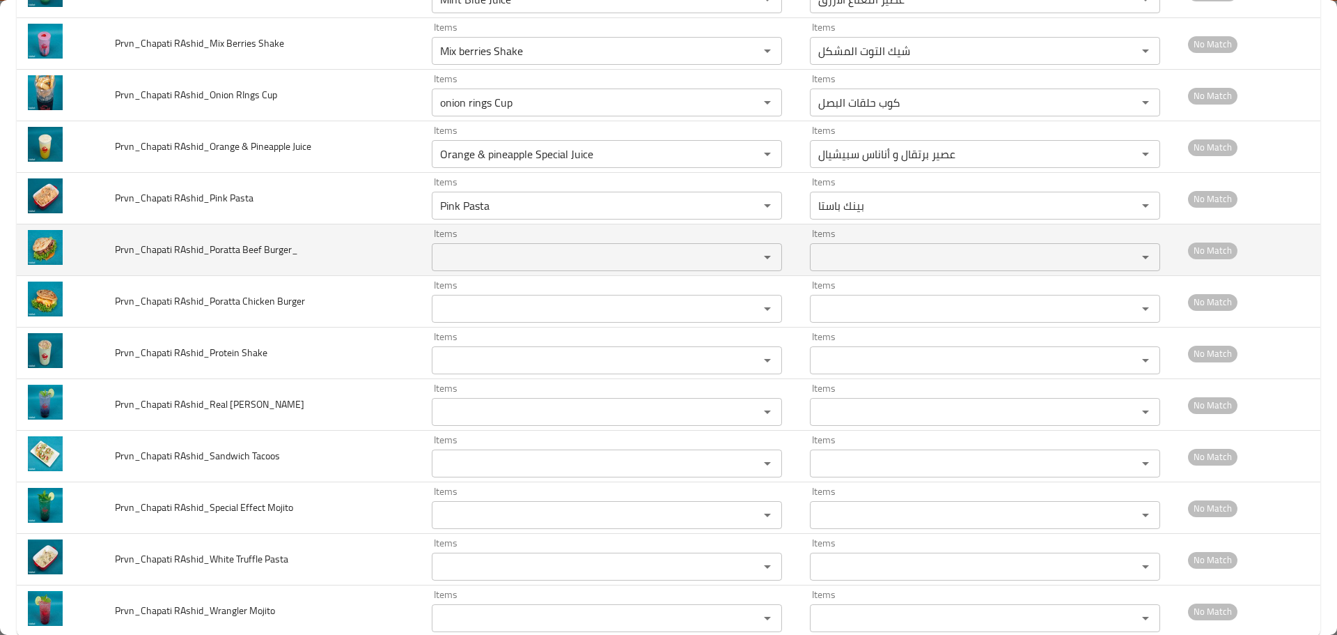
click at [274, 251] on span "Prvn_Chapati RAshid_Poratta Beef Burger_" at bounding box center [206, 249] width 183 height 18
click at [268, 253] on span "Prvn_Chapati RAshid_Poratta Beef Burger_" at bounding box center [206, 249] width 183 height 18
click at [250, 249] on span "Prvn_Chapati RAshid_Poratta Beef Burger_" at bounding box center [206, 249] width 183 height 18
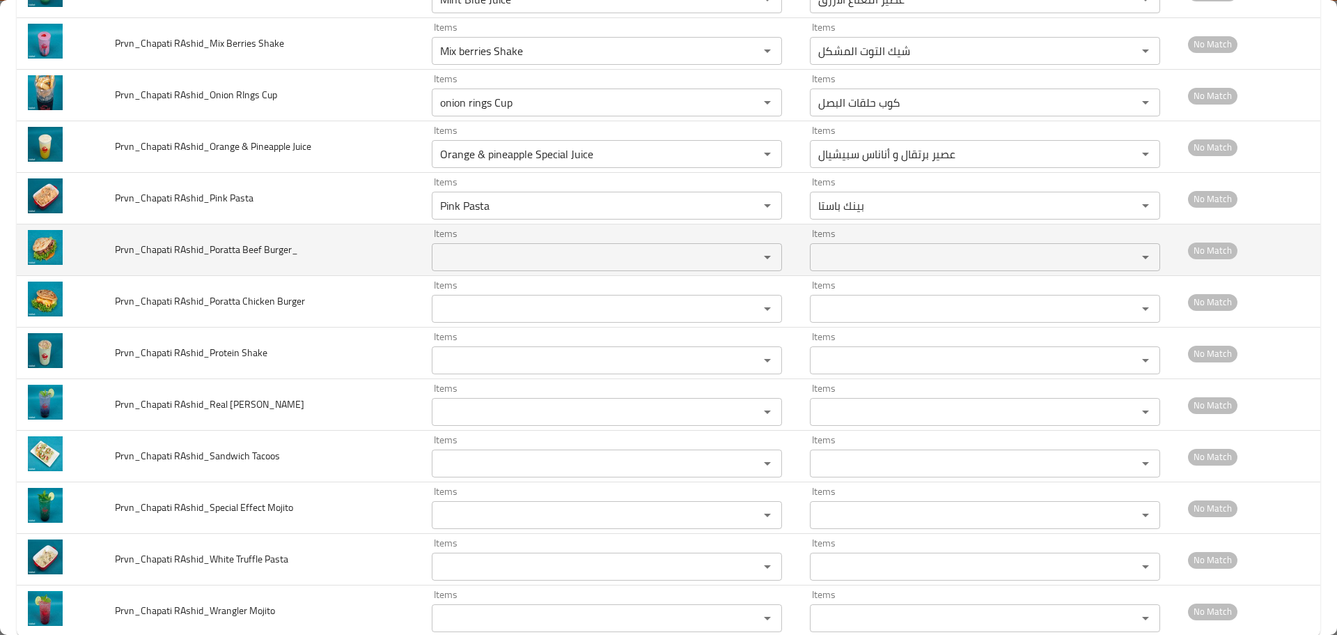
click at [442, 250] on Burger_ "Items" at bounding box center [586, 257] width 301 height 20
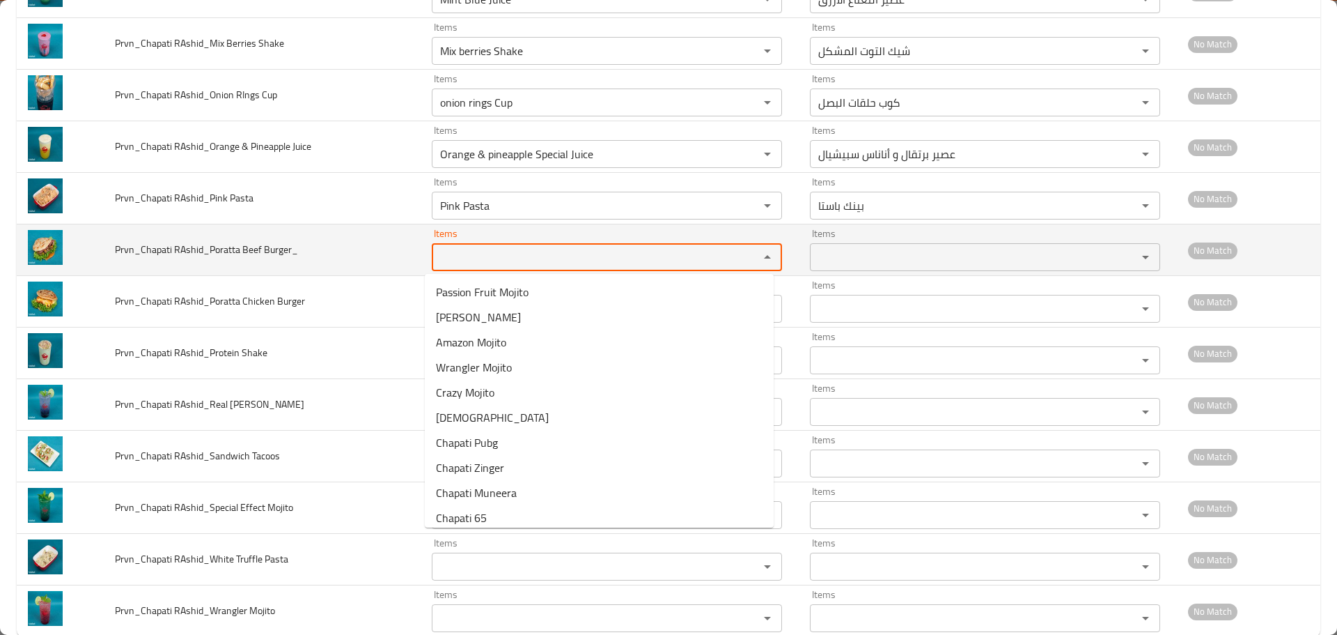
paste Burger_ "Beef"
type Burger_ "Beef"
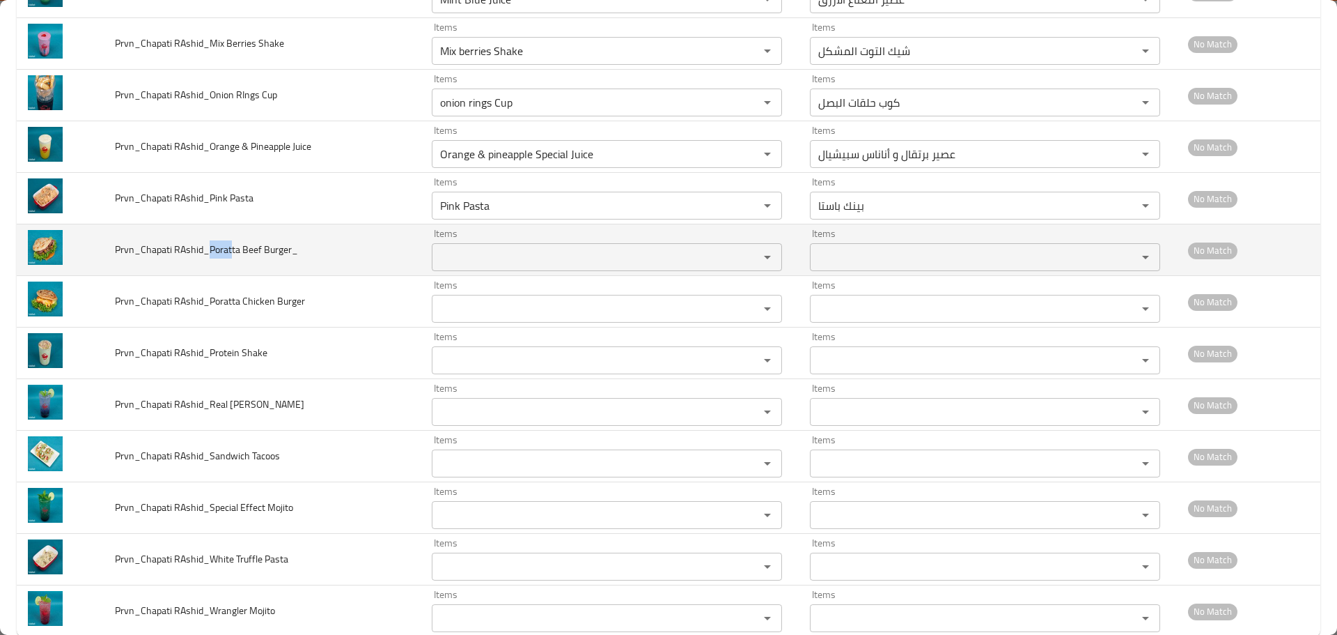
drag, startPoint x: 231, startPoint y: 251, endPoint x: 206, endPoint y: 251, distance: 25.1
click at [206, 251] on span "Prvn_Chapati RAshid_Poratta Beef Burger_" at bounding box center [206, 249] width 183 height 18
click at [464, 272] on td "Items Items" at bounding box center [610, 250] width 378 height 52
click at [466, 267] on Burger_ "Items" at bounding box center [586, 257] width 301 height 20
paste Burger_ "Porat"
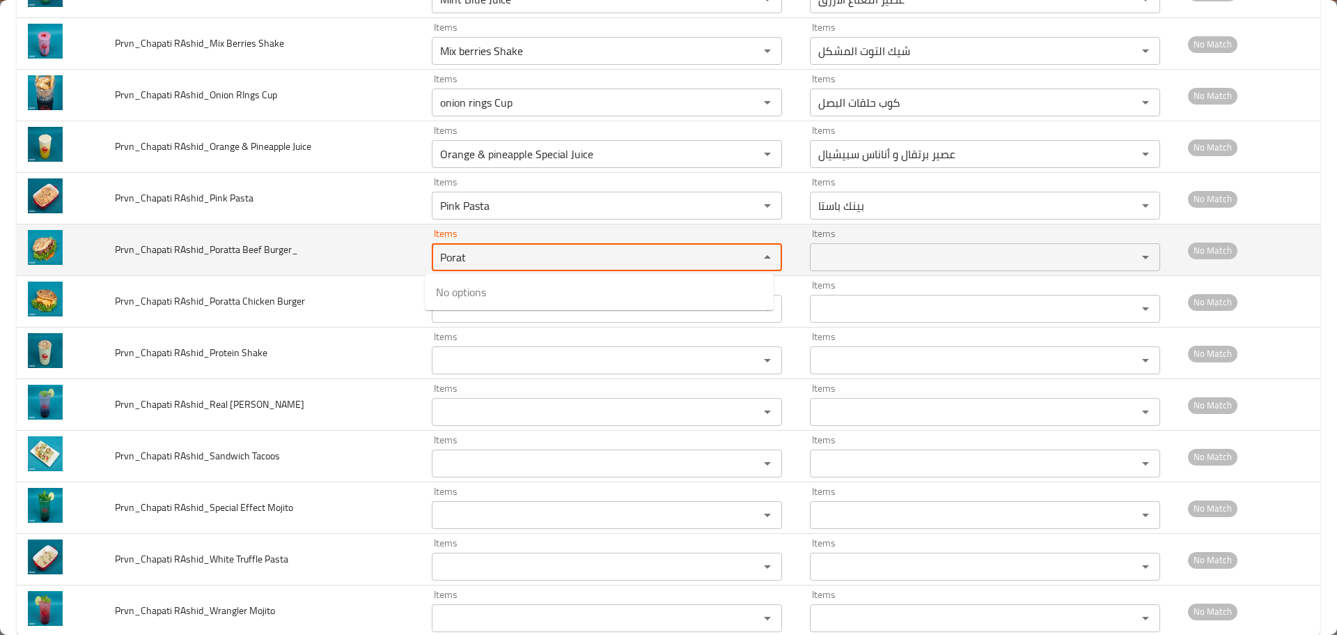
drag, startPoint x: 465, startPoint y: 251, endPoint x: 306, endPoint y: 272, distance: 160.2
click at [368, 262] on tr "Prvn_Chapati RAshid_Poratta Beef Burger_ Items Porat Items Items Items No Match" at bounding box center [669, 250] width 1304 height 52
type Burger_ "Porat"
drag, startPoint x: 257, startPoint y: 245, endPoint x: 243, endPoint y: 248, distance: 14.2
click at [243, 248] on span "Prvn_Chapati RAshid_Poratta Beef Burger_" at bounding box center [206, 249] width 183 height 18
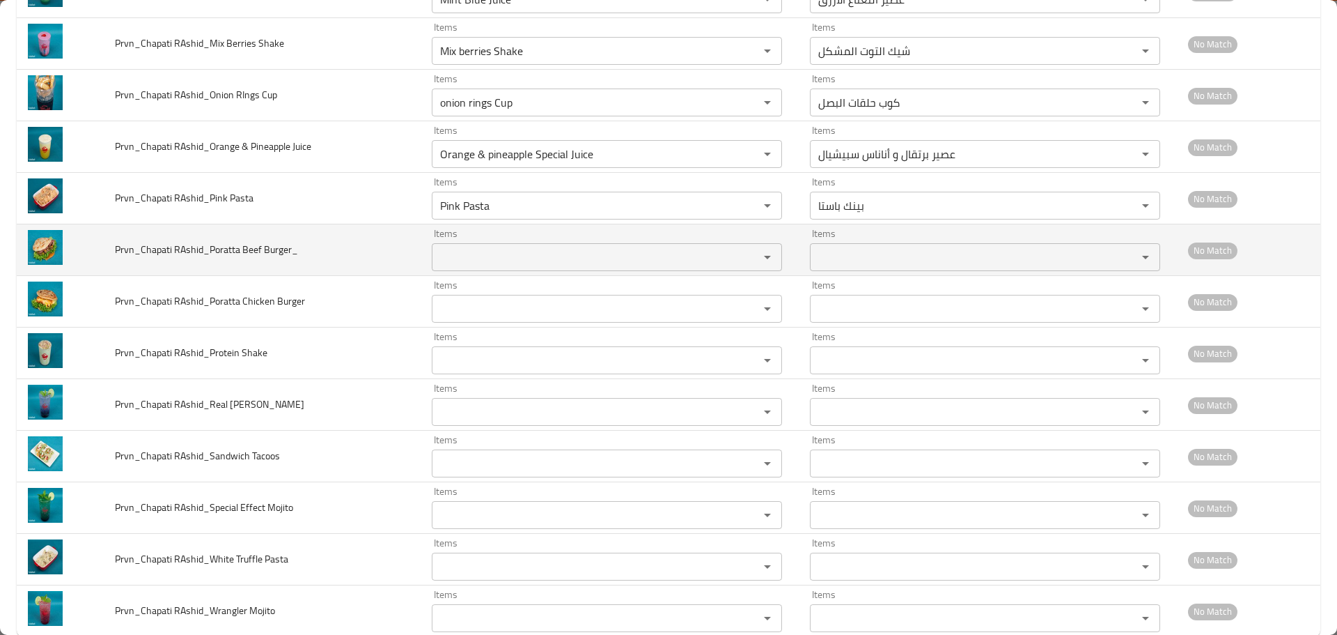
click at [497, 259] on Burger_ "Items" at bounding box center [586, 257] width 301 height 20
paste Burger_ "Bee"
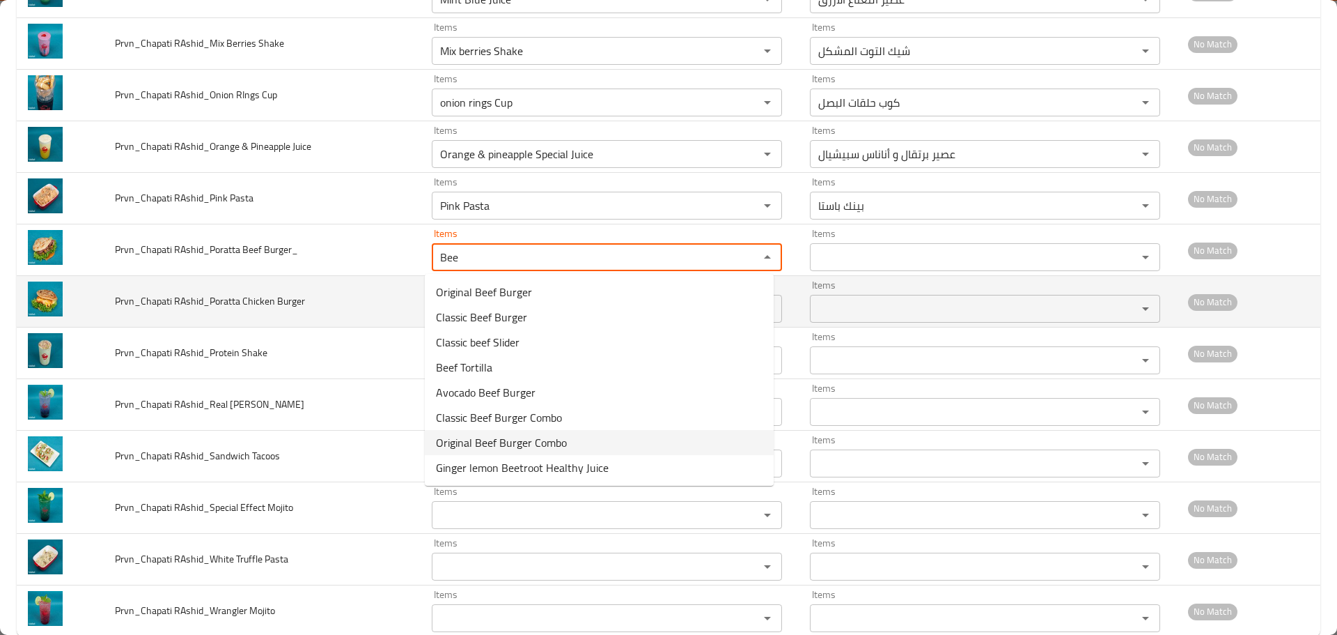
type Burger_ "Bee"
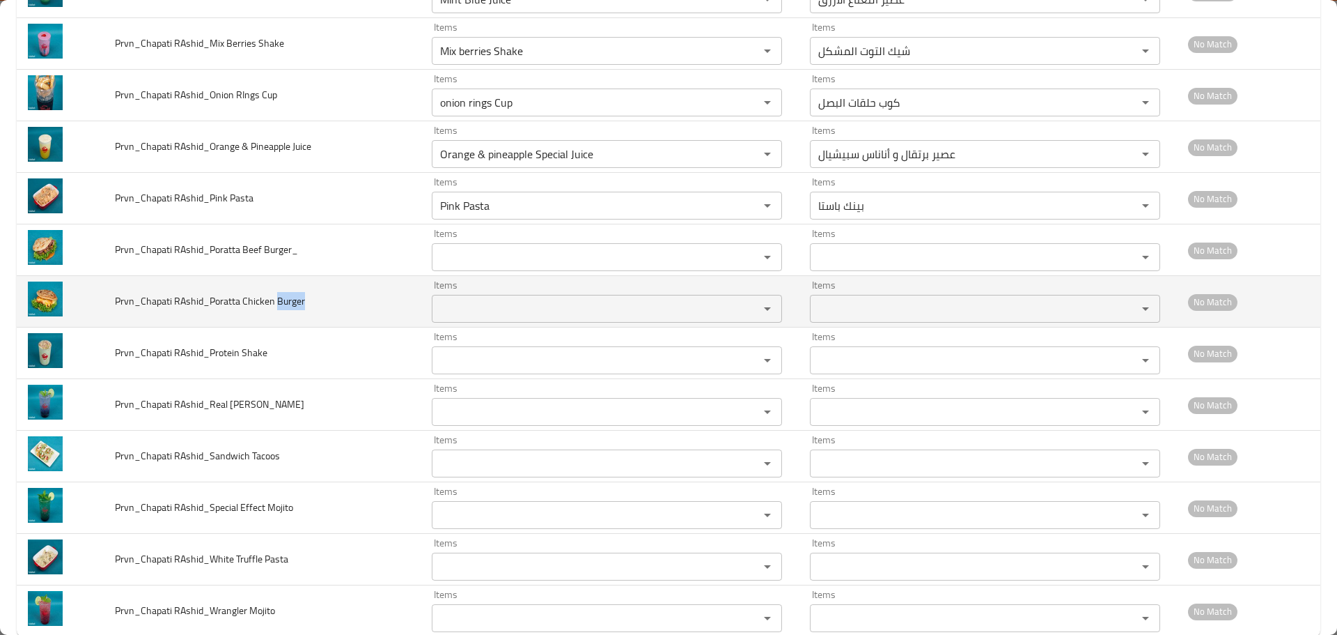
drag, startPoint x: 276, startPoint y: 302, endPoint x: 306, endPoint y: 301, distance: 30.0
click at [306, 301] on td "Prvn_Chapati RAshid_Poratta Chicken Burger" at bounding box center [262, 302] width 317 height 52
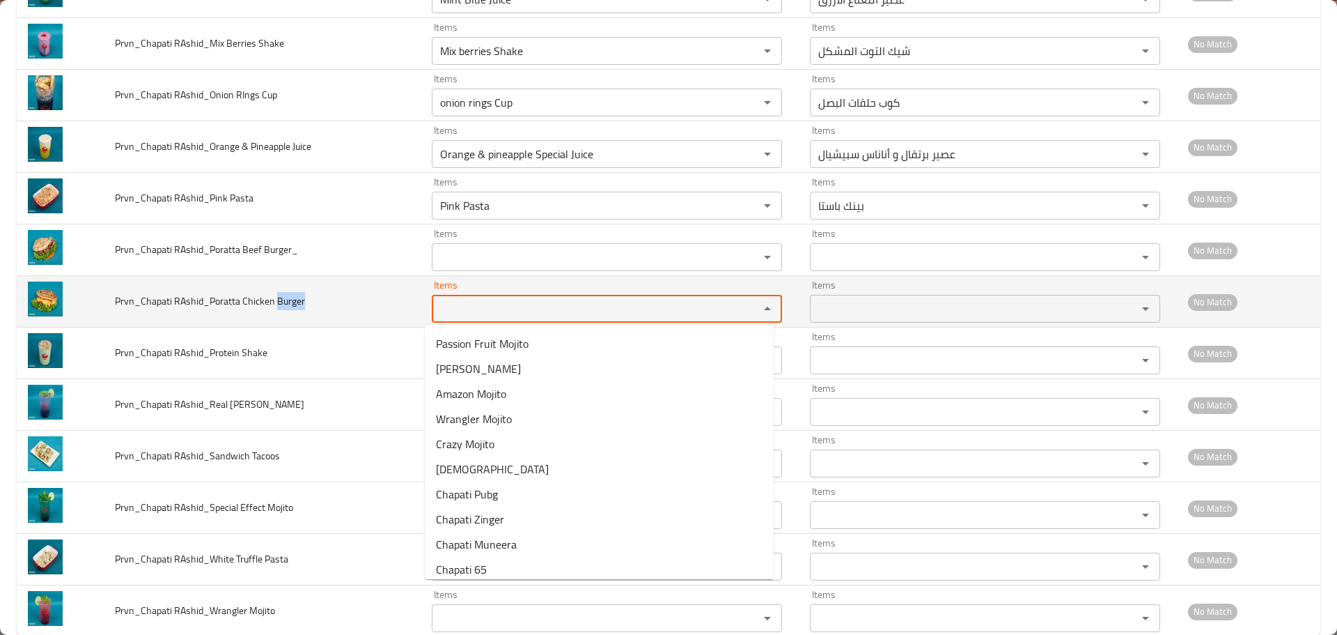
click at [472, 300] on Burger "Items" at bounding box center [586, 309] width 301 height 20
paste Burger "Burger"
type Burger "Burger"
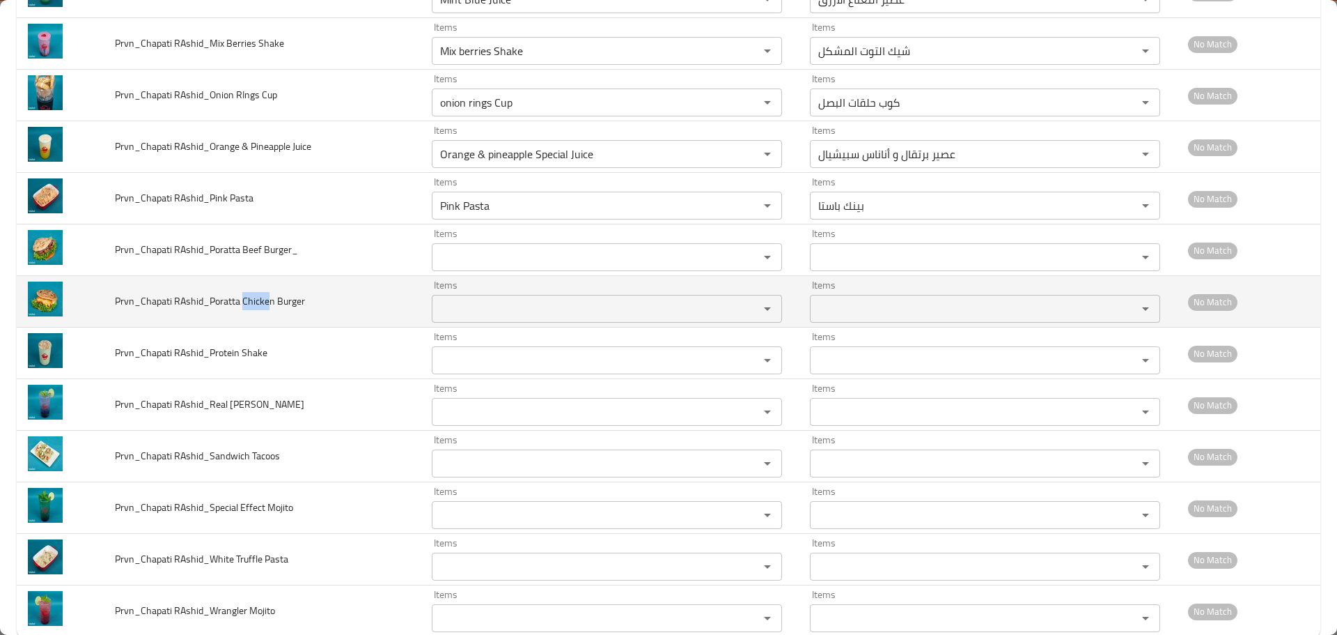
drag, startPoint x: 269, startPoint y: 301, endPoint x: 240, endPoint y: 299, distance: 28.6
click at [240, 299] on span "Prvn_Chapati RAshid_Poratta Chicken Burger" at bounding box center [210, 301] width 190 height 18
drag, startPoint x: 309, startPoint y: 299, endPoint x: 279, endPoint y: 304, distance: 30.2
click at [241, 303] on td "Prvn_Chapati RAshid_Poratta Chicken Burger" at bounding box center [262, 302] width 317 height 52
click at [442, 300] on Burger "Items" at bounding box center [586, 309] width 301 height 20
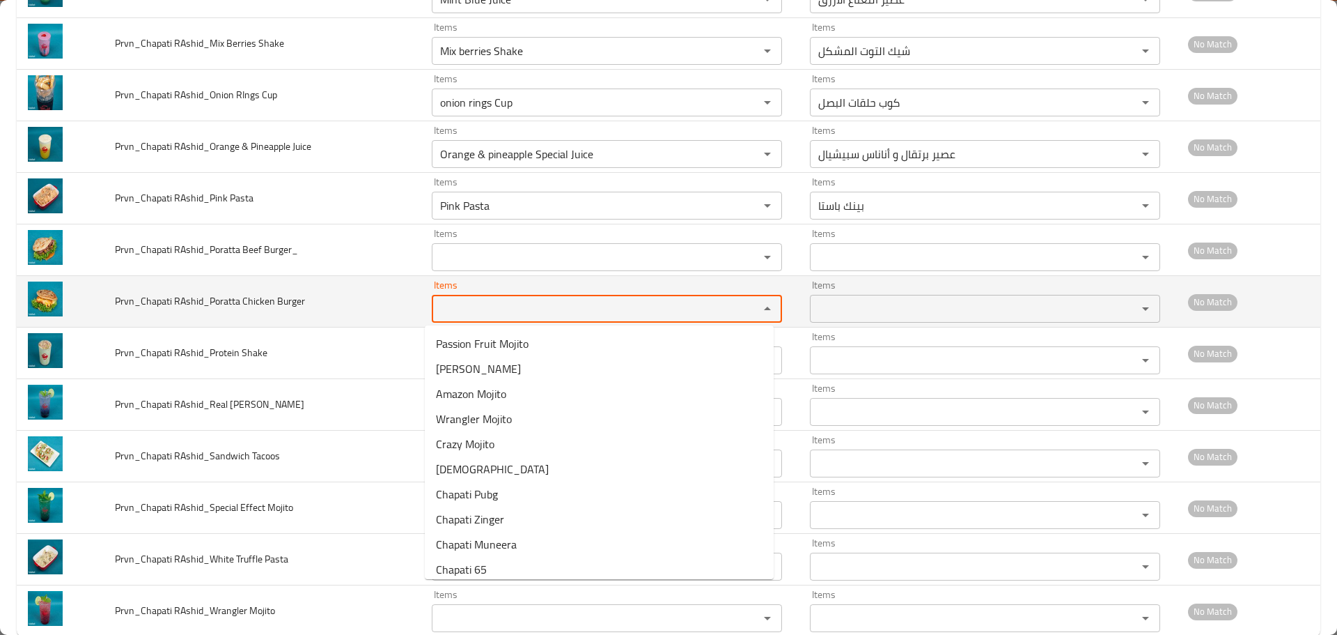
paste Burger "Chicken Burger"
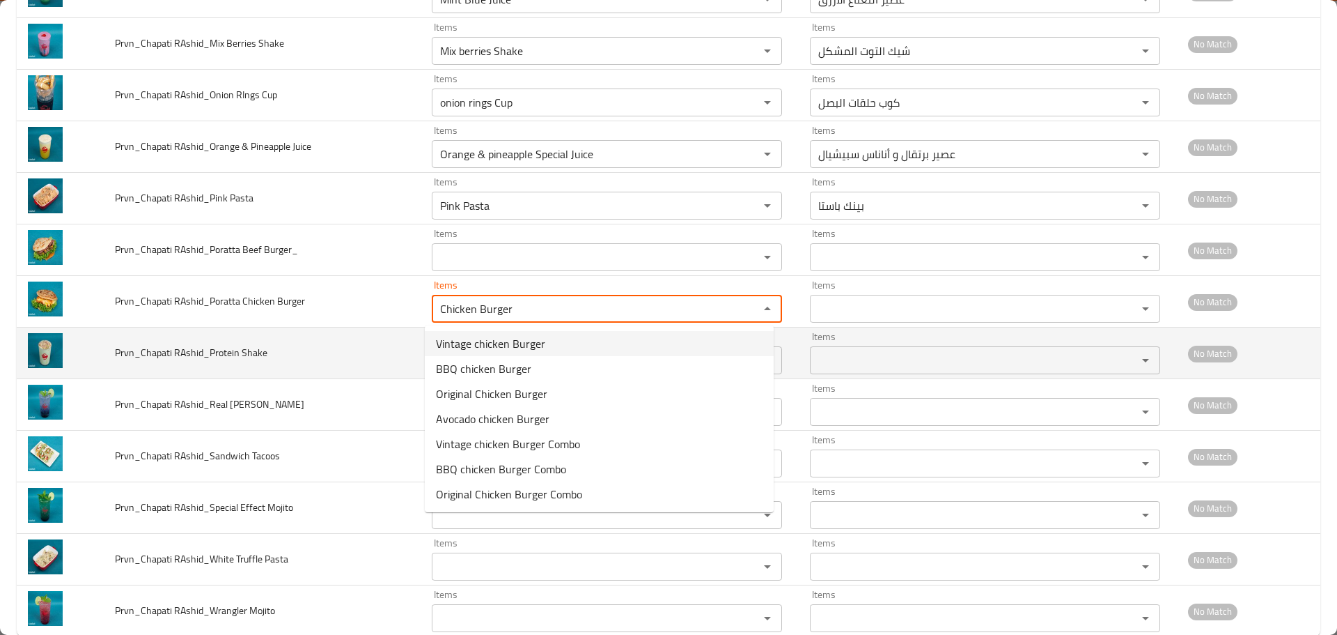
type Burger "Chicken Burger"
click at [297, 359] on td "Prvn_Chapati RAshid_Protein Shake" at bounding box center [262, 353] width 317 height 52
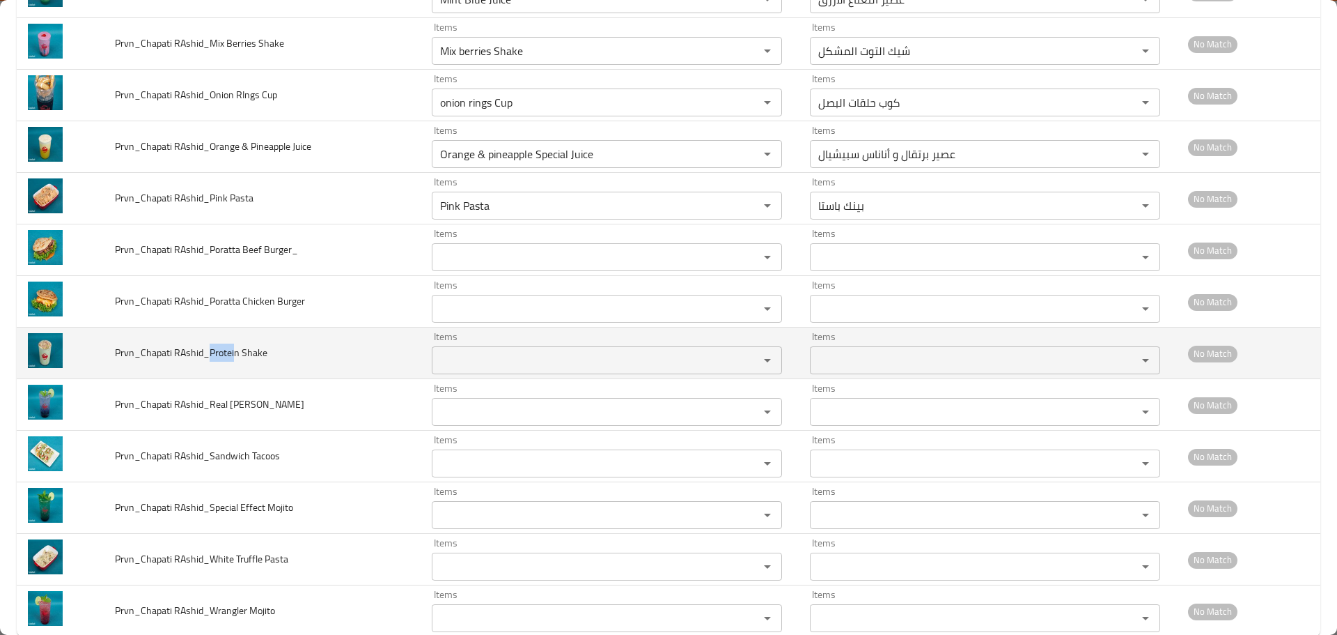
drag, startPoint x: 231, startPoint y: 355, endPoint x: 209, endPoint y: 358, distance: 22.5
click at [209, 358] on span "Prvn_Chapati RAshid_Protein Shake" at bounding box center [191, 352] width 153 height 18
click at [472, 361] on Shake "Items" at bounding box center [586, 360] width 301 height 20
paste Shake "Protei"
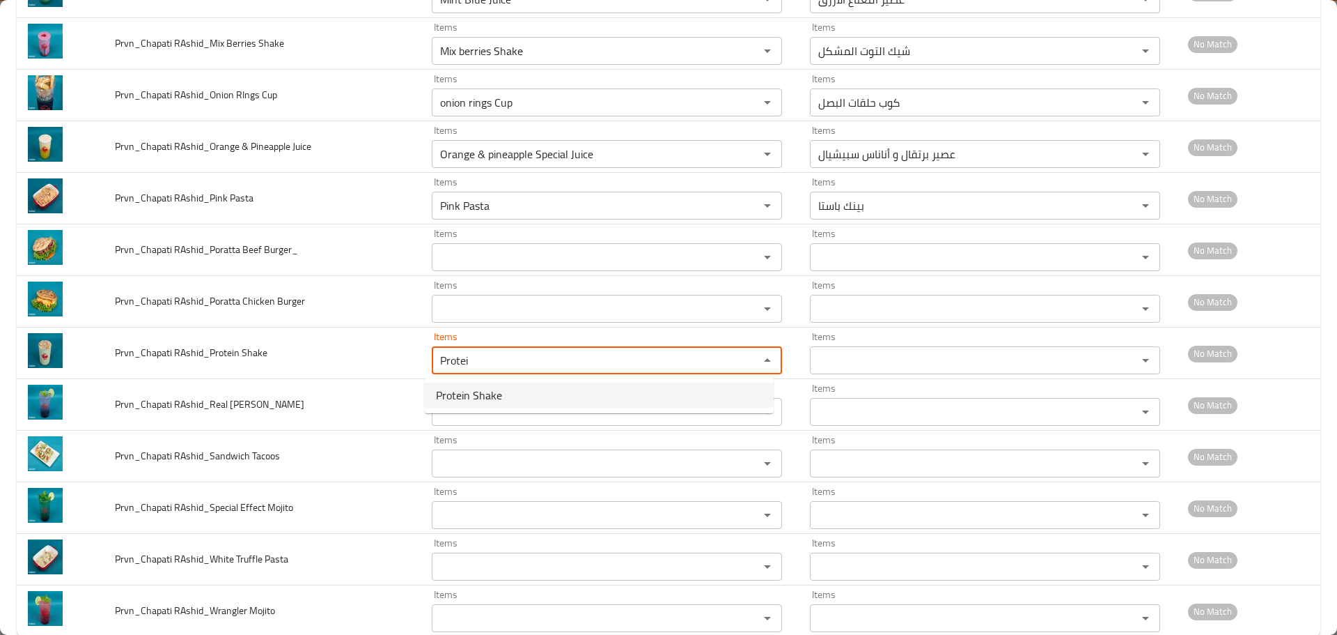
click at [462, 400] on span "Protein Shake" at bounding box center [469, 395] width 66 height 17
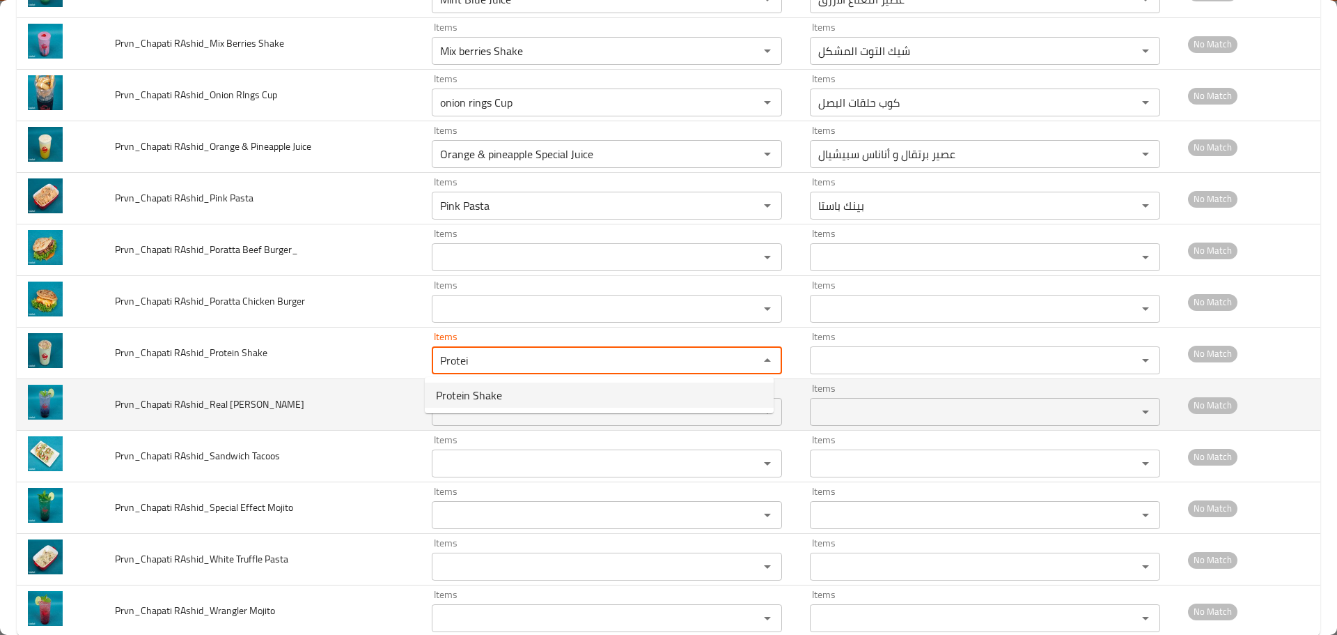
type Shake "Protein Shake"
type Shake-ar "شيك بروتين"
type Shake "Protein Shake"
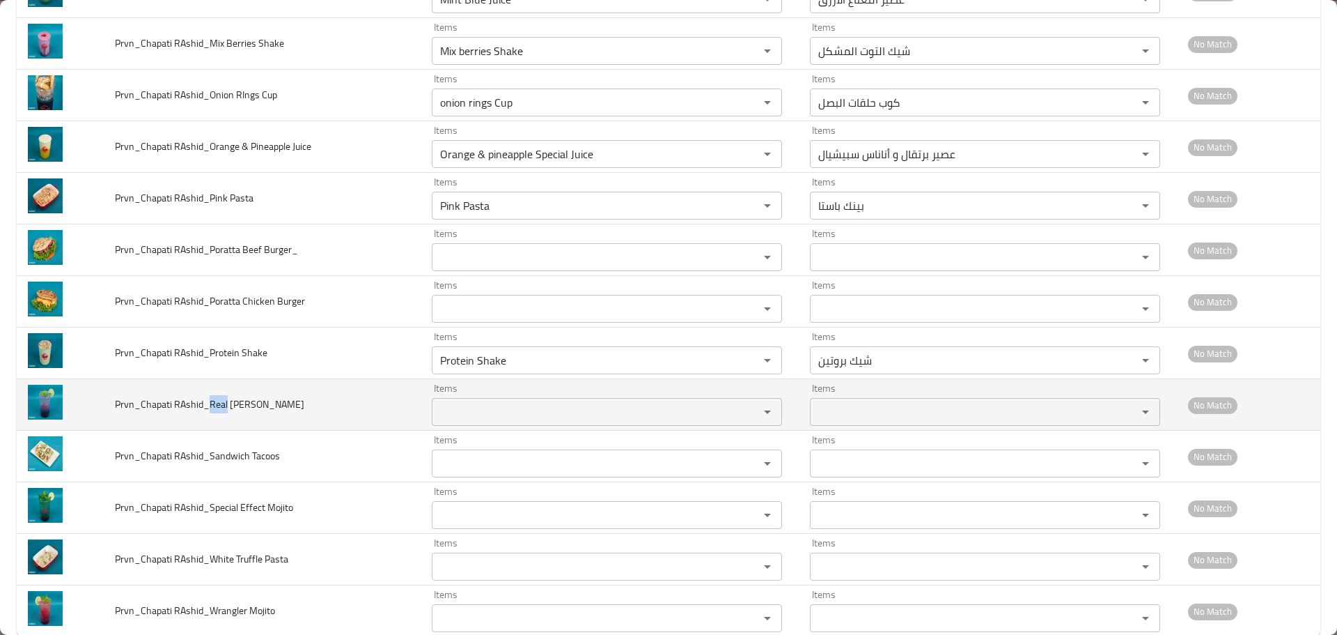
drag, startPoint x: 227, startPoint y: 400, endPoint x: 209, endPoint y: 406, distance: 18.9
click at [209, 406] on span "Prvn_Chapati RAshid_Real MAdrid Mojito" at bounding box center [209, 404] width 189 height 18
click at [436, 410] on Mojito "Items" at bounding box center [586, 412] width 301 height 20
paste Mojito "Real"
type Mojito "Real"
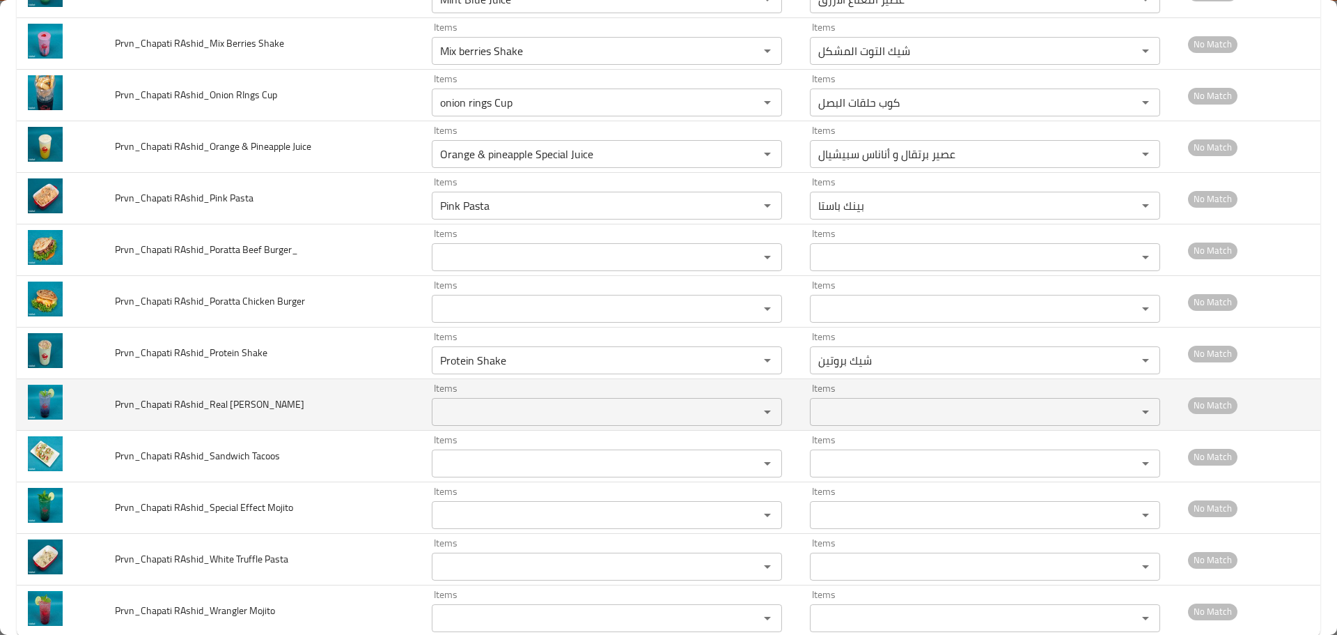
click at [267, 399] on span "Prvn_Chapati RAshid_Real MAdrid Mojito" at bounding box center [209, 404] width 189 height 18
click at [410, 396] on td "Prvn_Chapati RAshid_Real MAdrid Mojito" at bounding box center [262, 405] width 317 height 52
click at [480, 405] on Mojito "Items" at bounding box center [586, 412] width 301 height 20
paste Mojito "Mojito"
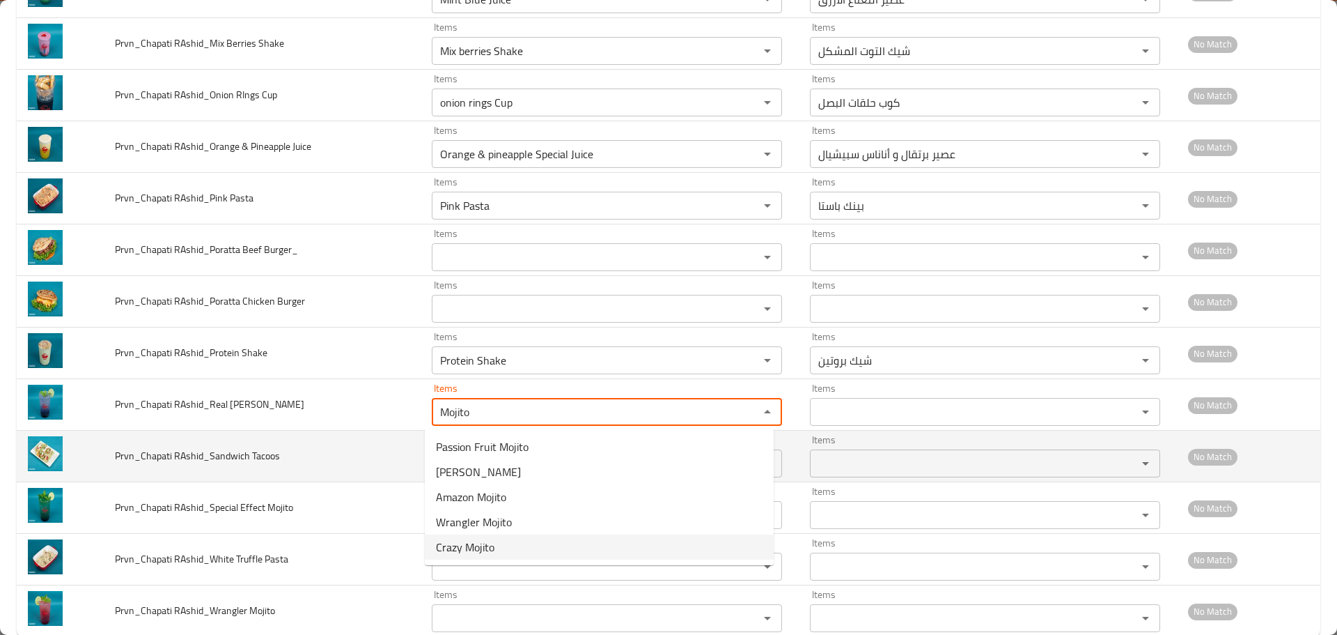
type Mojito "Mojito"
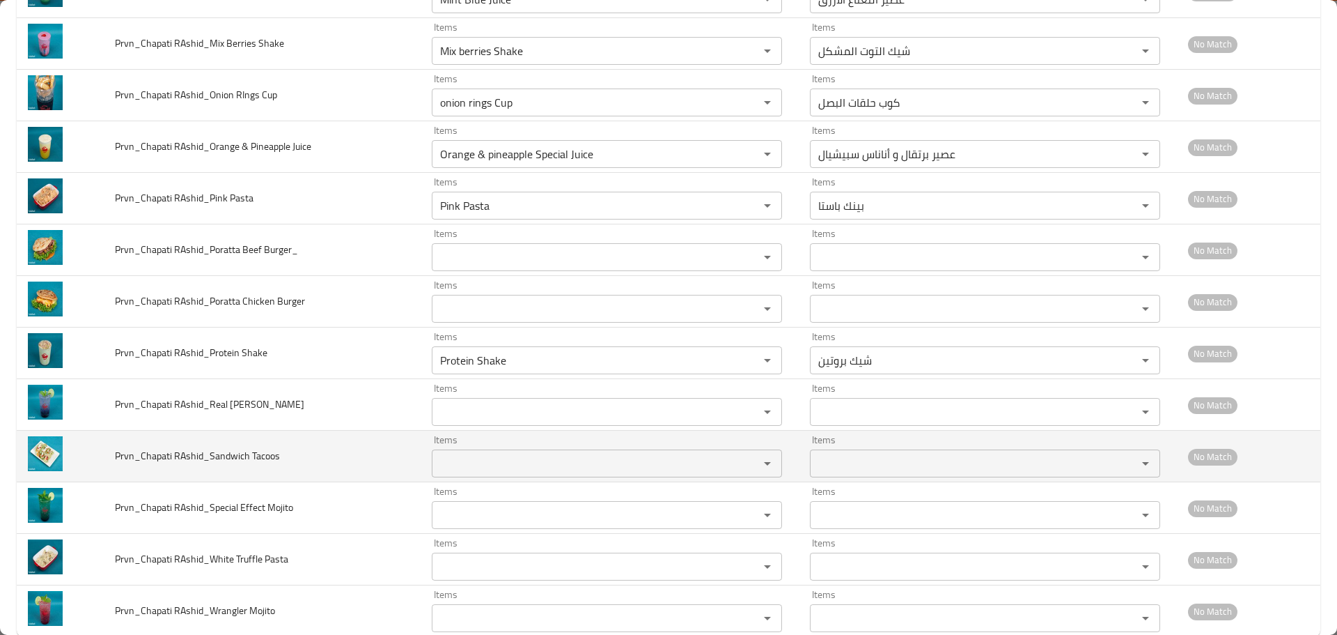
click at [277, 450] on span "Prvn_Chapati RAshid_Sandwich Tacoos" at bounding box center [197, 455] width 165 height 18
click at [269, 458] on span "Prvn_Chapati RAshid_Sandwich Tacoos" at bounding box center [197, 455] width 165 height 18
click at [471, 471] on Tacoos "Items" at bounding box center [586, 463] width 301 height 20
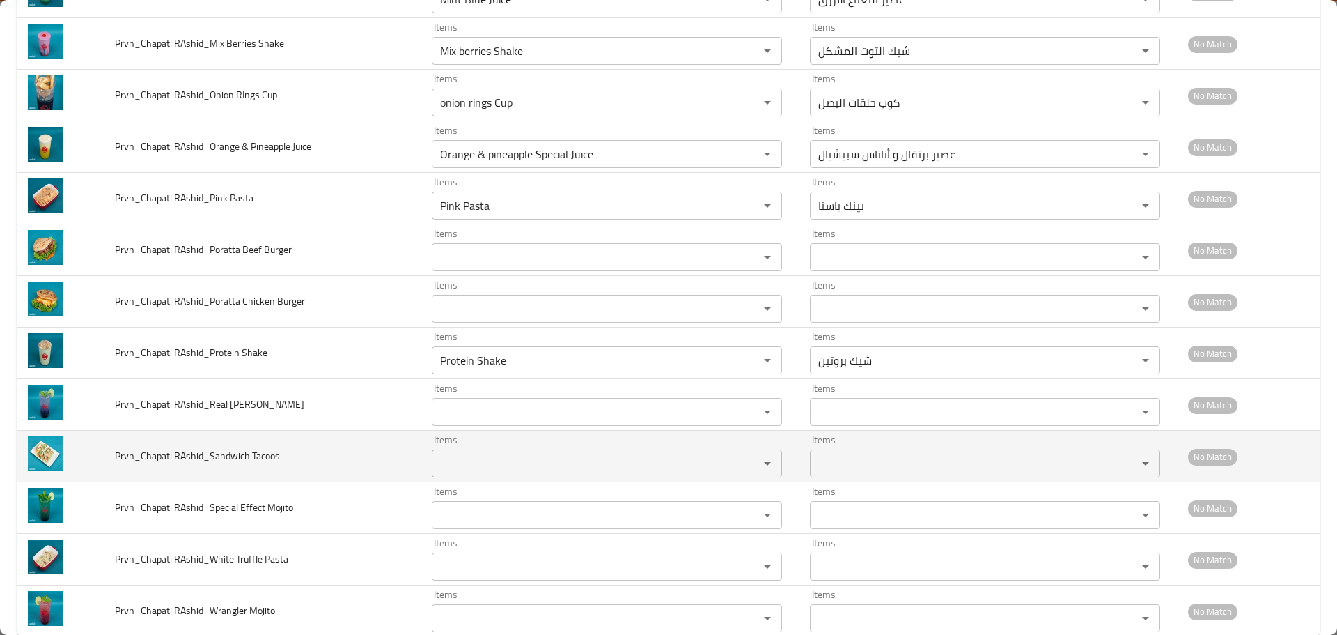
paste Tacoos "Tacoos"
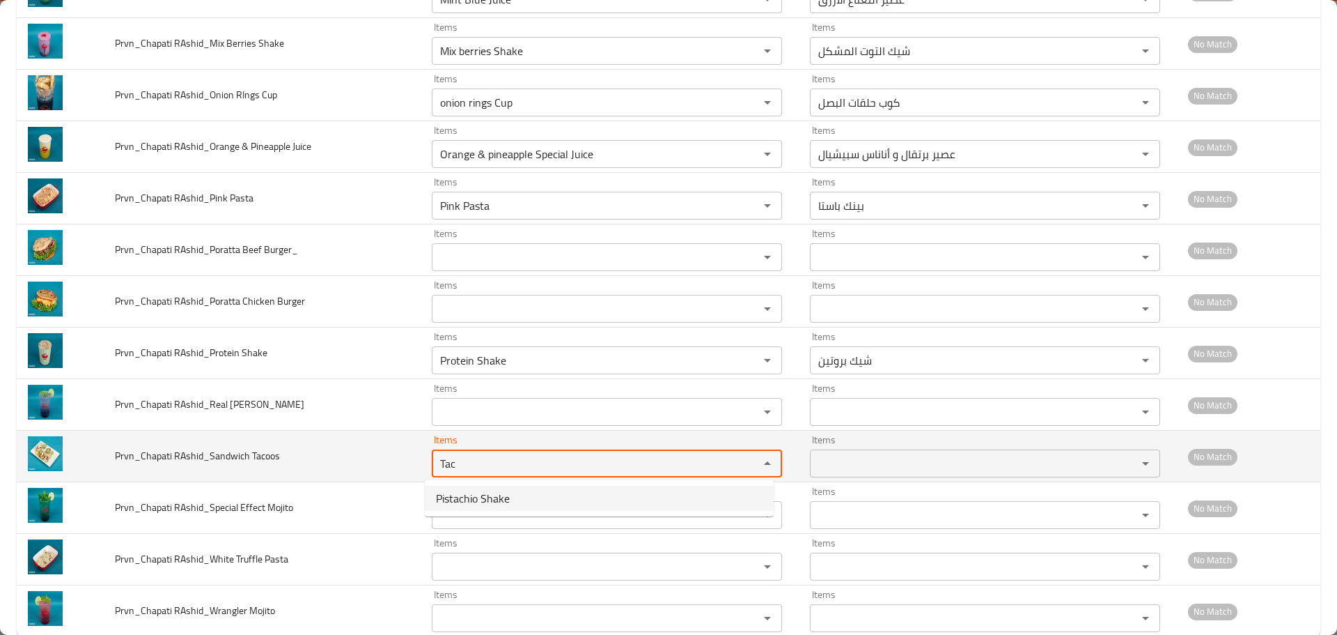
type Tacoos "Tac"
click at [231, 456] on span "Prvn_Chapati RAshid_Sandwich Tacoos" at bounding box center [197, 455] width 165 height 18
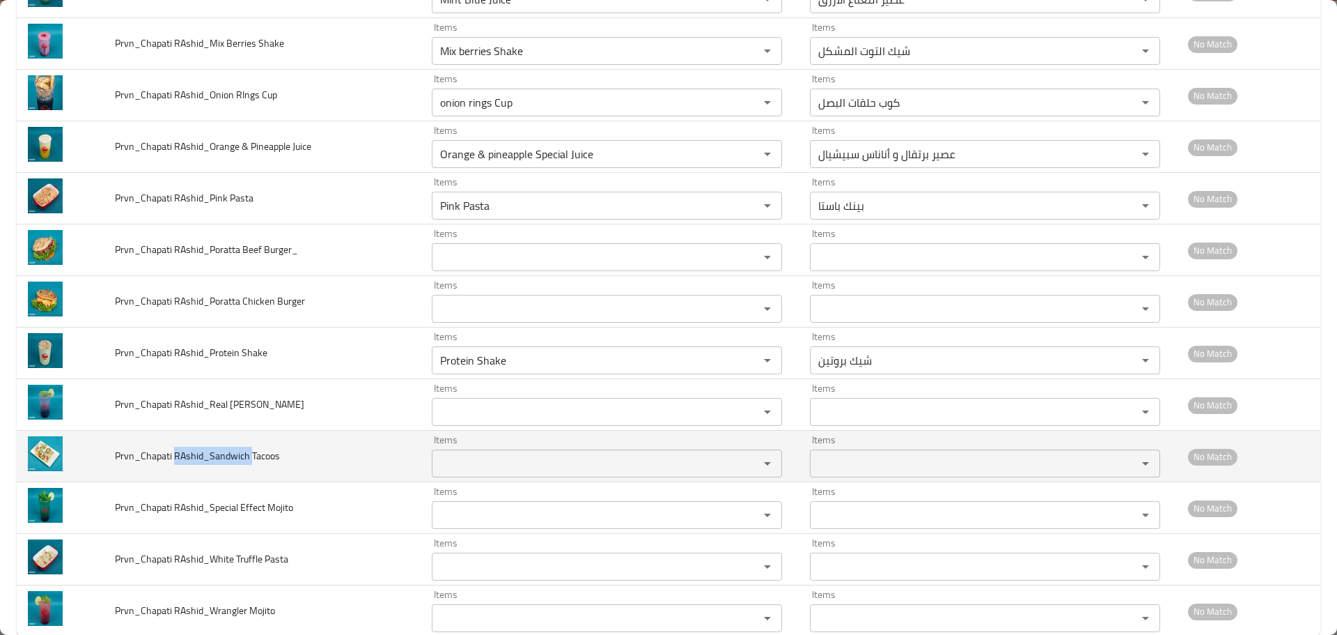
click at [231, 456] on span "Prvn_Chapati RAshid_Sandwich Tacoos" at bounding box center [197, 455] width 165 height 18
click at [245, 460] on span "Prvn_Chapati RAshid_Sandwich Tacoos" at bounding box center [197, 455] width 165 height 18
drag, startPoint x: 244, startPoint y: 458, endPoint x: 208, endPoint y: 461, distance: 35.7
click at [208, 461] on span "Prvn_Chapati RAshid_Sandwich Tacoos" at bounding box center [197, 455] width 165 height 18
click at [481, 467] on Tacoos "Items" at bounding box center [586, 463] width 301 height 20
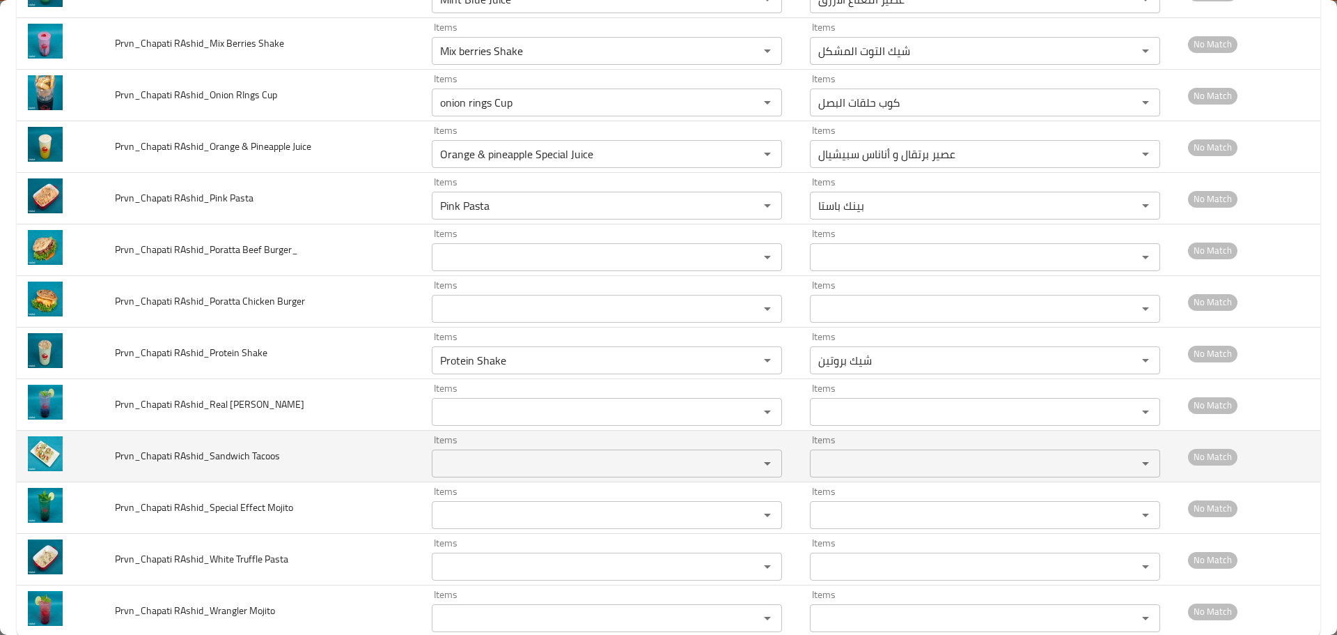
paste Tacoos "Sandwic"
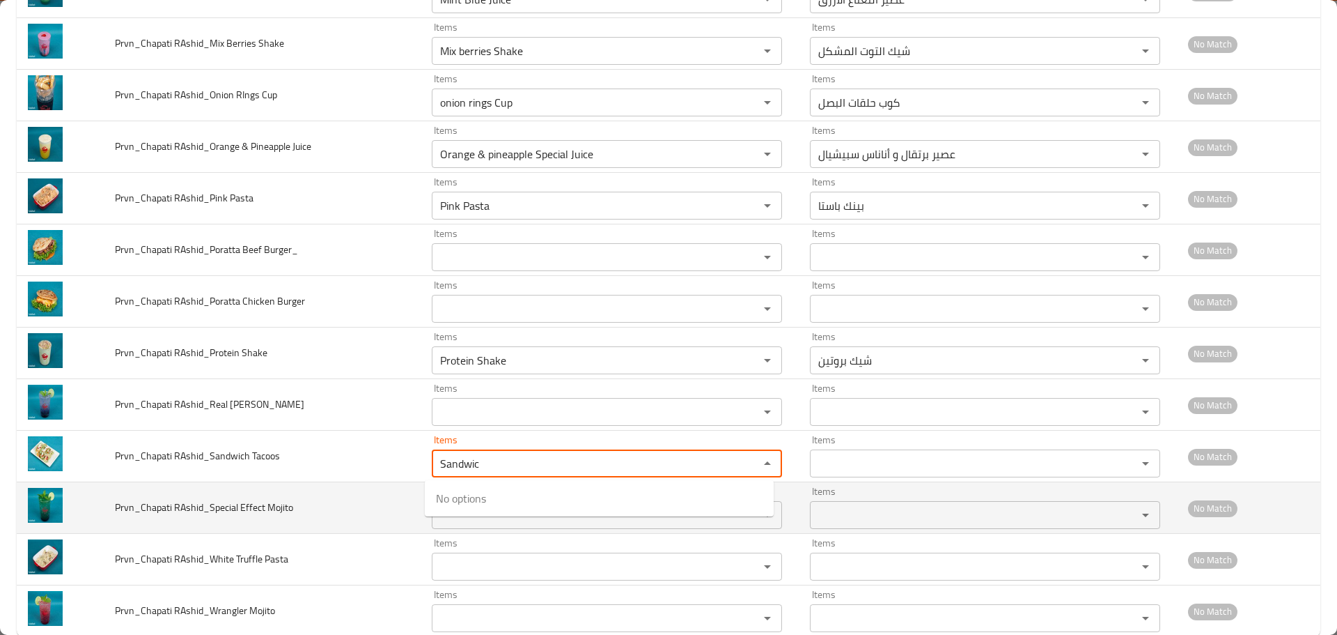
type Tacoos "Sandwic"
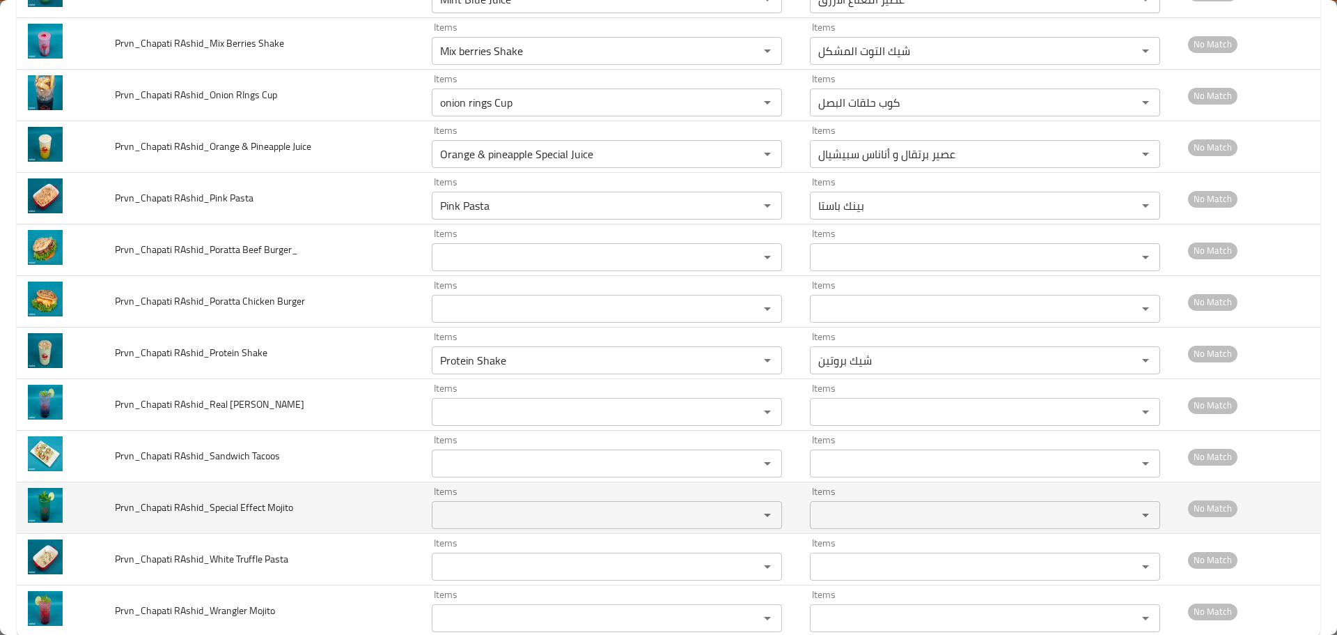
click at [405, 499] on td "Prvn_Chapati RAshid_Special Effect Mojito" at bounding box center [262, 508] width 317 height 52
drag, startPoint x: 298, startPoint y: 508, endPoint x: 265, endPoint y: 516, distance: 33.6
click at [265, 516] on td "Prvn_Chapati RAshid_Special Effect Mojito" at bounding box center [262, 508] width 317 height 52
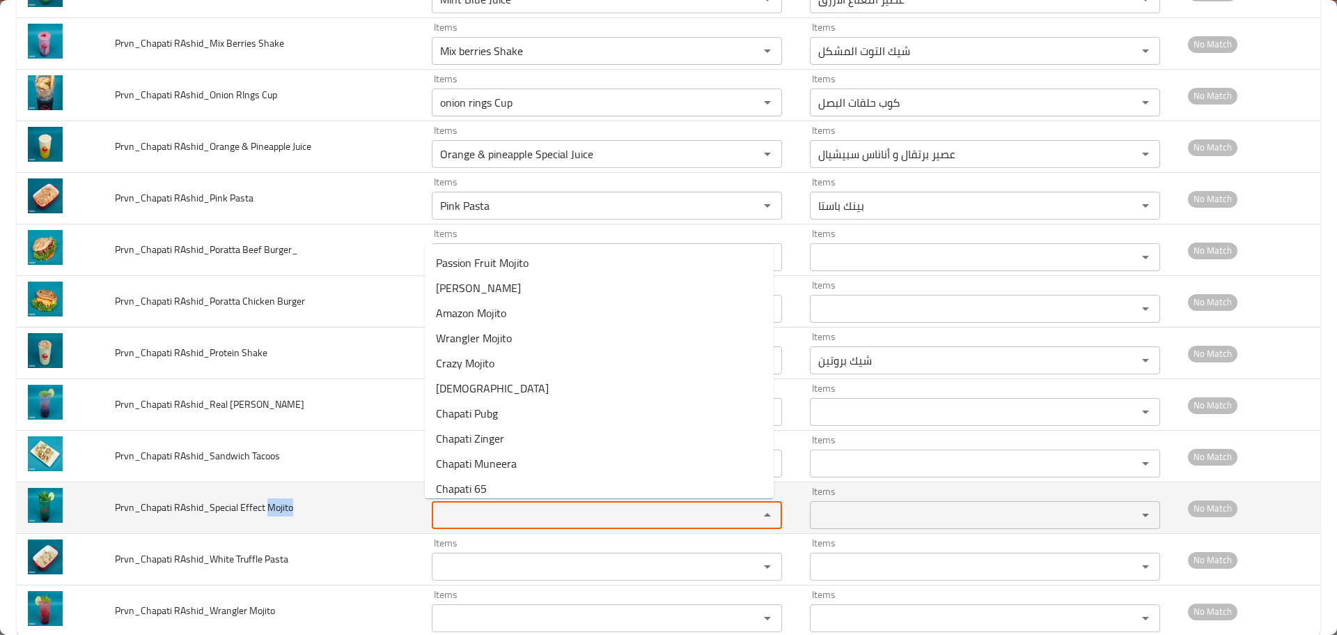
click at [443, 505] on Mojito "Items" at bounding box center [586, 515] width 301 height 20
paste Mojito "Mojito"
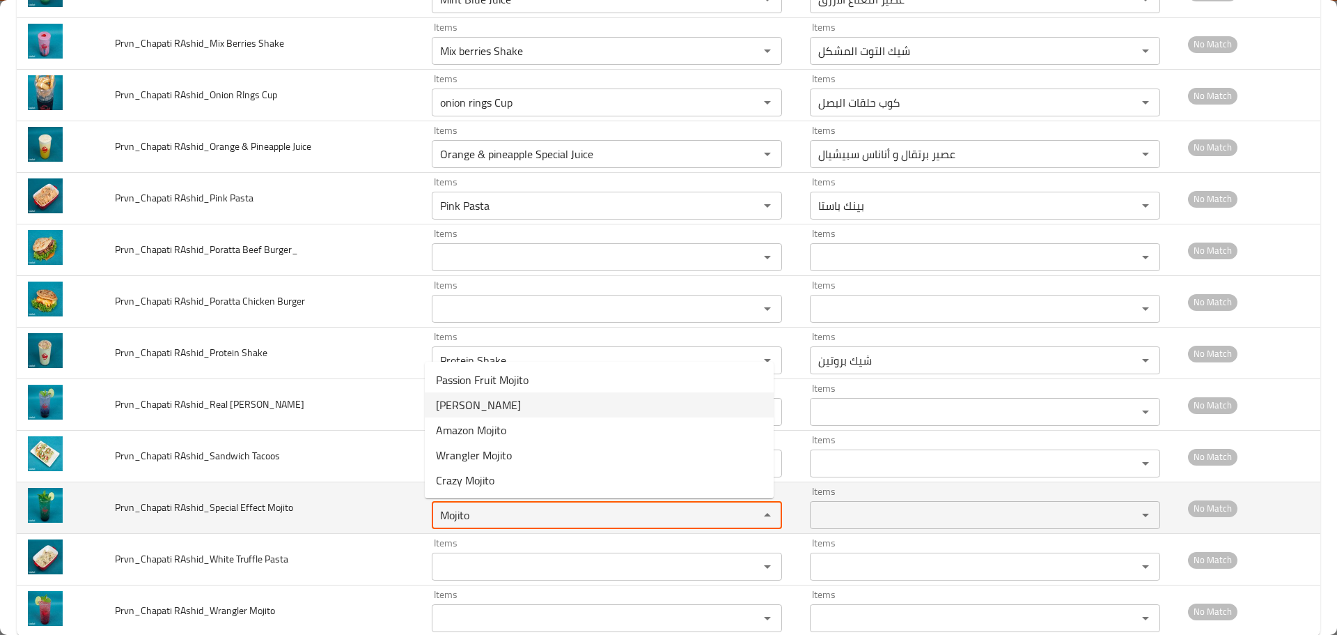
type Mojito "Mojito"
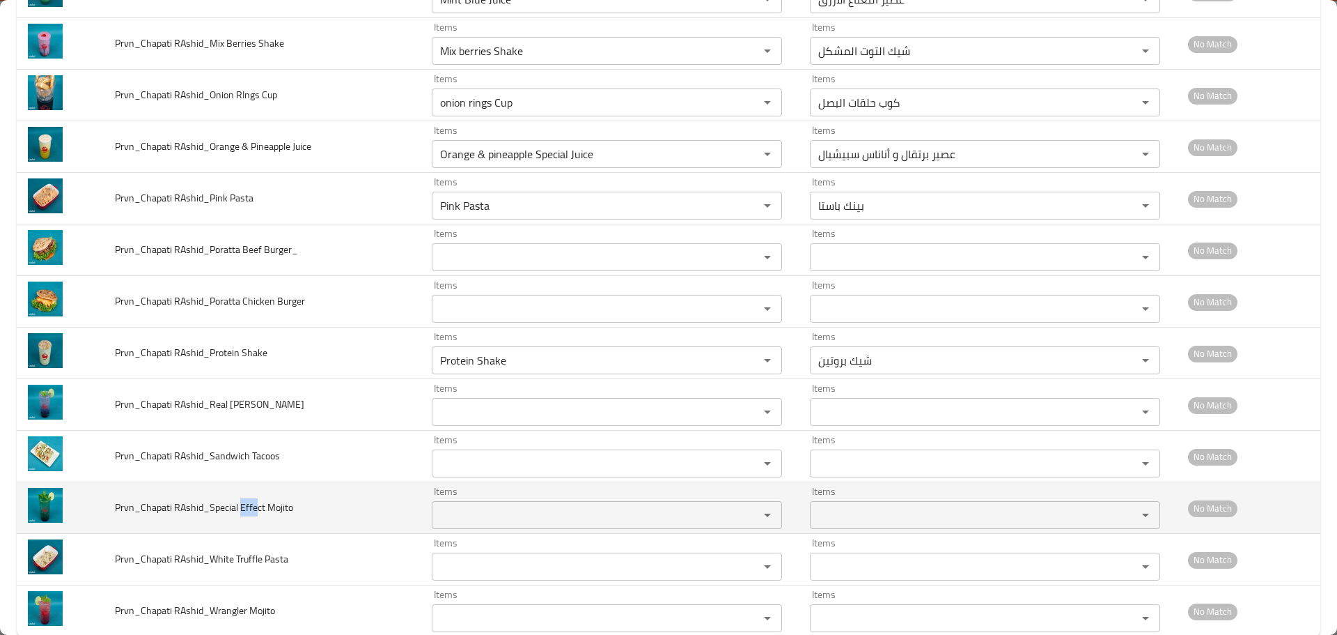
click at [240, 511] on span "Prvn_Chapati RAshid_Special Effect Mojito" at bounding box center [204, 507] width 178 height 18
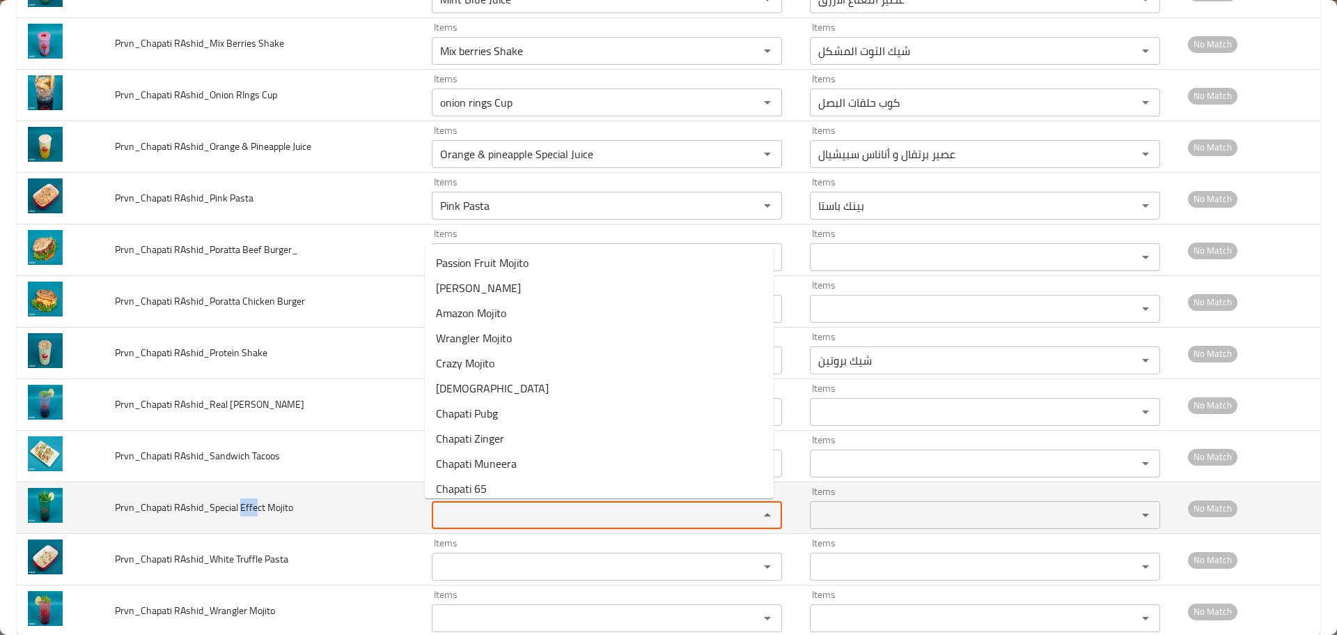
click at [464, 524] on Mojito "Items" at bounding box center [586, 515] width 301 height 20
paste Mojito "Effe"
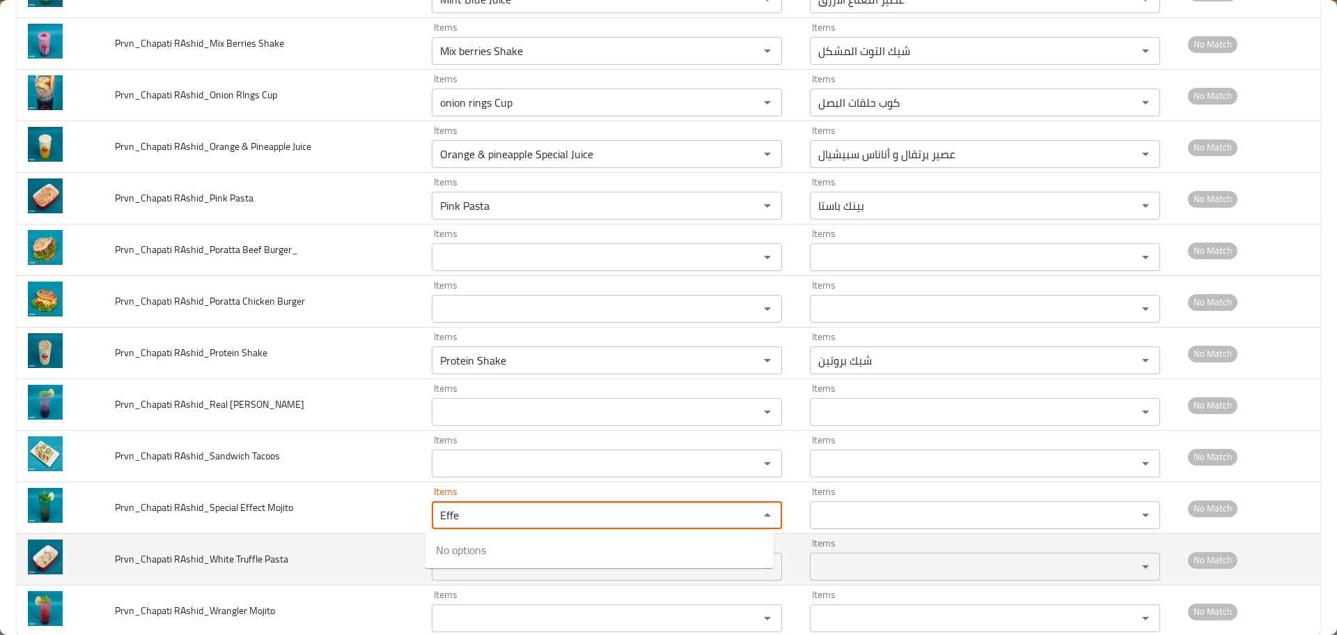
type Mojito "Effe"
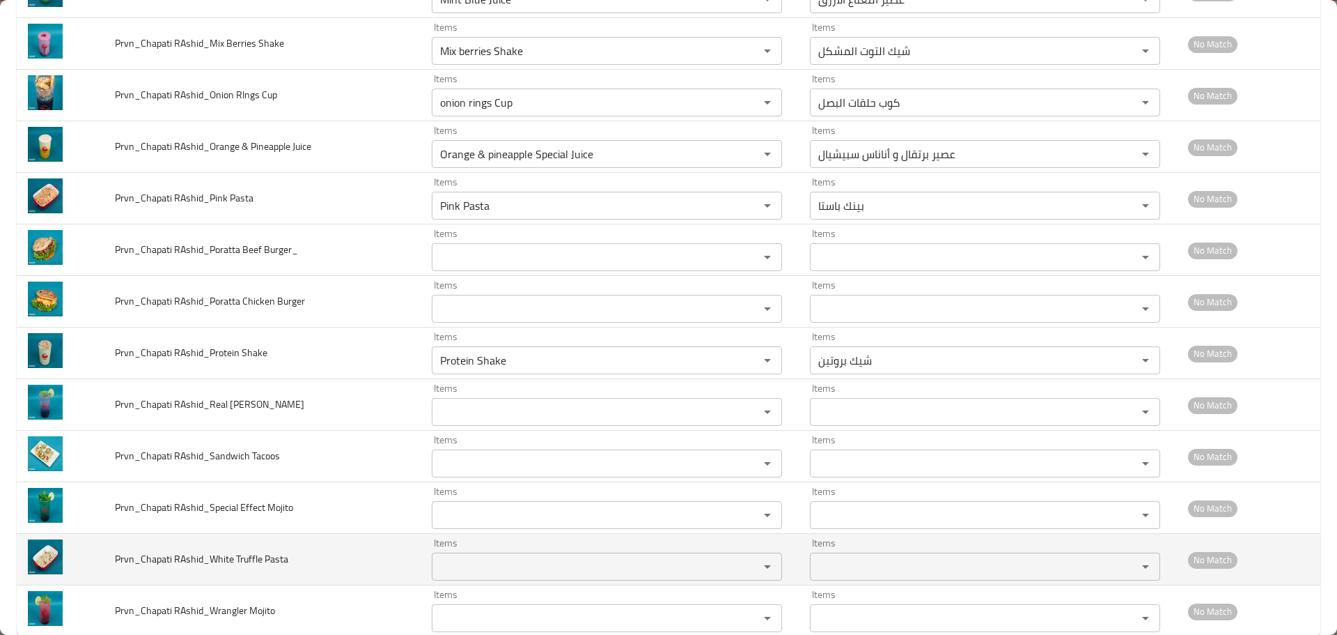
click at [328, 537] on td "Prvn_Chapati RAshid_White Truffle Pasta" at bounding box center [262, 560] width 317 height 52
drag, startPoint x: 254, startPoint y: 560, endPoint x: 233, endPoint y: 559, distance: 20.9
click at [233, 559] on span "Prvn_Chapati RAshid_White Truffle Pasta" at bounding box center [201, 559] width 173 height 18
click at [483, 565] on Pasta "Items" at bounding box center [586, 567] width 301 height 20
paste Pasta "Truff"
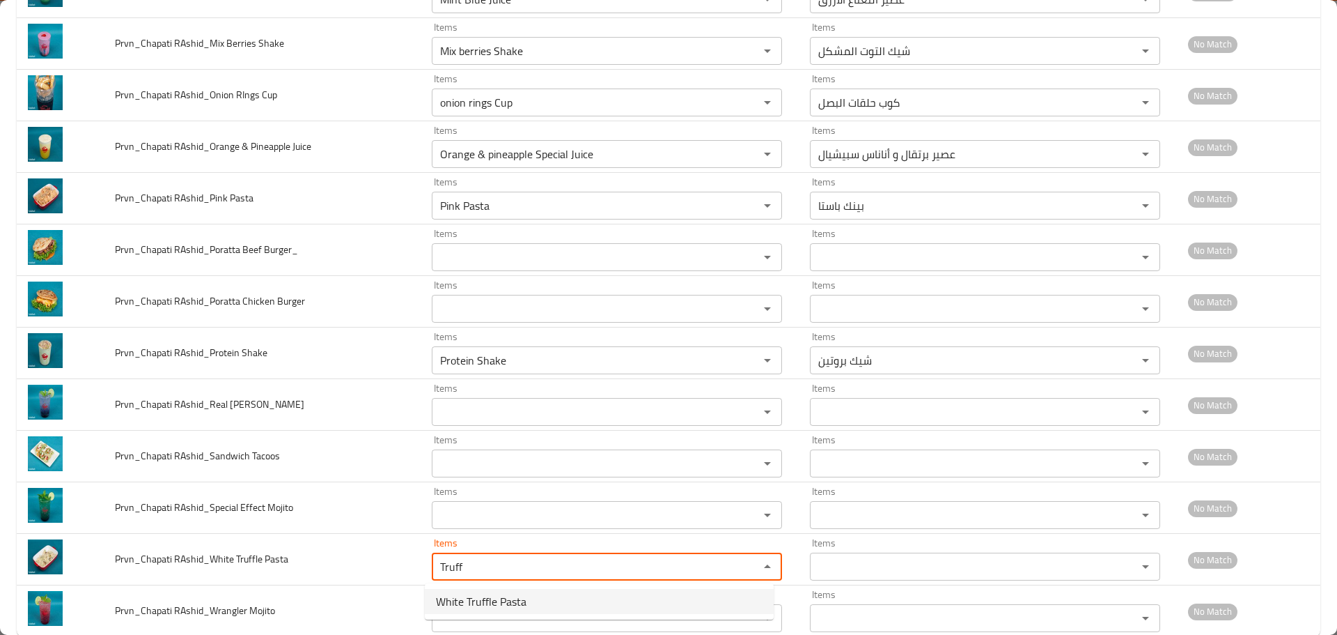
click at [469, 593] on span "White Truffle Pasta" at bounding box center [481, 601] width 91 height 17
type Pasta "White Truffle Pasta"
type Pasta-ar "باستا بيضاء بالتروفل"
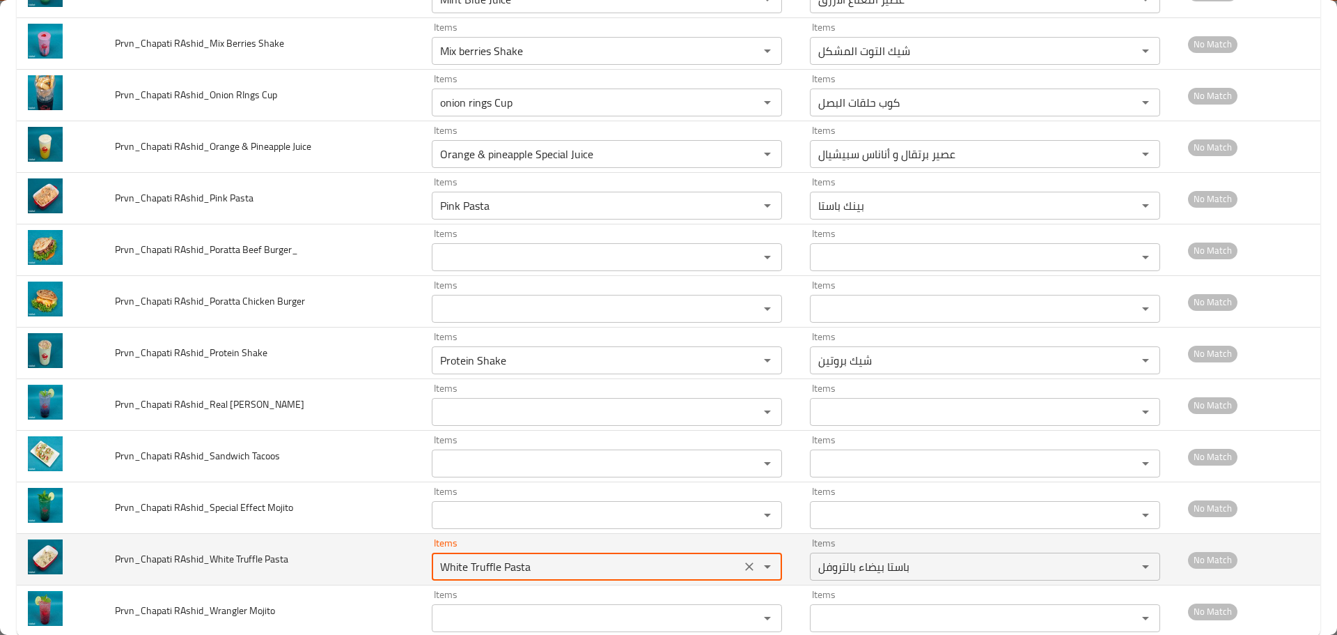
scroll to position [1771, 0]
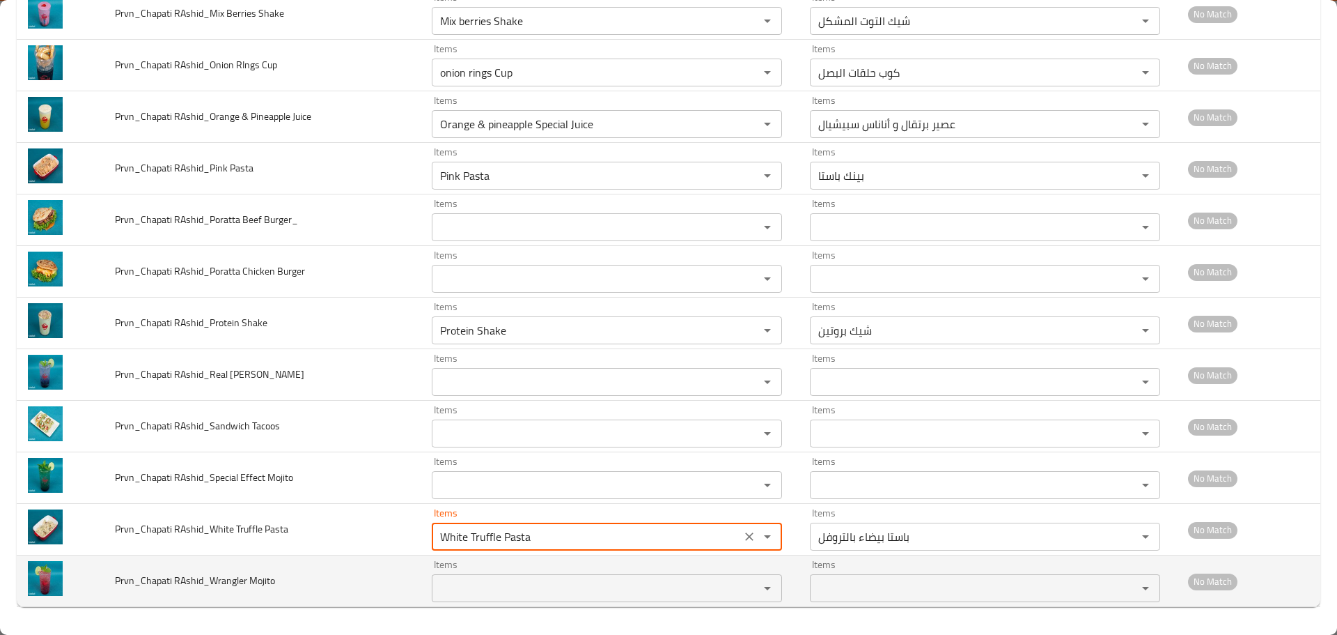
type Pasta "White Truffle Pasta"
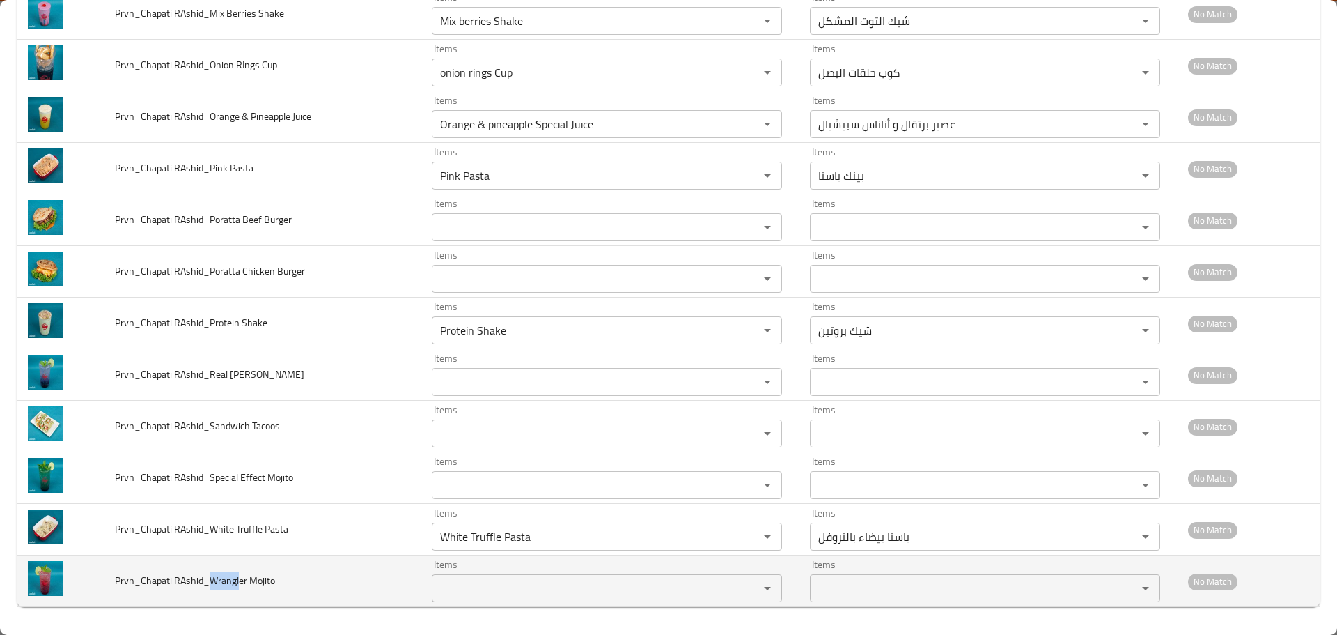
drag, startPoint x: 237, startPoint y: 579, endPoint x: 207, endPoint y: 584, distance: 30.5
click at [207, 584] on span "Prvn_Chapati RAshid_Wrangler Mojito" at bounding box center [195, 580] width 160 height 18
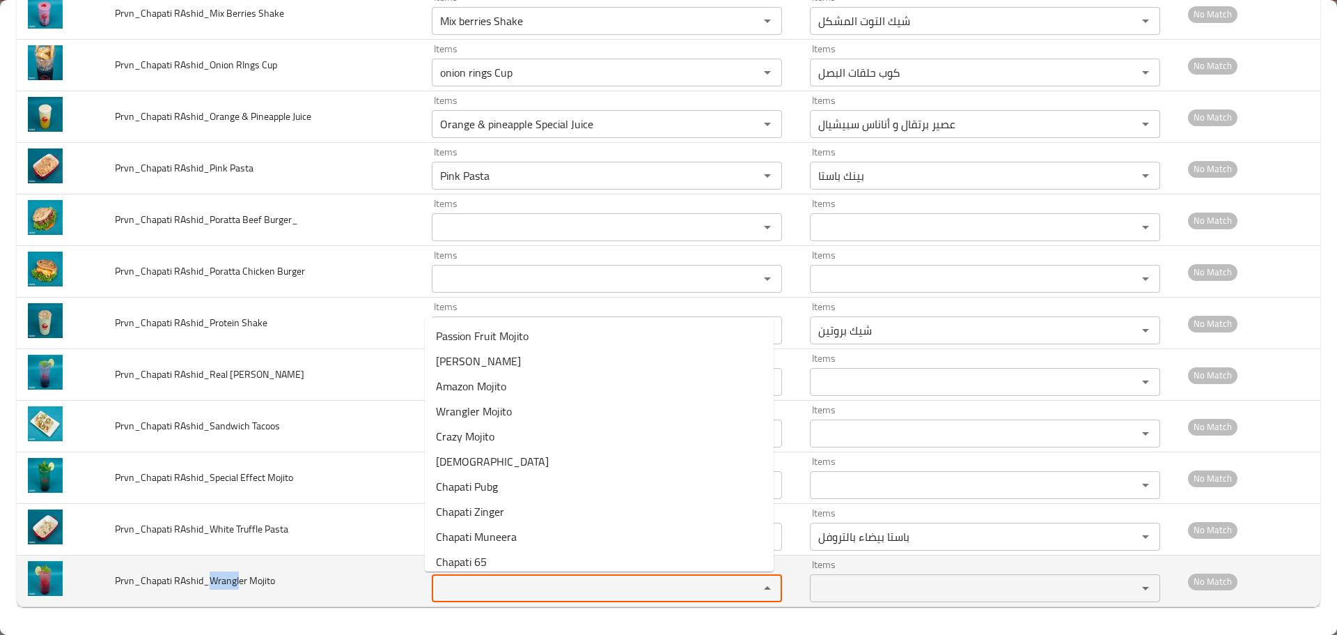
click at [492, 584] on Mojito "Items" at bounding box center [586, 588] width 301 height 20
paste Mojito "Wrangl"
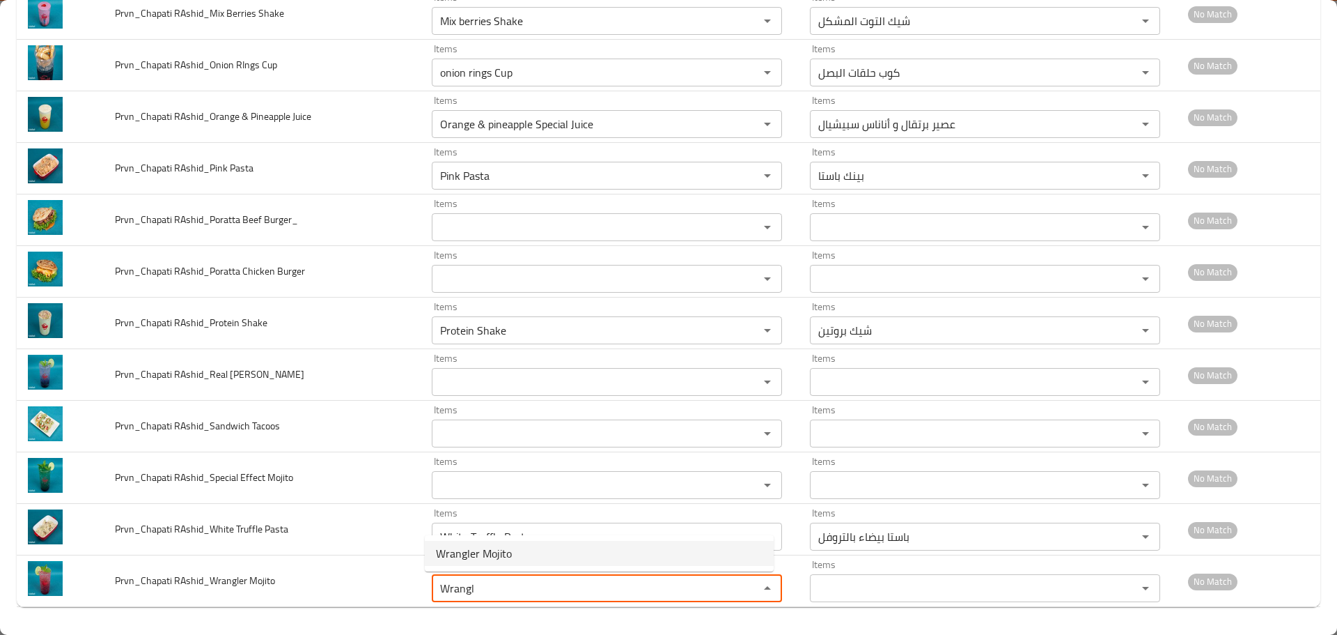
click at [485, 555] on span "Wrangler Mojito" at bounding box center [474, 553] width 76 height 17
type Mojito "Wrangler Mojito"
type Mojito-ar "رانجلر موخيتو"
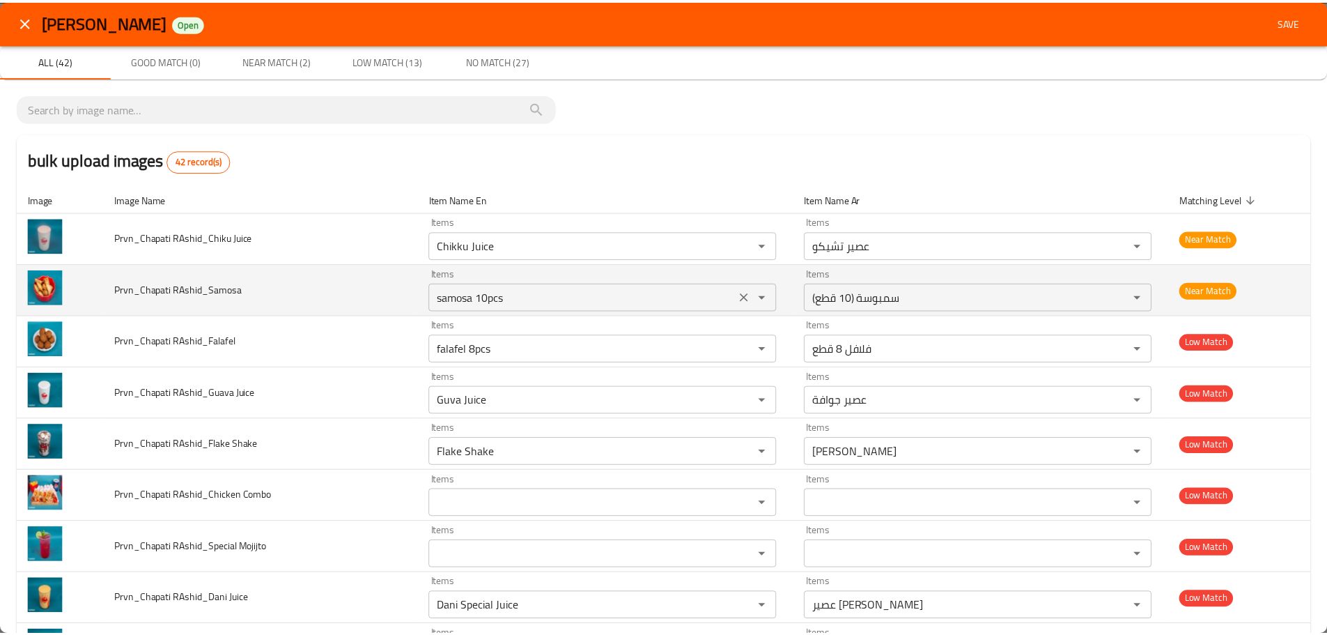
scroll to position [0, 0]
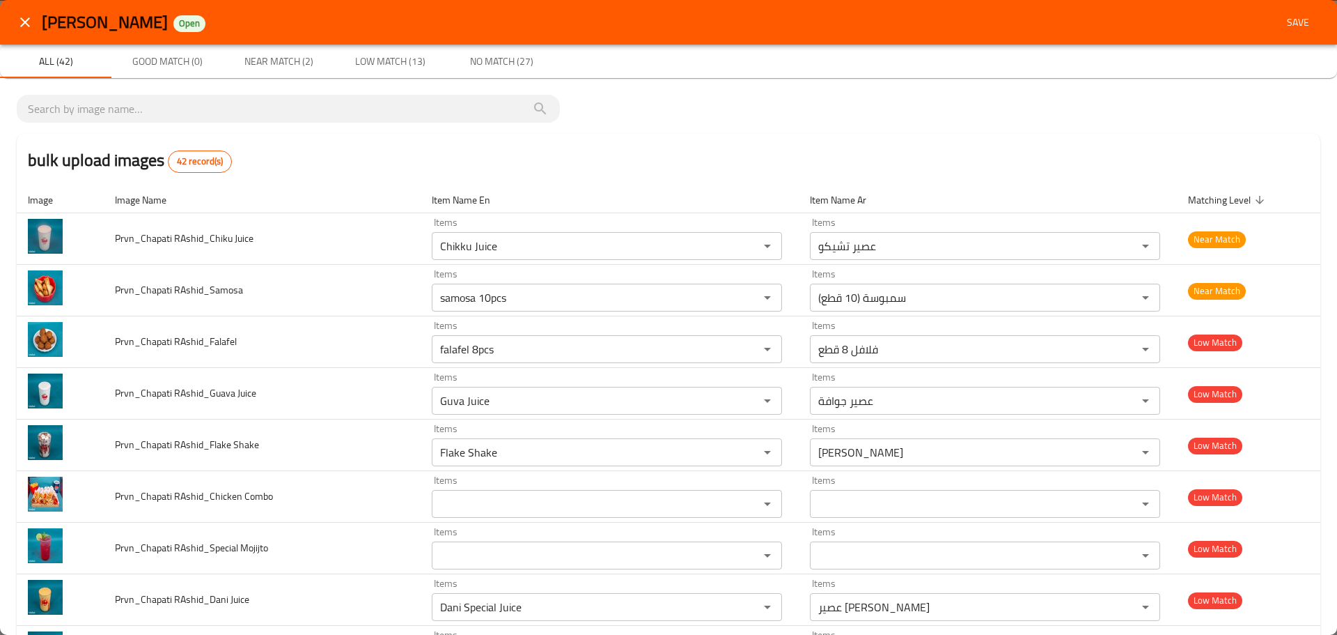
type Mojito "Wrangler Mojito"
click at [1300, 15] on span "Save" at bounding box center [1298, 22] width 33 height 17
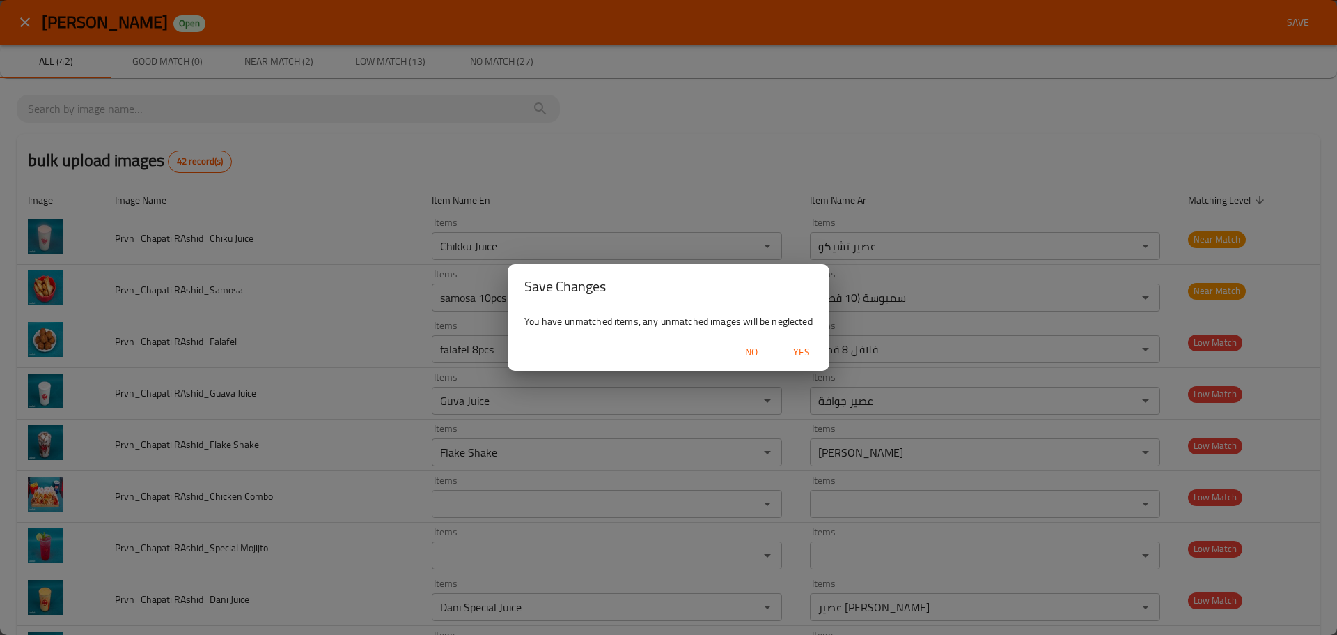
click at [800, 349] on span "Yes" at bounding box center [801, 351] width 33 height 17
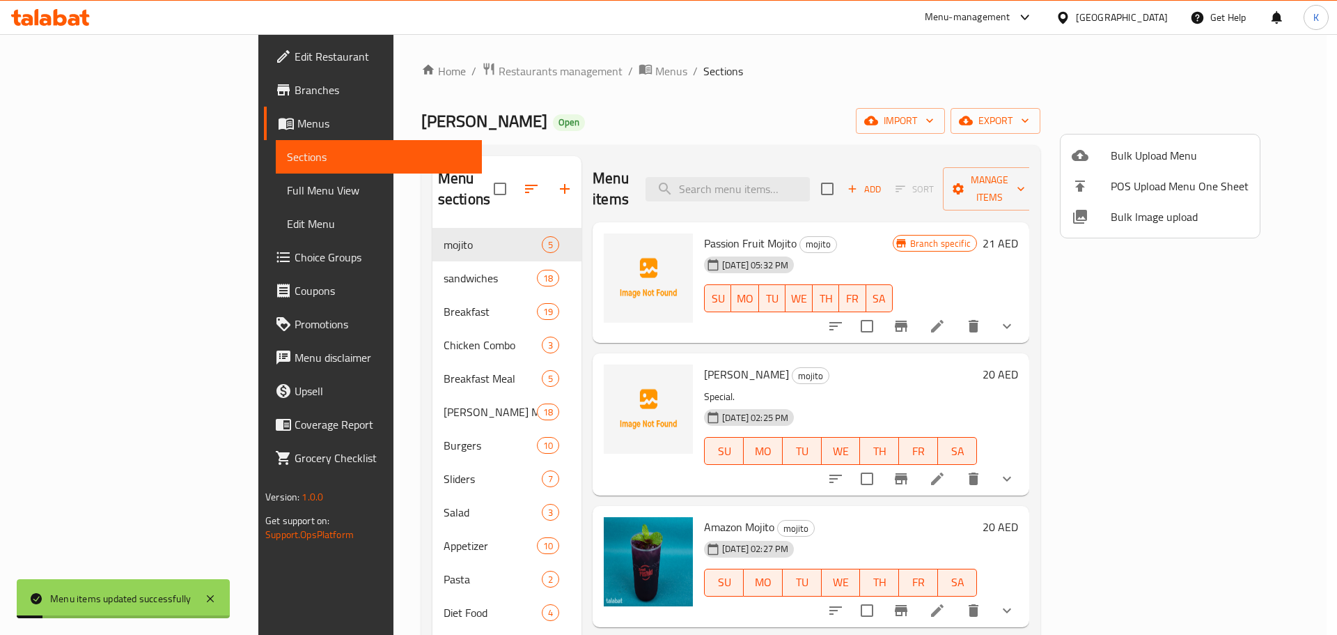
click at [751, 128] on div at bounding box center [668, 317] width 1337 height 635
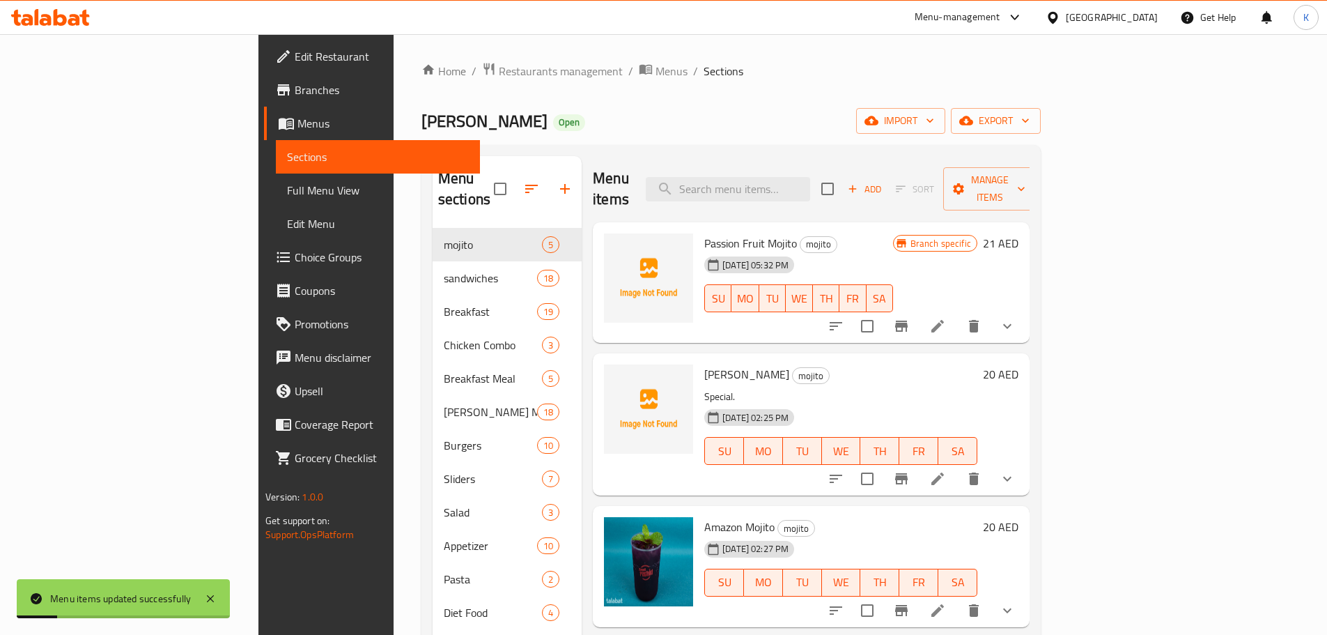
click at [287, 198] on span "Full Menu View" at bounding box center [378, 190] width 182 height 17
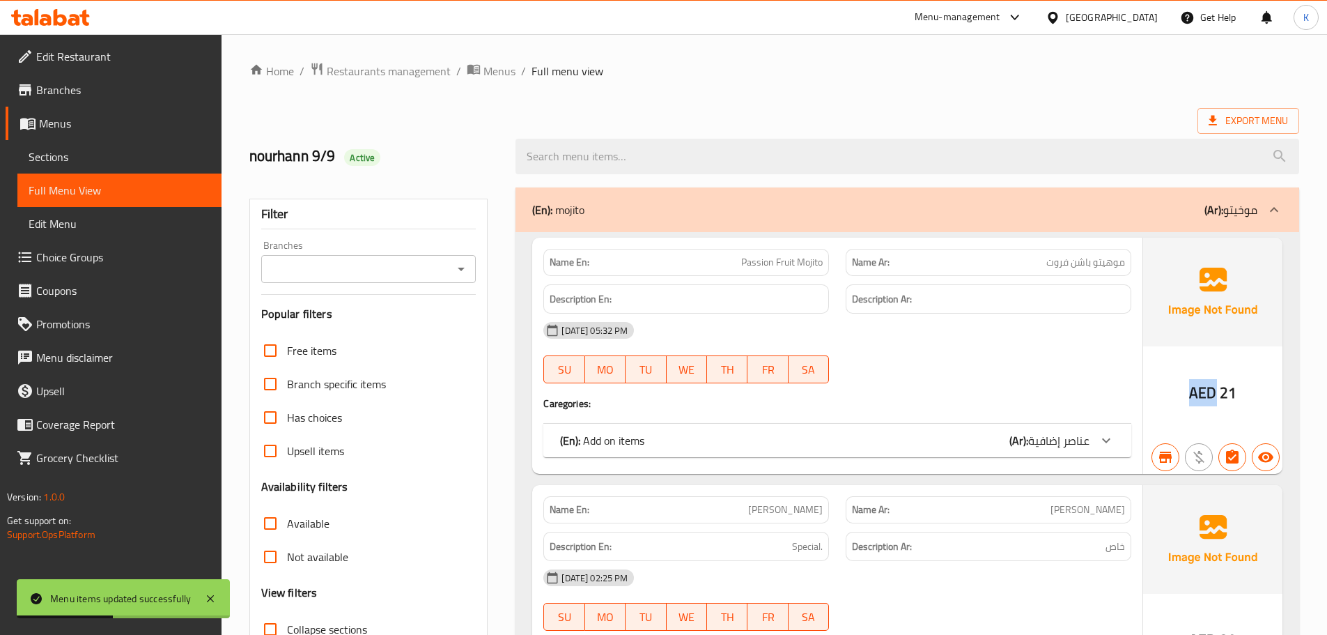
drag, startPoint x: 1214, startPoint y: 389, endPoint x: 1190, endPoint y: 395, distance: 24.3
click at [1190, 395] on span "AED" at bounding box center [1202, 392] width 27 height 27
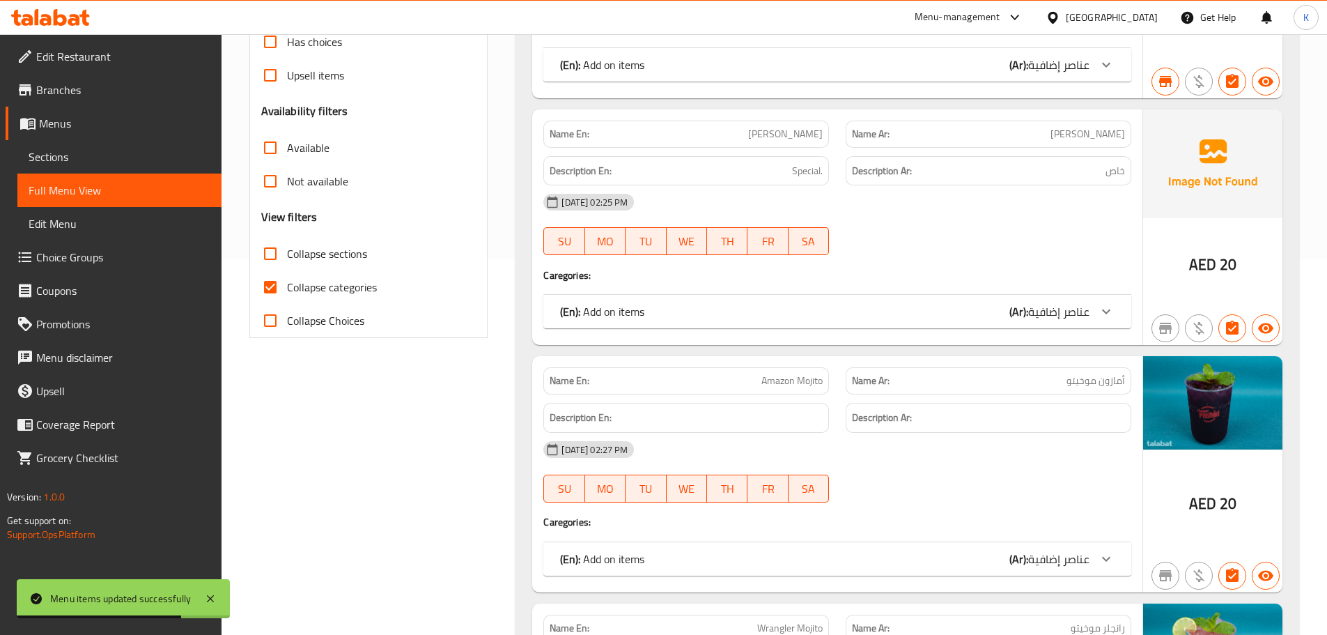
scroll to position [627, 0]
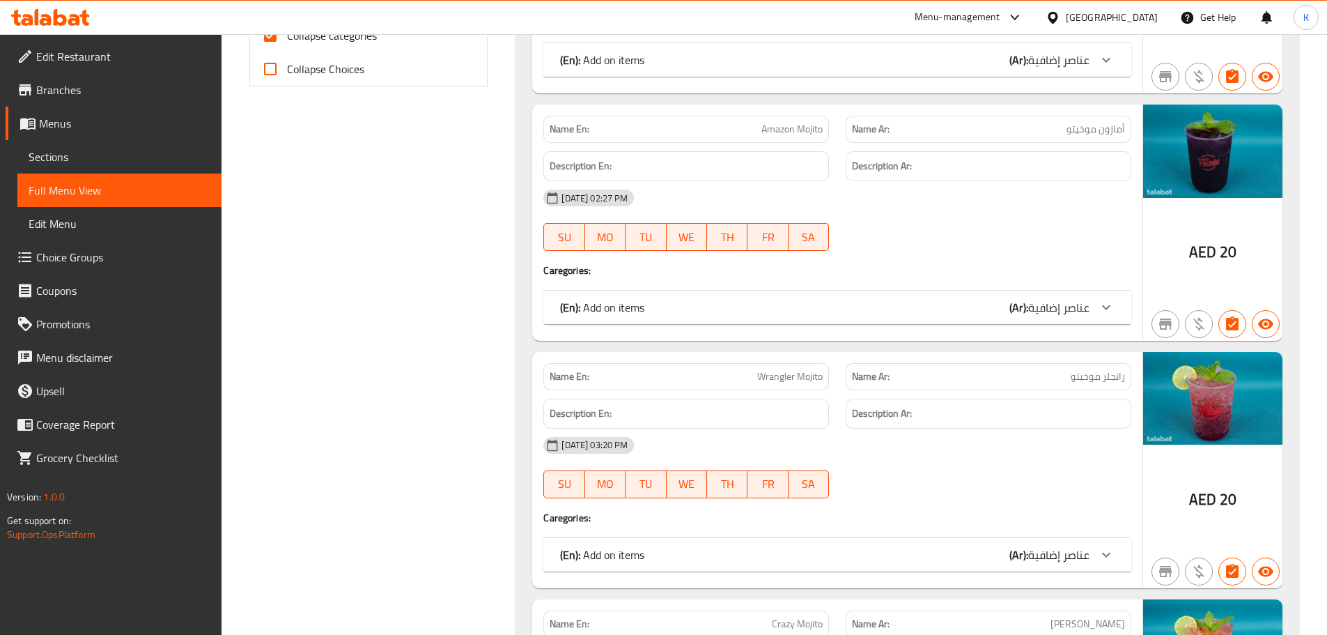
click at [25, 22] on icon at bounding box center [27, 20] width 12 height 12
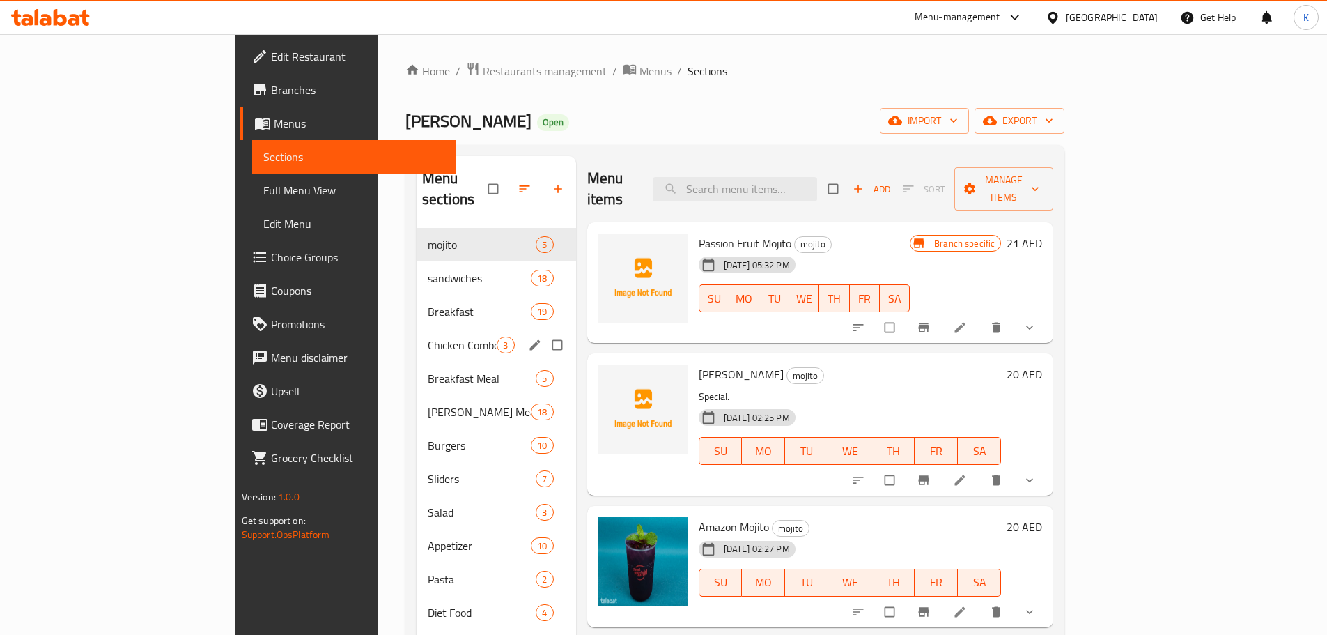
click at [417, 332] on div "Chicken Combo 3" at bounding box center [497, 344] width 160 height 33
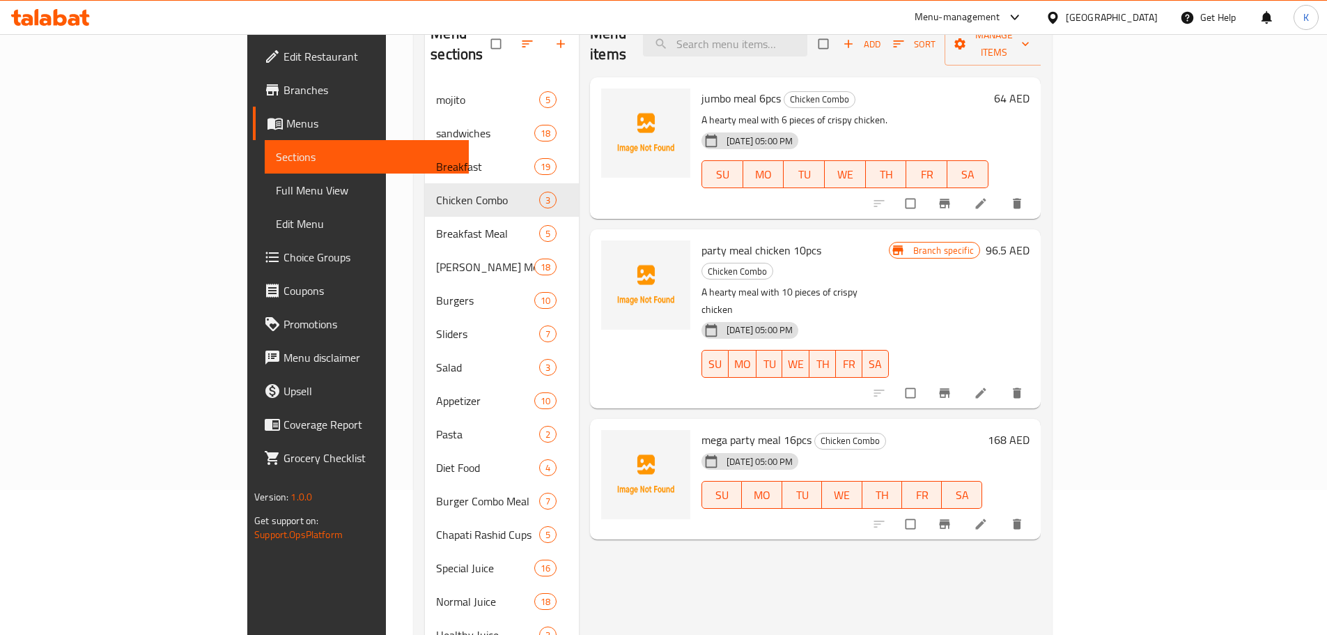
scroll to position [70, 0]
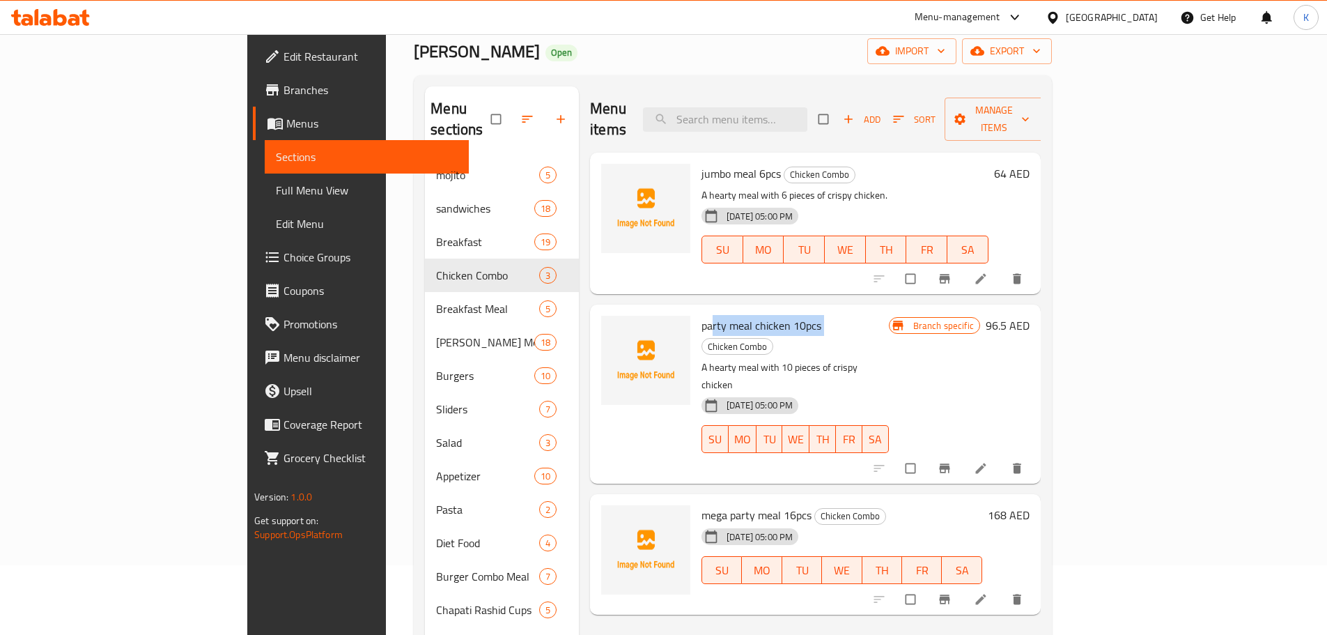
drag, startPoint x: 651, startPoint y: 304, endPoint x: 765, endPoint y: 302, distance: 113.5
click at [765, 316] on h6 "party meal chicken 10pcs Chicken Combo" at bounding box center [794, 335] width 187 height 39
click at [792, 107] on input "search" at bounding box center [725, 119] width 164 height 24
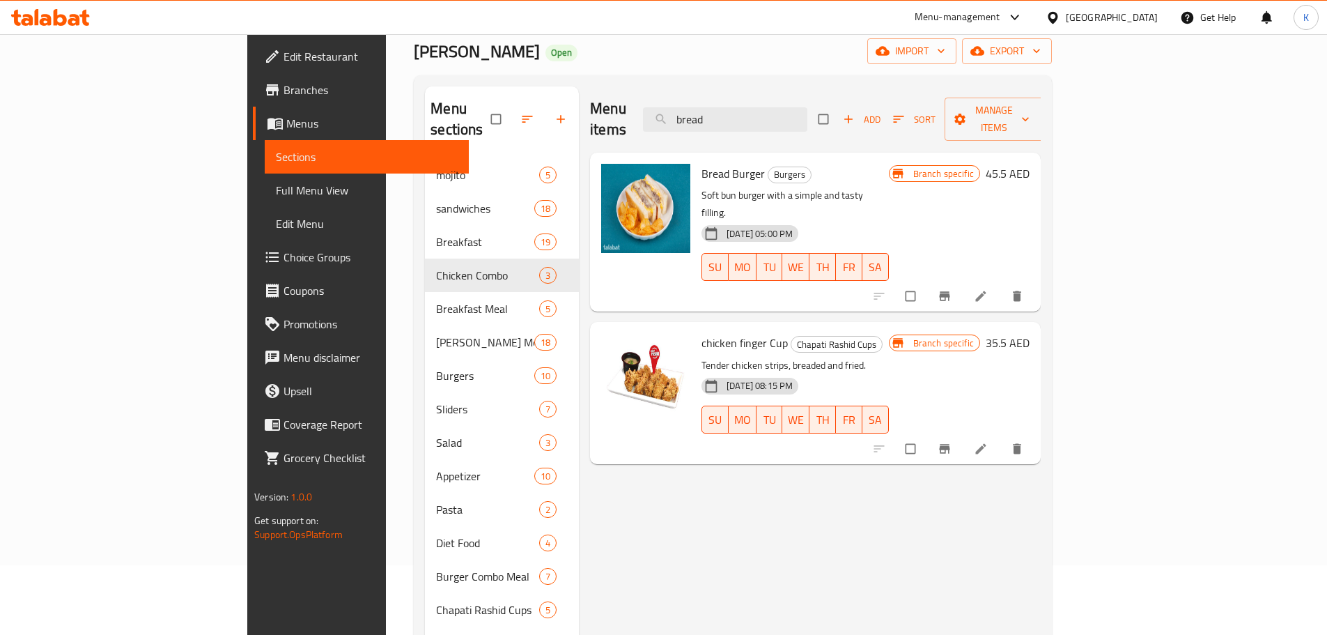
type input "bread"
drag, startPoint x: 702, startPoint y: 176, endPoint x: 821, endPoint y: 174, distance: 119.1
click at [821, 187] on p "Soft bun burger with a simple and tasty filling." at bounding box center [794, 204] width 187 height 35
click at [701, 187] on p "Soft bun burger with a simple and tasty filling." at bounding box center [794, 204] width 187 height 35
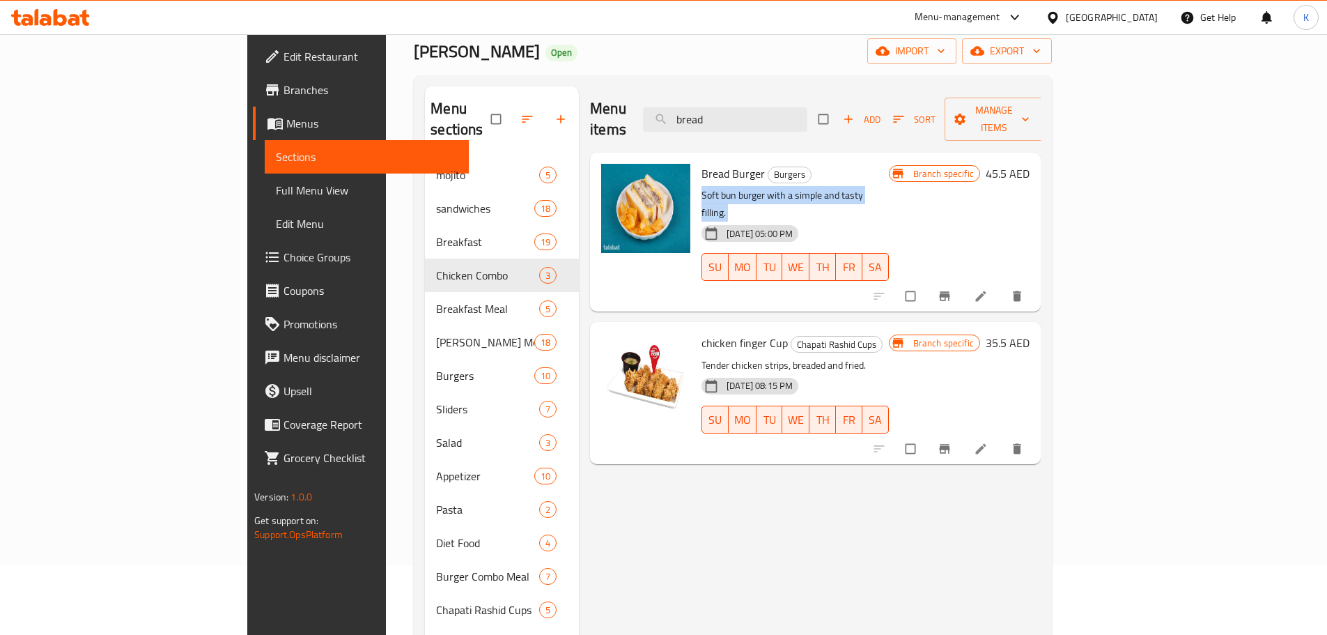
click at [701, 187] on p "Soft bun burger with a simple and tasty filling." at bounding box center [794, 204] width 187 height 35
click at [1041, 49] on span "export" at bounding box center [1007, 50] width 68 height 17
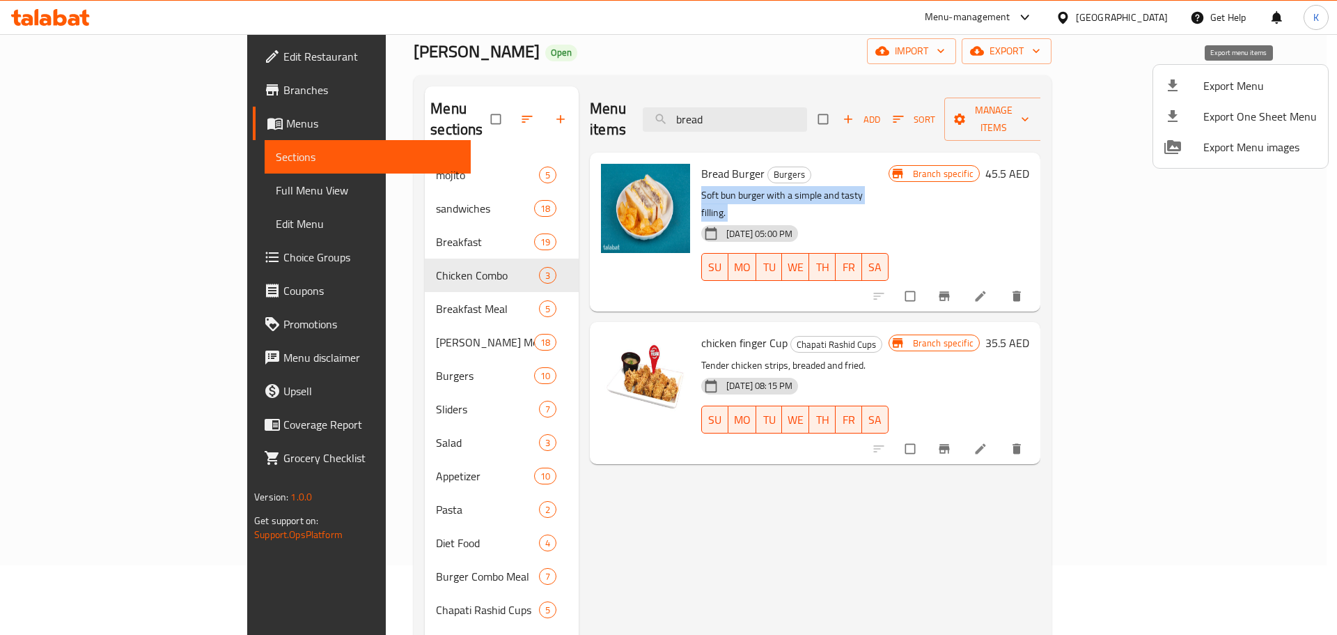
click at [1230, 88] on span "Export Menu" at bounding box center [1261, 85] width 114 height 17
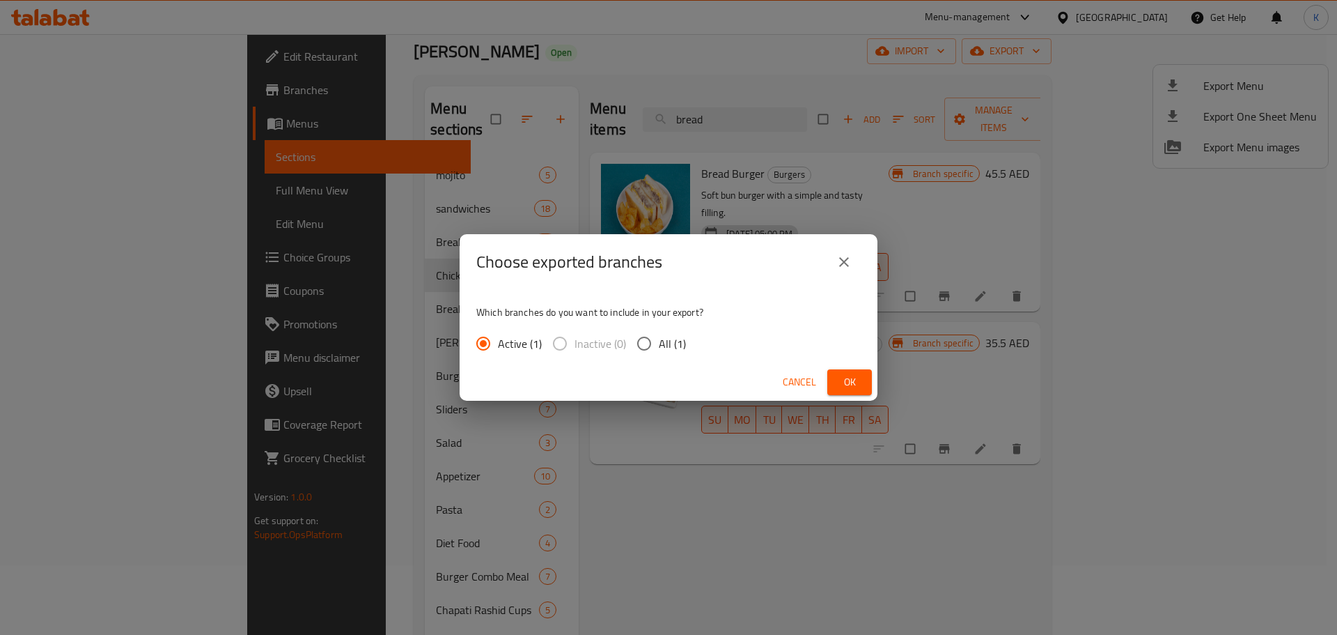
click at [671, 342] on span "All (1)" at bounding box center [672, 343] width 27 height 17
click at [659, 342] on input "All (1)" at bounding box center [644, 343] width 29 height 29
radio input "true"
click at [864, 382] on button "Ok" at bounding box center [849, 382] width 45 height 26
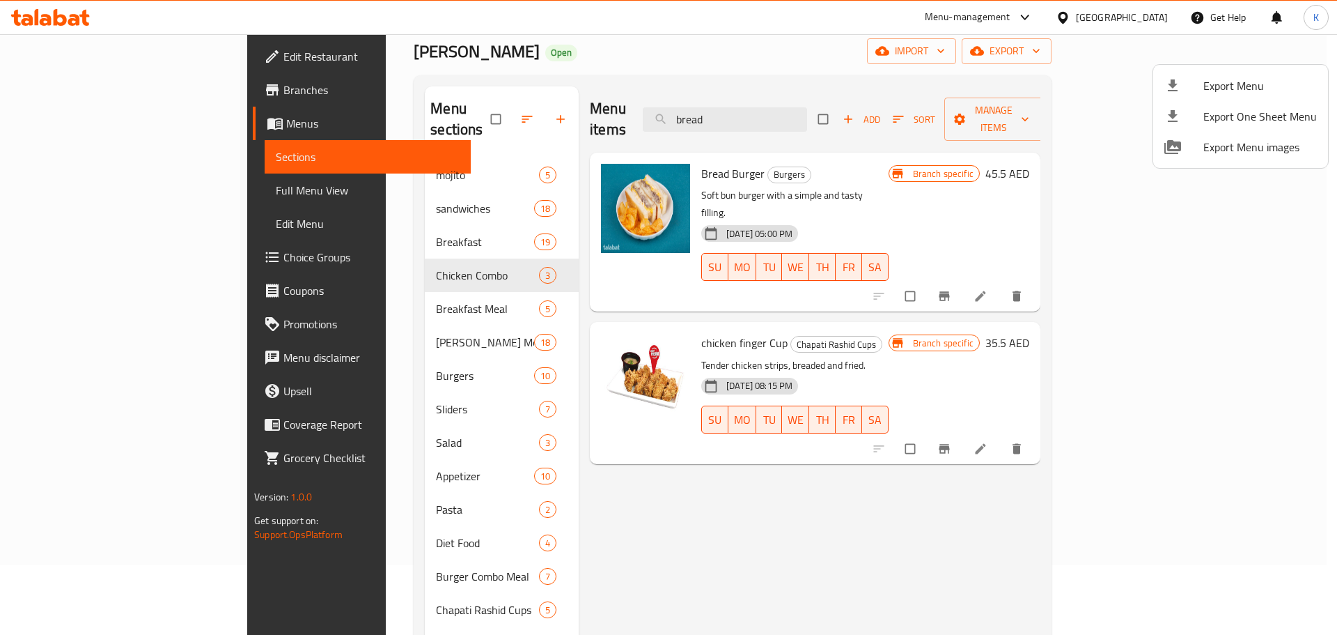
click at [808, 67] on div at bounding box center [668, 317] width 1337 height 635
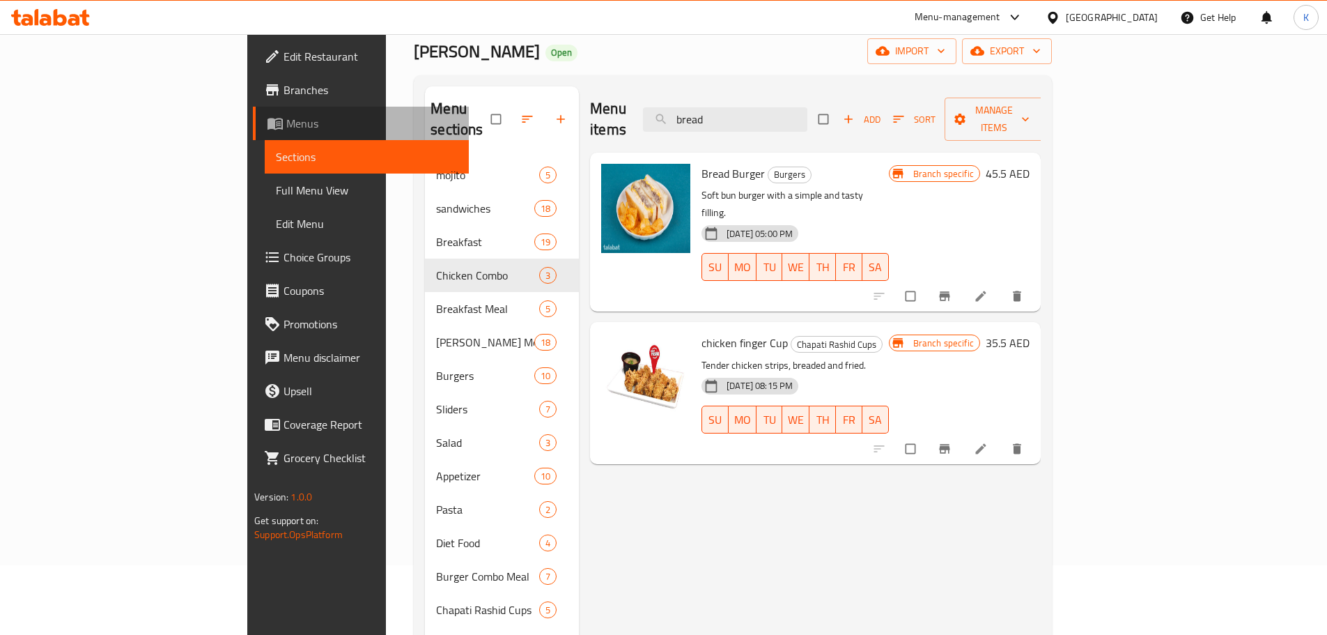
click at [286, 127] on span "Menus" at bounding box center [371, 123] width 171 height 17
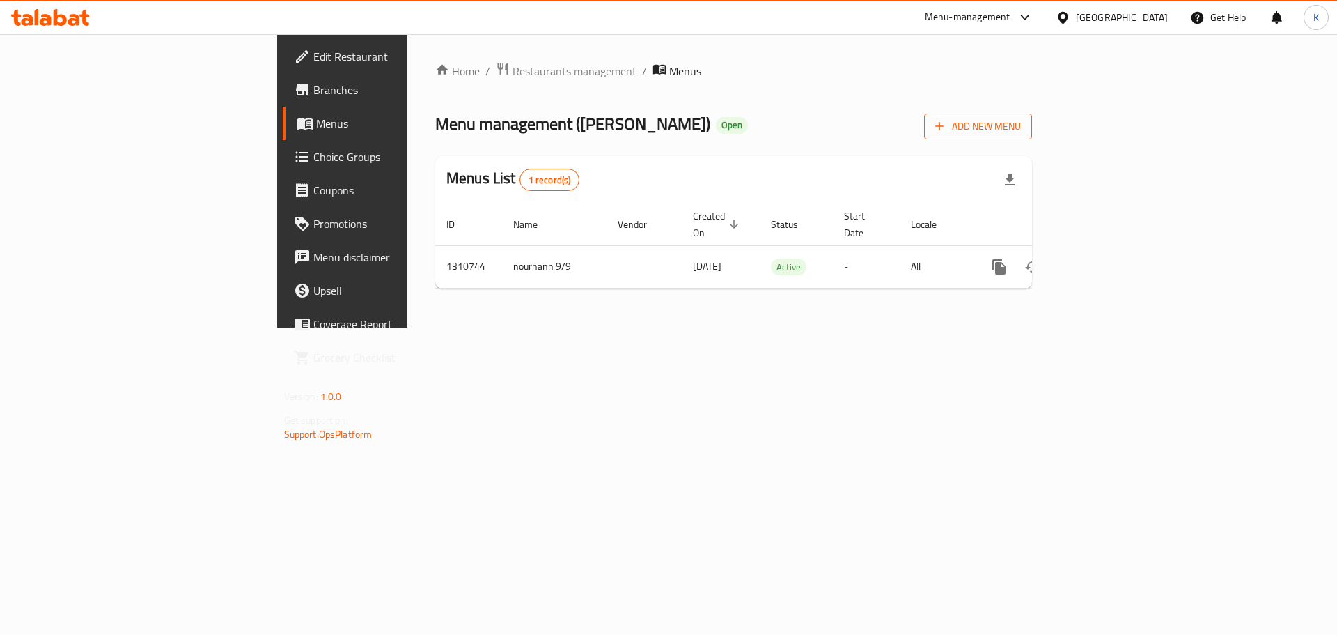
click at [1021, 122] on span "Add New Menu" at bounding box center [978, 126] width 86 height 17
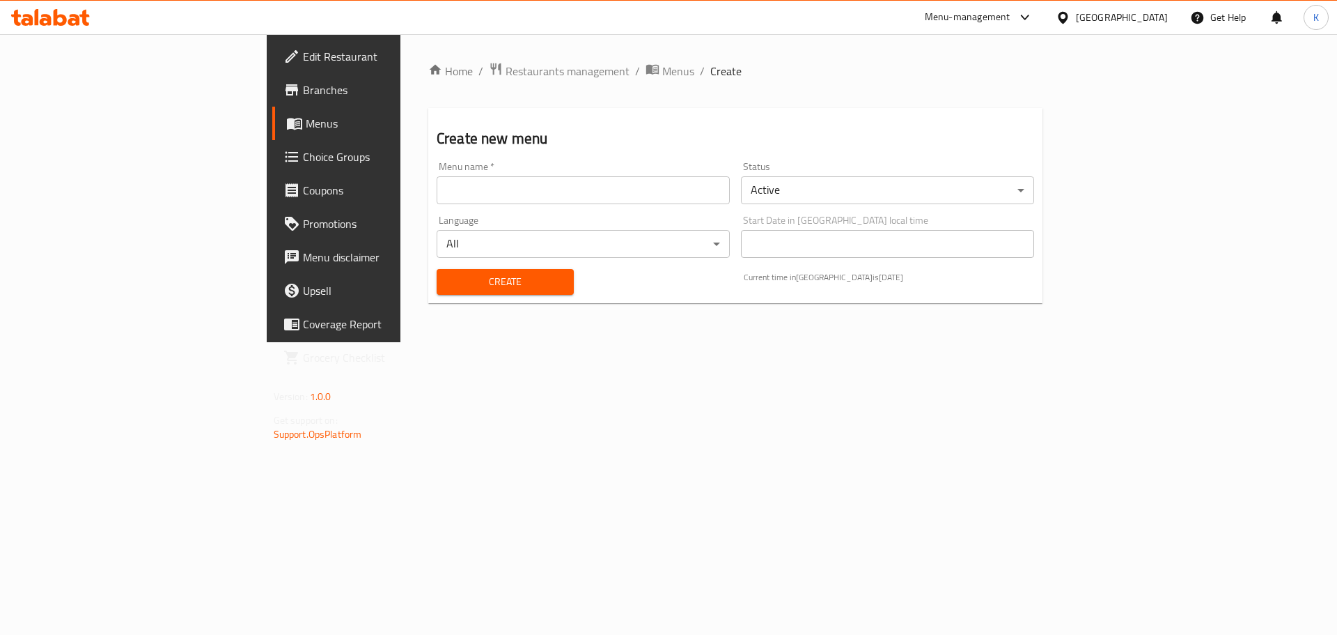
click at [542, 197] on input "text" at bounding box center [583, 190] width 293 height 28
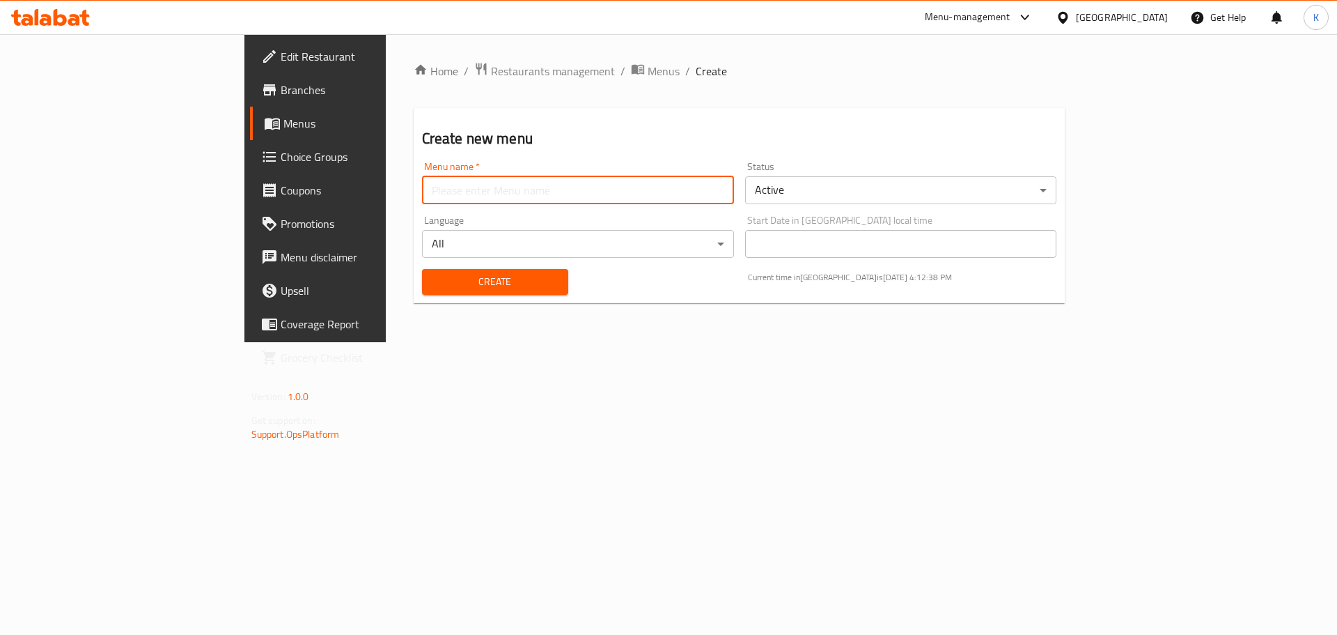
type input "images added"
click at [433, 279] on span "Create" at bounding box center [495, 281] width 124 height 17
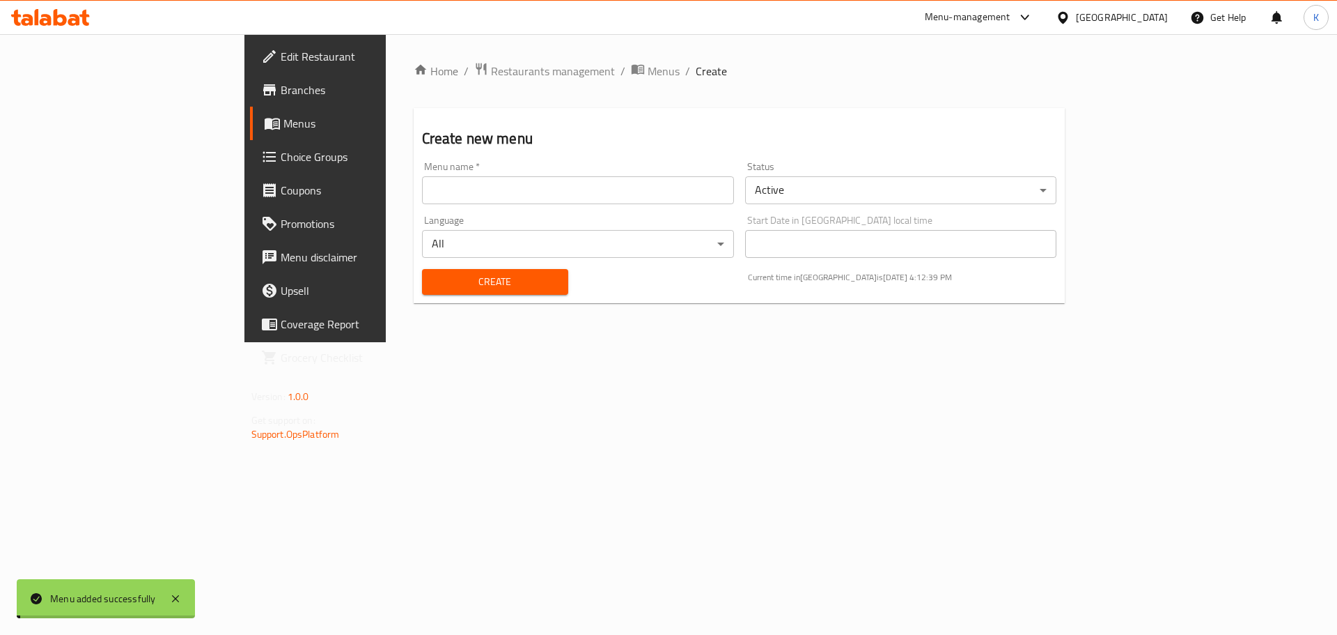
click at [283, 128] on span "Menus" at bounding box center [369, 123] width 173 height 17
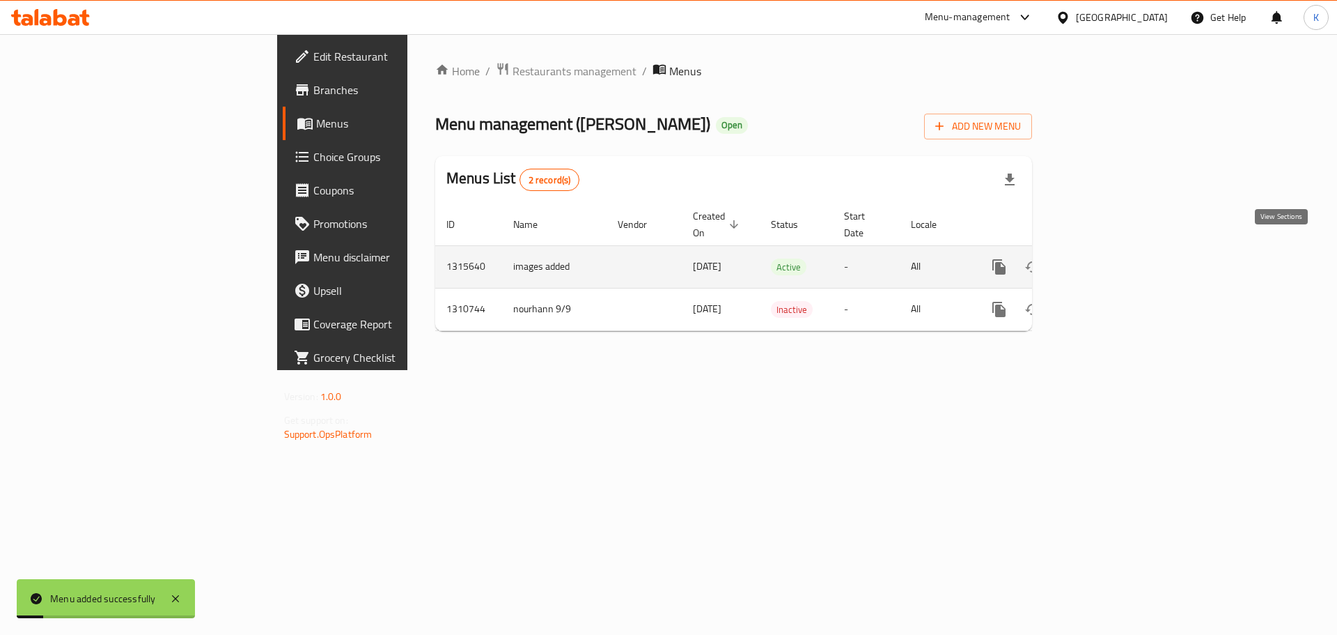
click at [1108, 258] on icon "enhanced table" at bounding box center [1099, 266] width 17 height 17
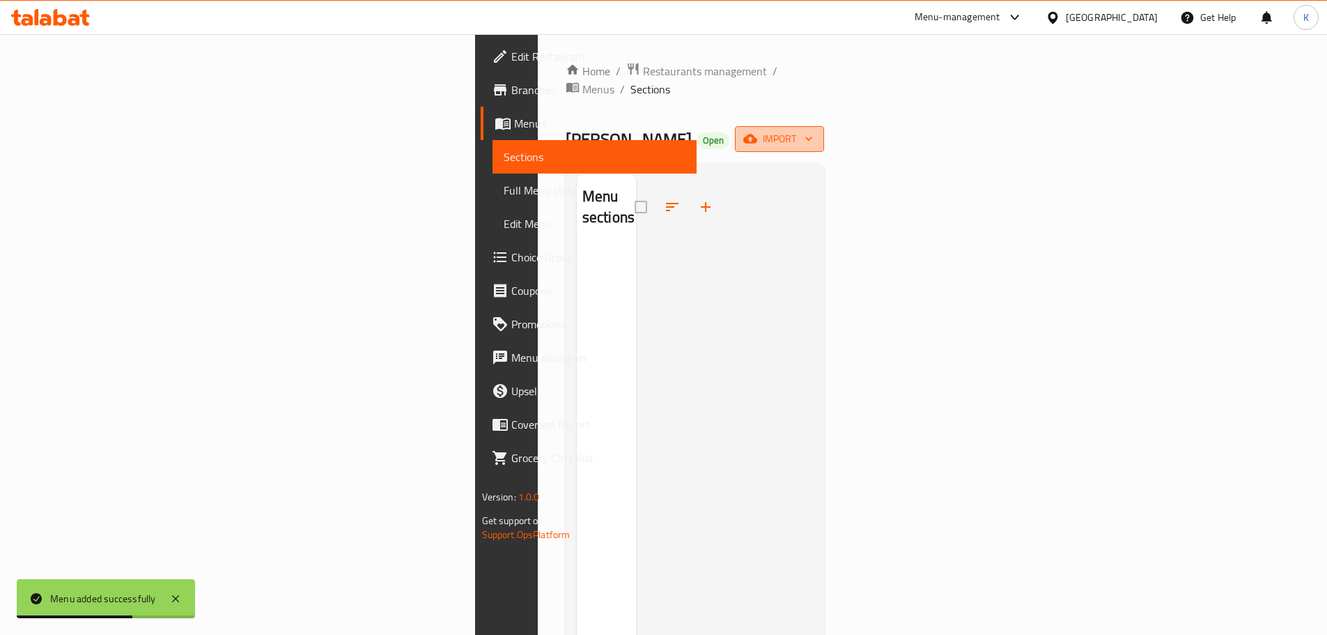
click at [824, 130] on button "import" at bounding box center [779, 139] width 89 height 26
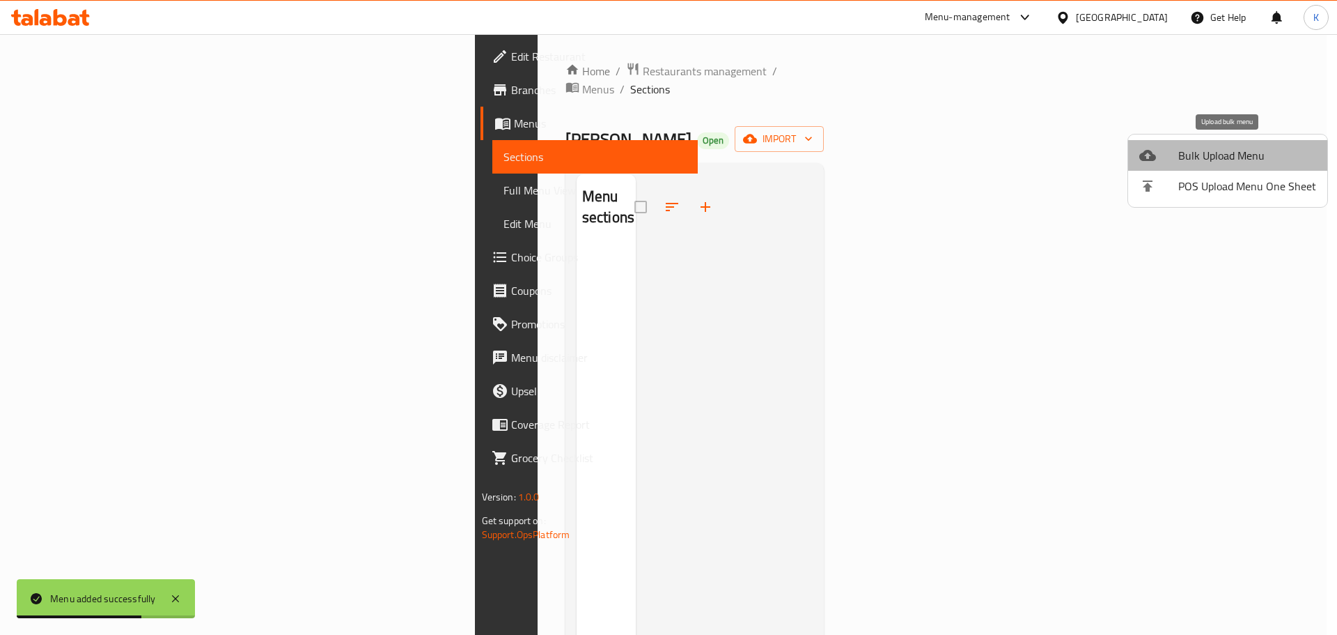
click at [1246, 151] on span "Bulk Upload Menu" at bounding box center [1247, 155] width 138 height 17
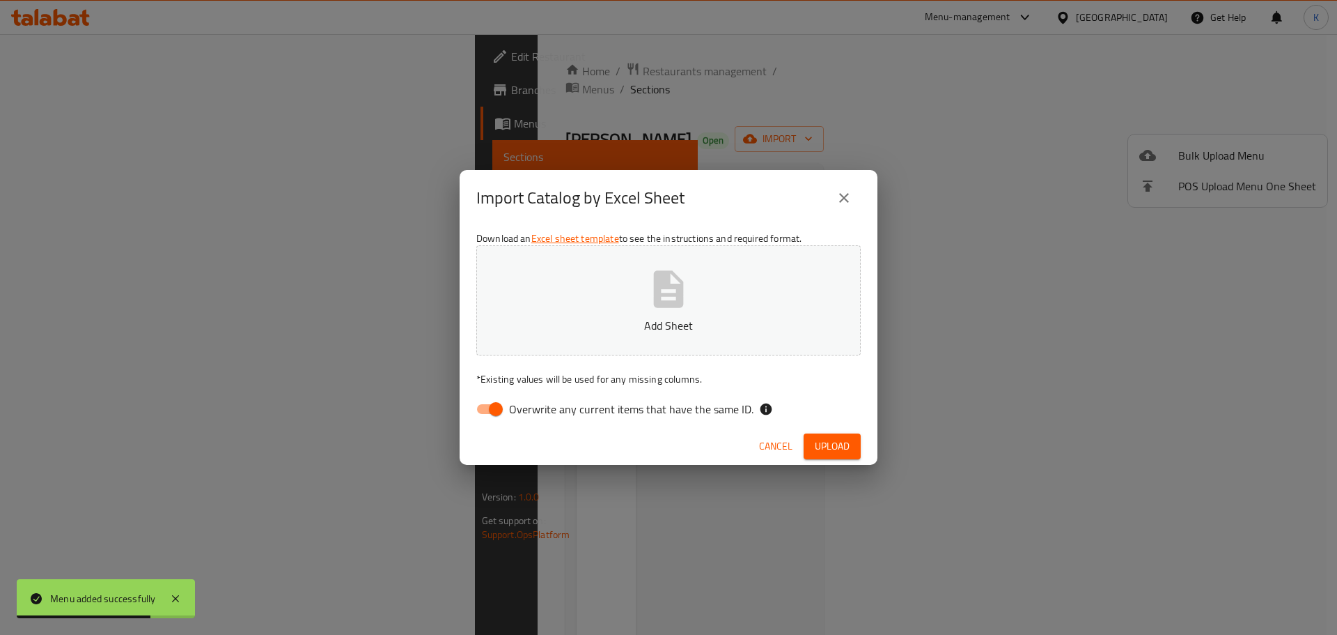
click at [653, 323] on p "Add Sheet" at bounding box center [668, 325] width 341 height 17
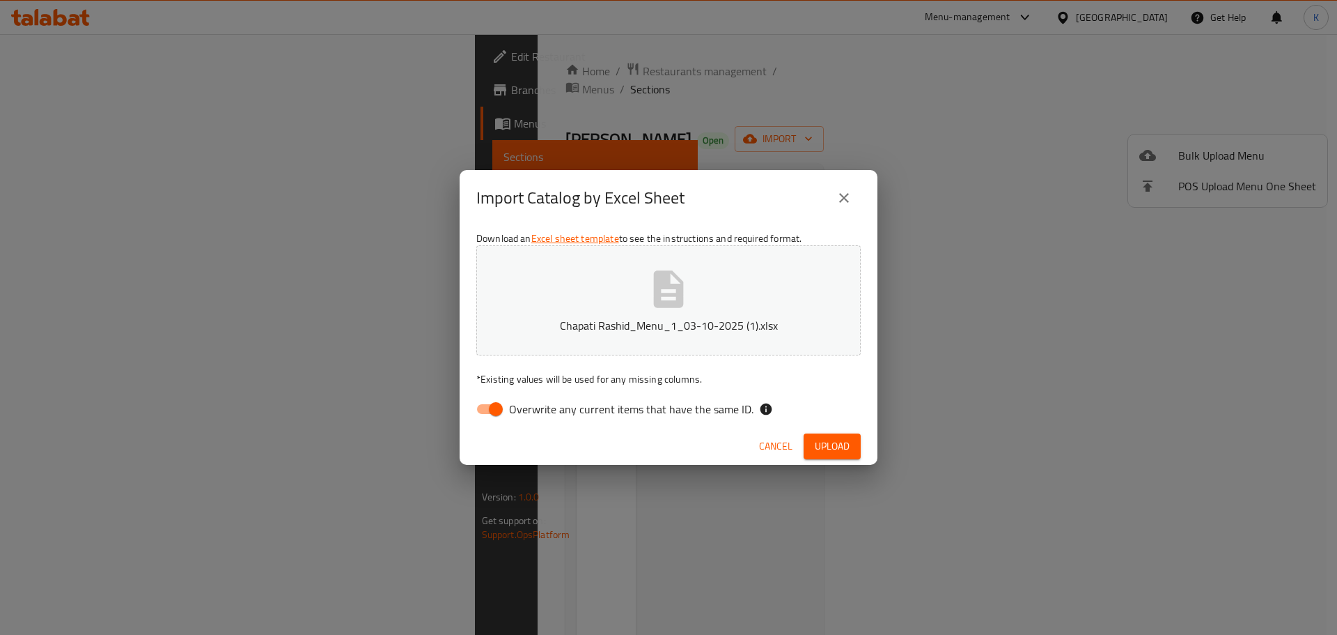
click at [499, 405] on input "Overwrite any current items that have the same ID." at bounding box center [495, 409] width 79 height 26
checkbox input "false"
click at [840, 438] on span "Upload" at bounding box center [832, 445] width 35 height 17
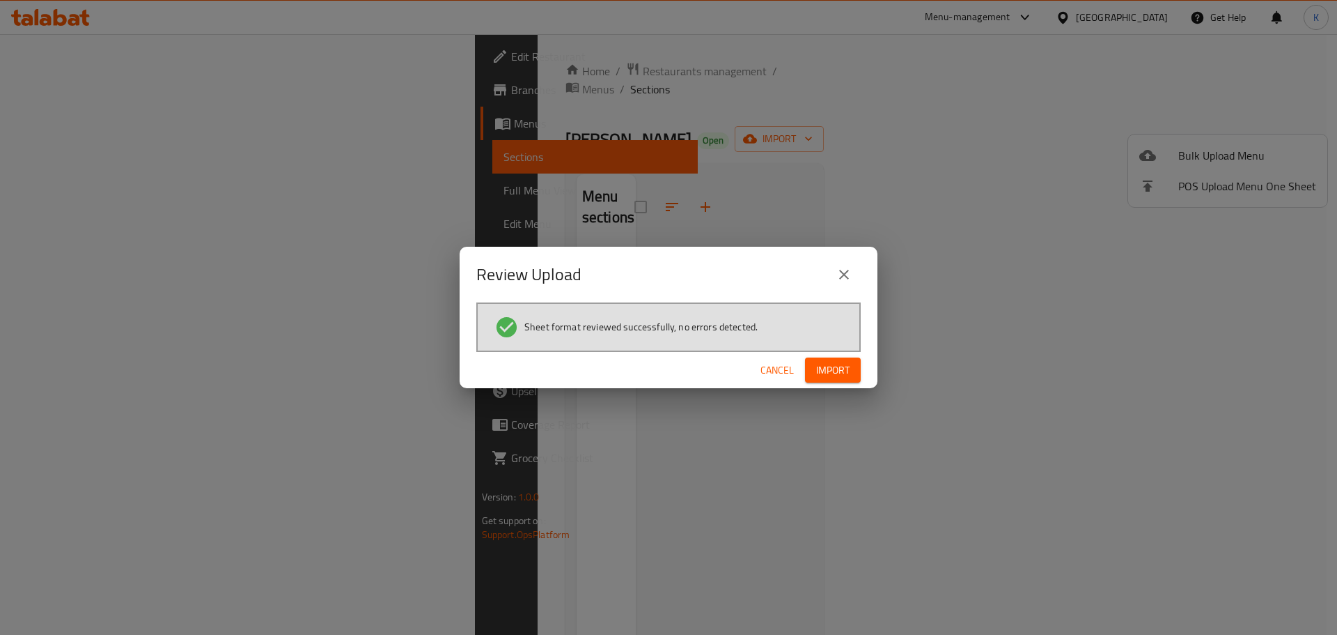
click at [831, 374] on span "Import" at bounding box center [832, 369] width 33 height 17
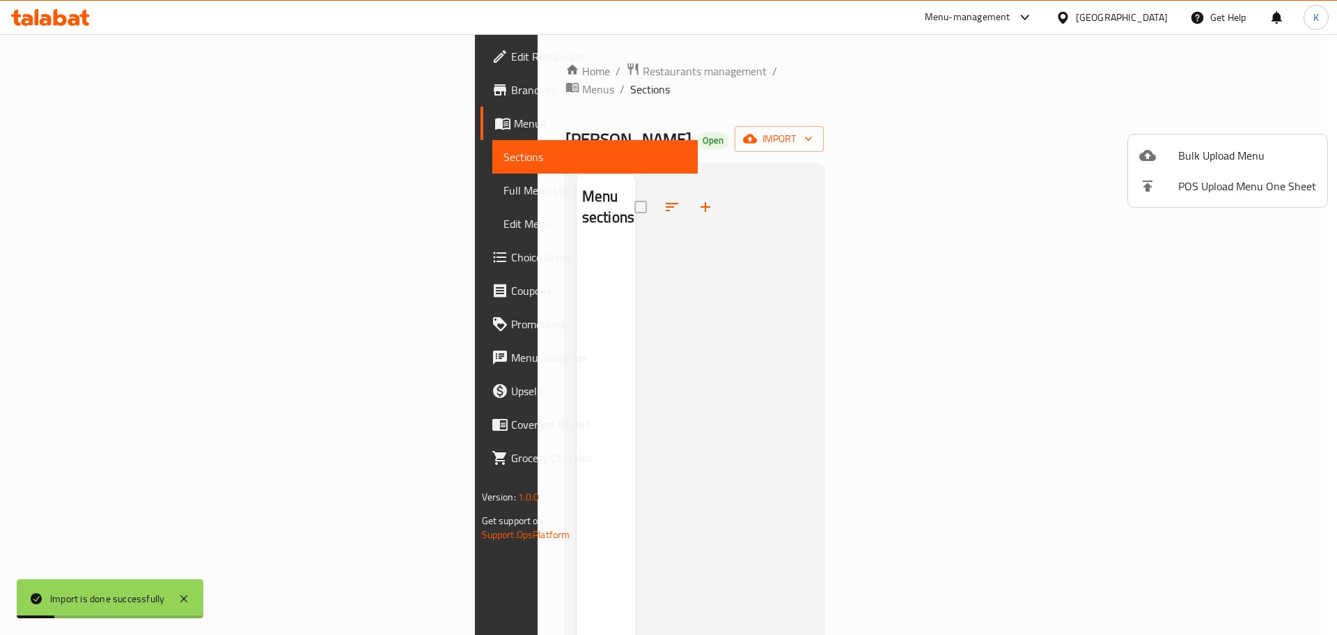
click at [692, 237] on div at bounding box center [668, 317] width 1337 height 635
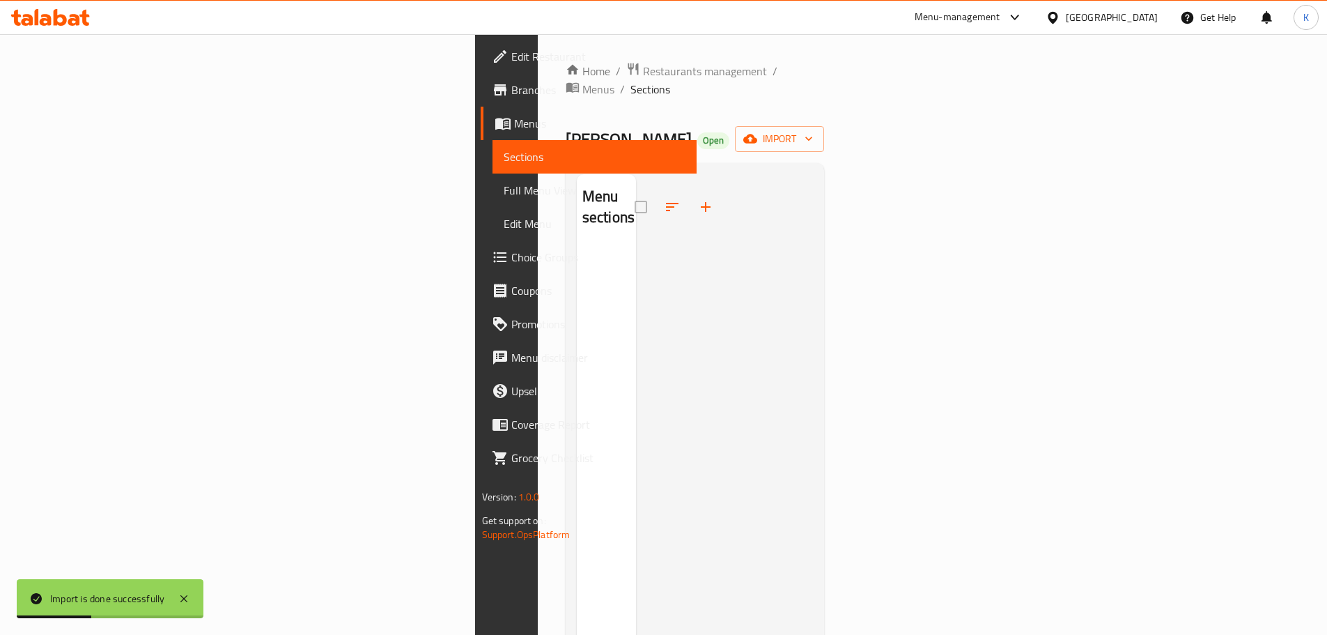
drag, startPoint x: 49, startPoint y: 190, endPoint x: 81, endPoint y: 176, distance: 34.3
click at [504, 190] on span "Full Menu View" at bounding box center [595, 190] width 182 height 17
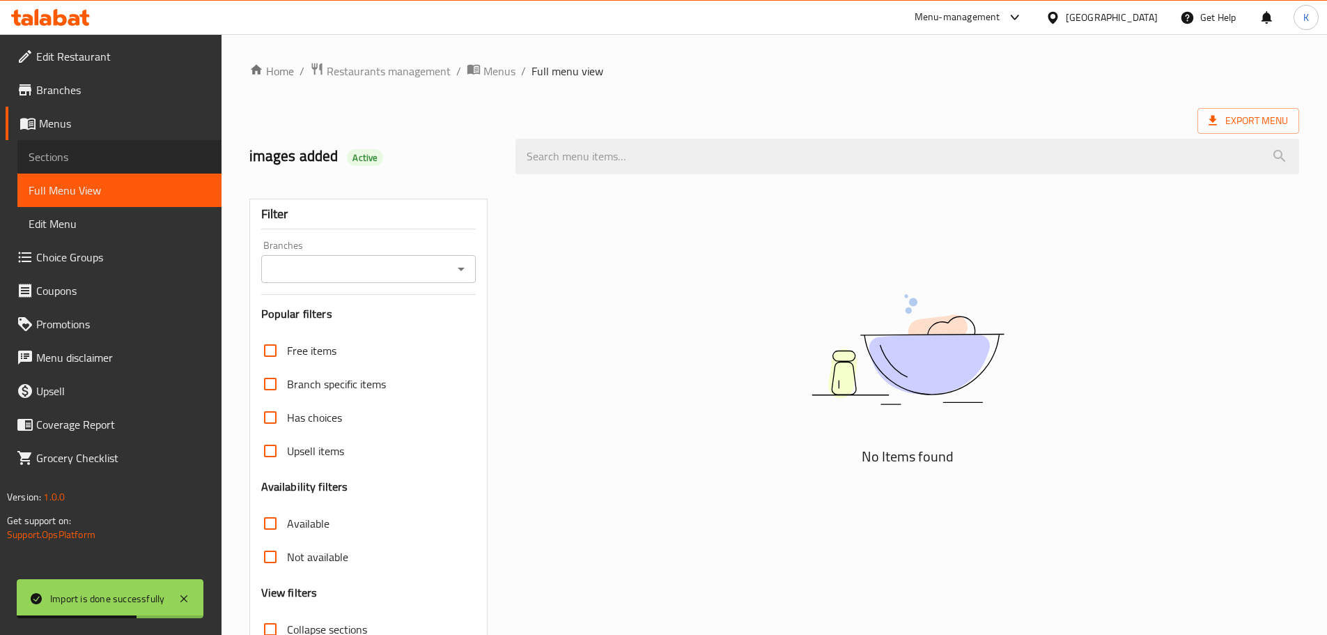
click at [127, 149] on span "Sections" at bounding box center [120, 156] width 182 height 17
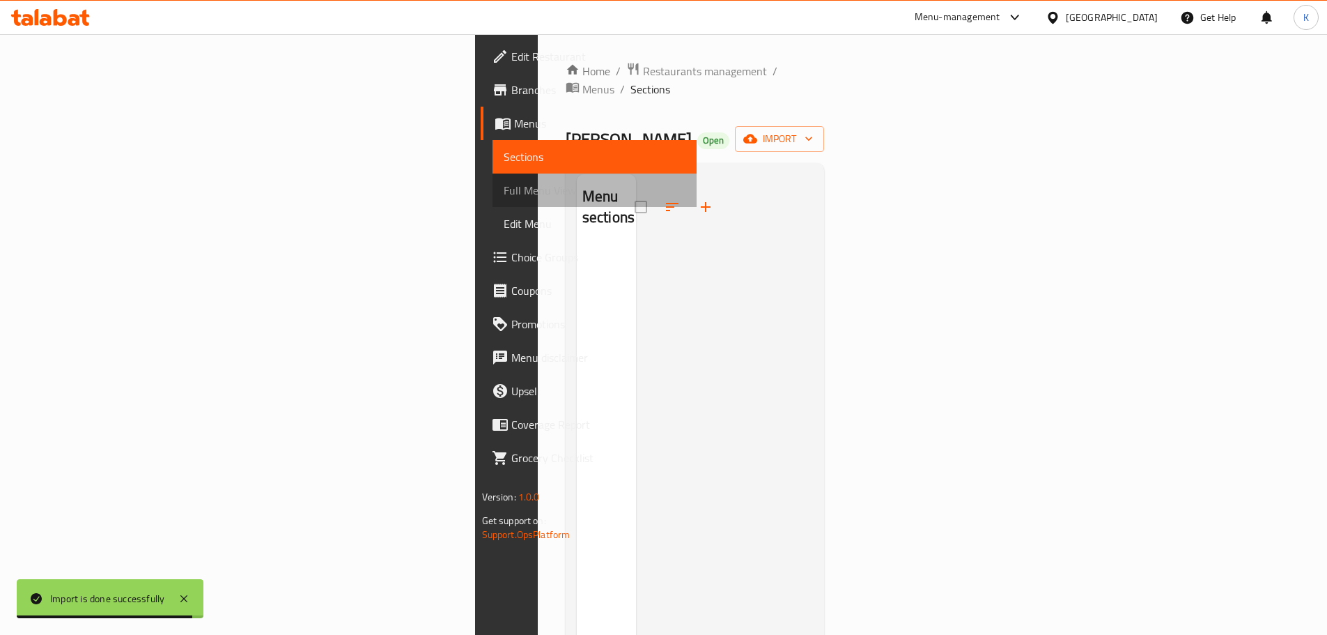
click at [504, 196] on span "Full Menu View" at bounding box center [595, 190] width 182 height 17
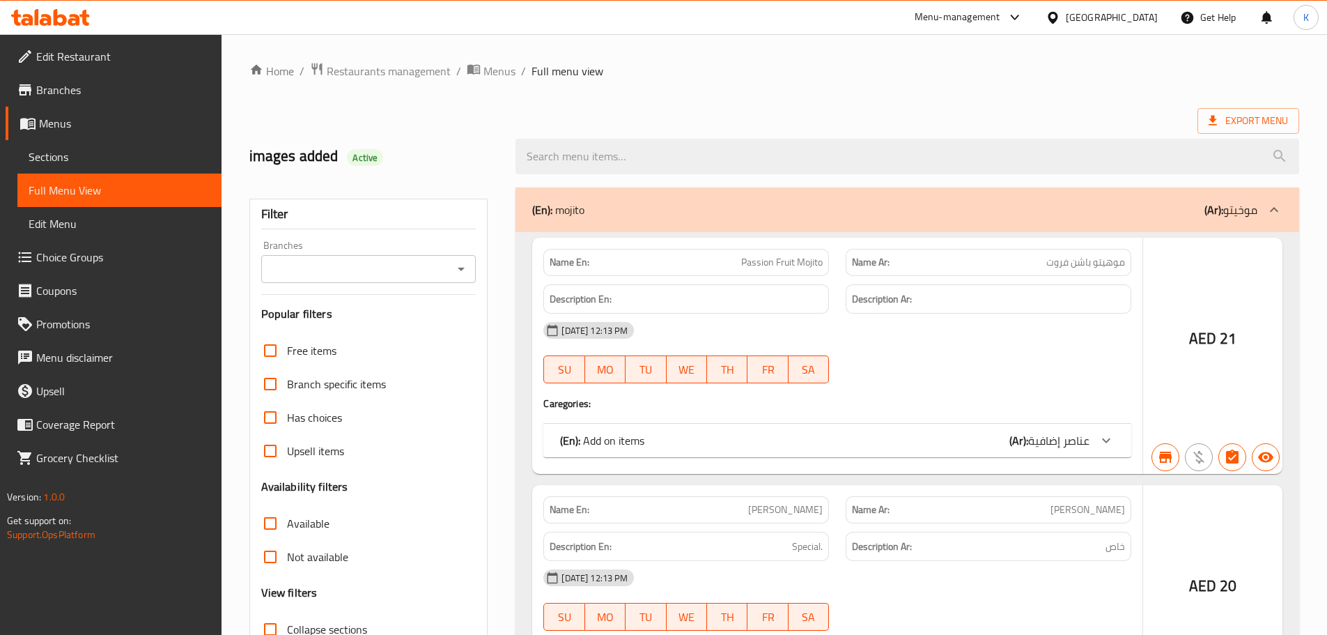
click at [705, 160] on div at bounding box center [663, 317] width 1327 height 635
click at [607, 155] on div at bounding box center [663, 317] width 1327 height 635
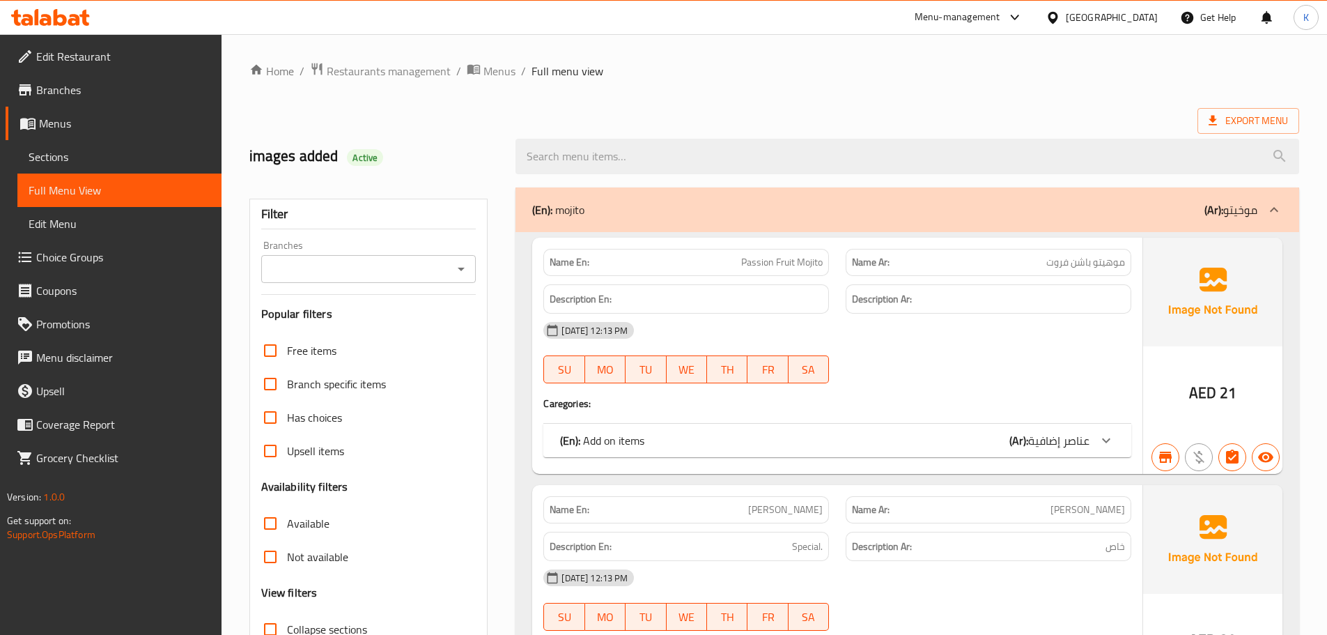
click at [567, 152] on input "search" at bounding box center [907, 157] width 784 height 36
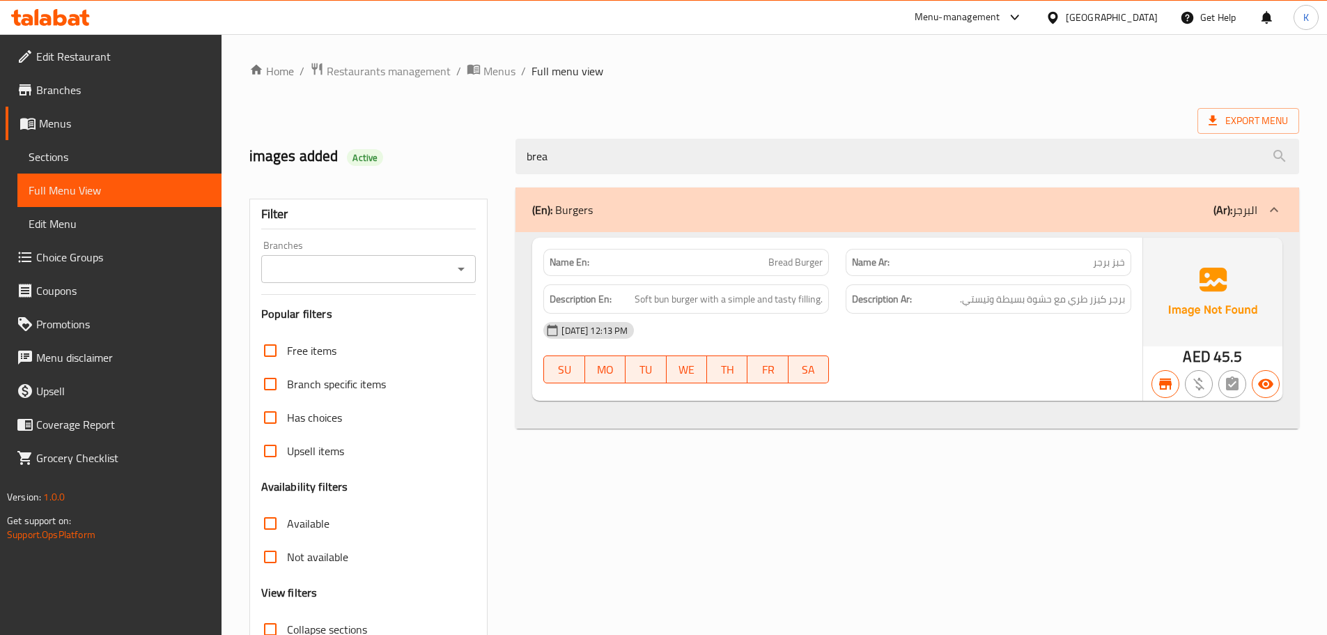
type input "brea"
drag, startPoint x: 1104, startPoint y: 304, endPoint x: 989, endPoint y: 318, distance: 115.8
click at [989, 318] on div "Name En: Bread Burger Name Ar: خبز برجر Description En: Soft bun burger with a …" at bounding box center [837, 319] width 610 height 163
click at [795, 504] on div "(En): Burgers (Ar): البرجر Name En: Bread Burger Name Ar: خبز برجر Description …" at bounding box center [907, 450] width 800 height 543
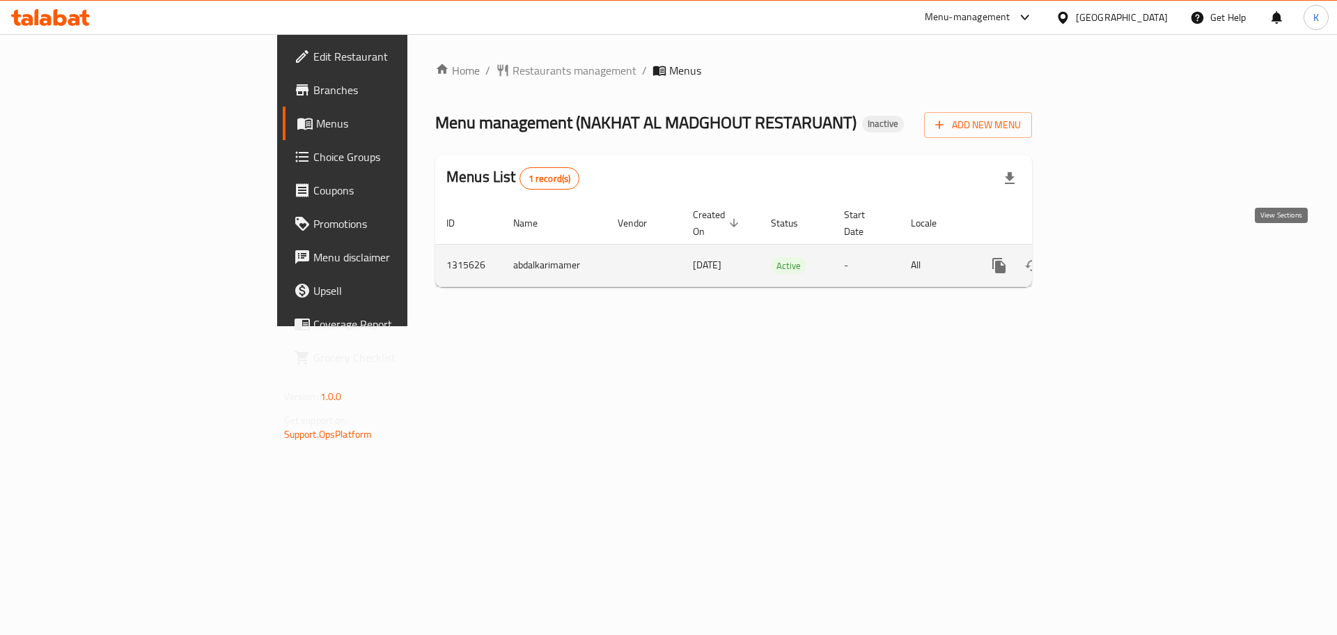
click at [1108, 257] on icon "enhanced table" at bounding box center [1099, 265] width 17 height 17
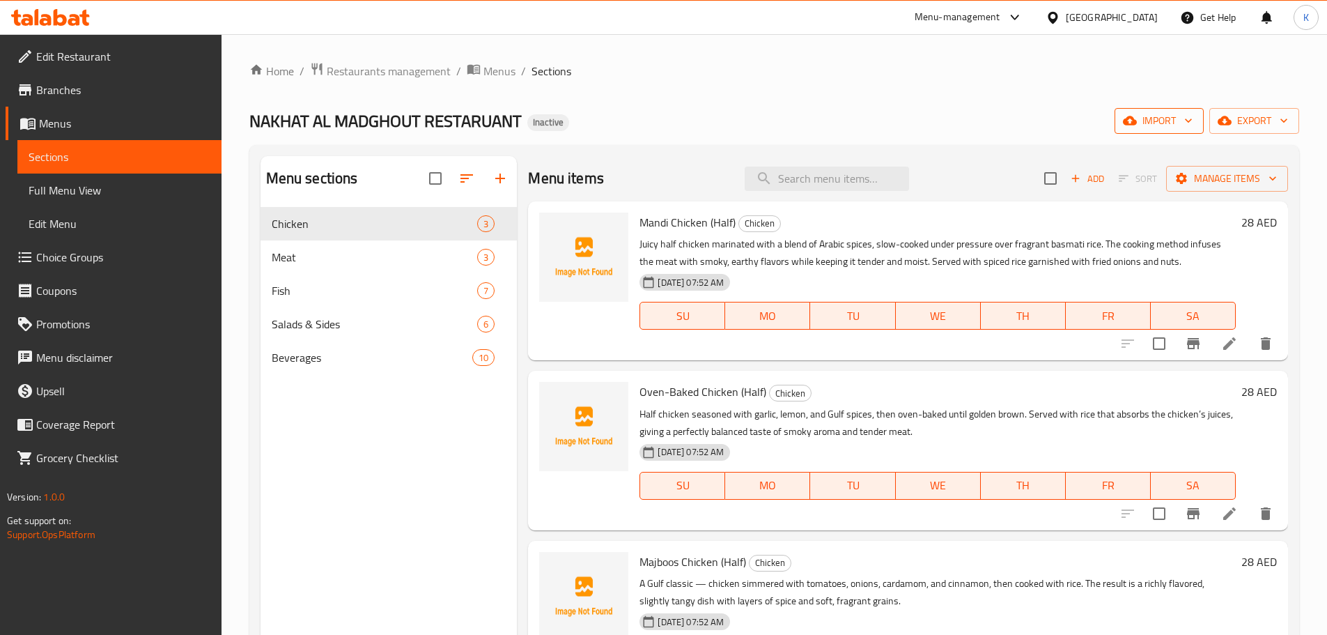
click at [1145, 129] on span "import" at bounding box center [1159, 120] width 67 height 17
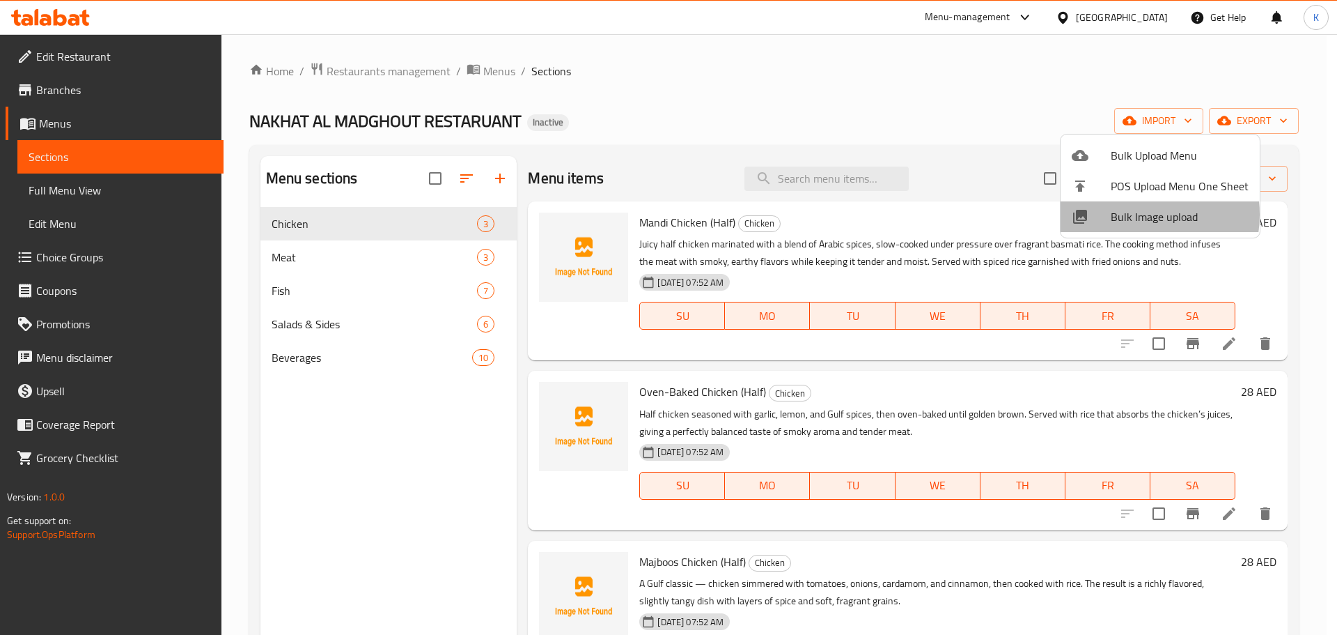
click at [1132, 215] on span "Bulk Image upload" at bounding box center [1180, 216] width 138 height 17
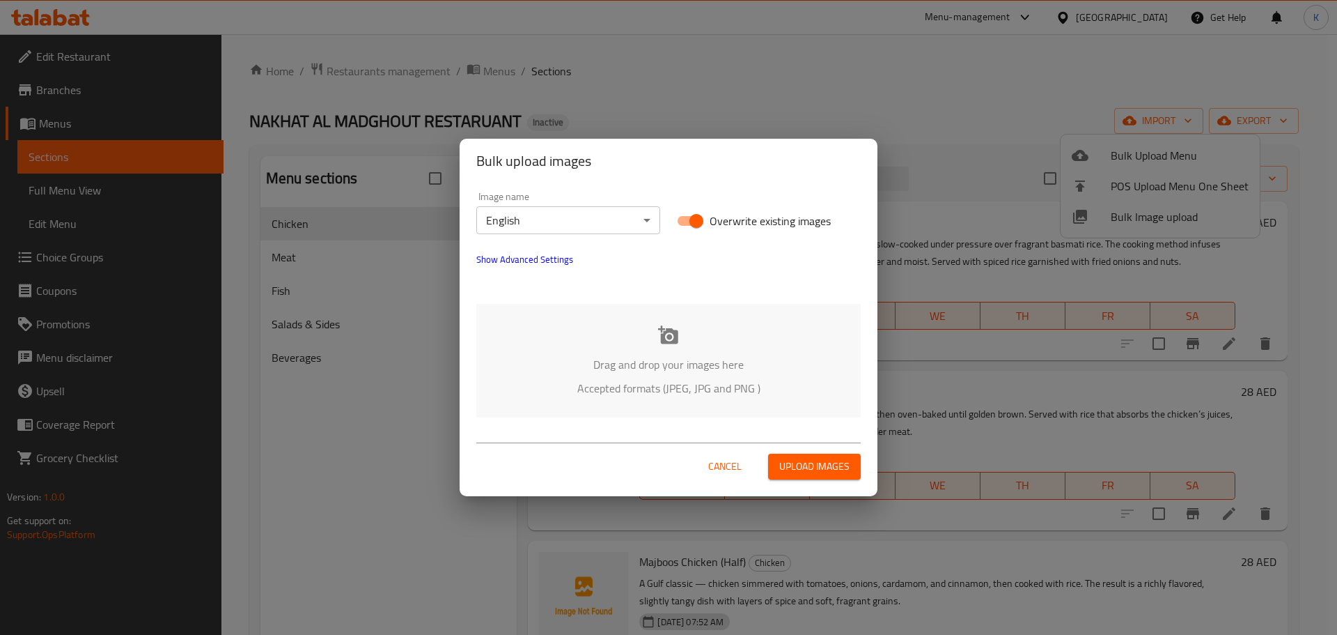
click at [680, 360] on p "Drag and drop your images here" at bounding box center [668, 364] width 343 height 17
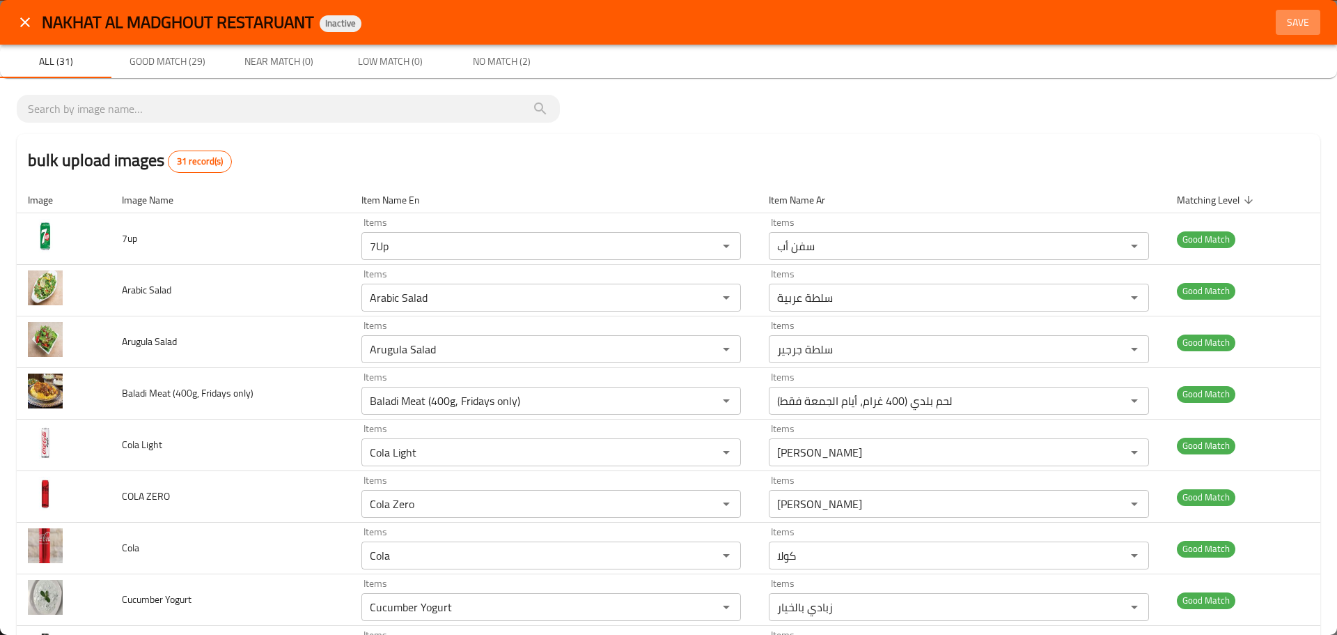
click at [1294, 16] on span "Save" at bounding box center [1298, 22] width 33 height 17
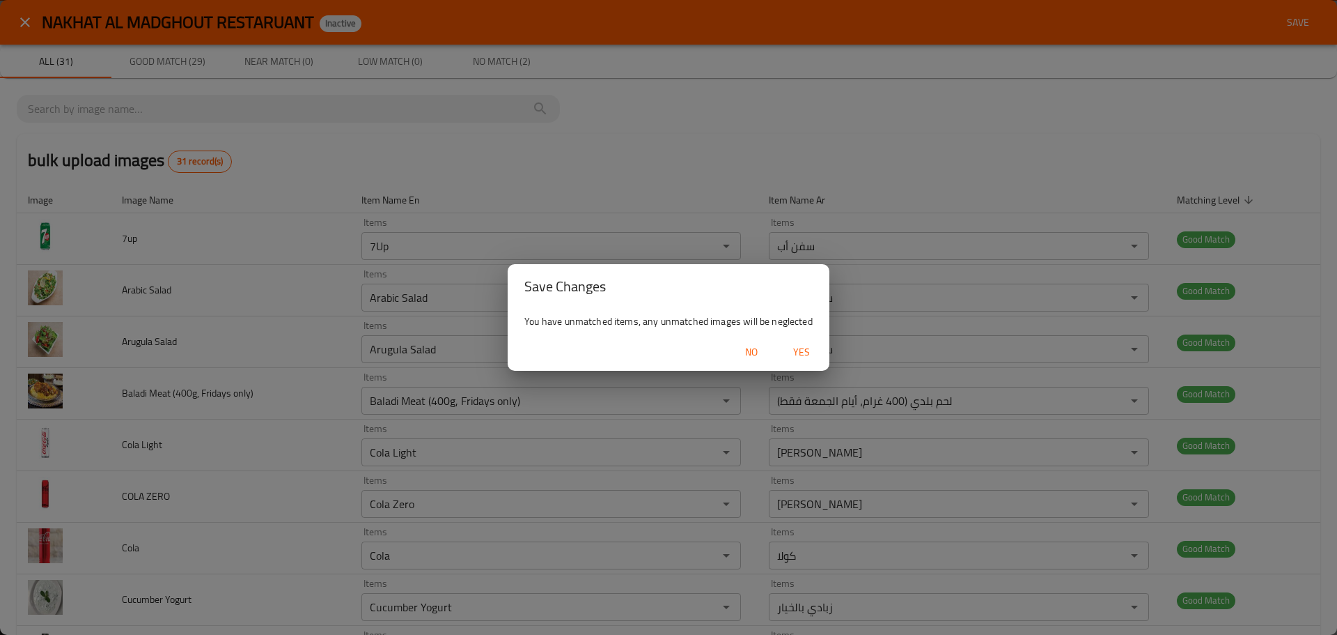
click at [796, 340] on button "Yes" at bounding box center [801, 352] width 45 height 26
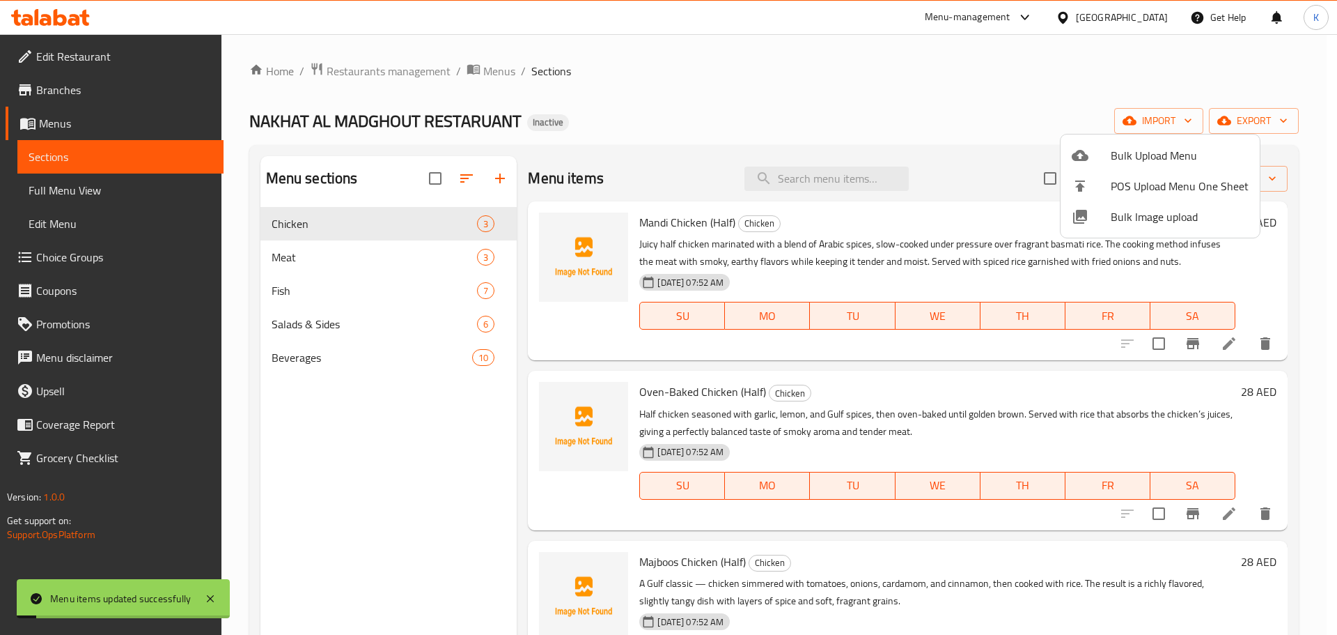
click at [715, 132] on div at bounding box center [668, 317] width 1337 height 635
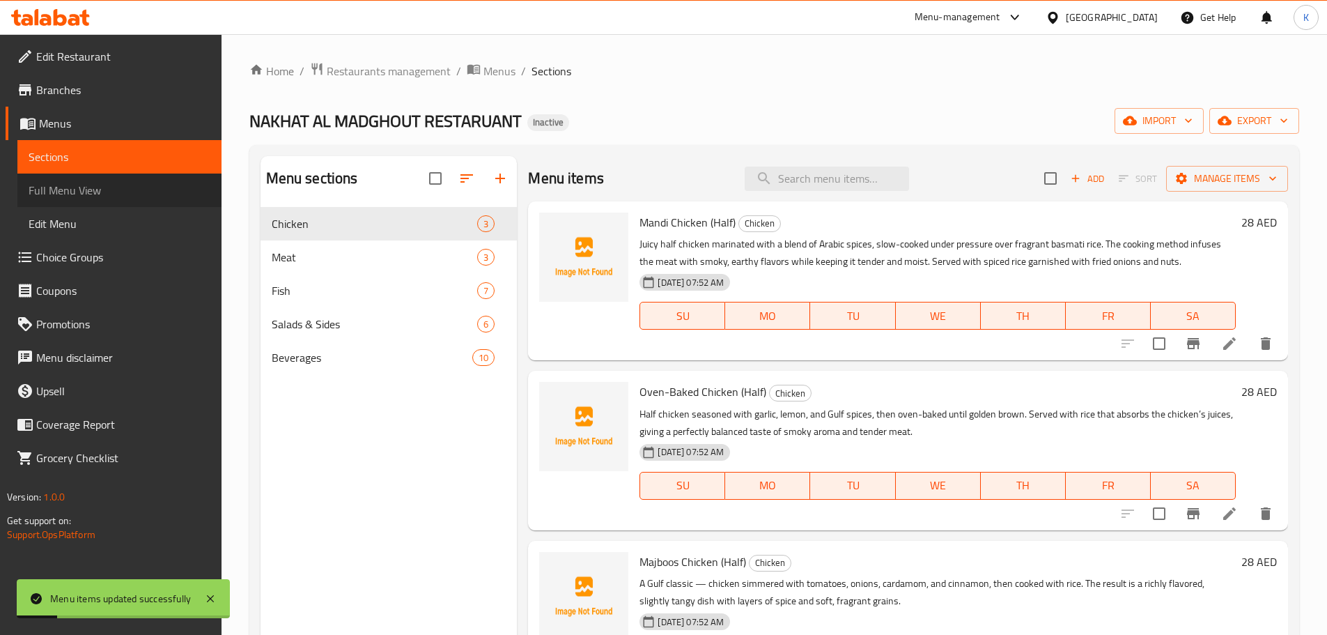
click at [119, 180] on link "Full Menu View" at bounding box center [119, 189] width 204 height 33
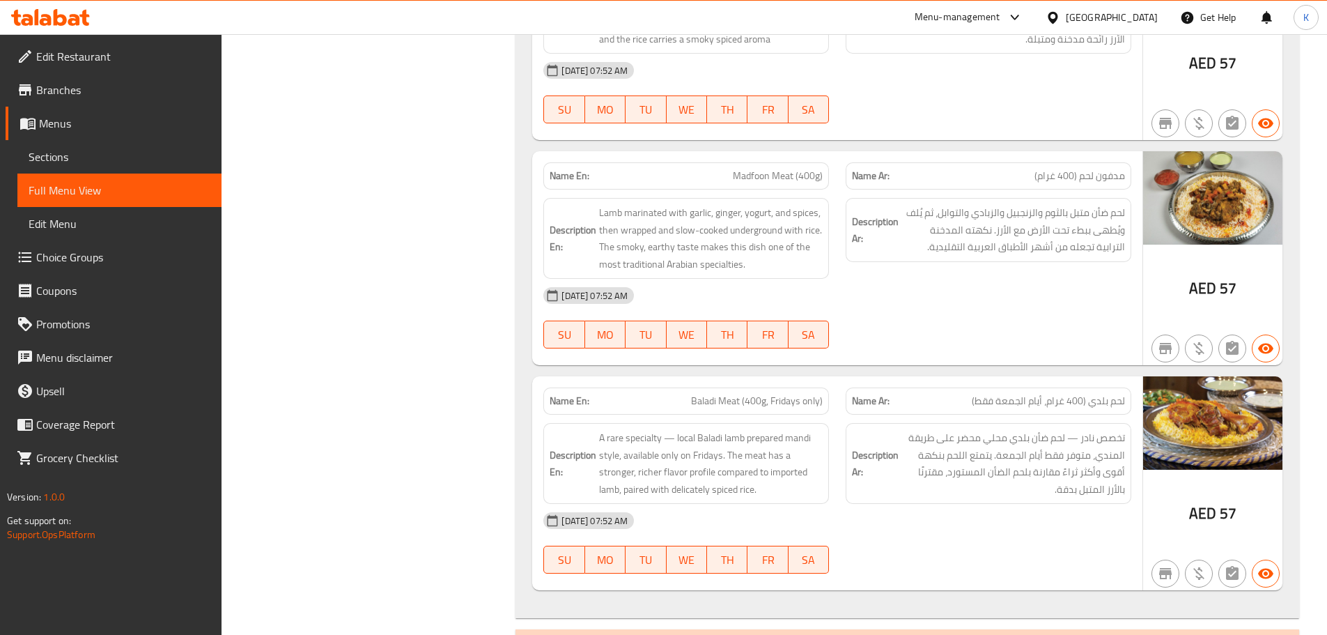
scroll to position [1114, 0]
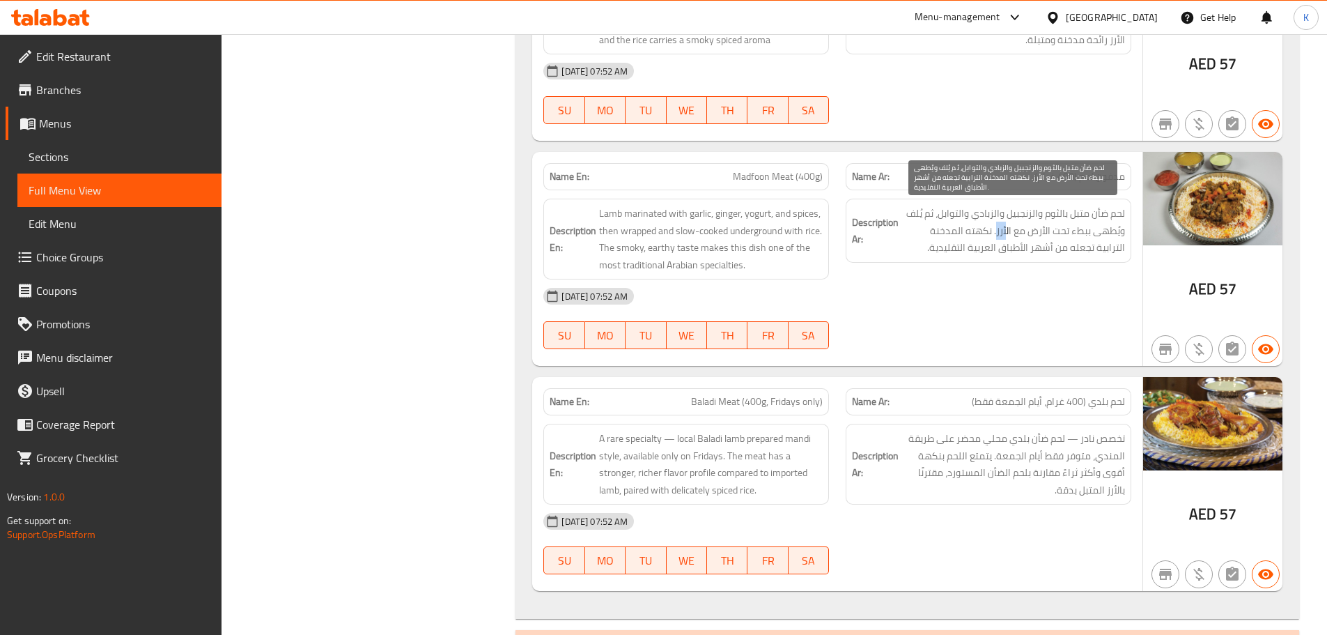
drag, startPoint x: 1005, startPoint y: 231, endPoint x: 995, endPoint y: 231, distance: 9.8
click at [995, 231] on span "لحم ضأن متبل بالثوم والزنجبيل والزبادي والتوابل، ثم يُلف ويُطهى ببطء تحت الأرض …" at bounding box center [1013, 231] width 224 height 52
copy span "أرز"
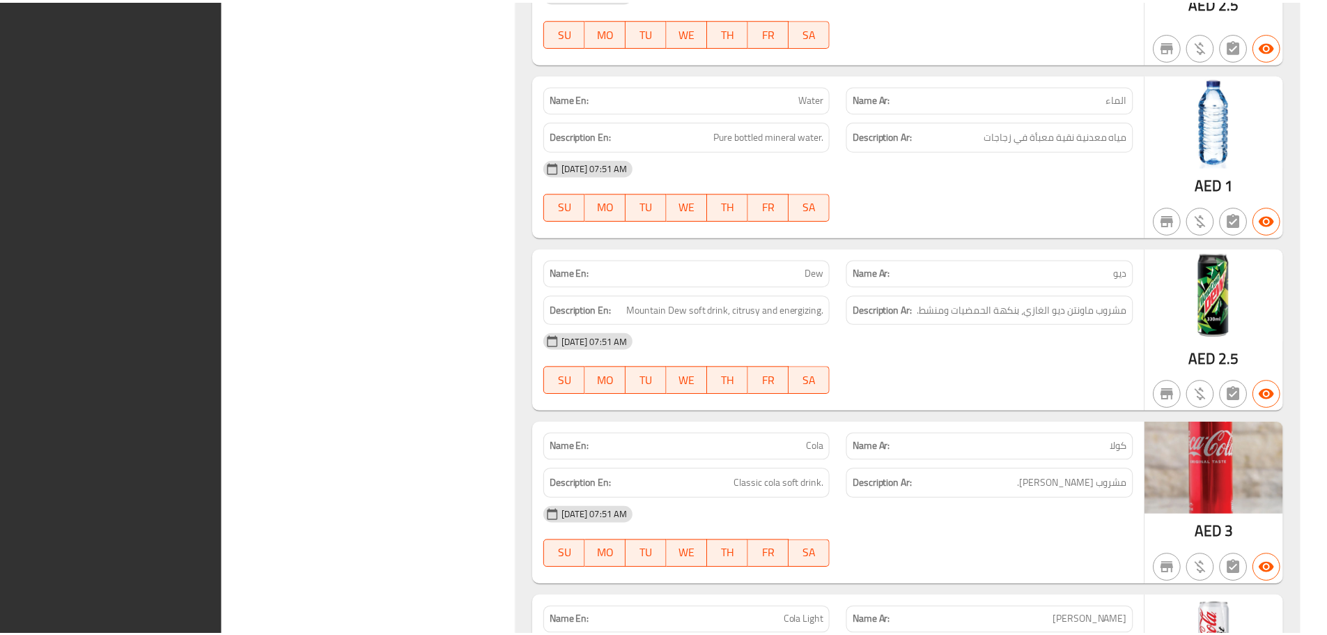
scroll to position [6304, 0]
